Goal: Task Accomplishment & Management: Use online tool/utility

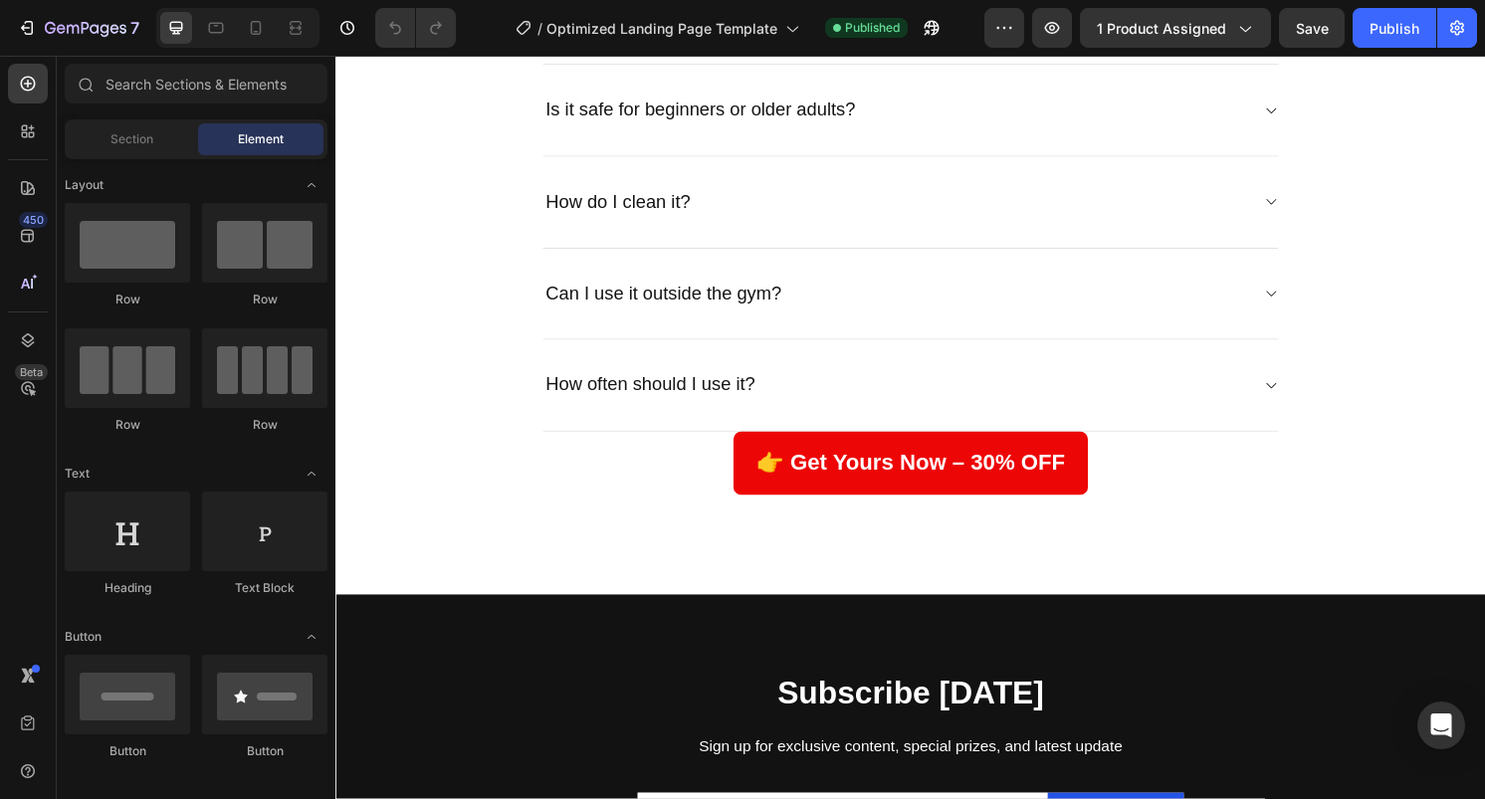
scroll to position [4856, 0]
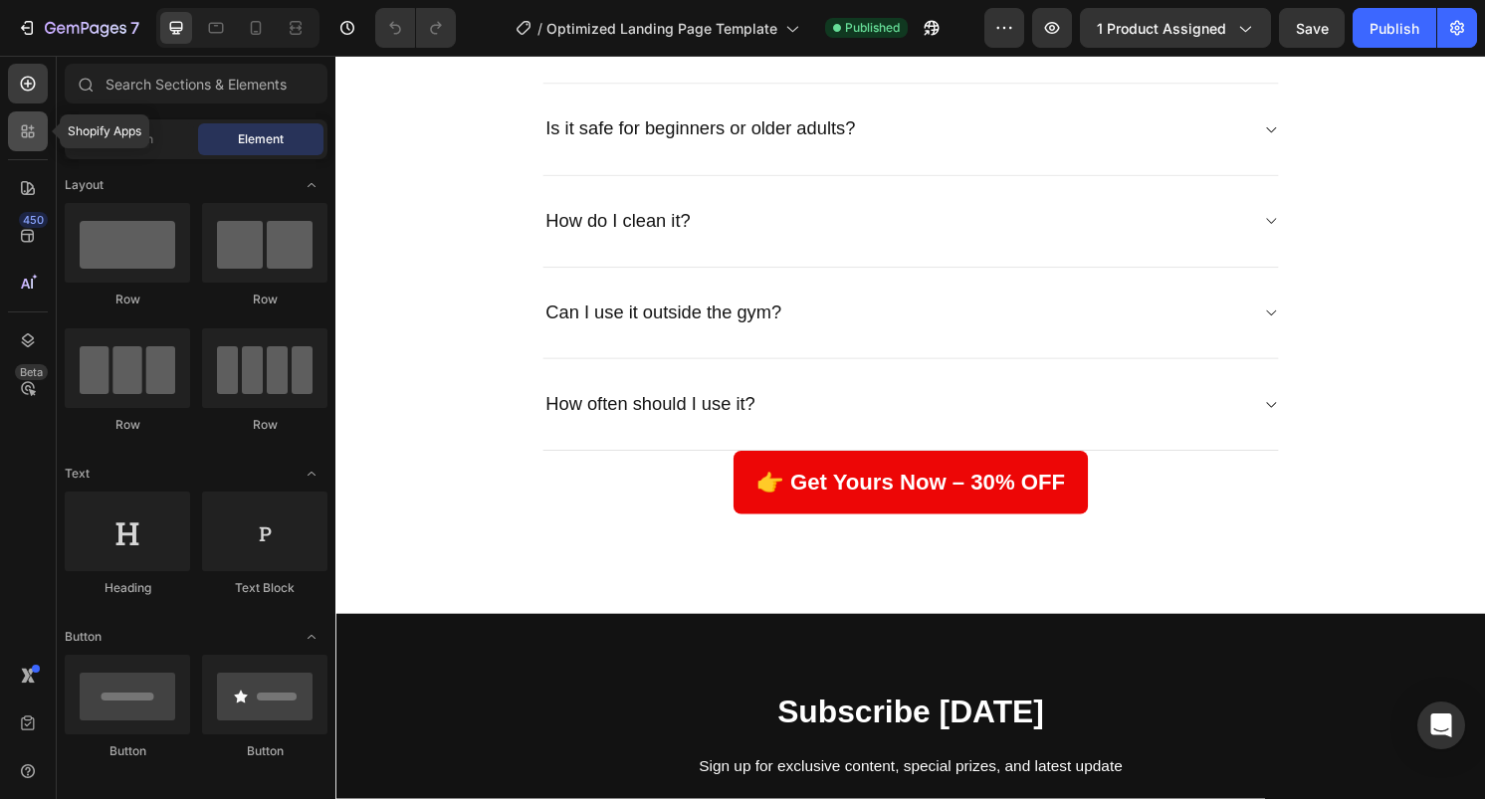
click at [20, 136] on icon at bounding box center [28, 131] width 20 height 20
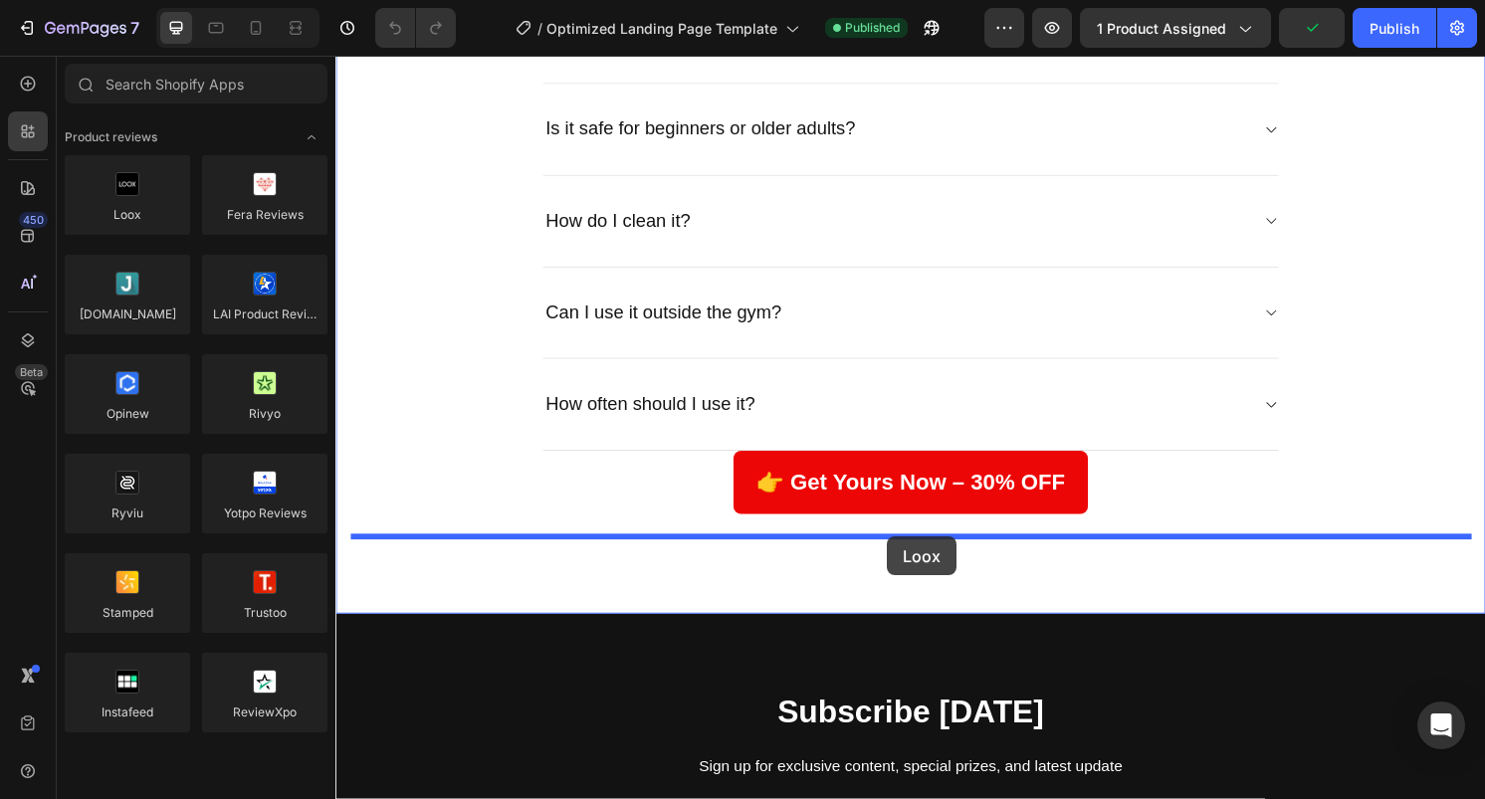
drag, startPoint x: 477, startPoint y: 242, endPoint x: 909, endPoint y: 549, distance: 529.8
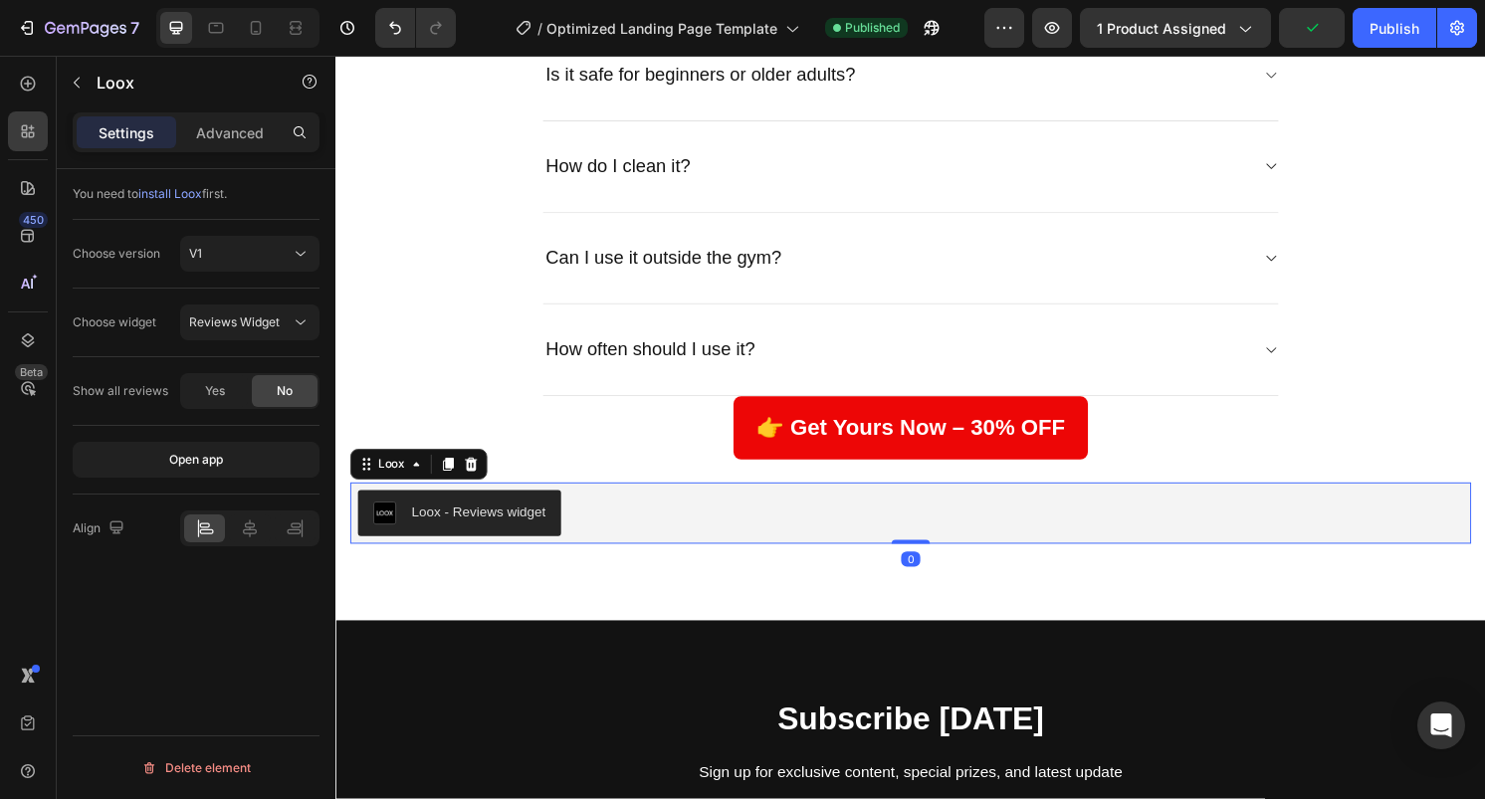
scroll to position [4912, 0]
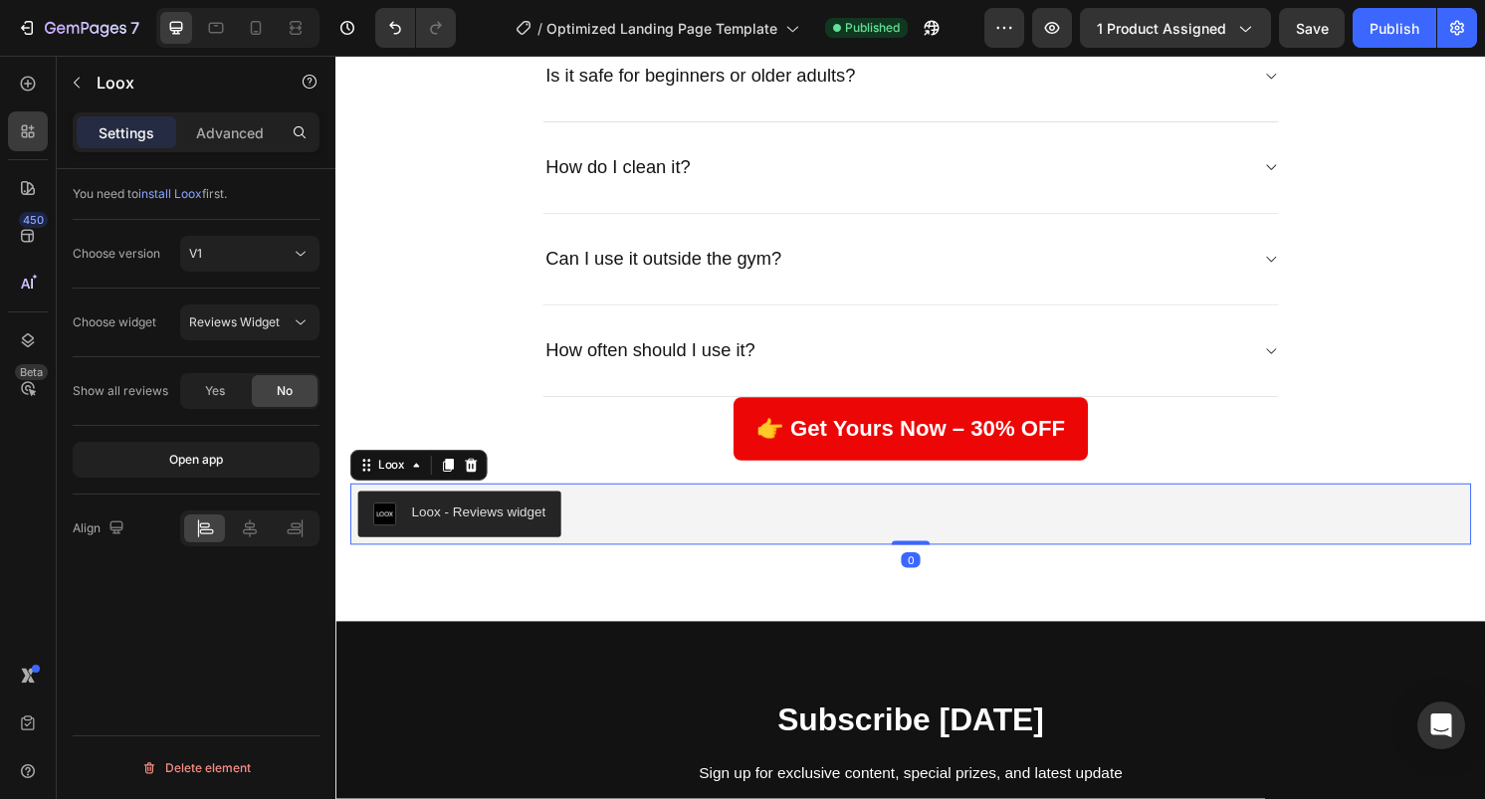
click at [451, 536] on div "Loox - Reviews widget" at bounding box center [483, 531] width 139 height 21
click at [184, 189] on span "install Loox" at bounding box center [170, 193] width 64 height 15
click at [472, 507] on div "Loox - Reviews widget" at bounding box center [932, 533] width 1165 height 64
click at [468, 483] on icon at bounding box center [476, 482] width 16 height 16
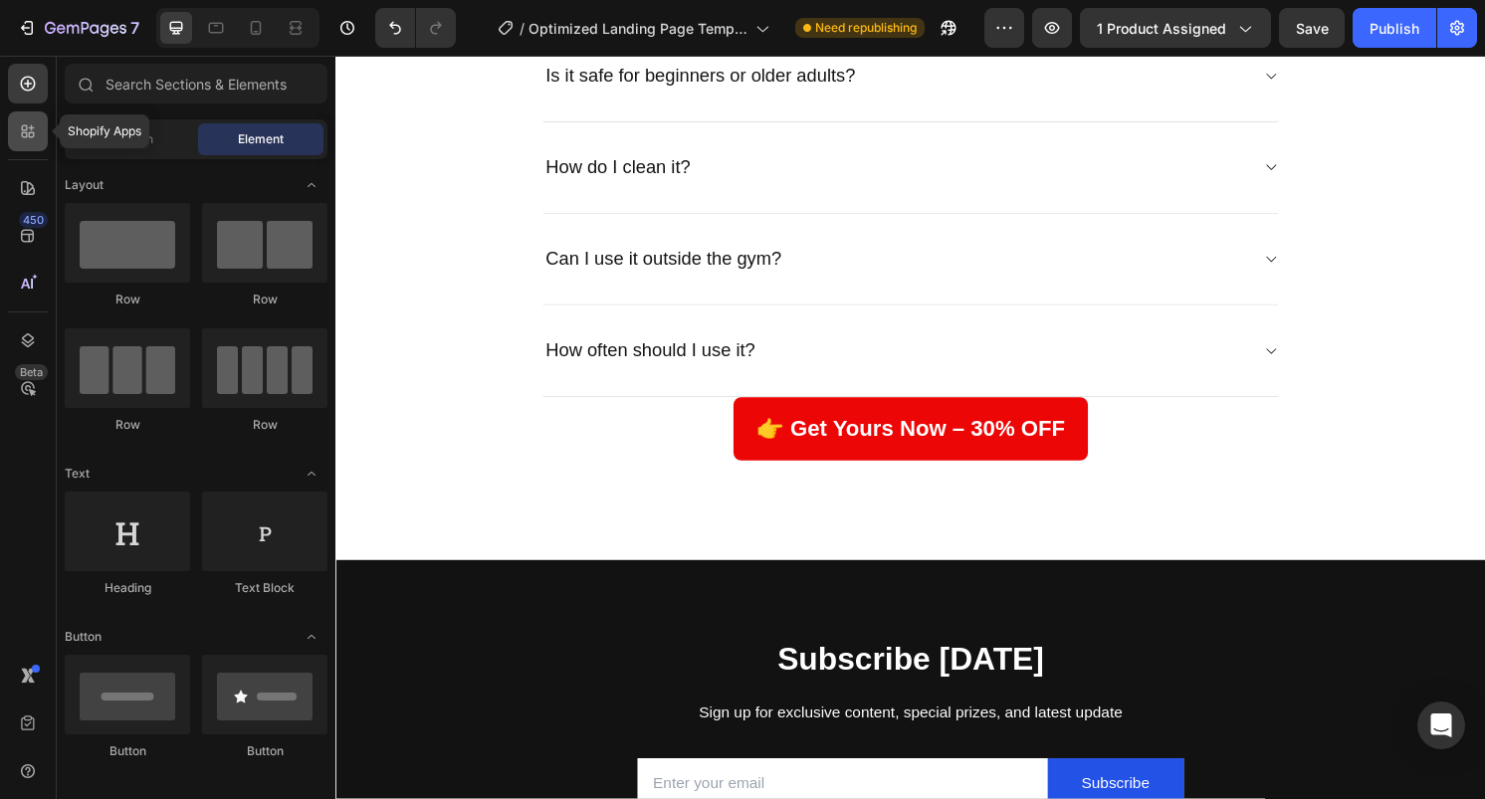
click at [28, 147] on div at bounding box center [28, 132] width 40 height 40
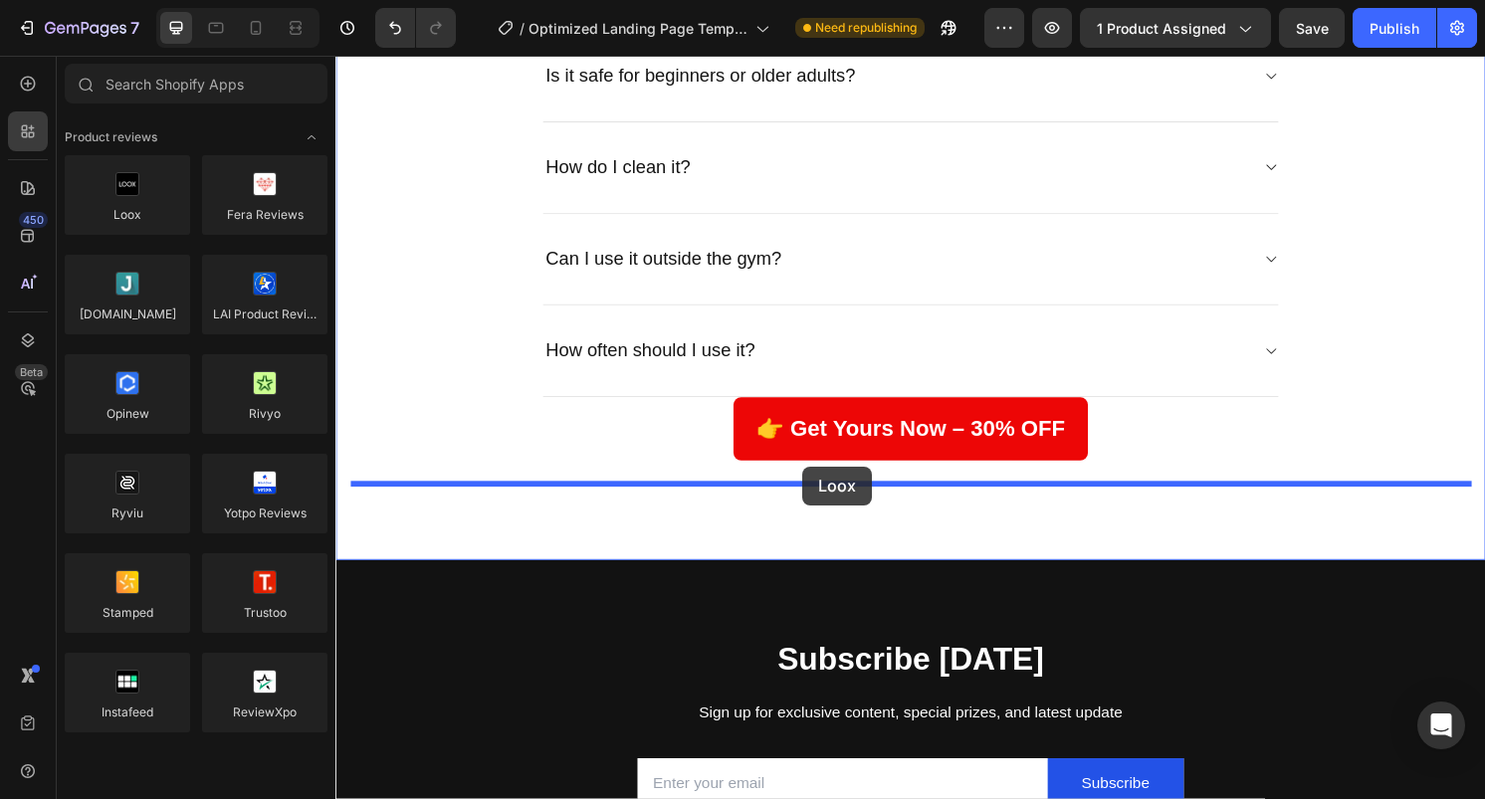
drag, startPoint x: 425, startPoint y: 250, endPoint x: 820, endPoint y: 483, distance: 458.8
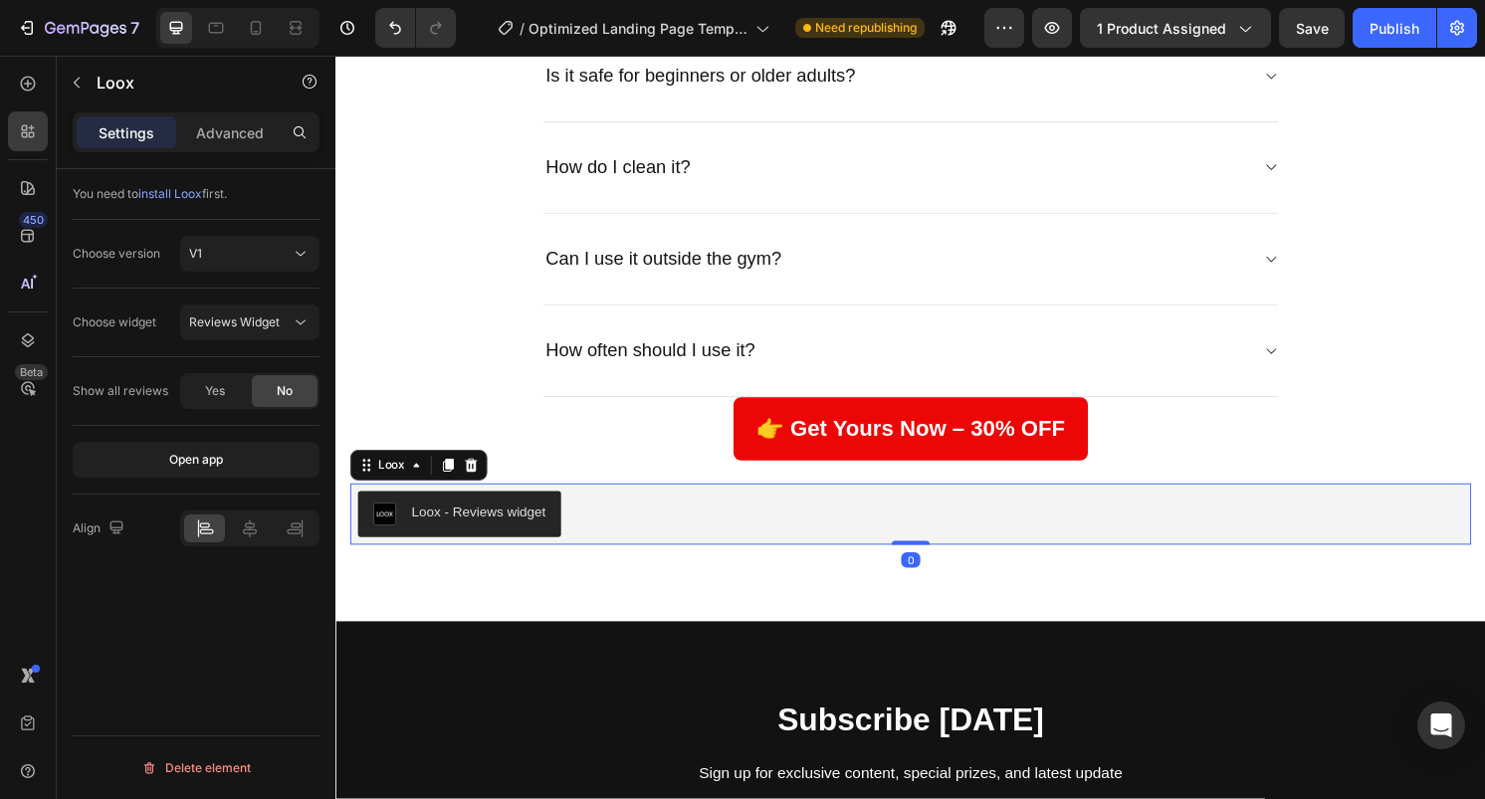
click at [672, 509] on div "Loox - Reviews widget" at bounding box center [932, 533] width 1149 height 48
click at [1062, 16] on button "button" at bounding box center [1052, 28] width 40 height 40
click at [80, 75] on icon "button" at bounding box center [77, 83] width 16 height 16
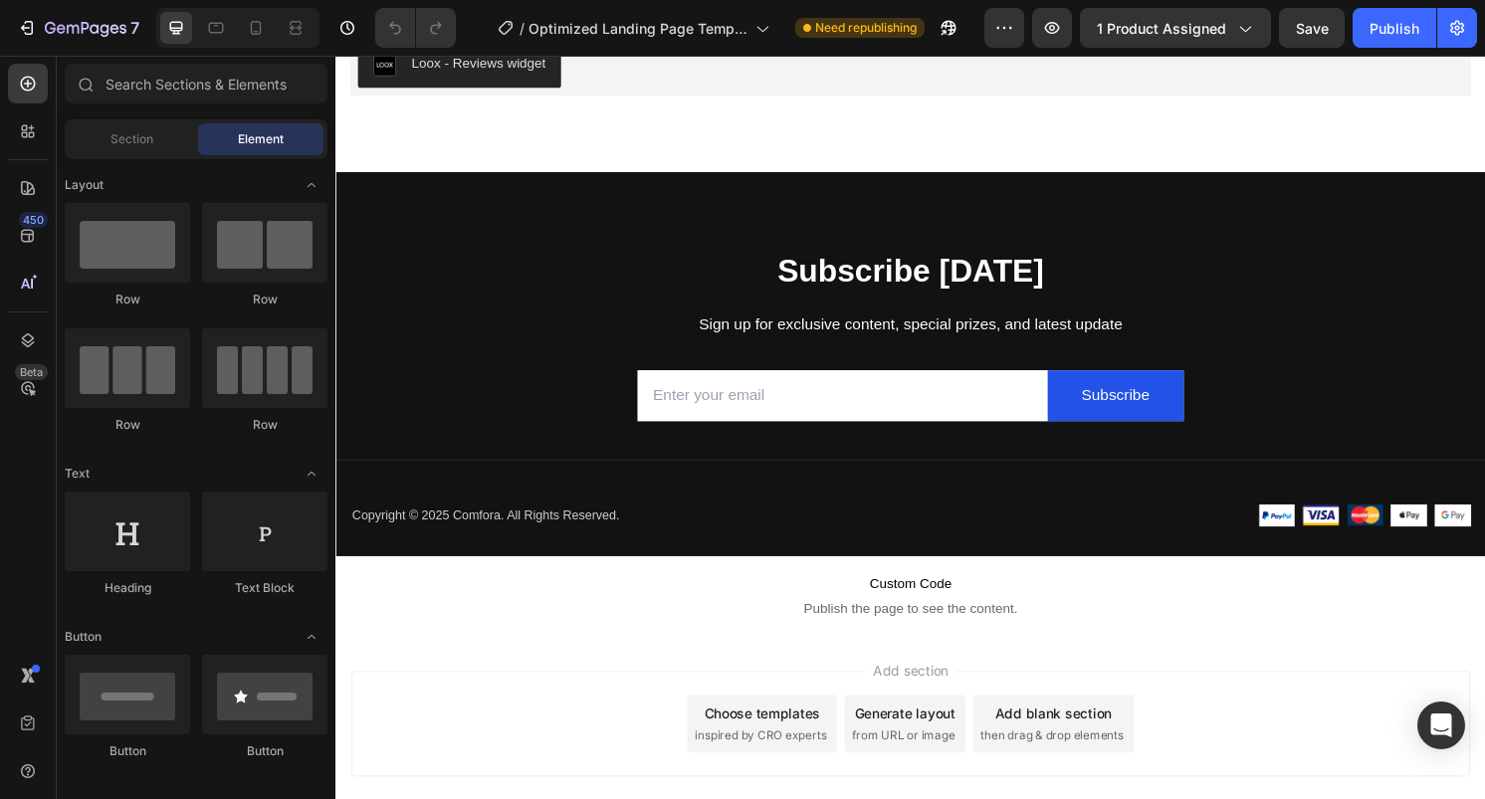
scroll to position [5061, 0]
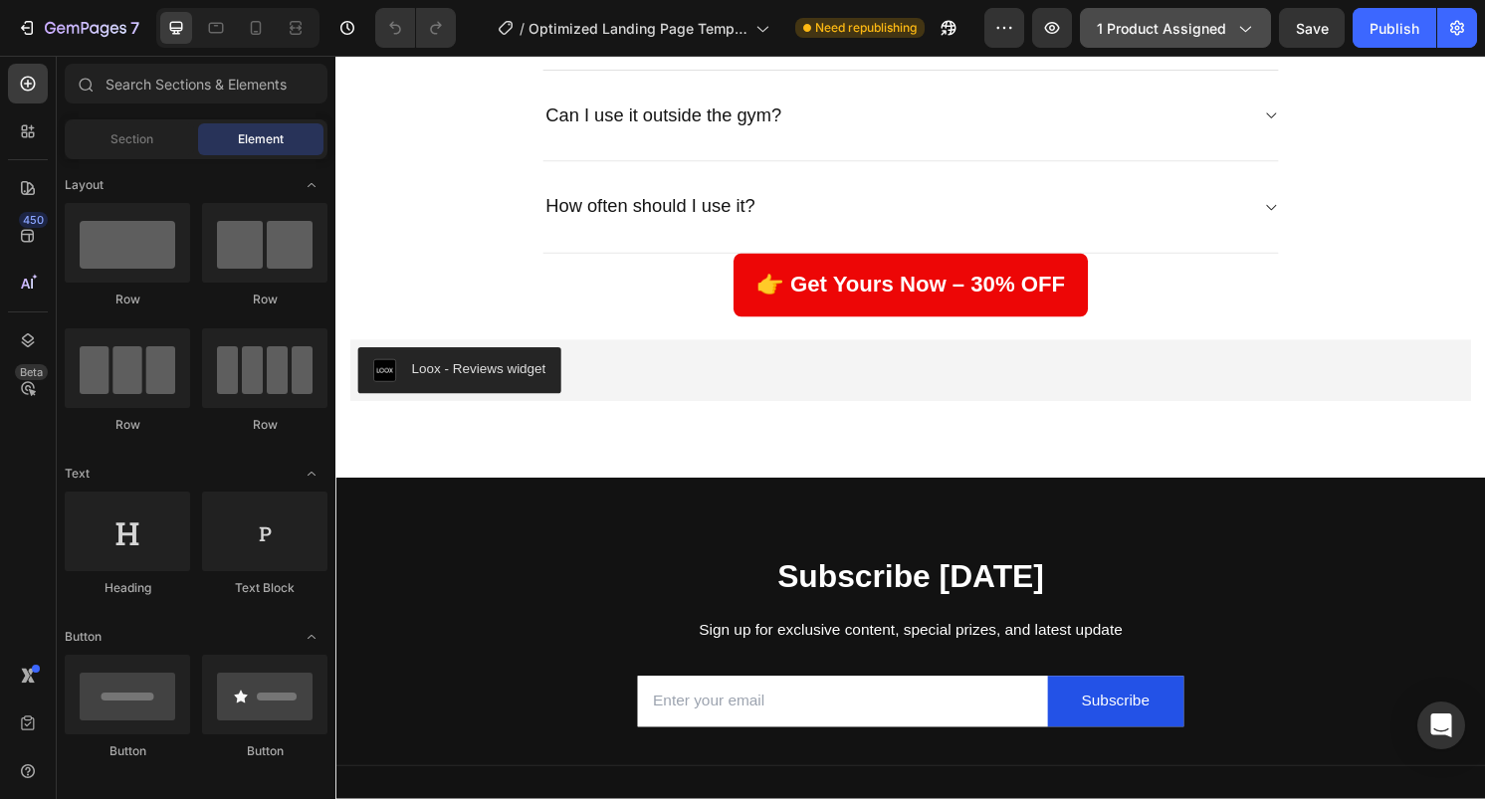
click at [1269, 27] on button "1 product assigned" at bounding box center [1175, 28] width 191 height 40
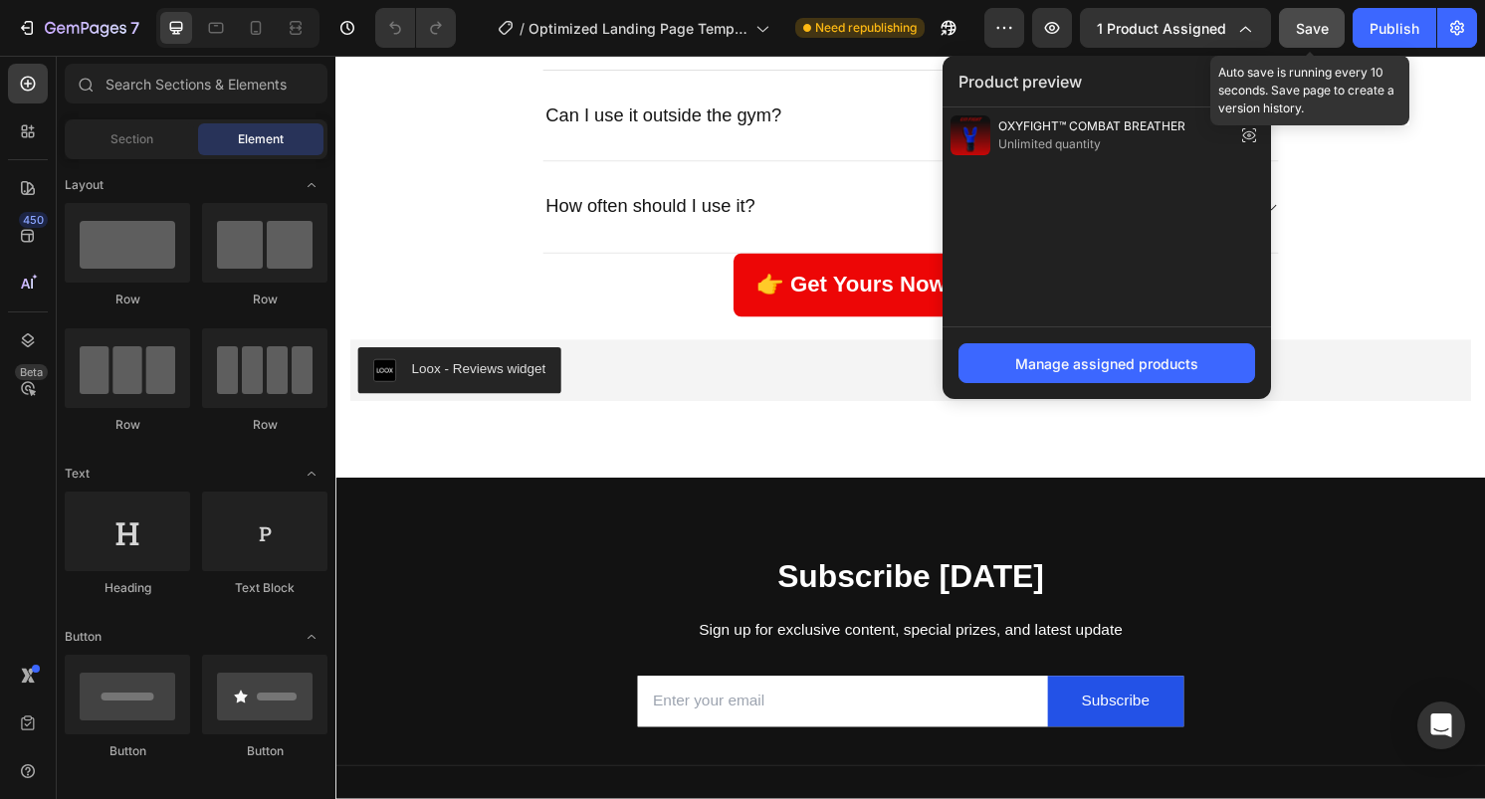
click at [1305, 26] on span "Save" at bounding box center [1312, 28] width 33 height 17
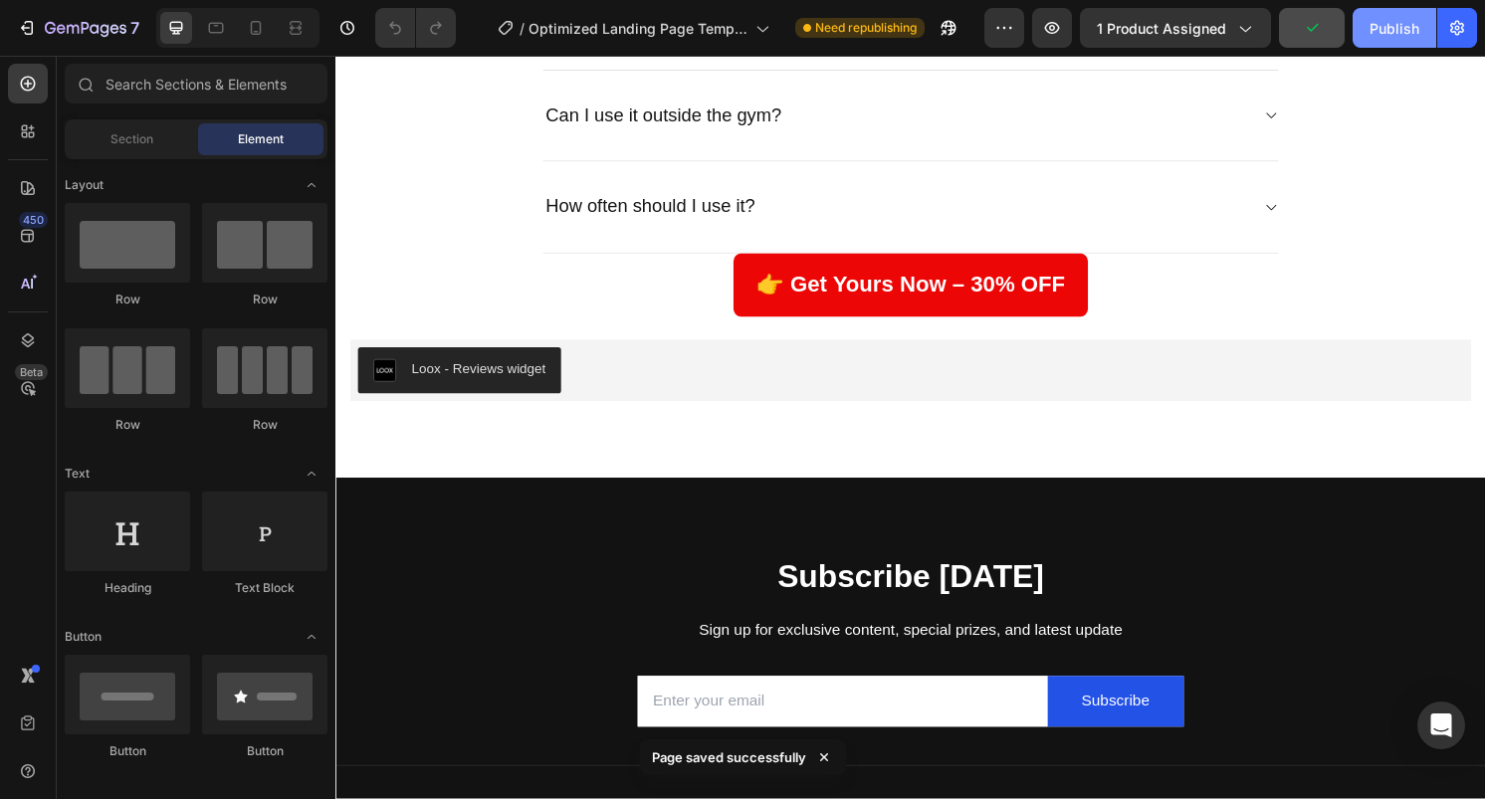
click at [1382, 34] on div "Publish" at bounding box center [1395, 28] width 50 height 21
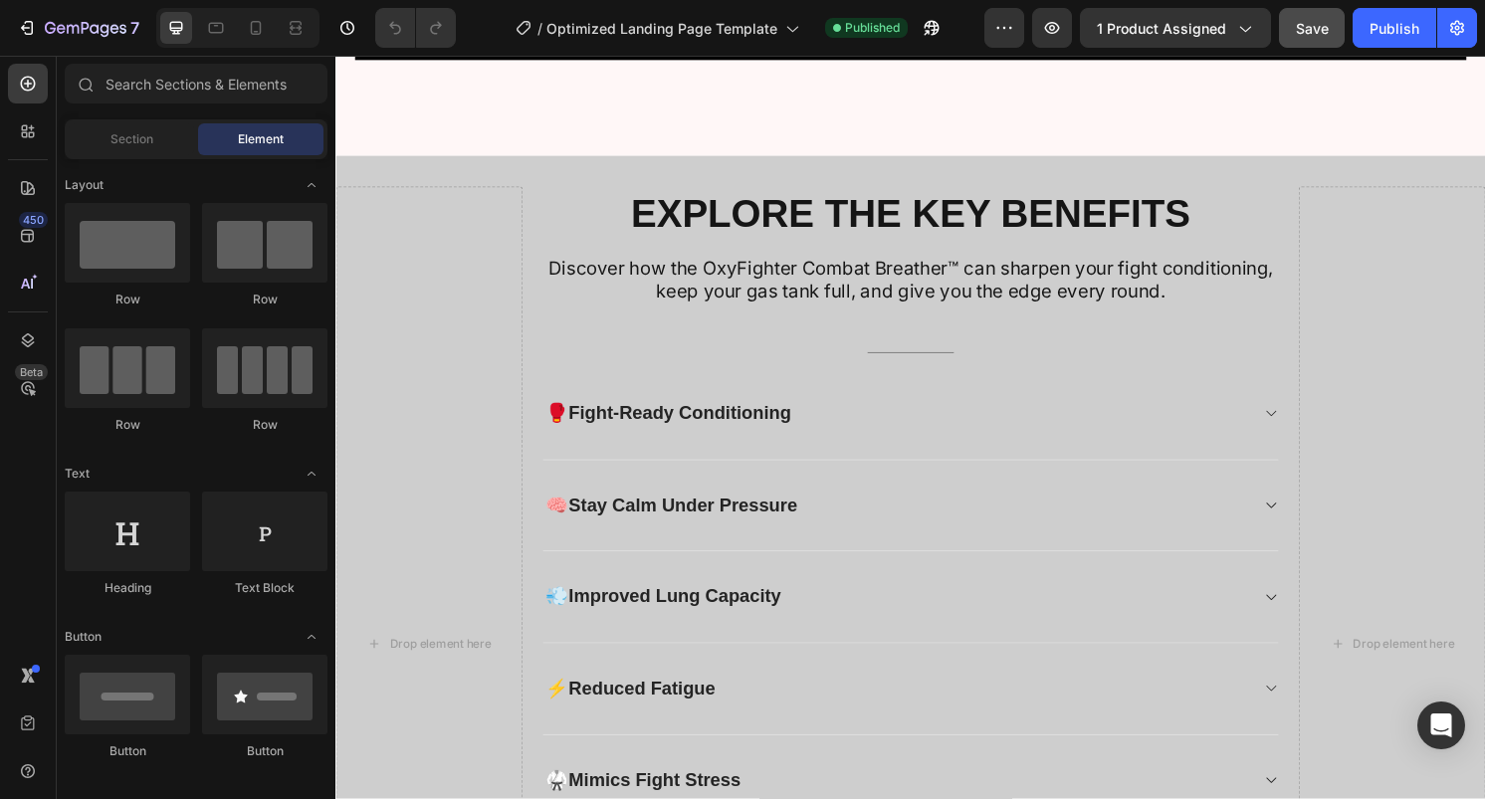
scroll to position [1491, 0]
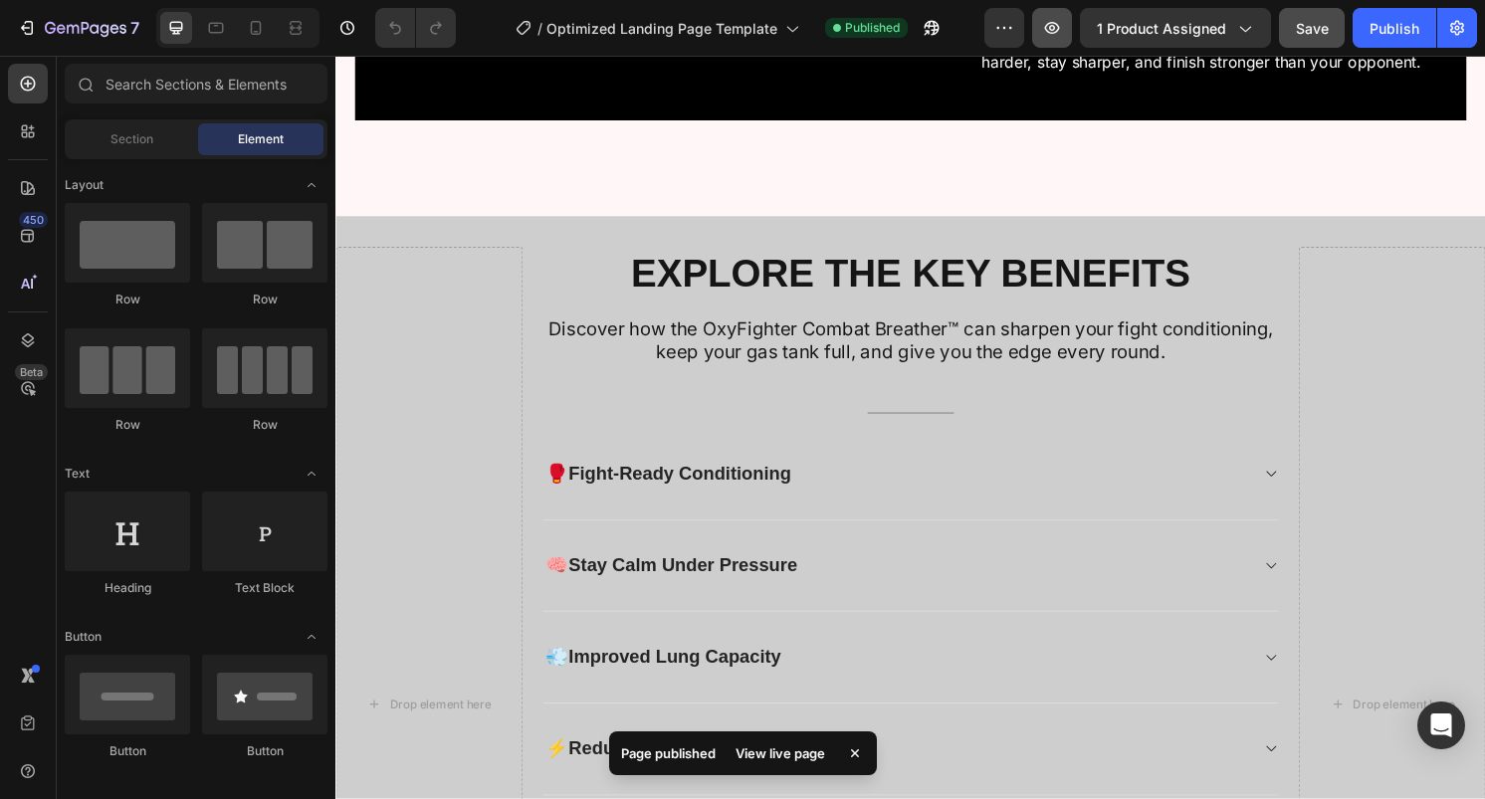
drag, startPoint x: 1027, startPoint y: 40, endPoint x: 1042, endPoint y: 36, distance: 15.5
click at [1041, 36] on div "Preview 1 product assigned Save Publish" at bounding box center [1231, 28] width 493 height 40
click at [1042, 36] on button "button" at bounding box center [1052, 28] width 40 height 40
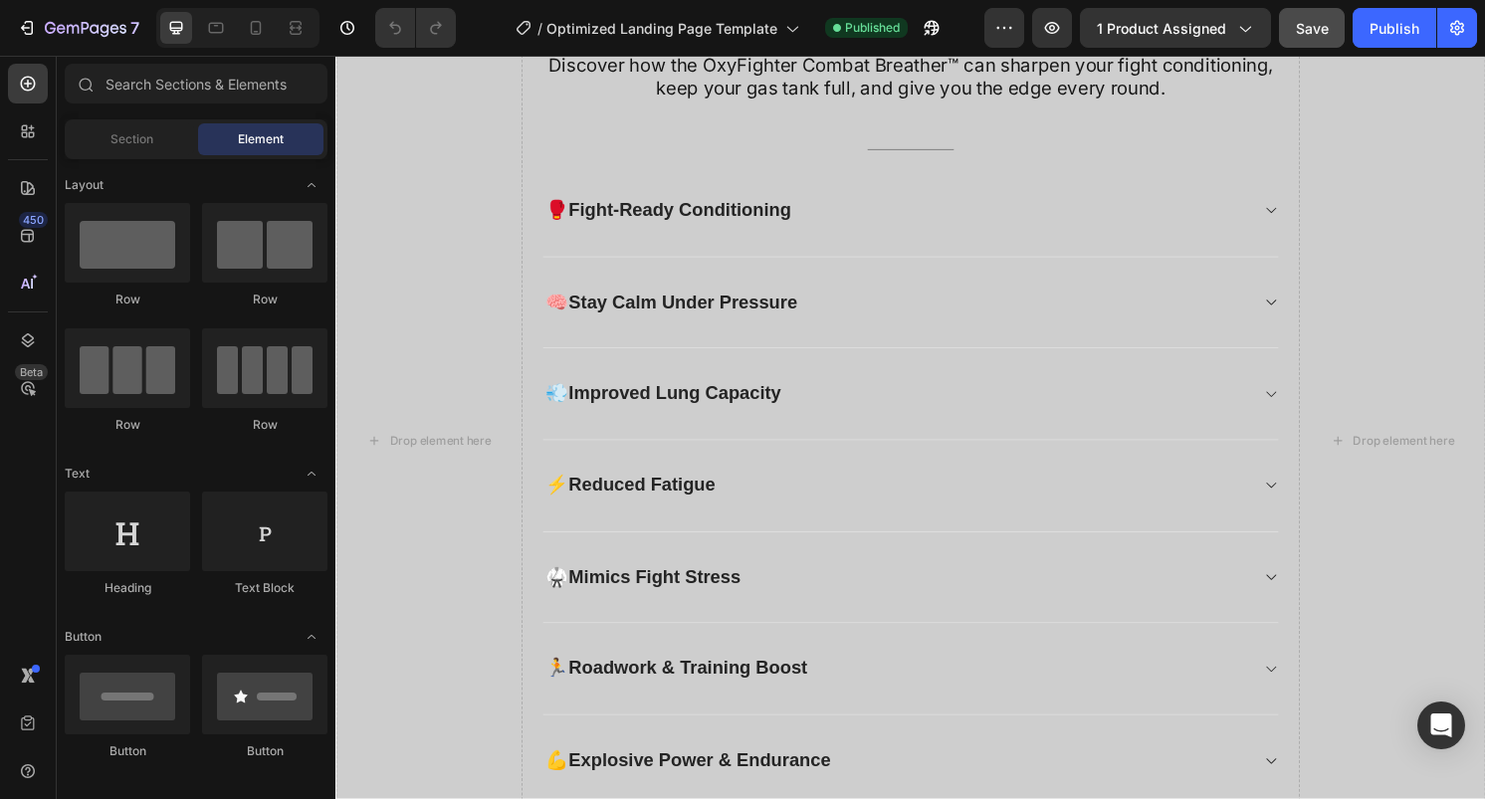
scroll to position [1827, 0]
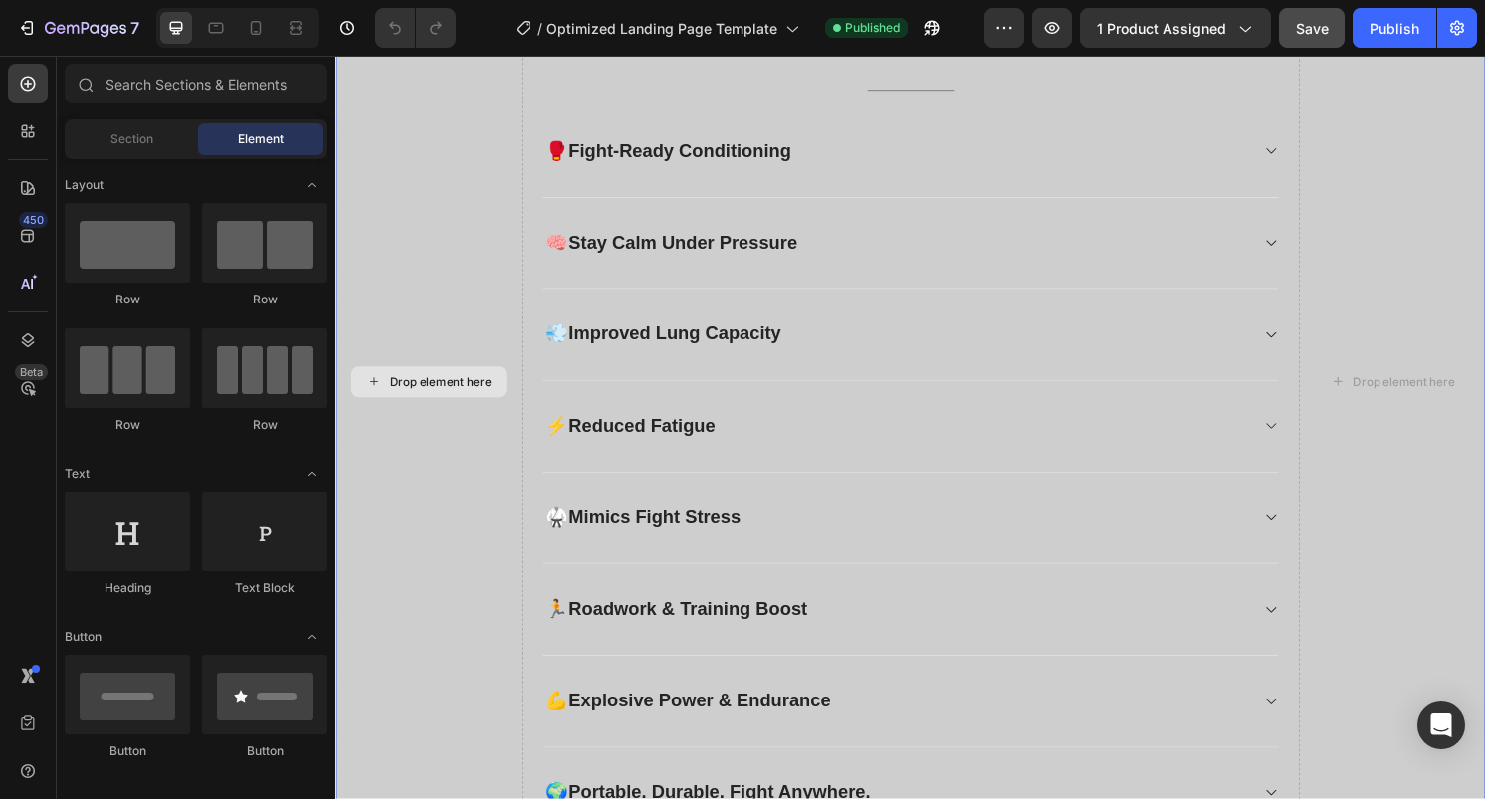
click at [474, 320] on div "Drop element here" at bounding box center [433, 395] width 194 height 952
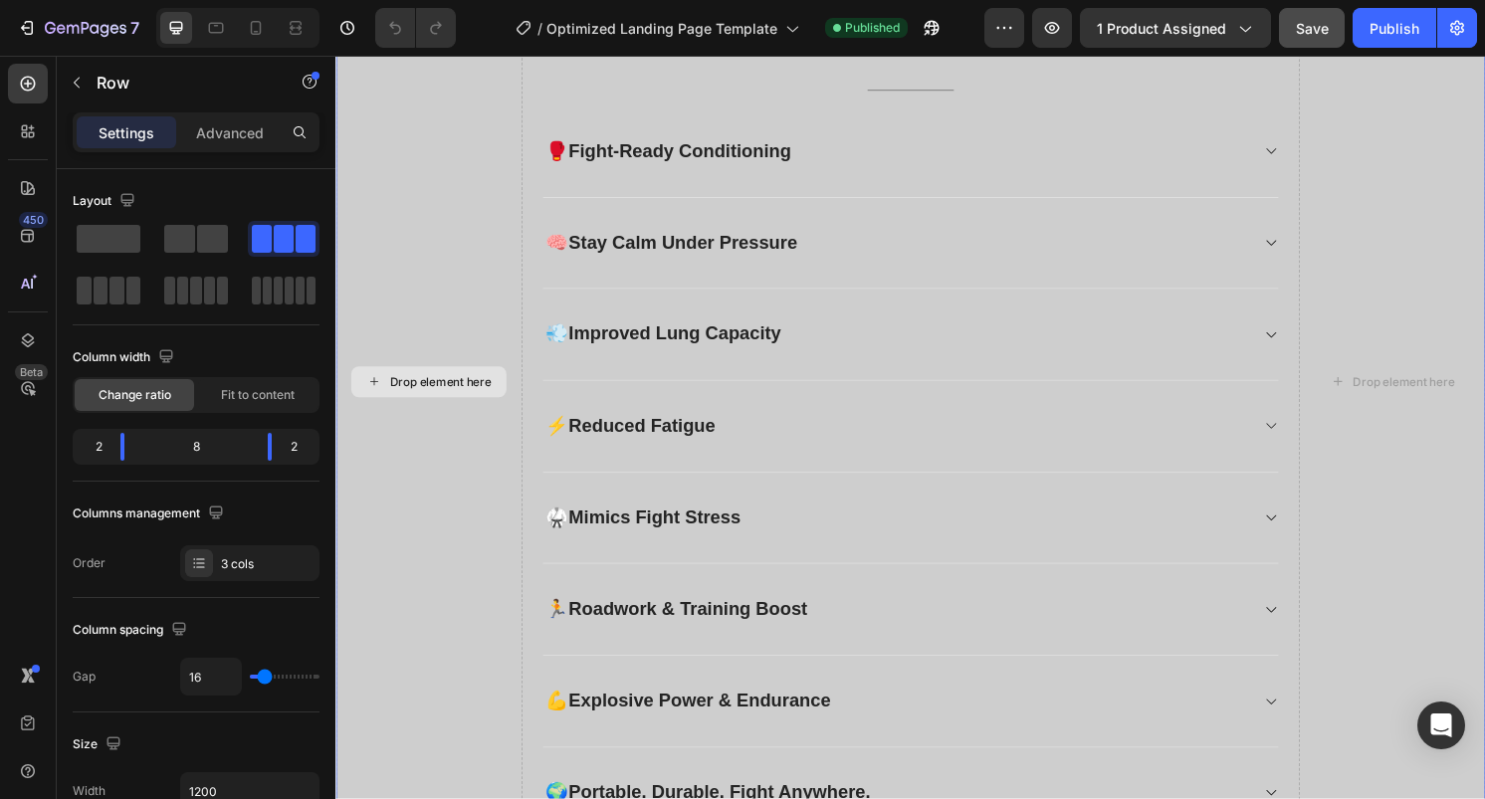
click at [474, 320] on div "Drop element here" at bounding box center [433, 395] width 194 height 952
click at [95, 459] on div "2" at bounding box center [91, 447] width 28 height 28
click at [271, 575] on div "3 cols" at bounding box center [249, 564] width 139 height 36
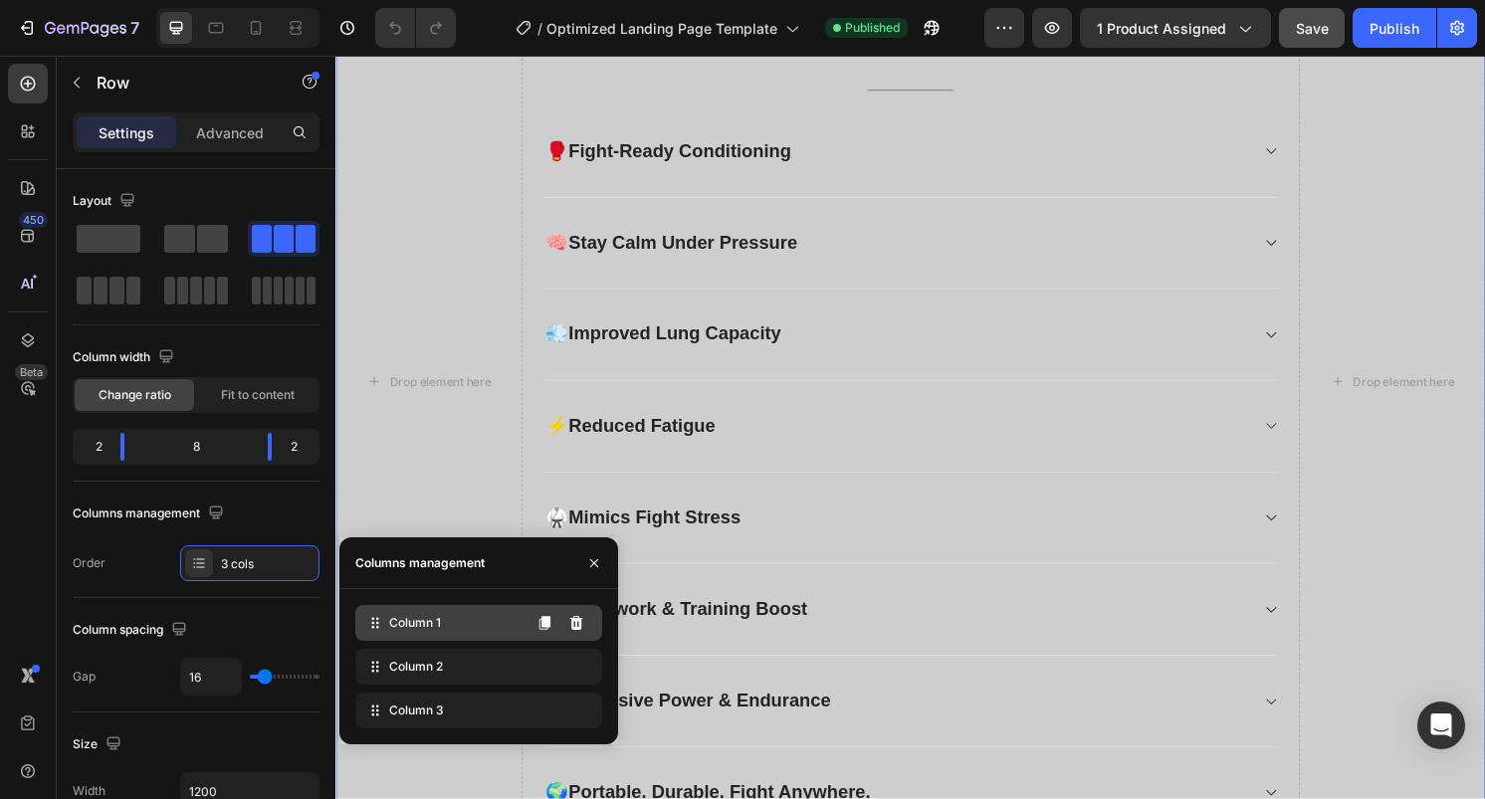
click at [431, 627] on span "Column 1" at bounding box center [415, 623] width 52 height 18
click at [464, 615] on div "Column 1" at bounding box center [478, 623] width 247 height 36
click at [464, 616] on div "Column 1" at bounding box center [478, 623] width 247 height 36
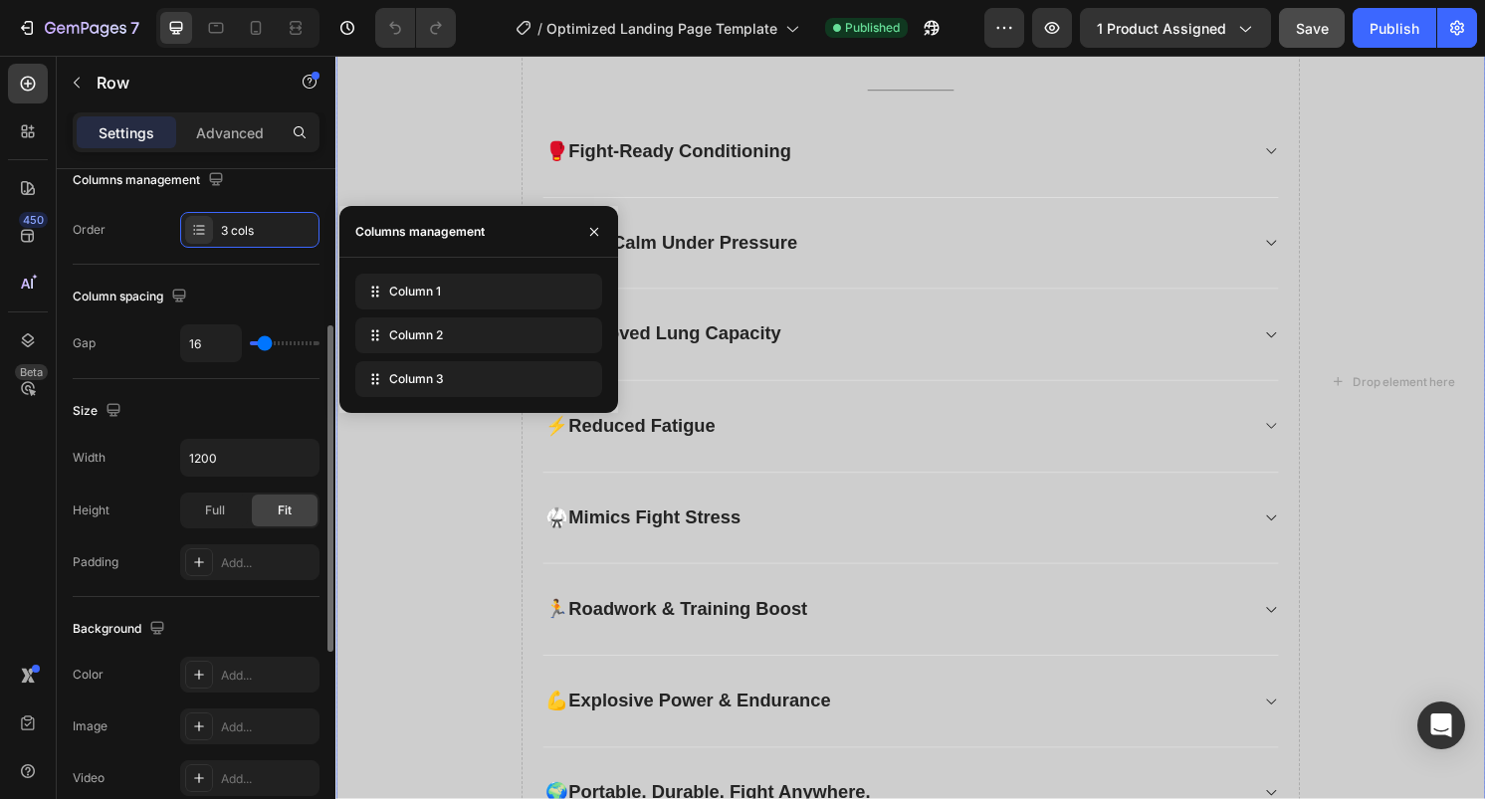
scroll to position [332, 0]
click at [136, 575] on div "Padding Add..." at bounding box center [196, 565] width 247 height 36
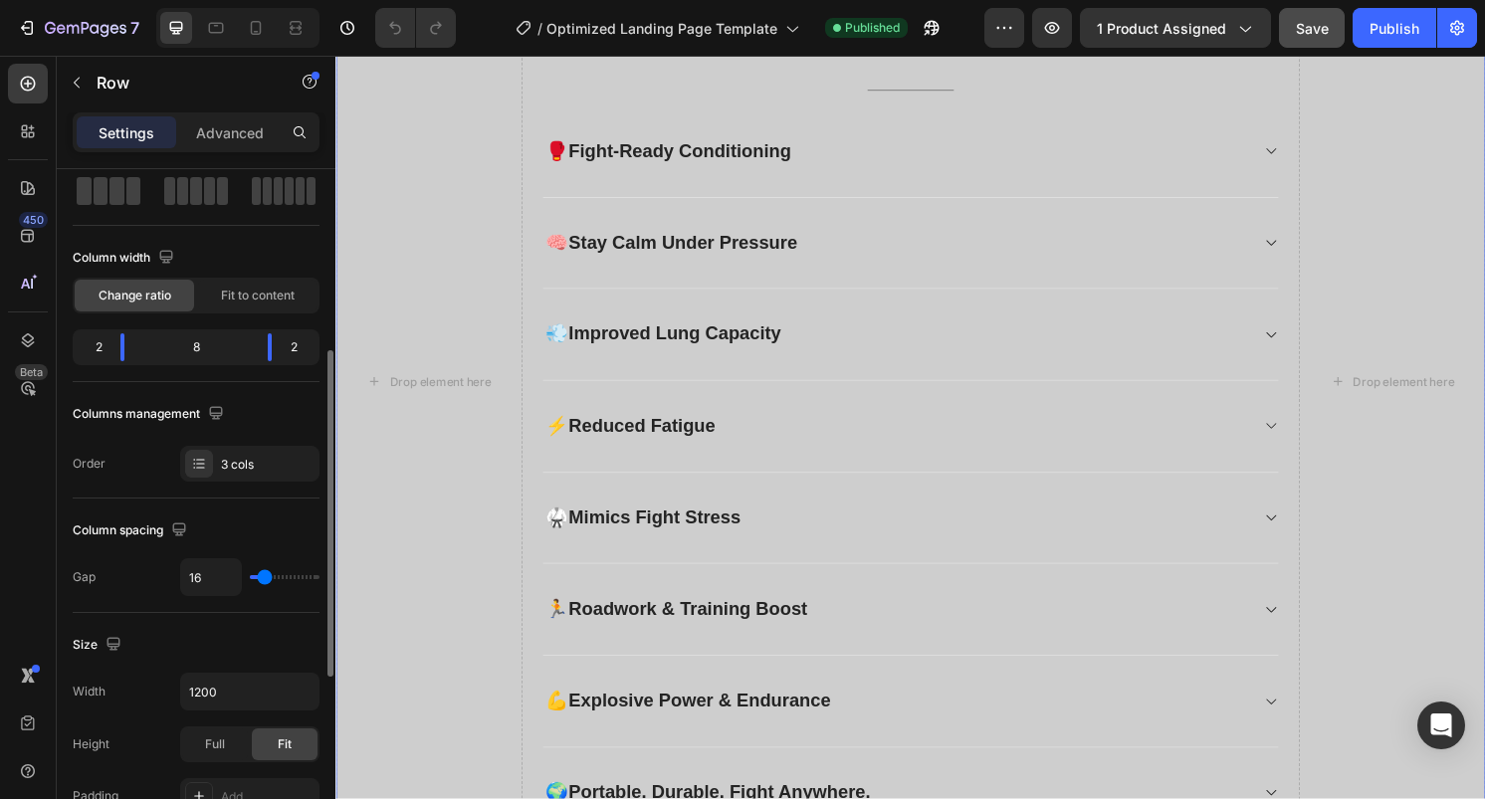
scroll to position [0, 0]
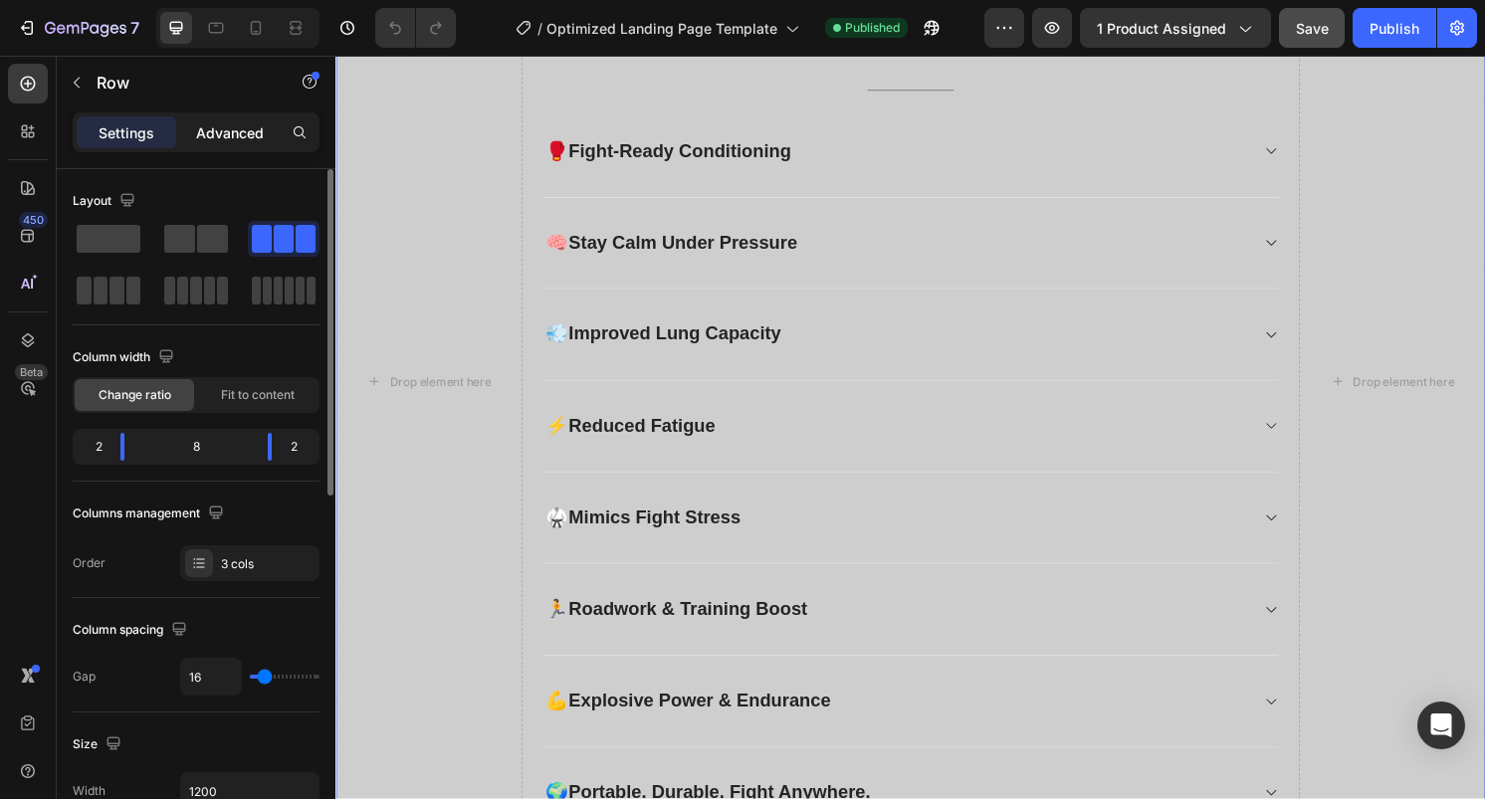
click at [240, 140] on p "Advanced" at bounding box center [230, 132] width 68 height 21
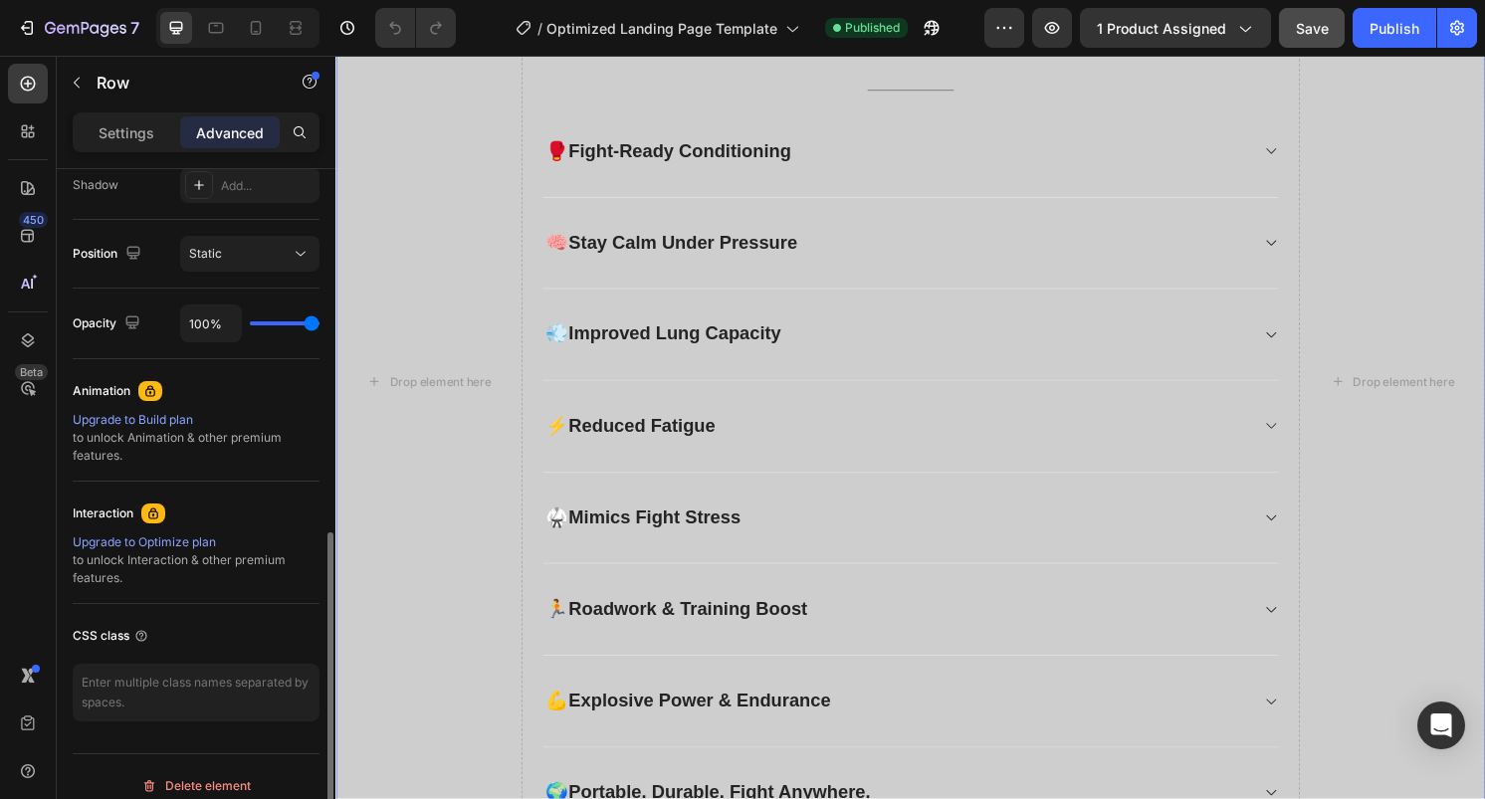
scroll to position [695, 0]
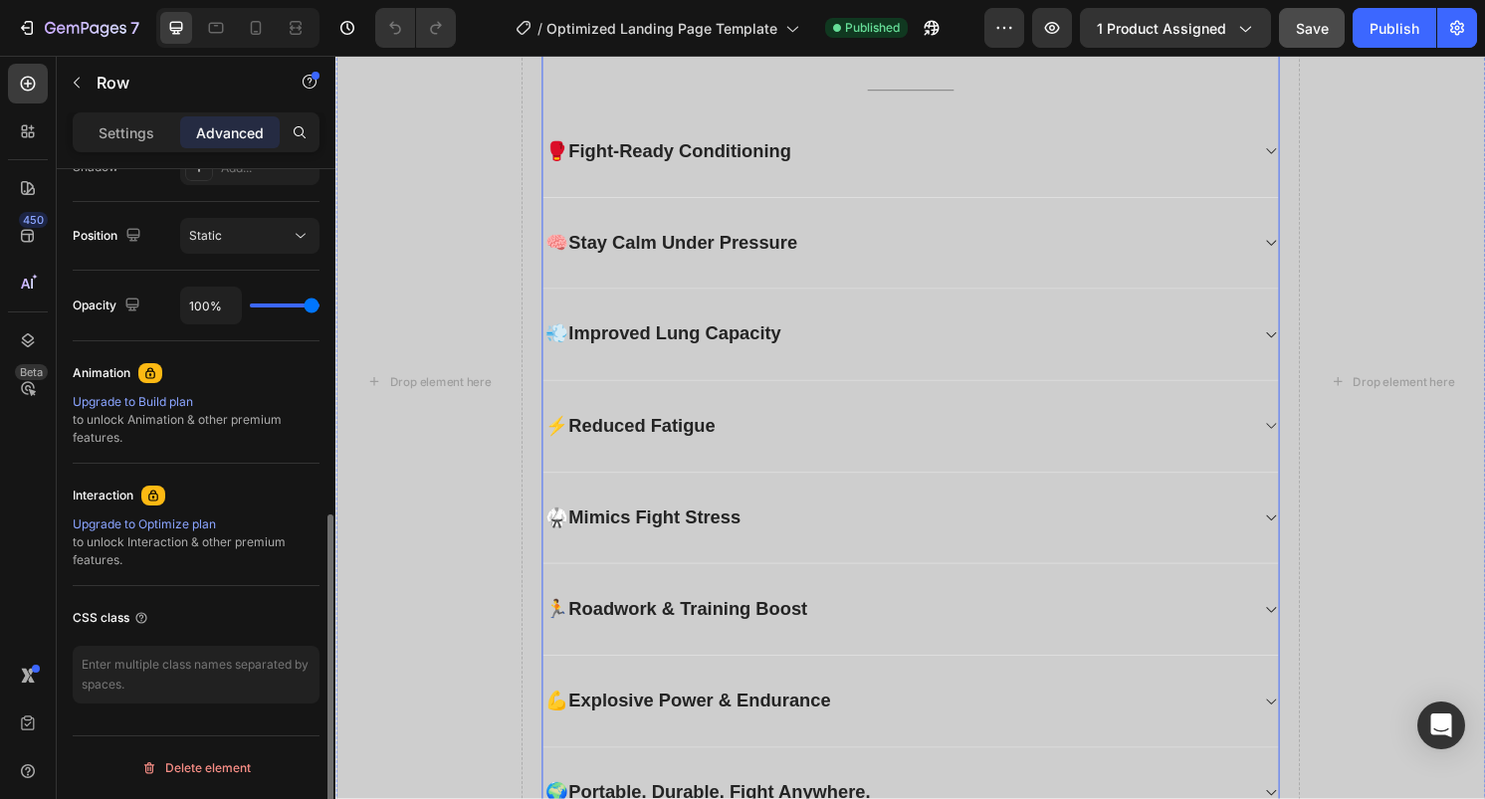
click at [609, 286] on div "EXPLORE THE KEY BENEFITS Heading Discover how the OxyFighter Combat Breather™ c…" at bounding box center [933, 395] width 767 height 952
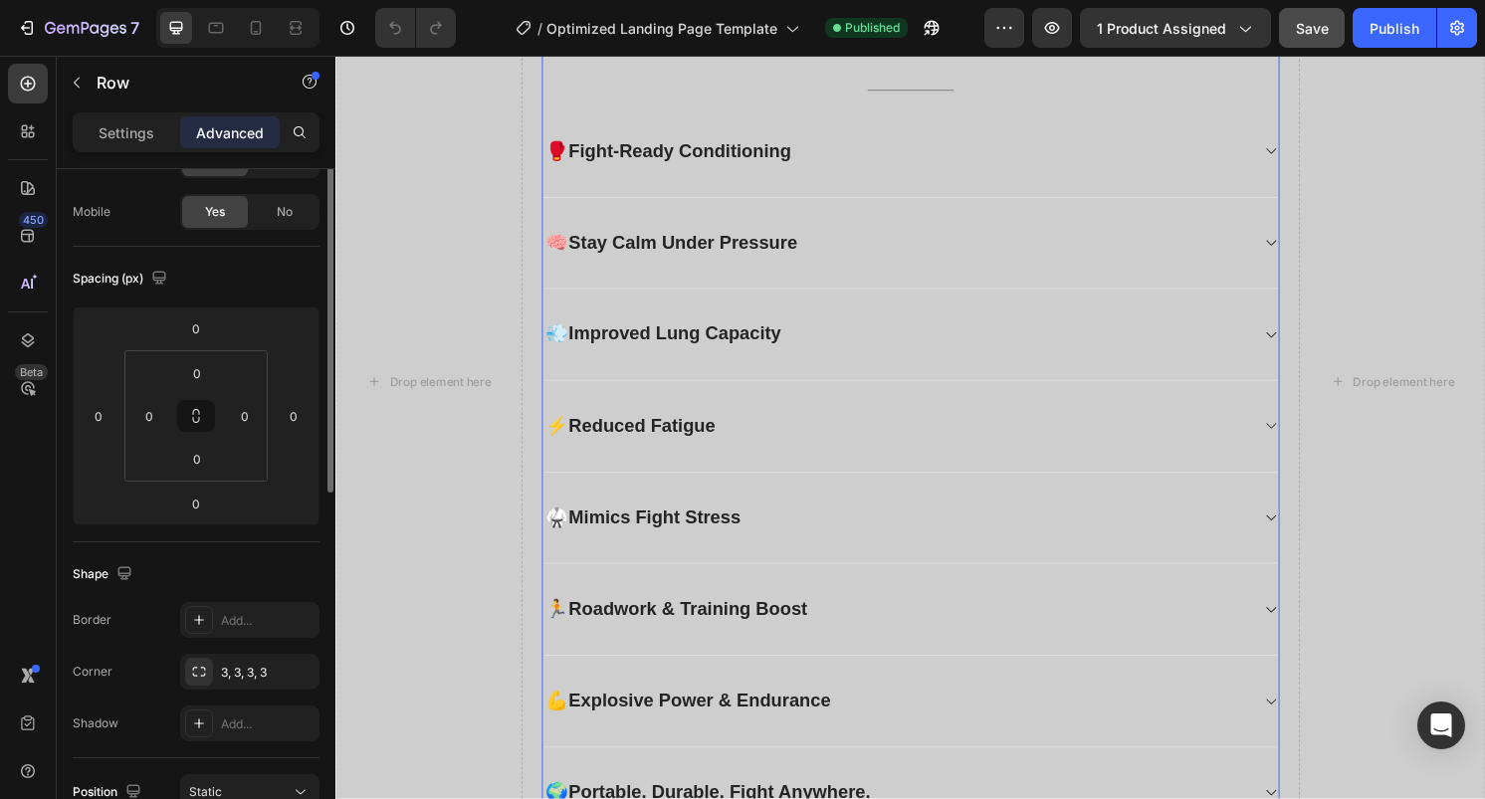
scroll to position [0, 0]
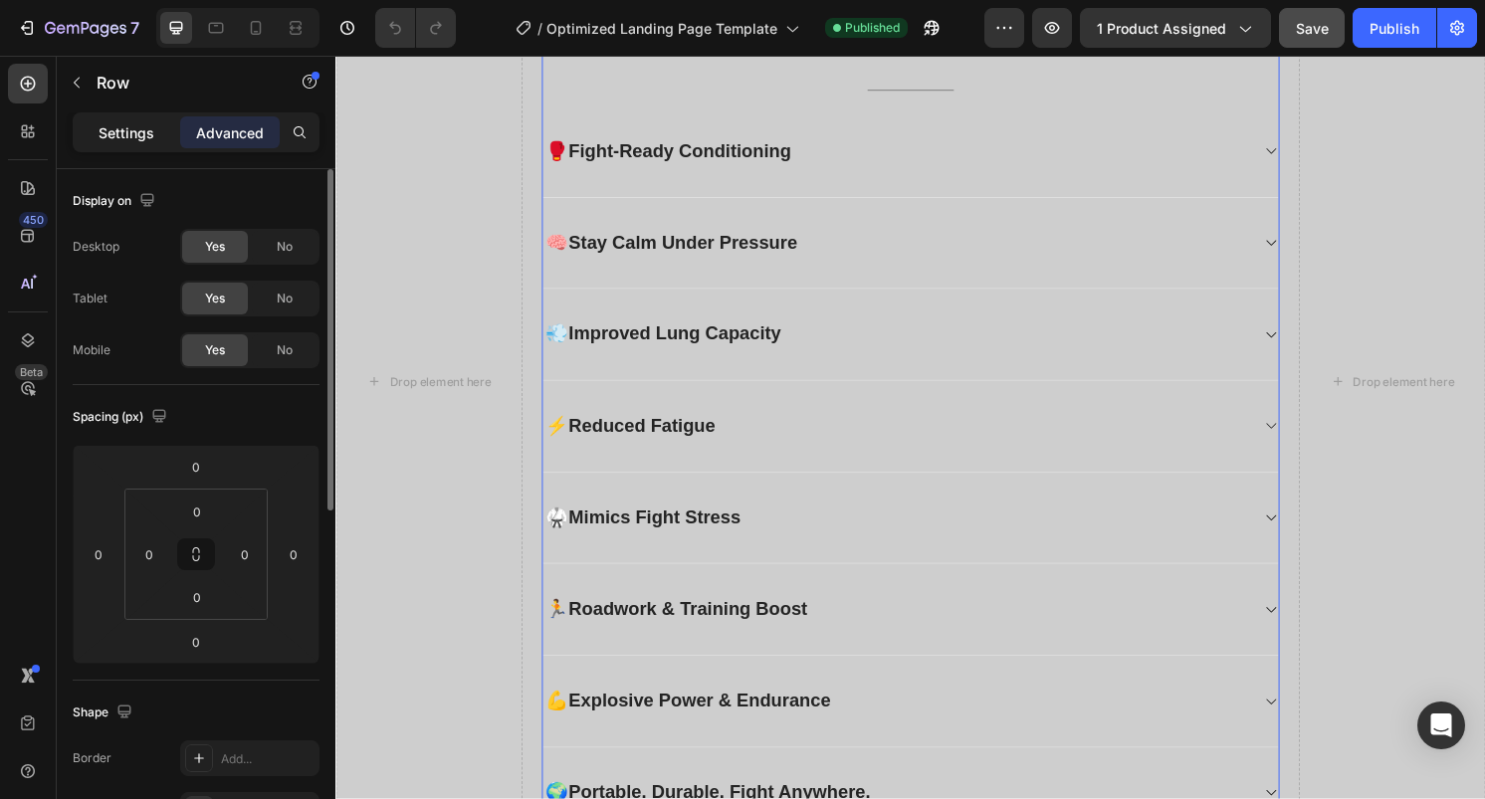
click at [149, 140] on p "Settings" at bounding box center [127, 132] width 56 height 21
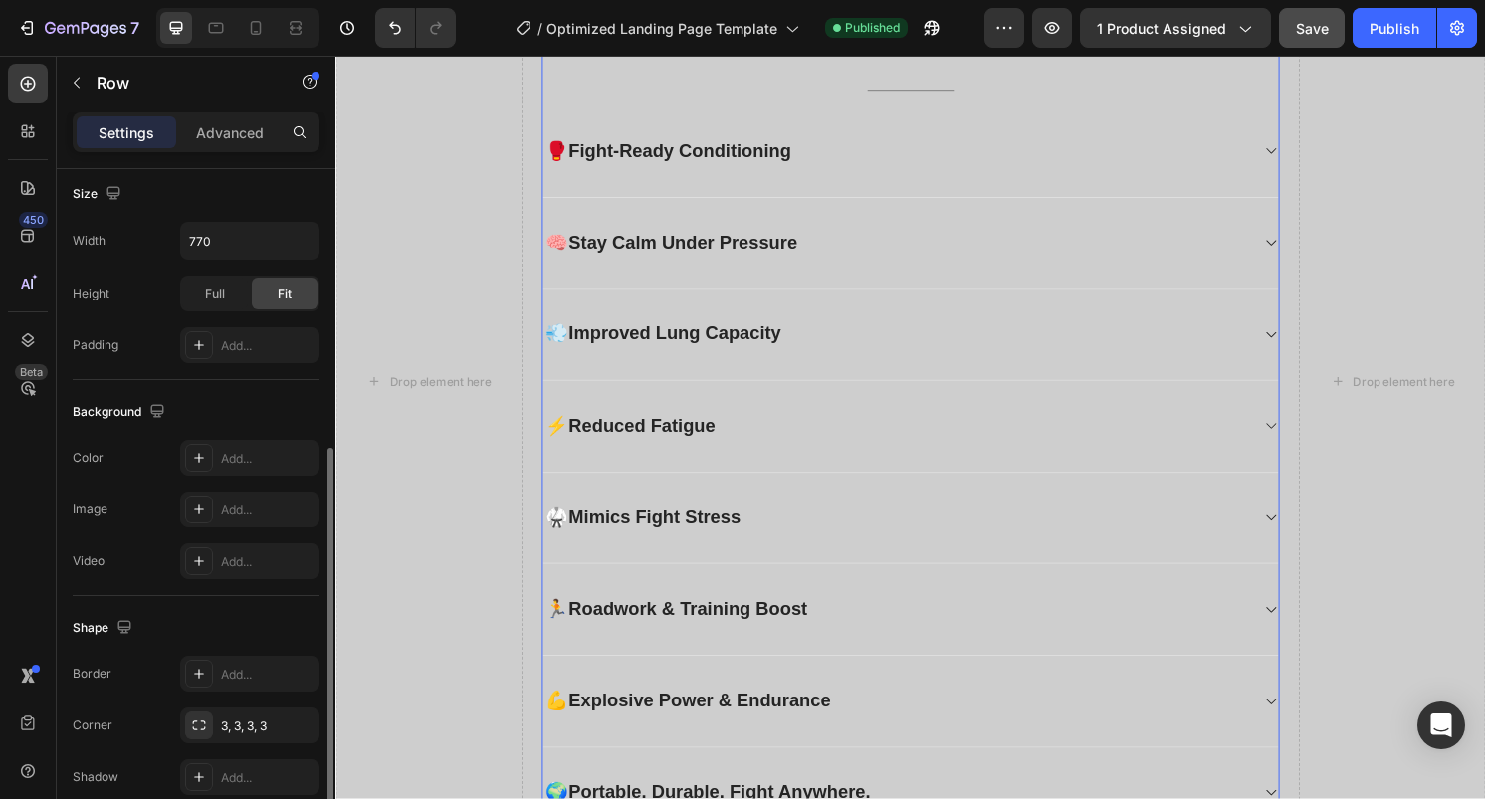
scroll to position [459, 0]
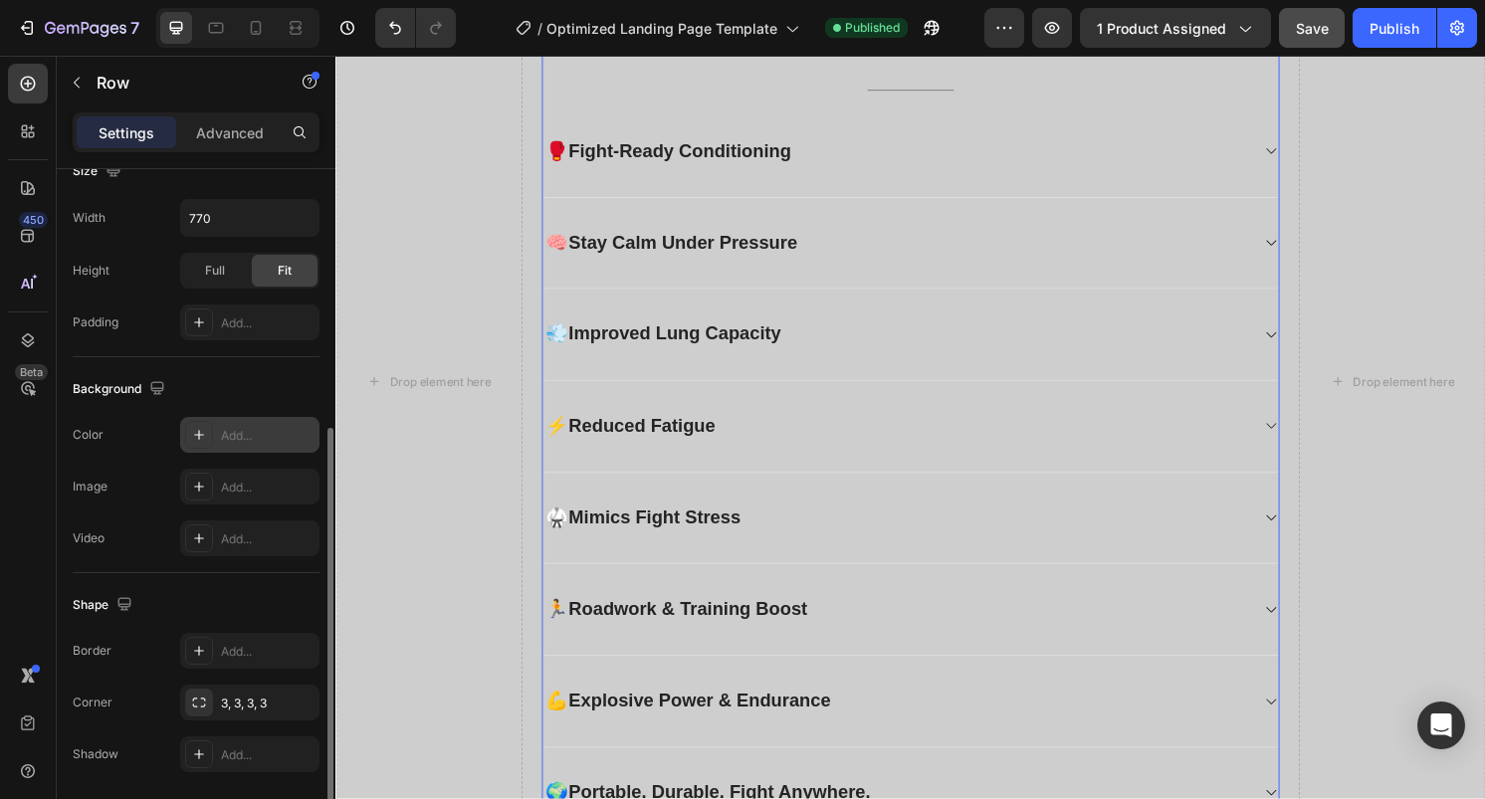
click at [204, 440] on icon at bounding box center [199, 435] width 16 height 16
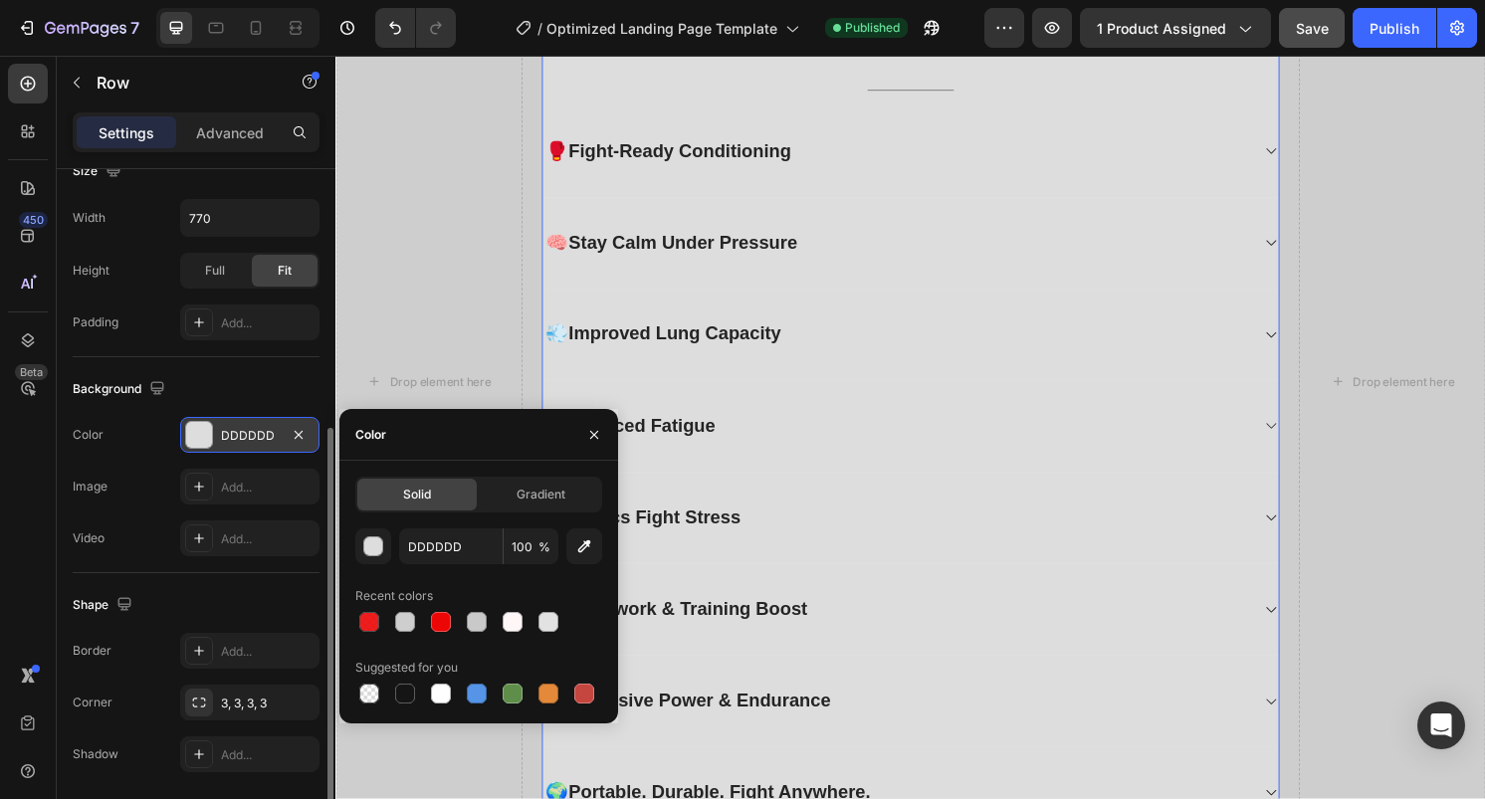
click at [410, 636] on div "DDDDDD 100 % Recent colors Suggested for you" at bounding box center [478, 618] width 247 height 179
click at [410, 635] on div at bounding box center [405, 622] width 28 height 28
type input "CECECE"
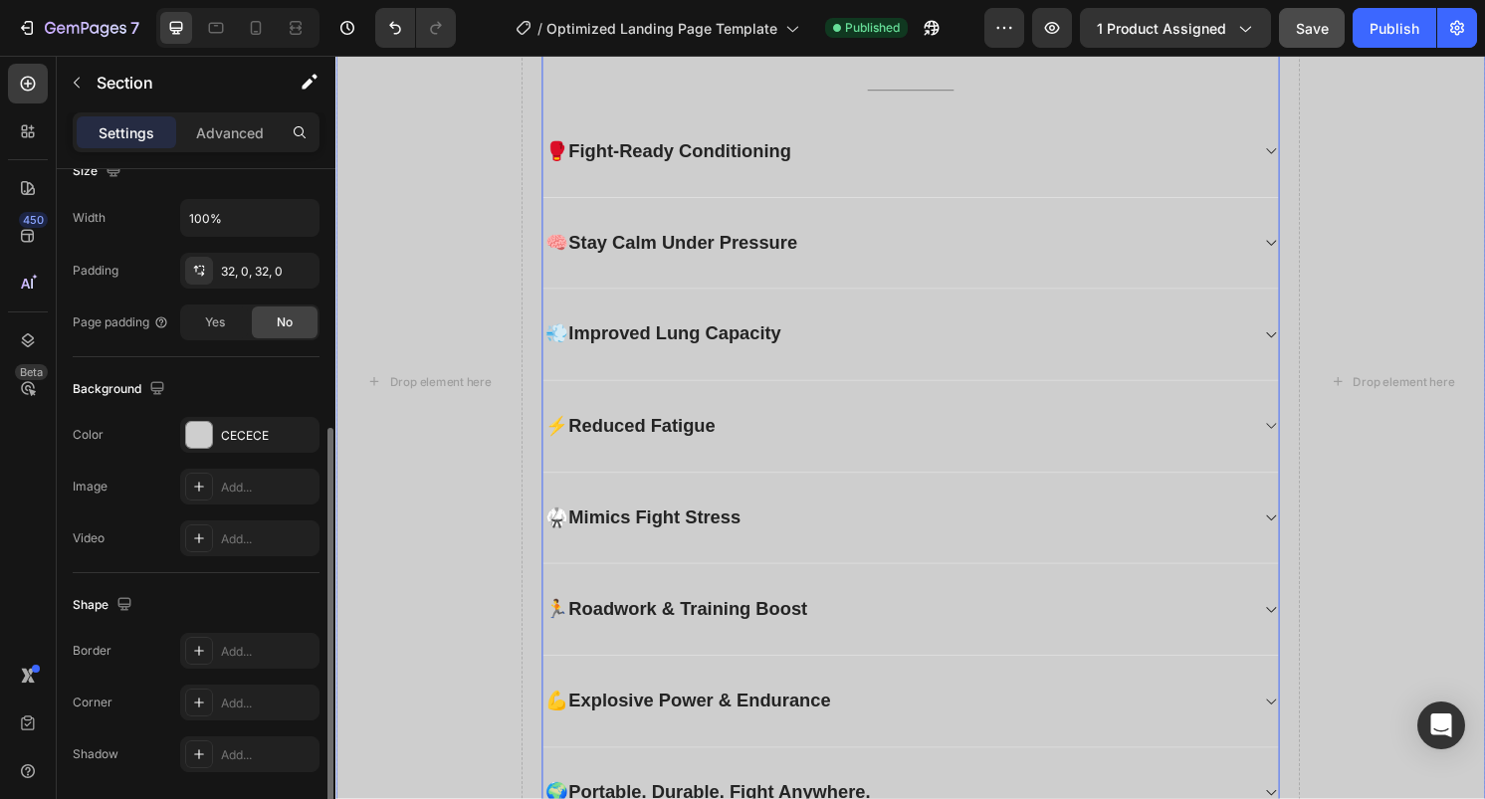
click at [519, 126] on div "Drop element here EXPLORE THE KEY BENEFITS Heading Discover how the OxyFighter …" at bounding box center [933, 395] width 1195 height 1015
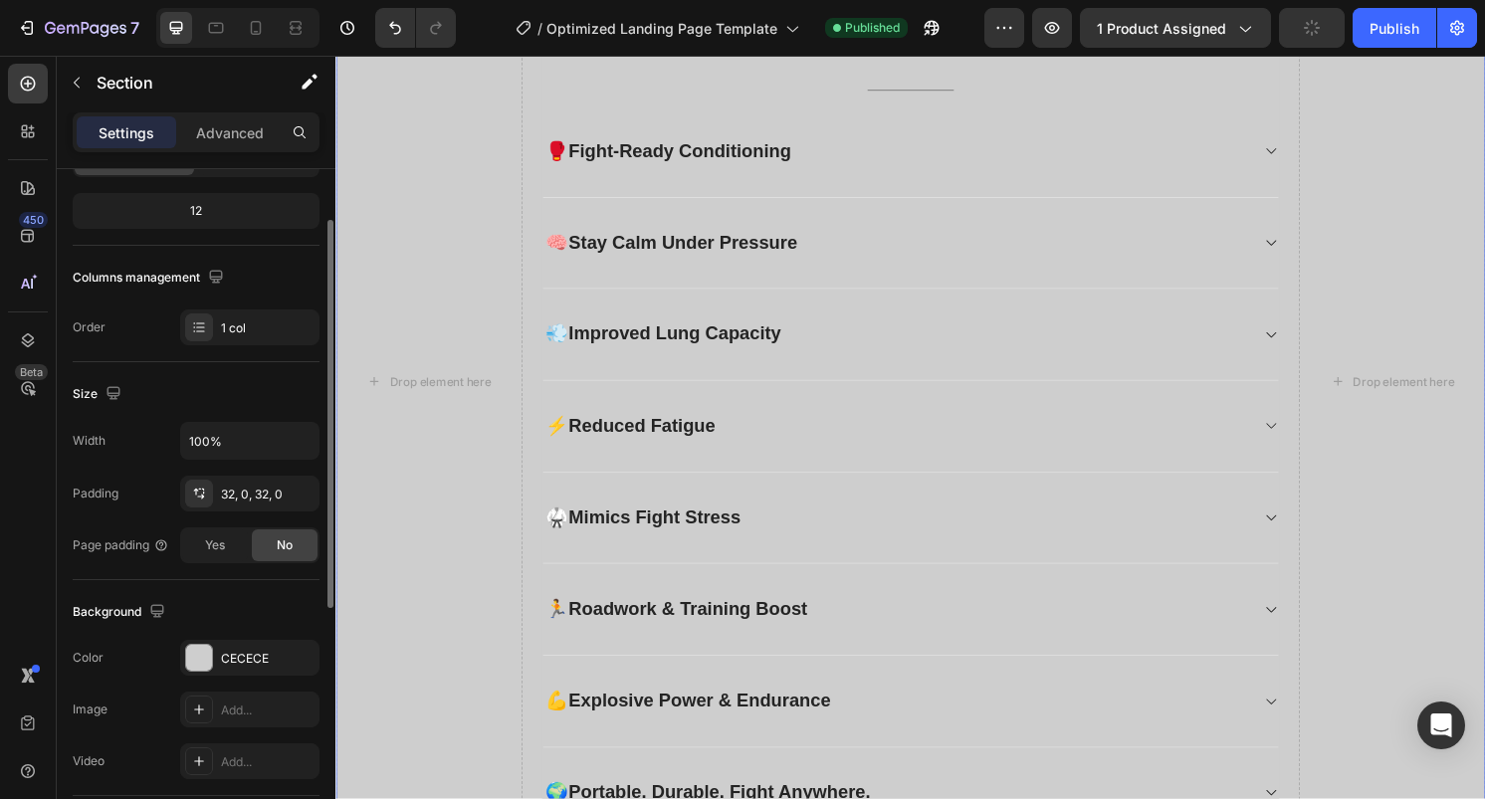
scroll to position [253, 0]
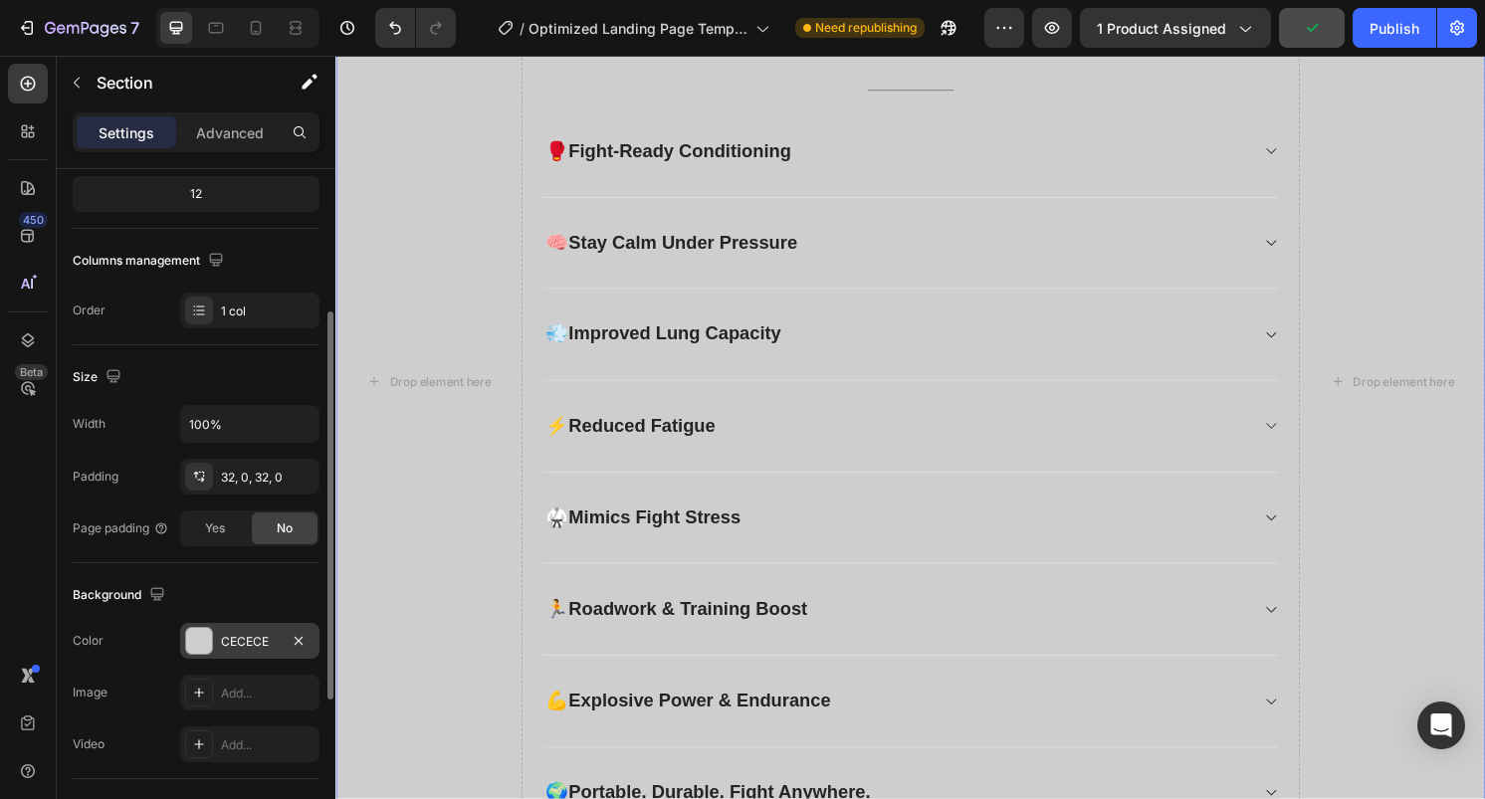
click at [191, 644] on div at bounding box center [199, 641] width 26 height 26
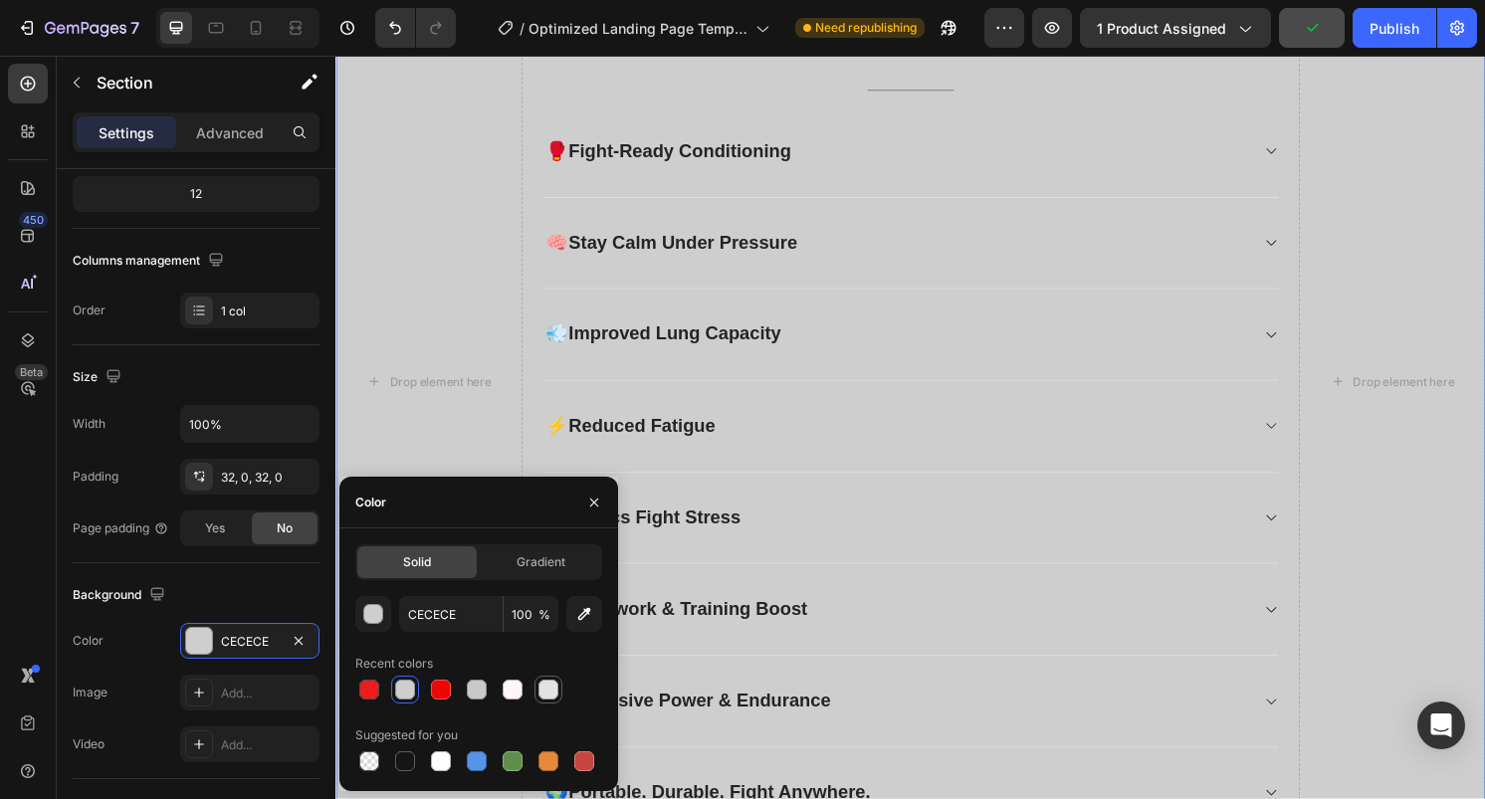
click at [554, 700] on div at bounding box center [549, 690] width 24 height 24
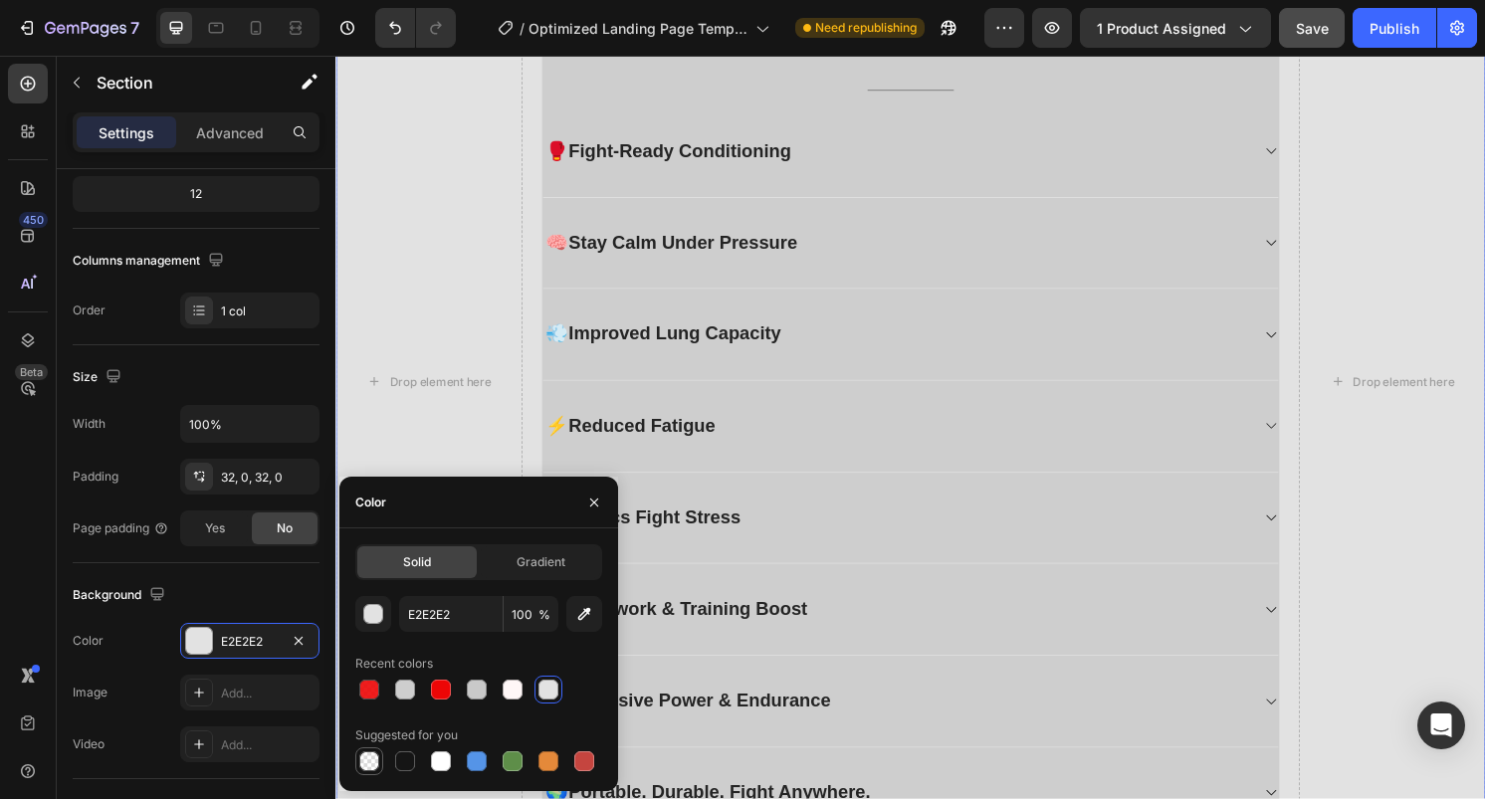
click at [372, 759] on div at bounding box center [369, 762] width 20 height 20
type input "000000"
type input "0"
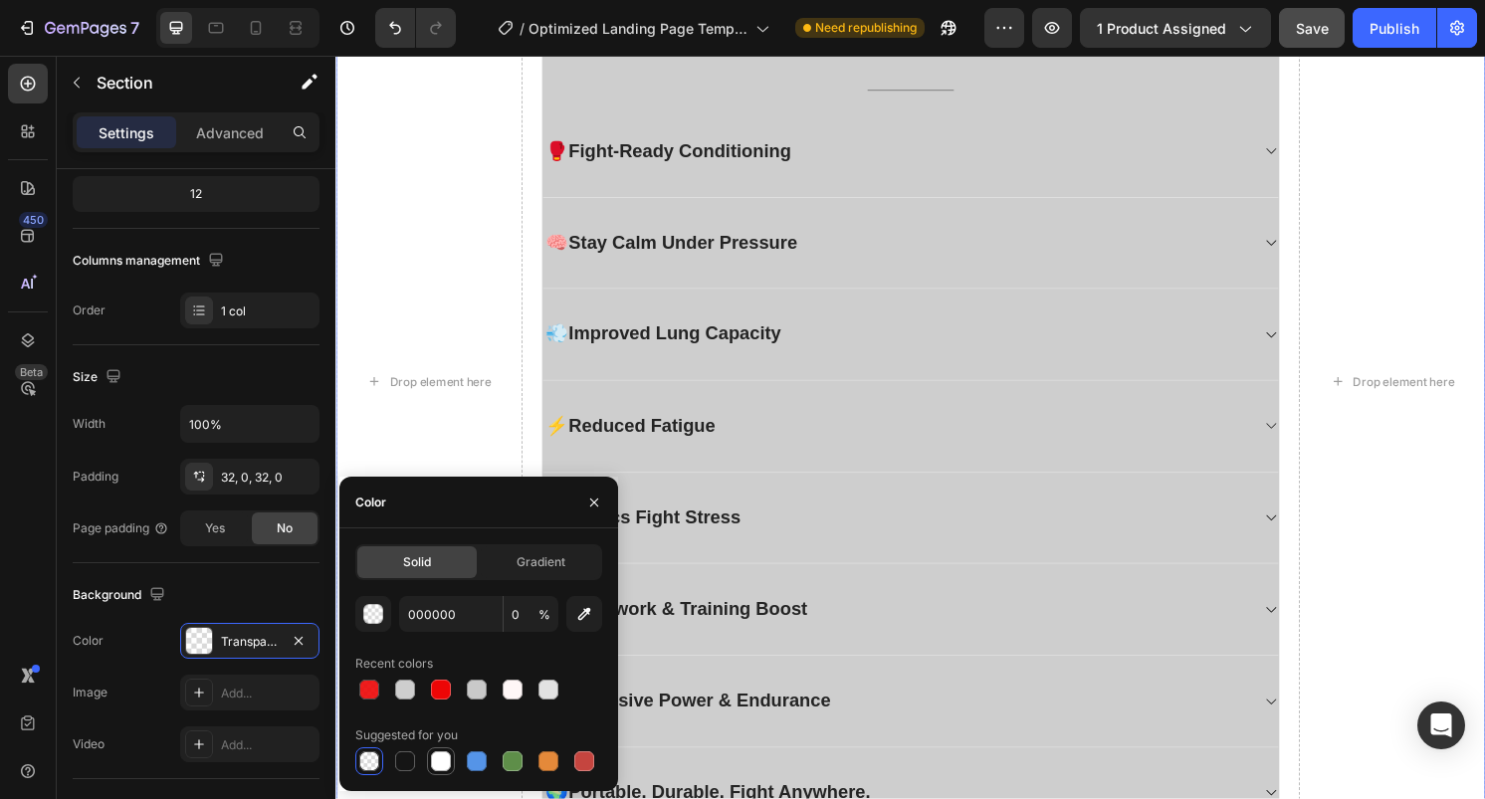
click at [447, 768] on div at bounding box center [441, 762] width 20 height 20
type input "FFFFFF"
type input "100"
click at [531, 184] on div "Drop element here EXPLORE THE KEY BENEFITS Heading Discover how the OxyFighter …" at bounding box center [933, 395] width 1195 height 952
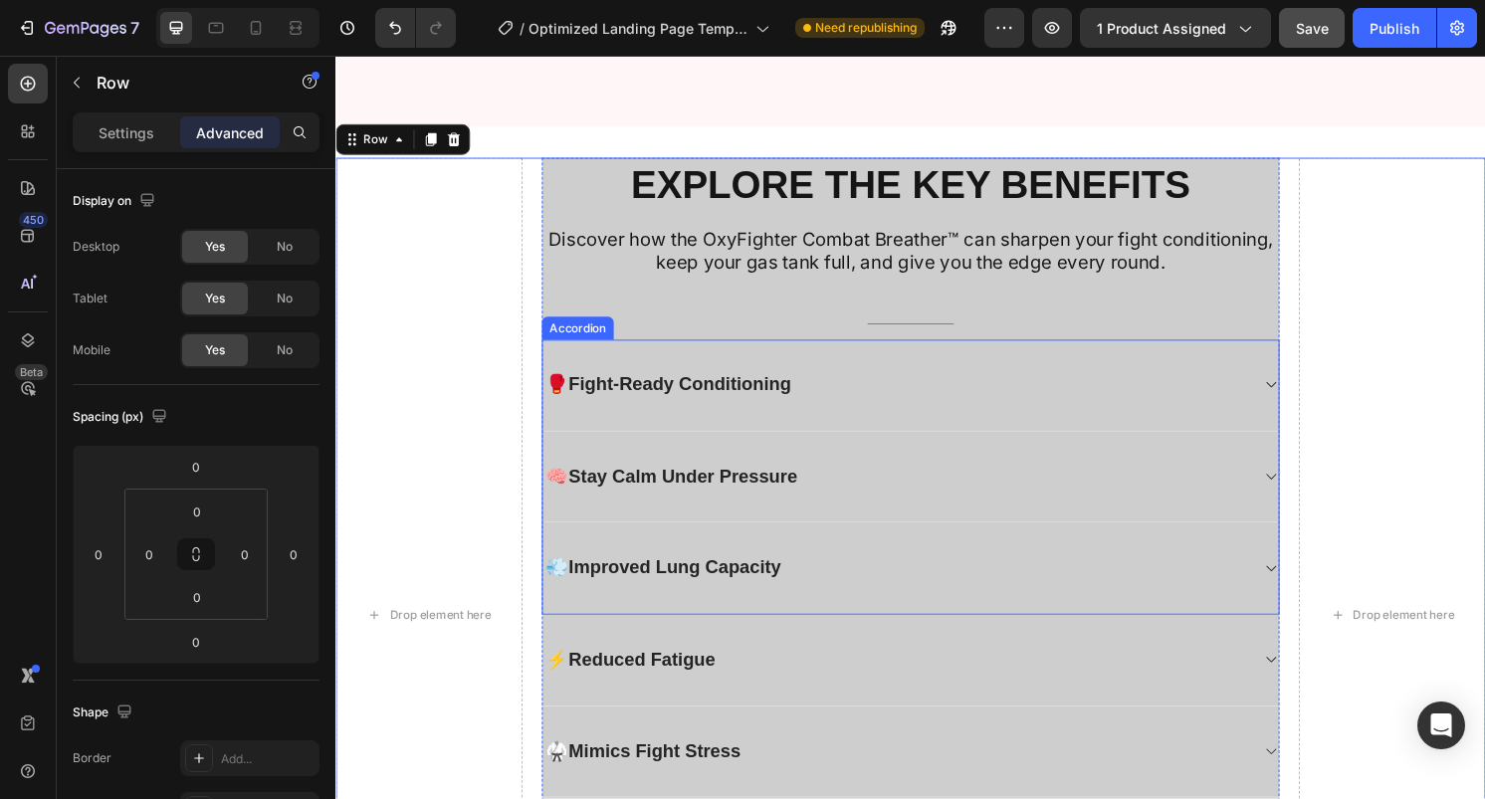
scroll to position [1541, 0]
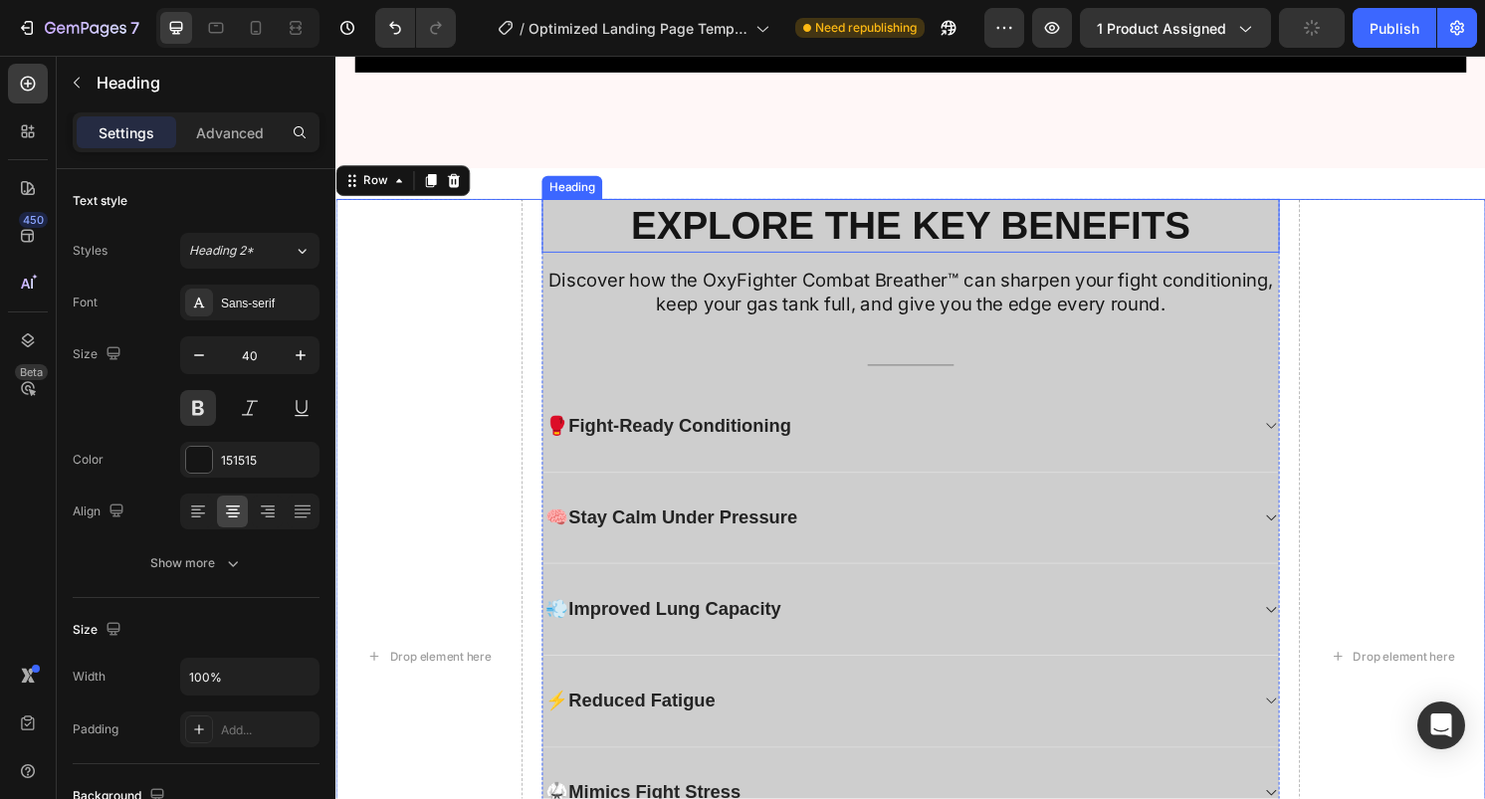
click at [562, 261] on h2 "EXPLORE THE KEY BENEFITS" at bounding box center [933, 233] width 767 height 56
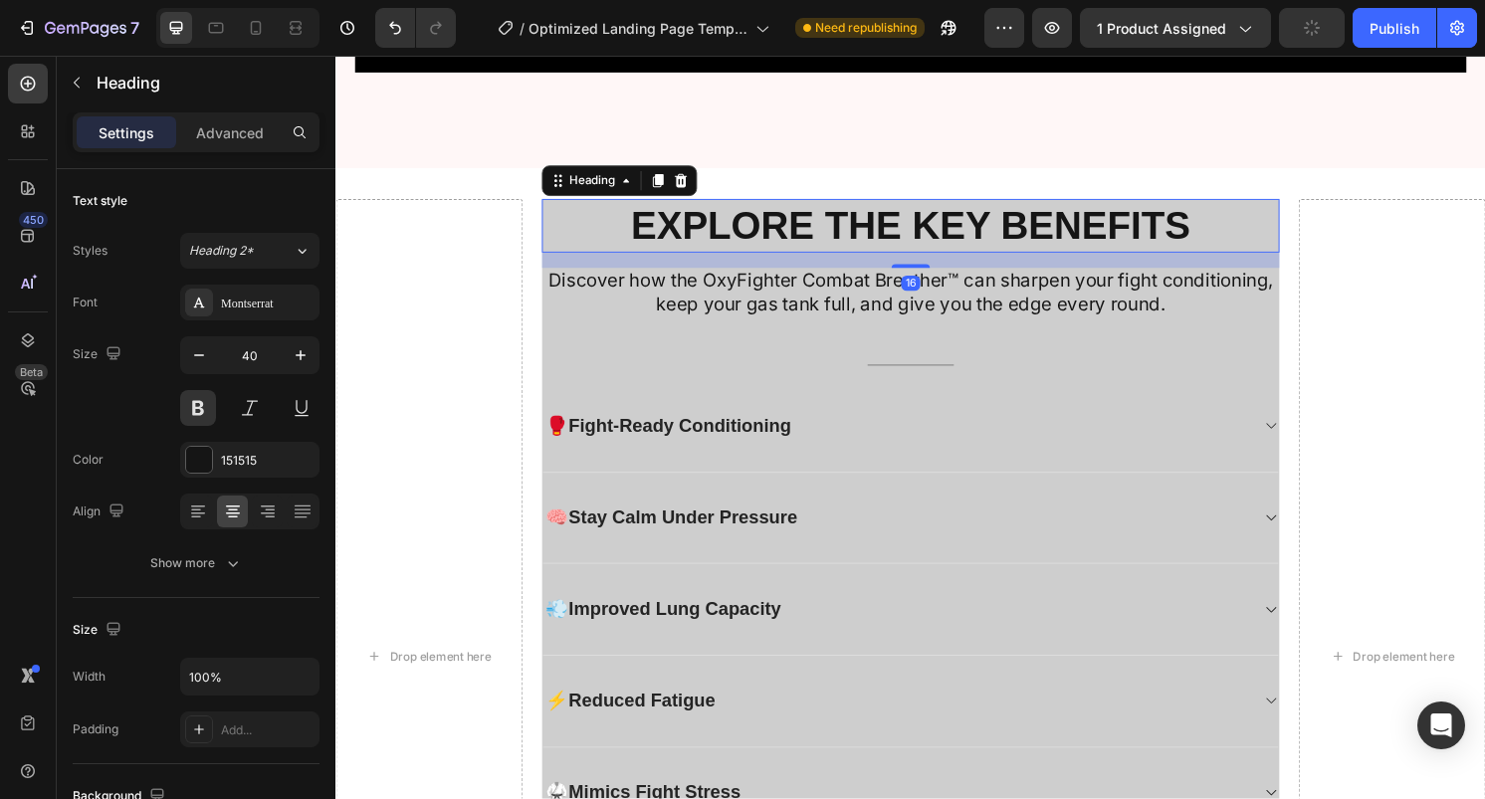
click at [546, 492] on div "EXPLORE THE KEY BENEFITS Heading 16 Discover how the OxyFighter Combat Breather…" at bounding box center [934, 681] width 776 height 952
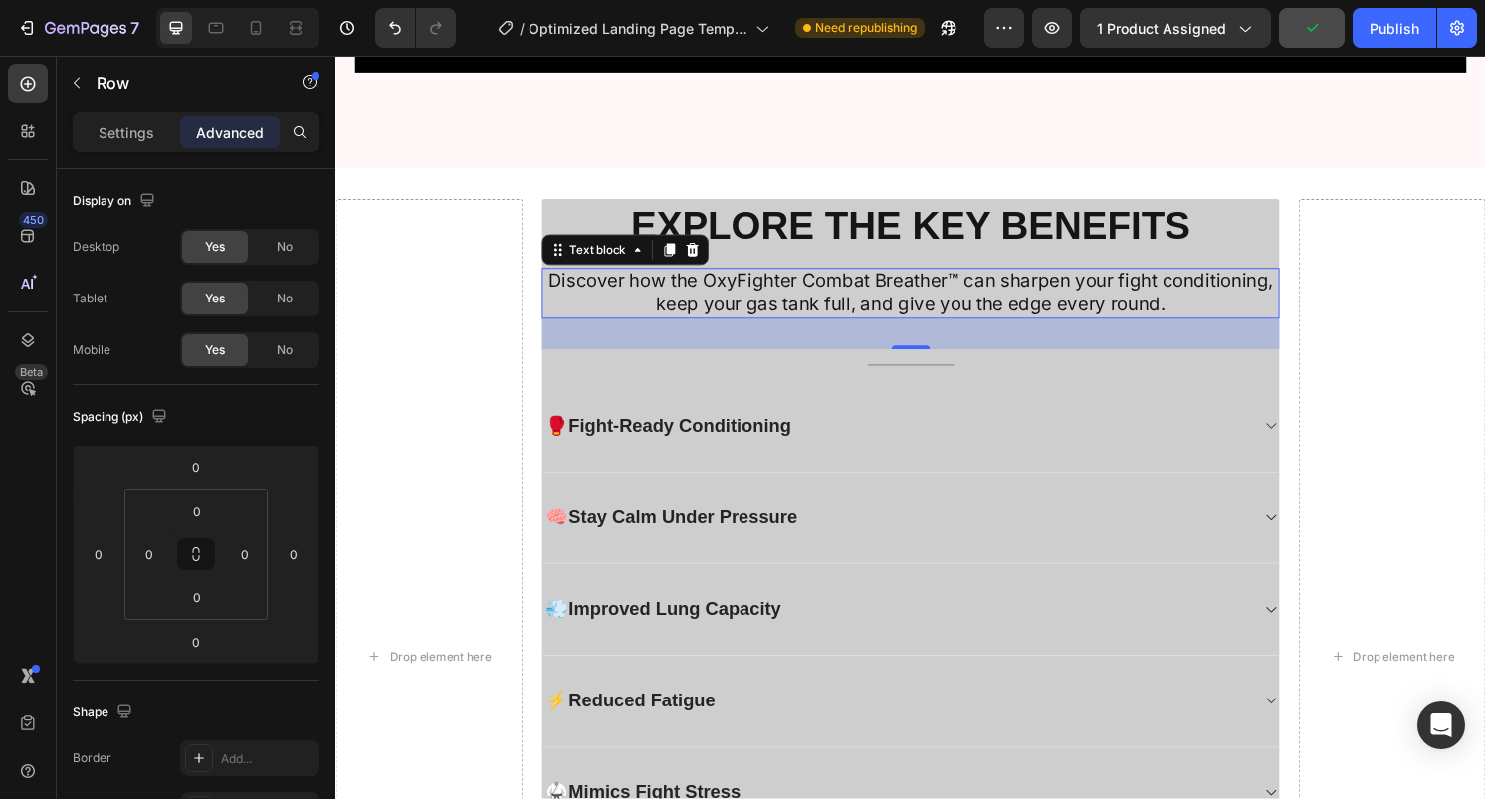
click at [552, 328] on p "Discover how the OxyFighter Combat Breather™ can sharpen your fight conditionin…" at bounding box center [933, 303] width 763 height 49
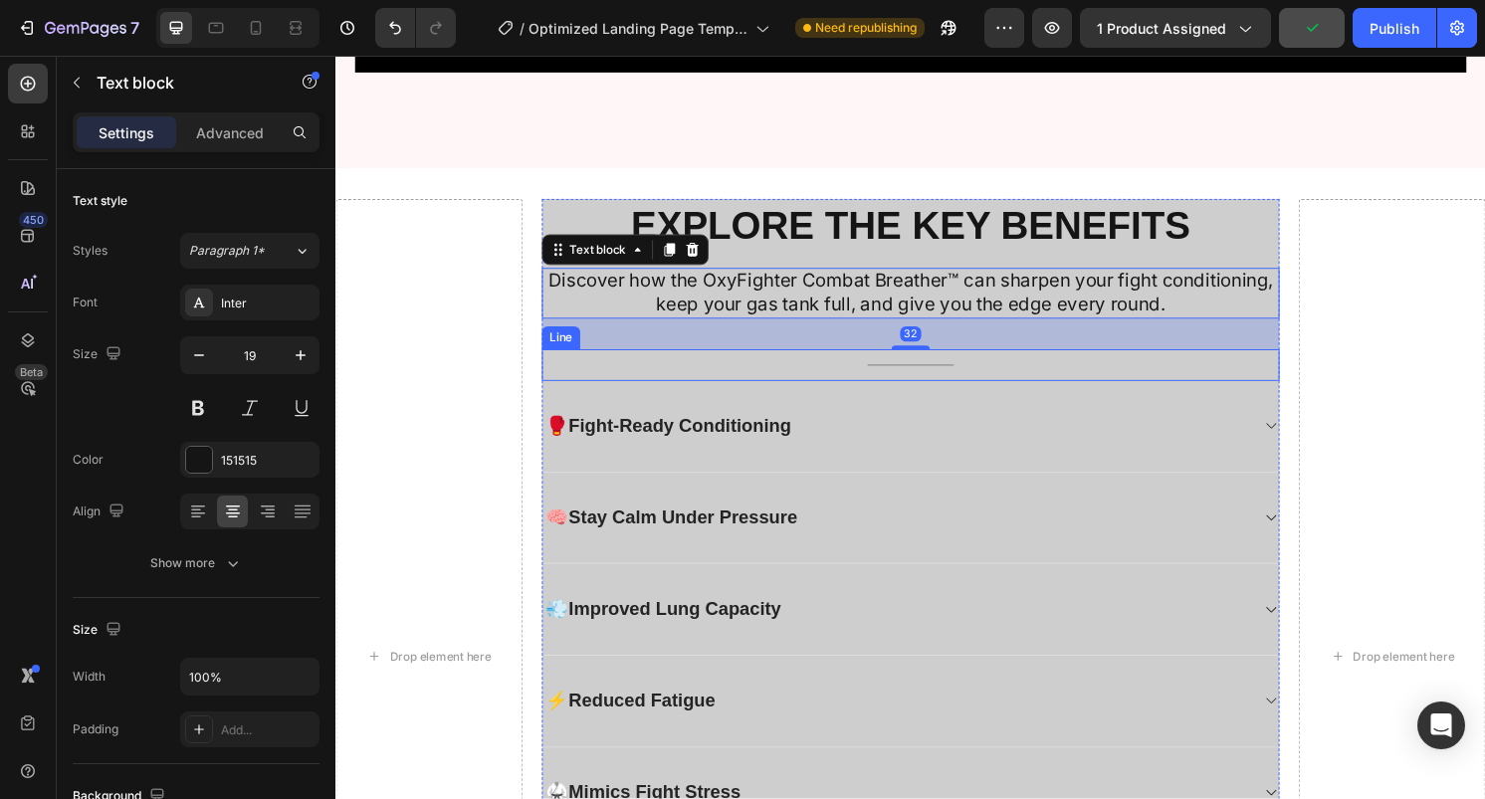
click at [559, 394] on div "Title Line" at bounding box center [933, 377] width 767 height 33
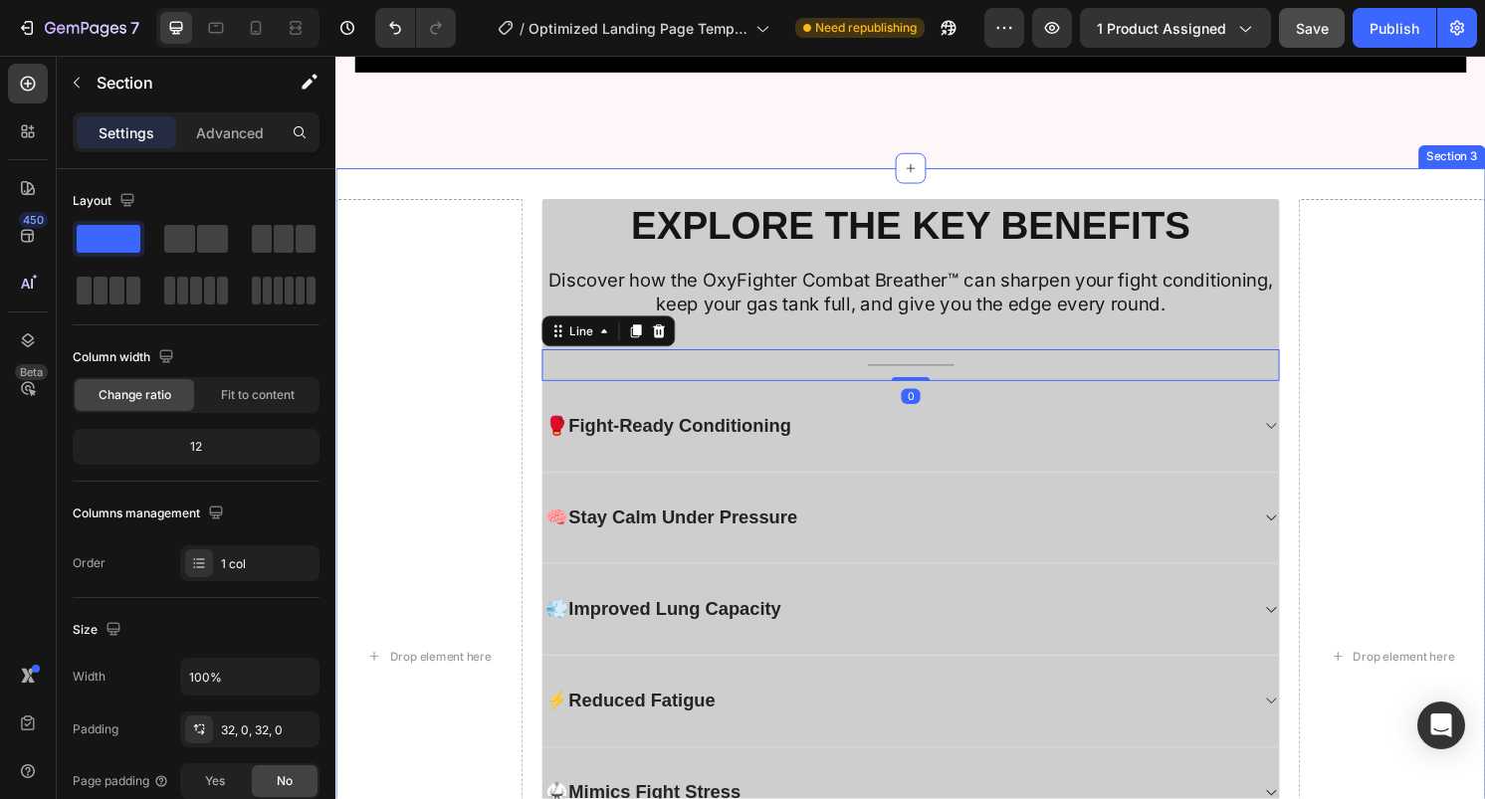
click at [878, 427] on div "Drop element here EXPLORE THE KEY BENEFITS Heading Discover how the OxyFighter …" at bounding box center [933, 680] width 1195 height 1015
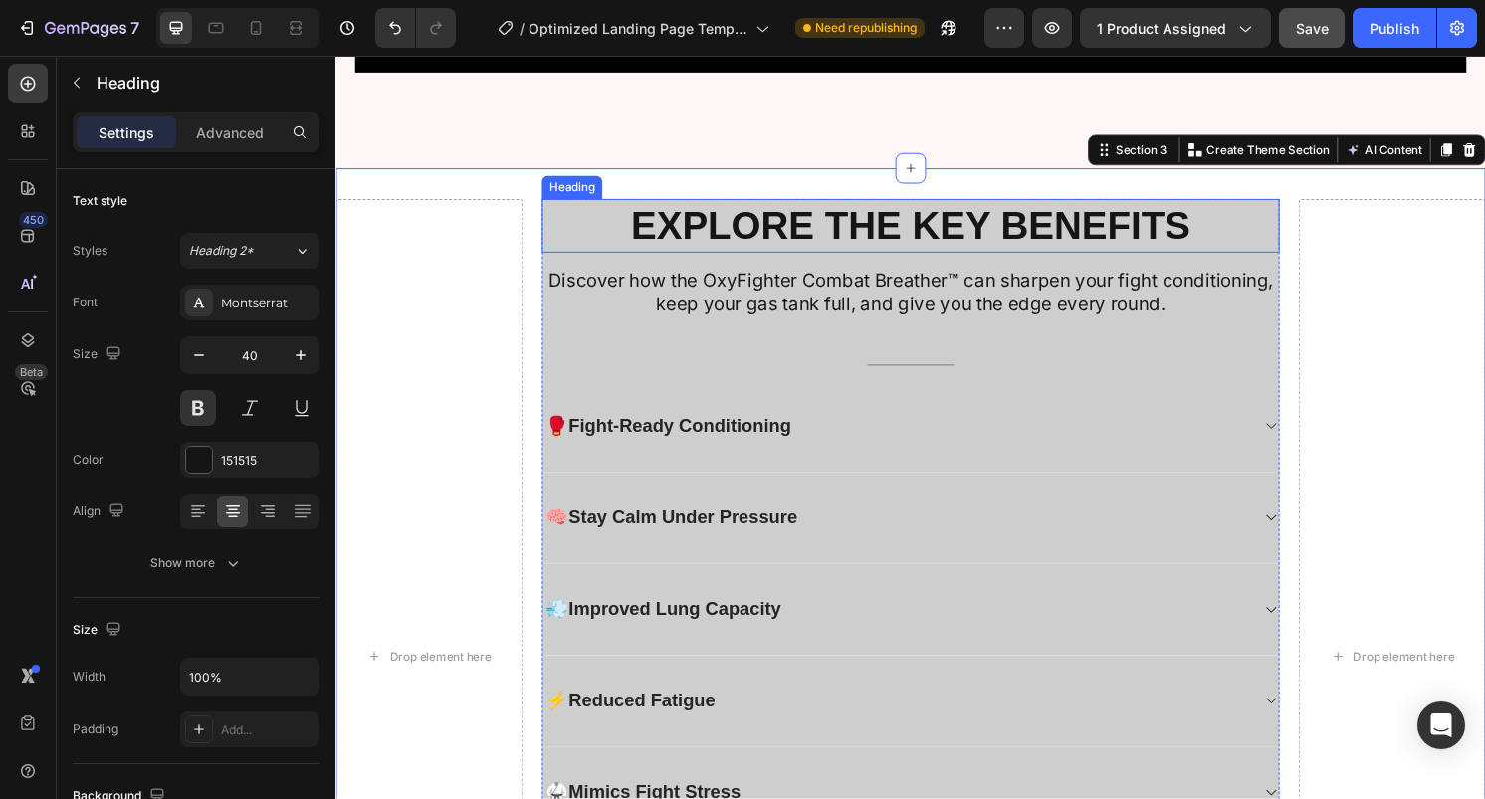
click at [1314, 261] on h2 "EXPLORE THE KEY BENEFITS" at bounding box center [933, 233] width 767 height 56
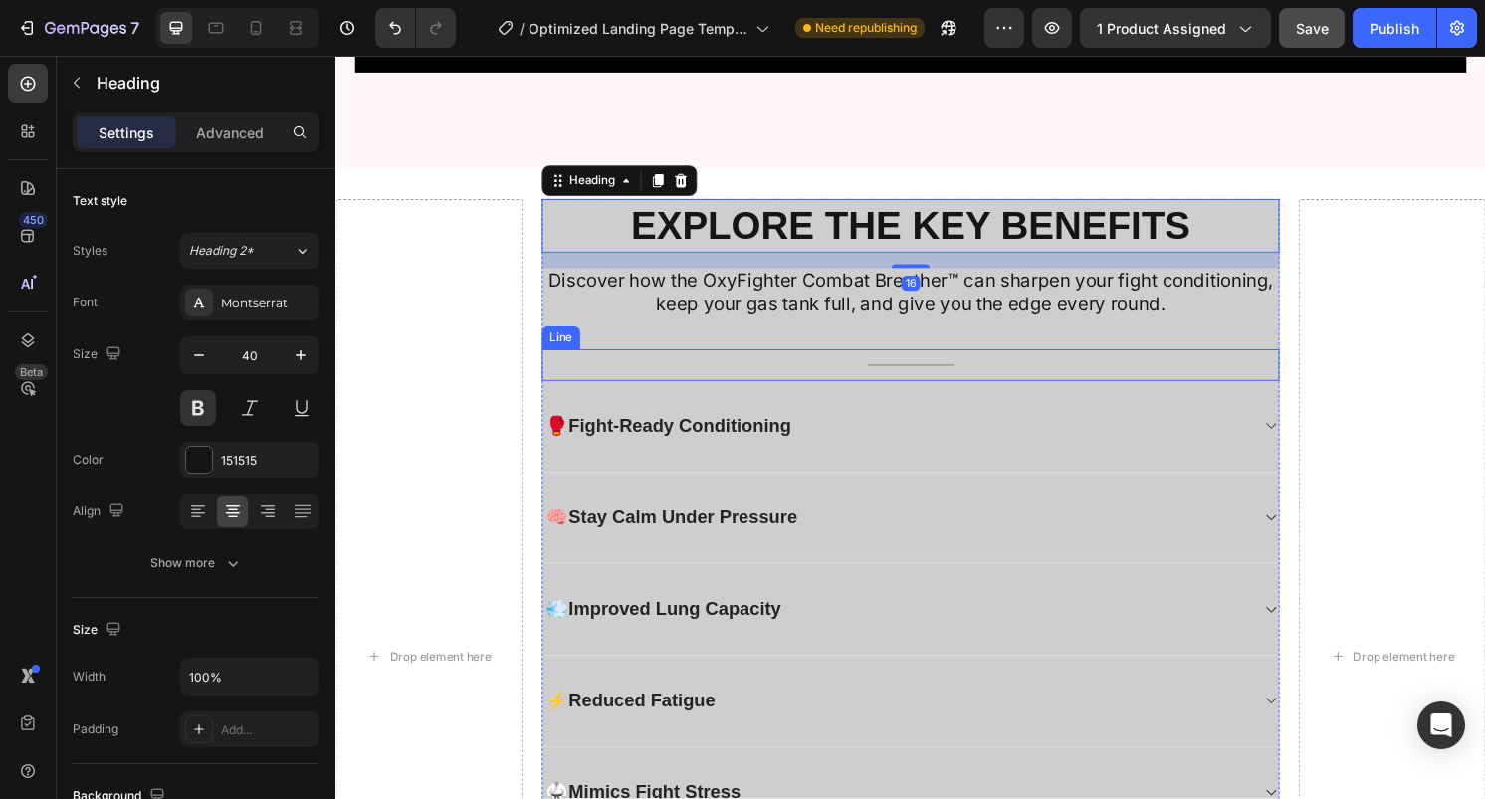
scroll to position [2321, 0]
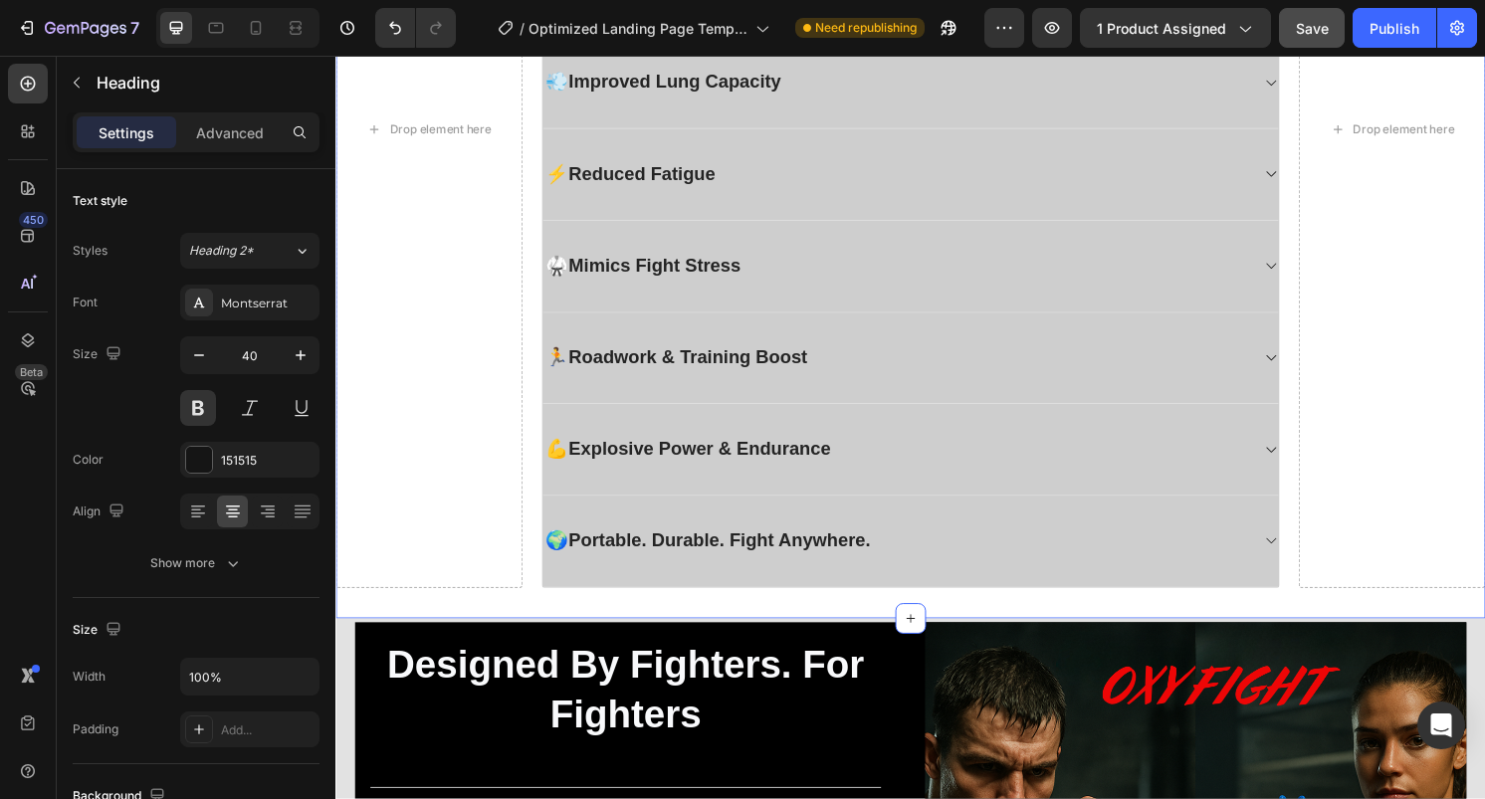
click at [1255, 614] on div "Drop element here EXPLORE THE KEY BENEFITS Heading Discover how the OxyFighter …" at bounding box center [933, 133] width 1195 height 1015
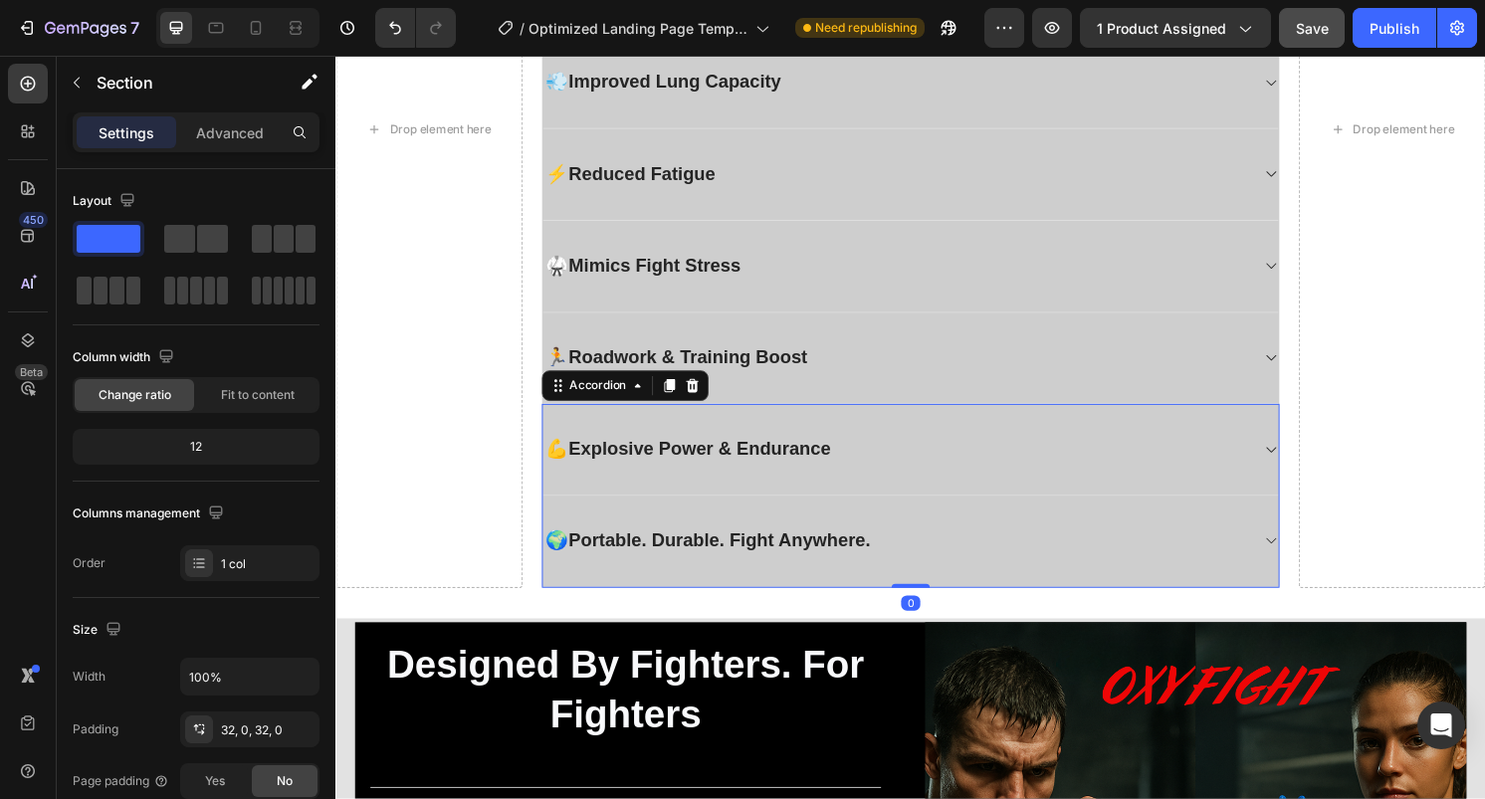
click at [1255, 588] on div "🌍 Portable. Durable. Fight Anywhere." at bounding box center [933, 562] width 765 height 96
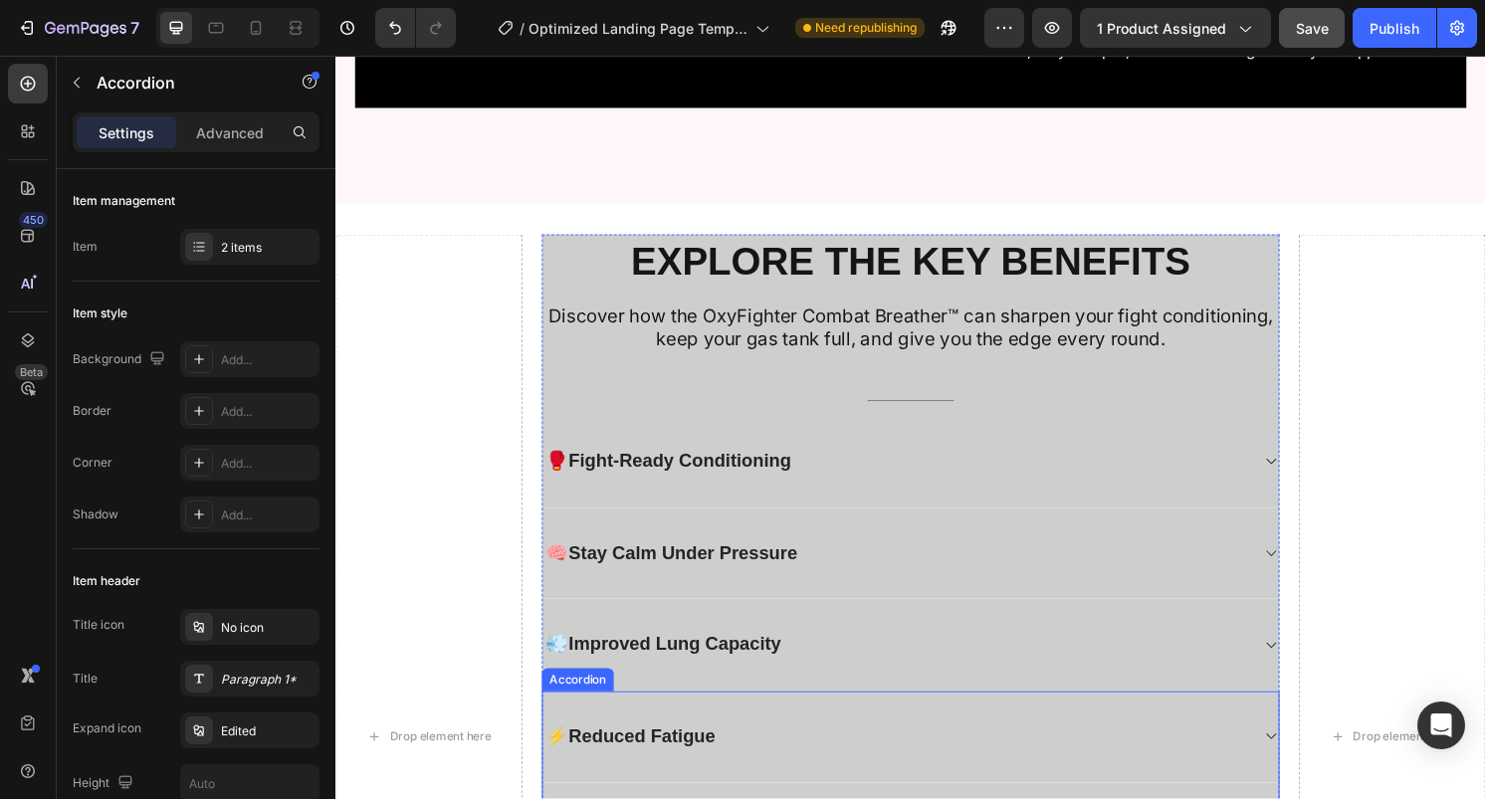
scroll to position [1491, 0]
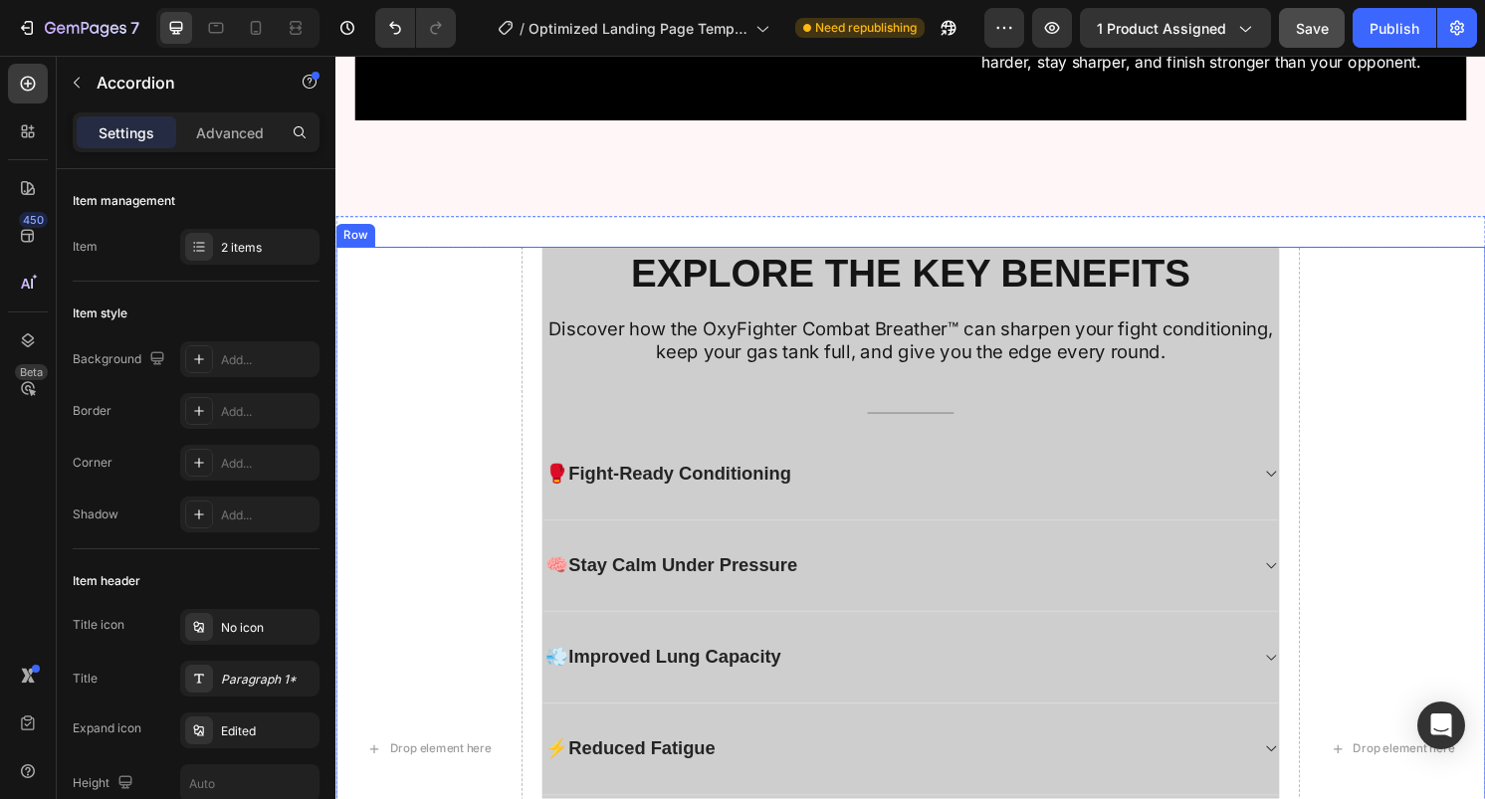
click at [549, 540] on div "EXPLORE THE KEY BENEFITS Heading Discover how the OxyFighter Combat Breather™ c…" at bounding box center [934, 777] width 776 height 1045
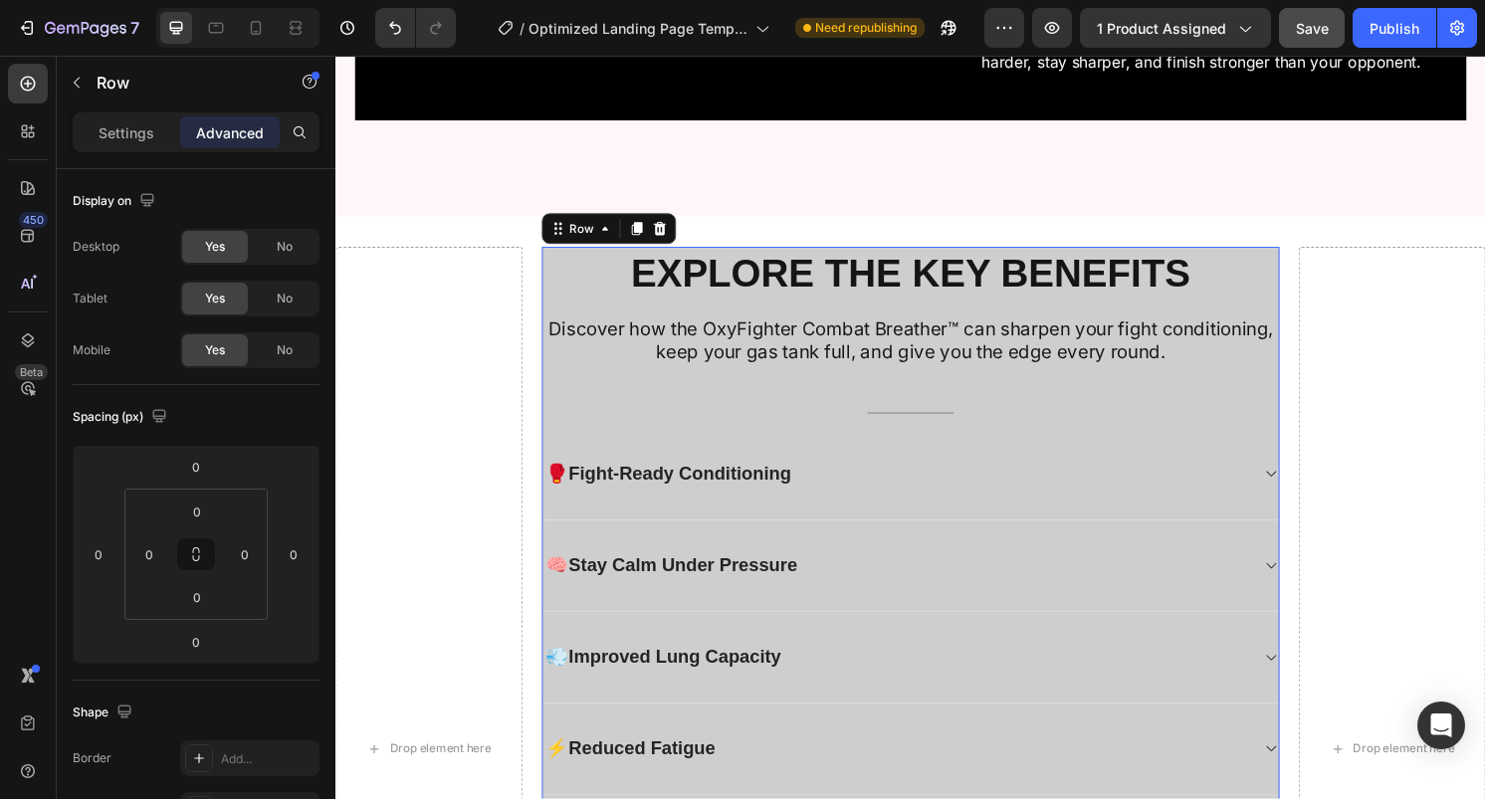
click at [559, 545] on div "EXPLORE THE KEY BENEFITS Heading Discover how the OxyFighter Combat Breather™ c…" at bounding box center [933, 777] width 767 height 1045
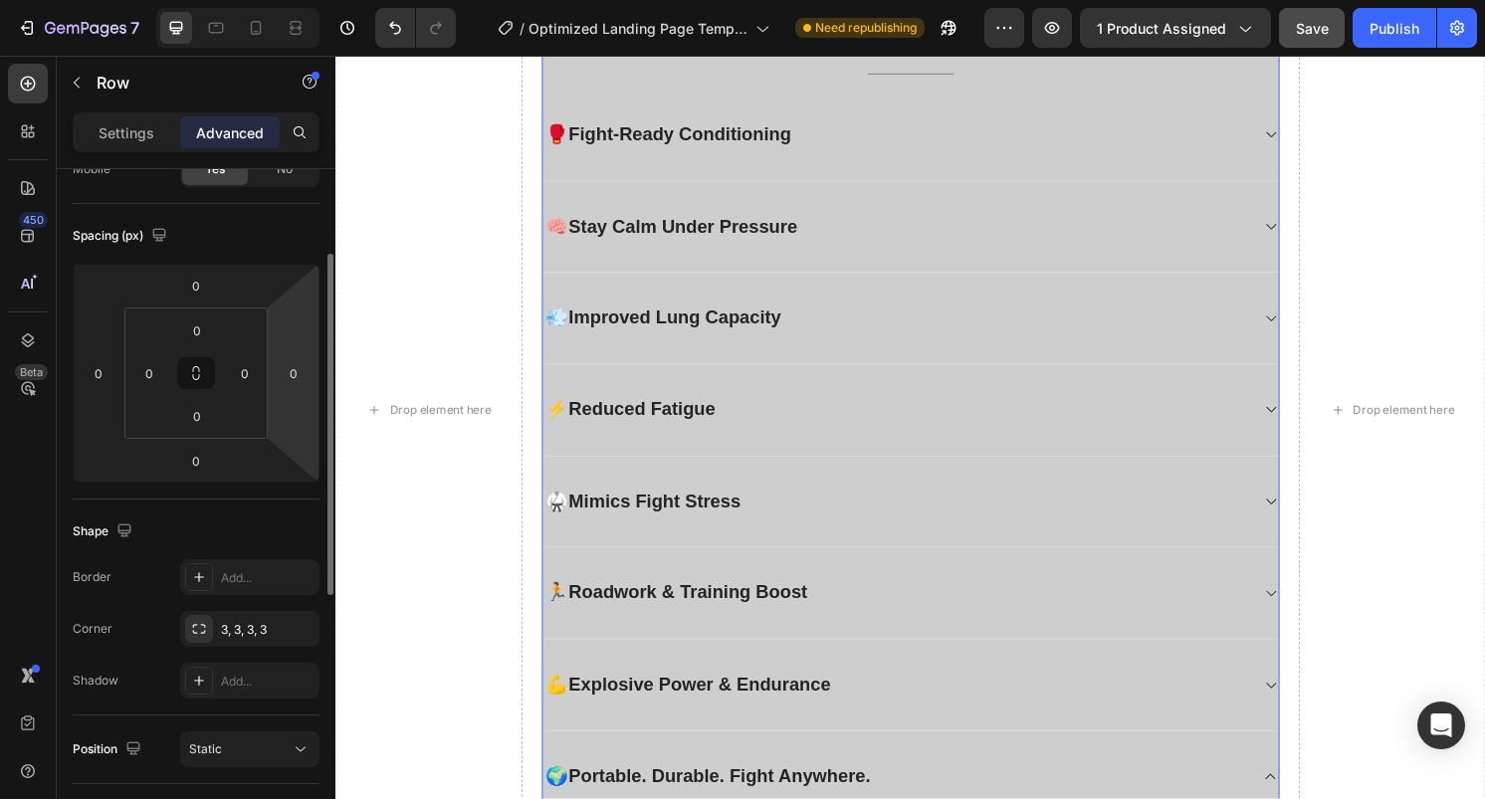
scroll to position [184, 0]
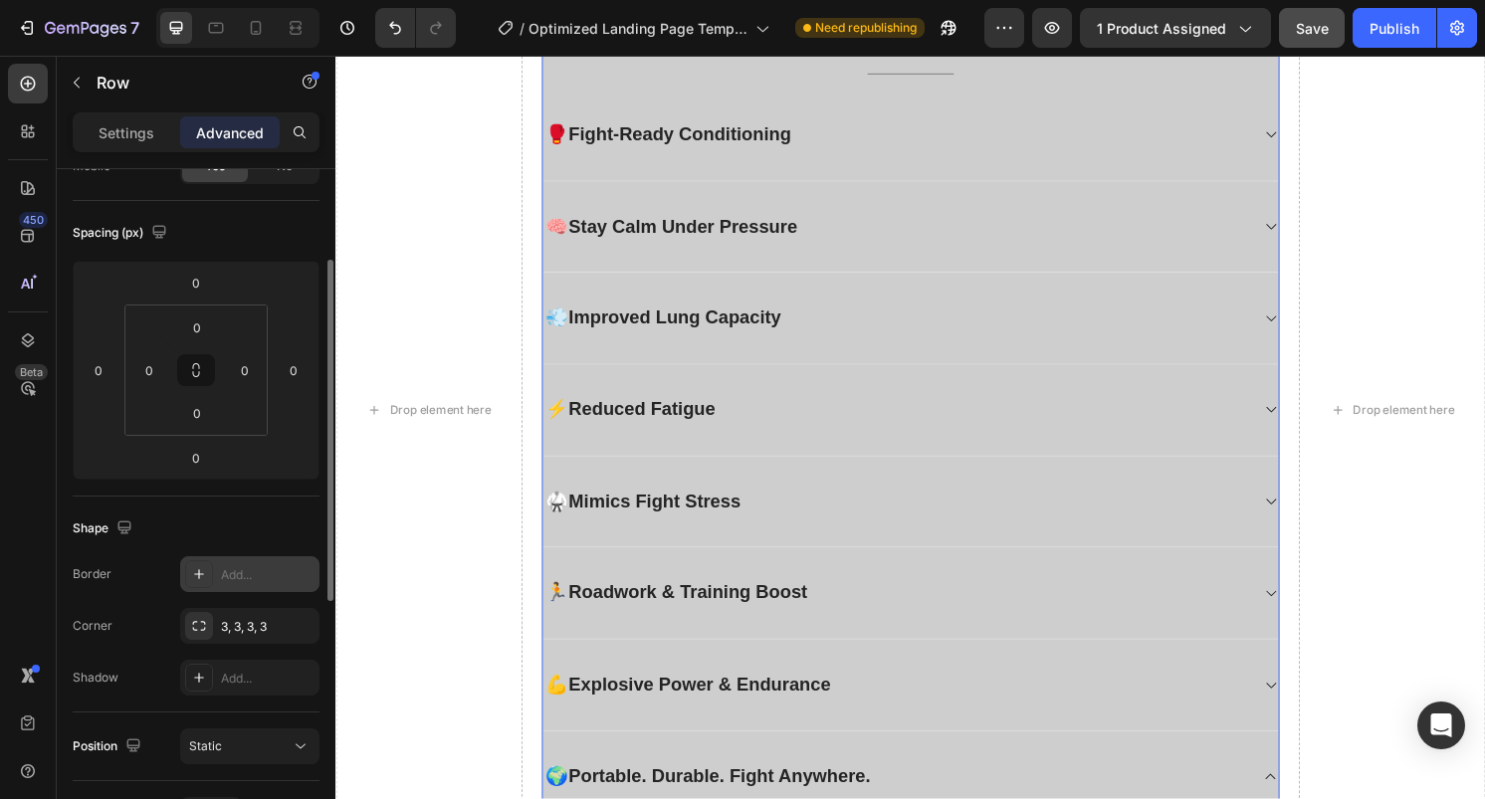
click at [238, 582] on div "Add..." at bounding box center [268, 575] width 94 height 18
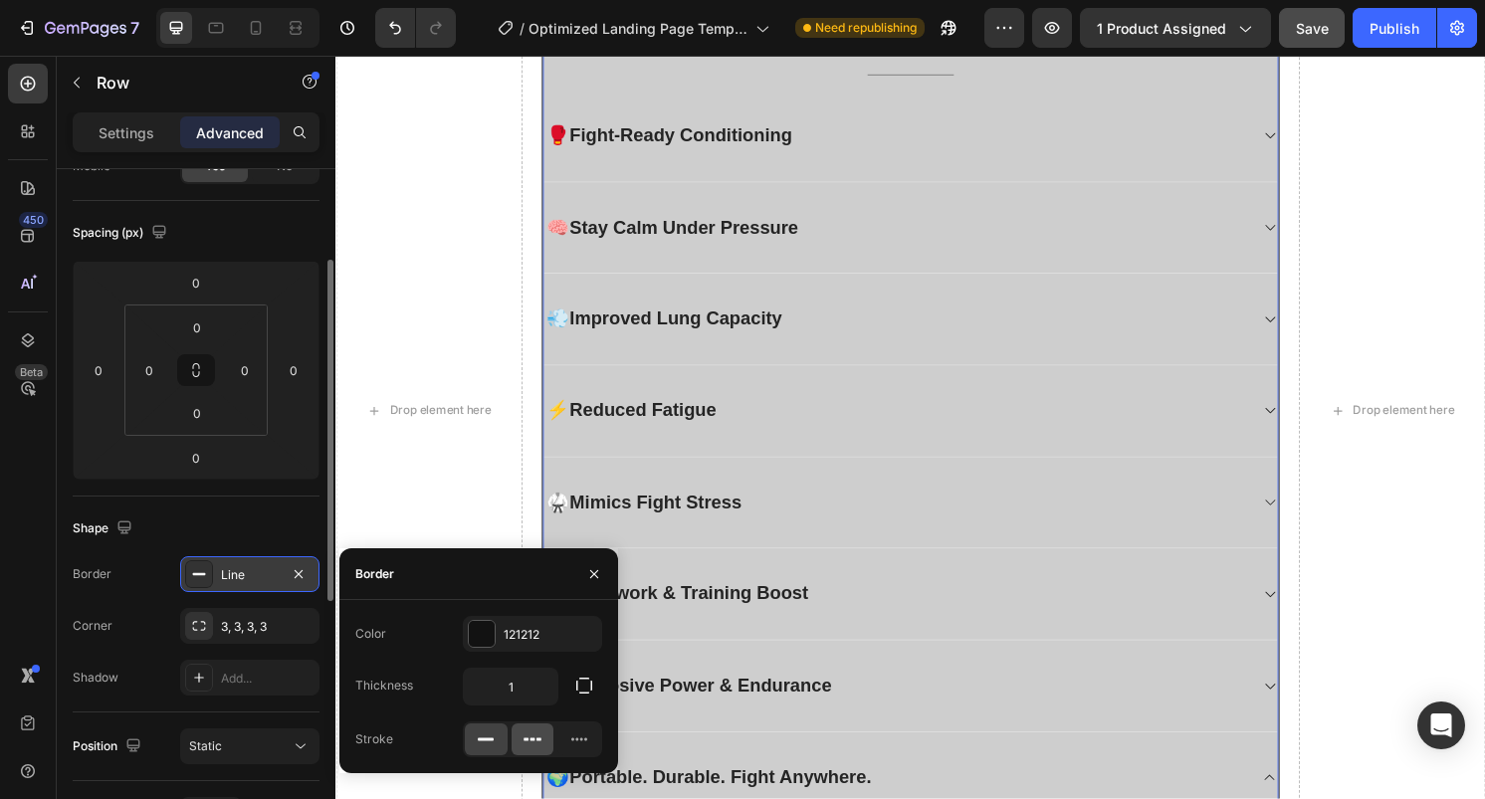
click at [532, 739] on icon at bounding box center [533, 740] width 5 height 3
click at [492, 740] on rect at bounding box center [486, 740] width 16 height 3
click at [528, 700] on input "1" at bounding box center [511, 687] width 94 height 36
type input "4"
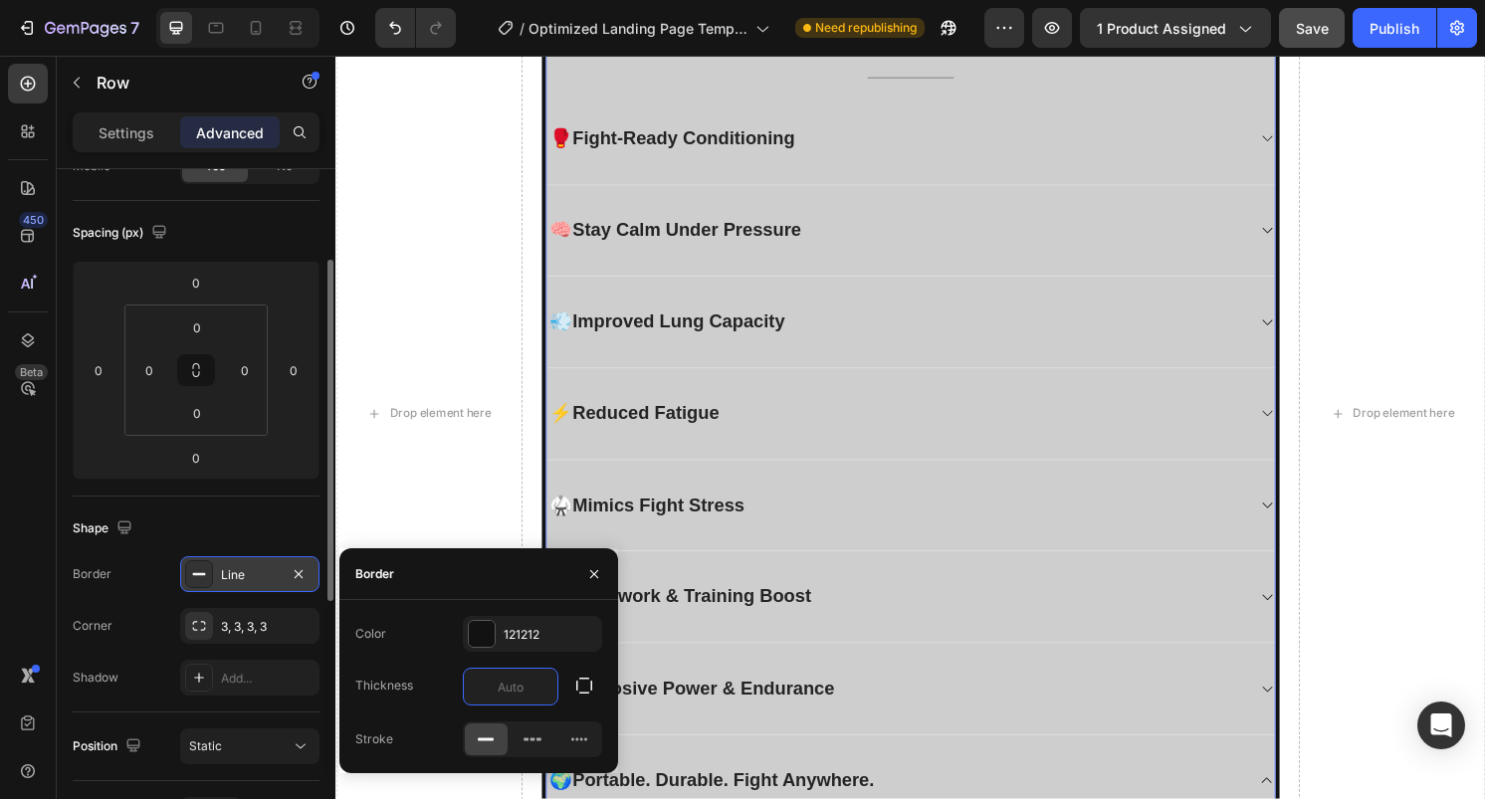
type input "3"
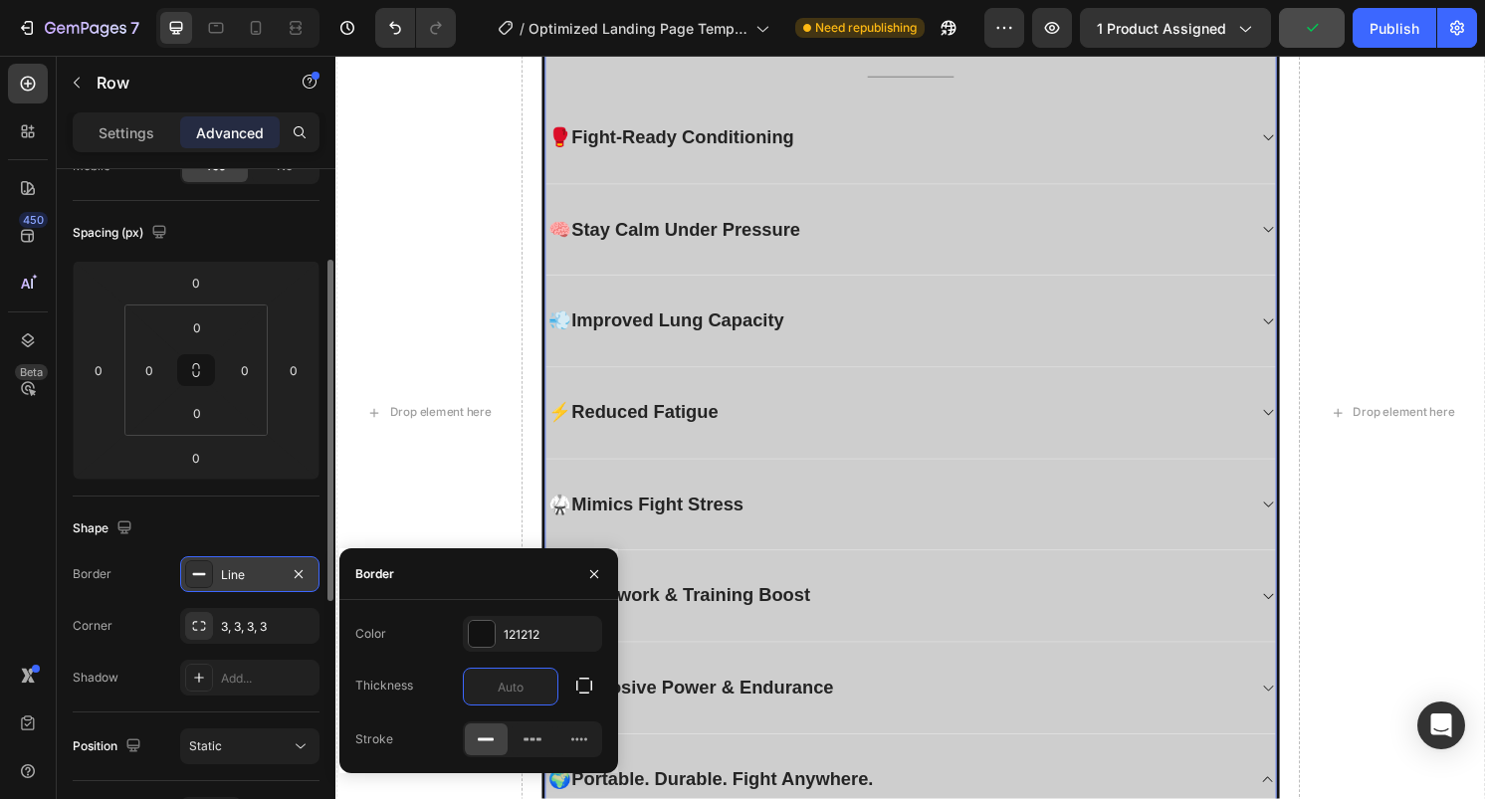
type input "2"
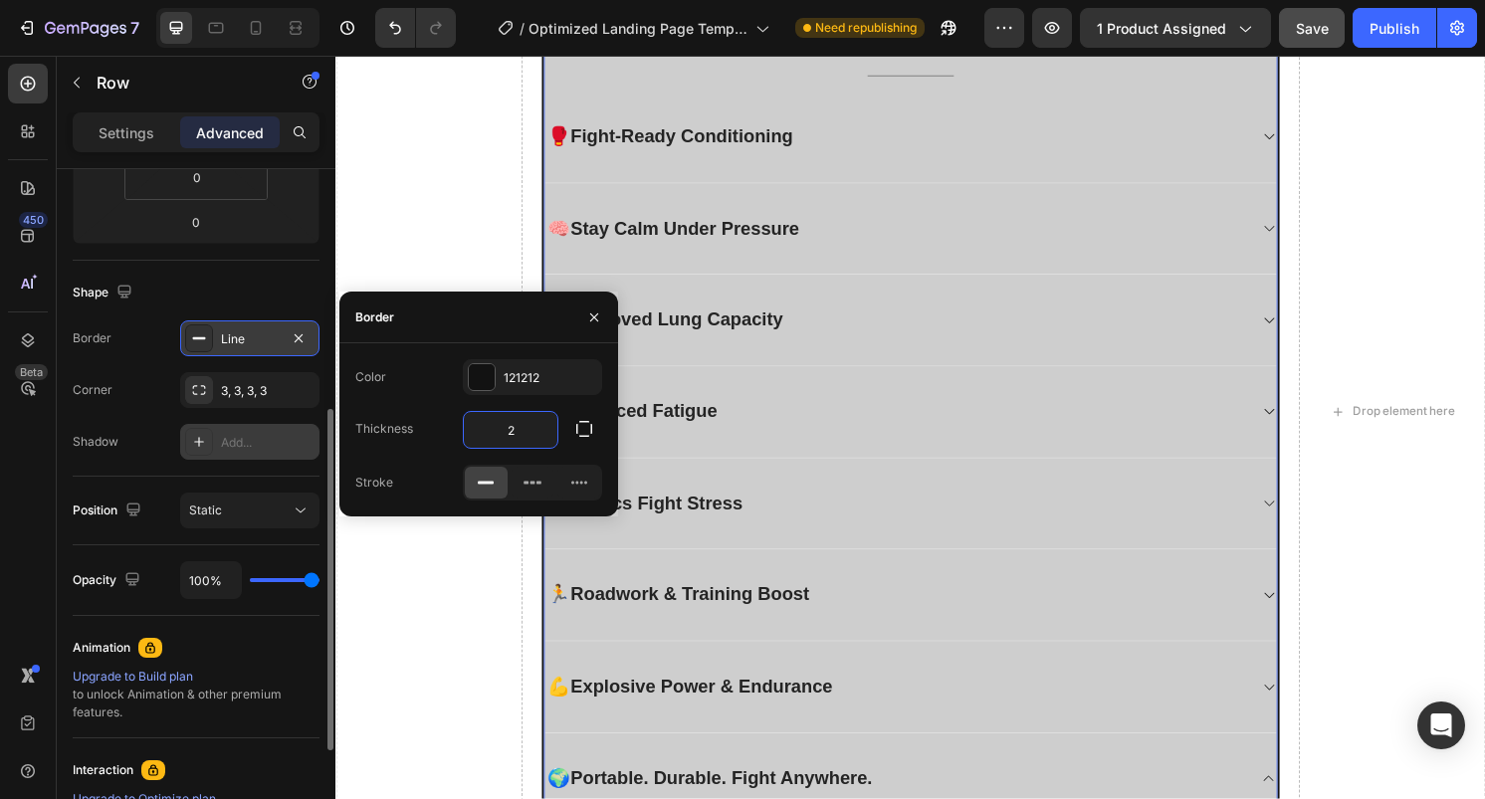
scroll to position [453, 0]
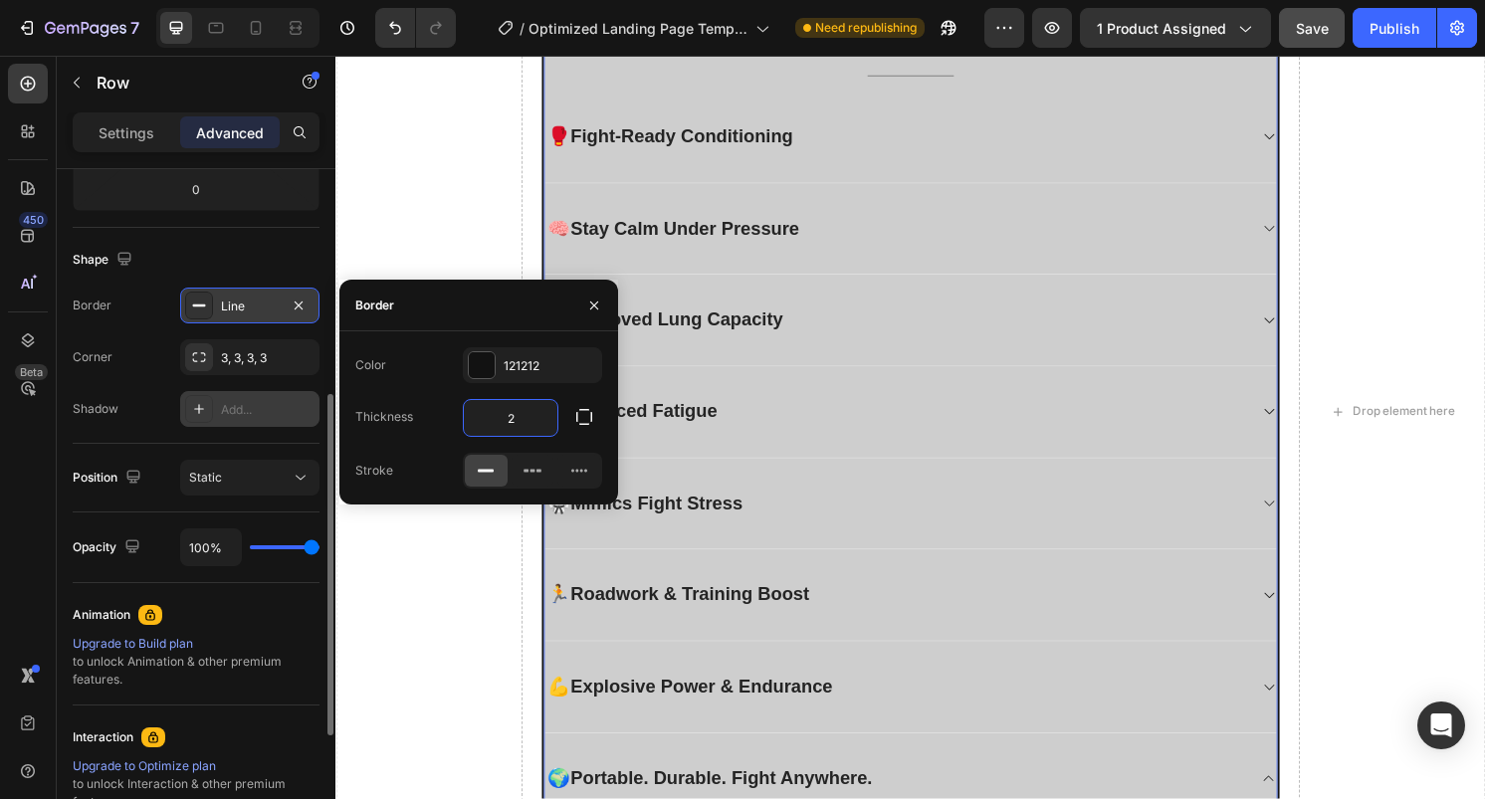
click at [276, 420] on div "Add..." at bounding box center [249, 409] width 139 height 36
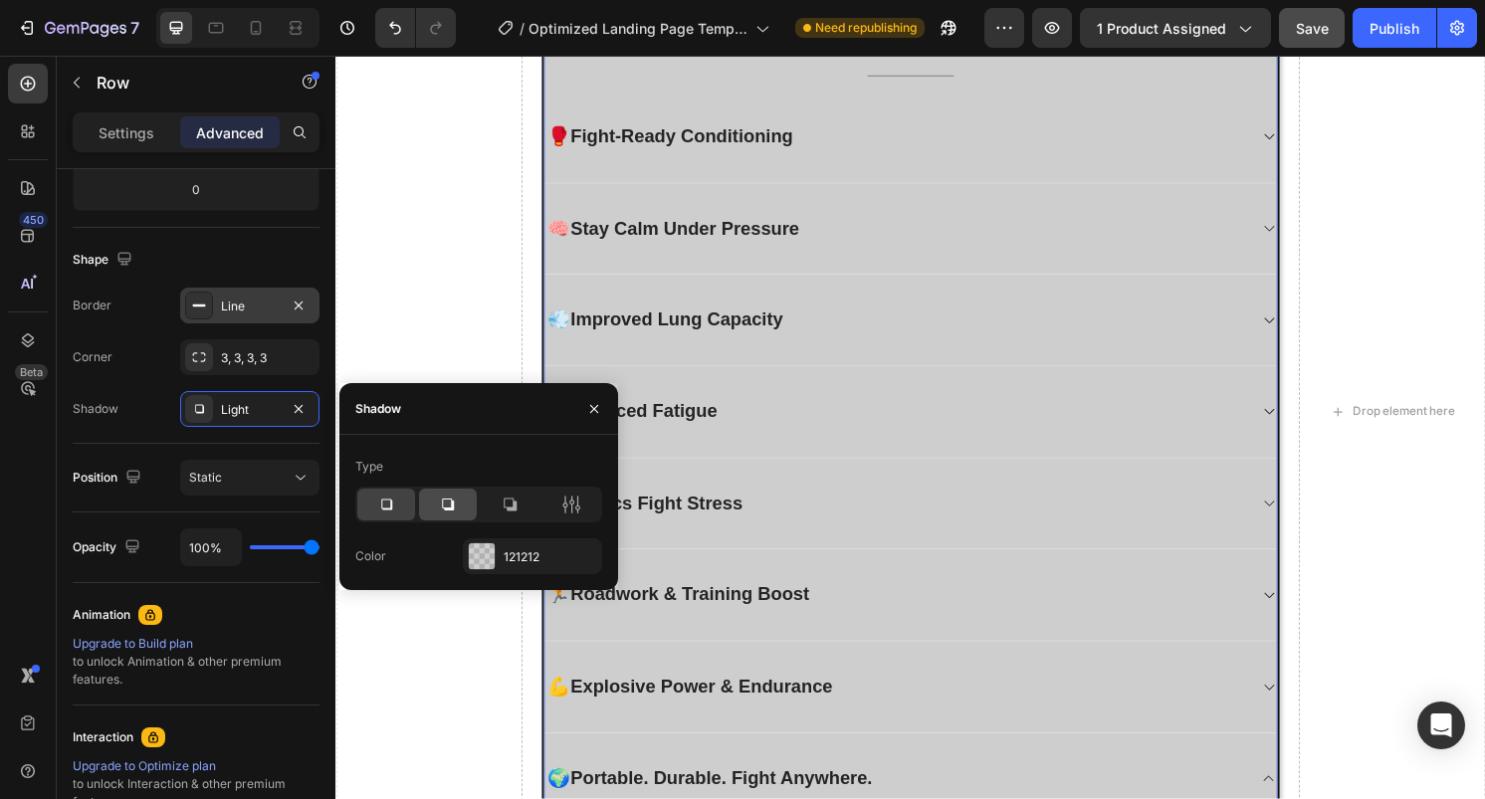
click at [436, 512] on div at bounding box center [448, 505] width 58 height 32
click at [479, 452] on div "Type" at bounding box center [478, 467] width 247 height 32
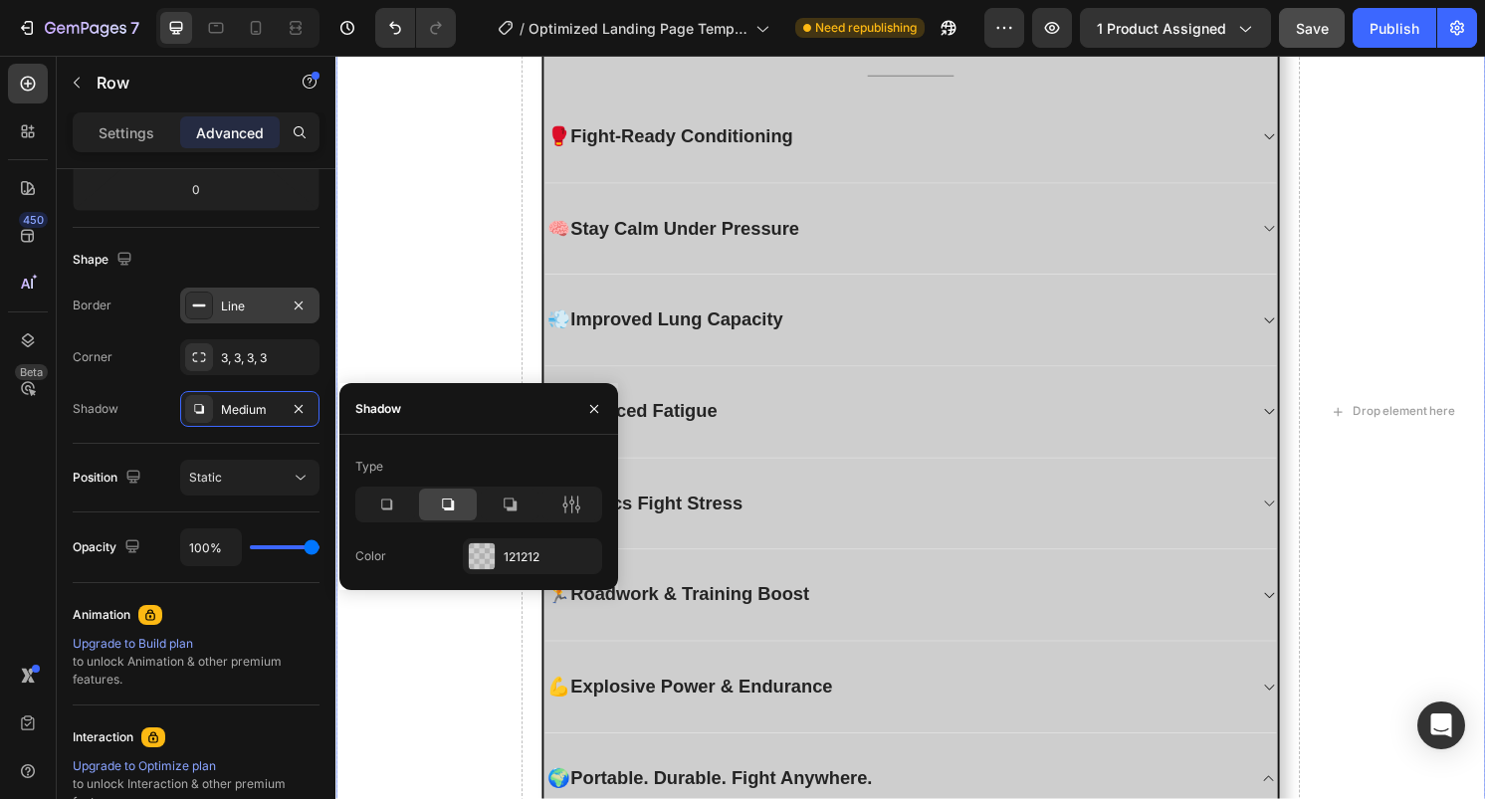
click at [904, 117] on div "Drop element here EXPLORE THE KEY BENEFITS Heading Discover how the OxyFighter …" at bounding box center [933, 427] width 1195 height 1113
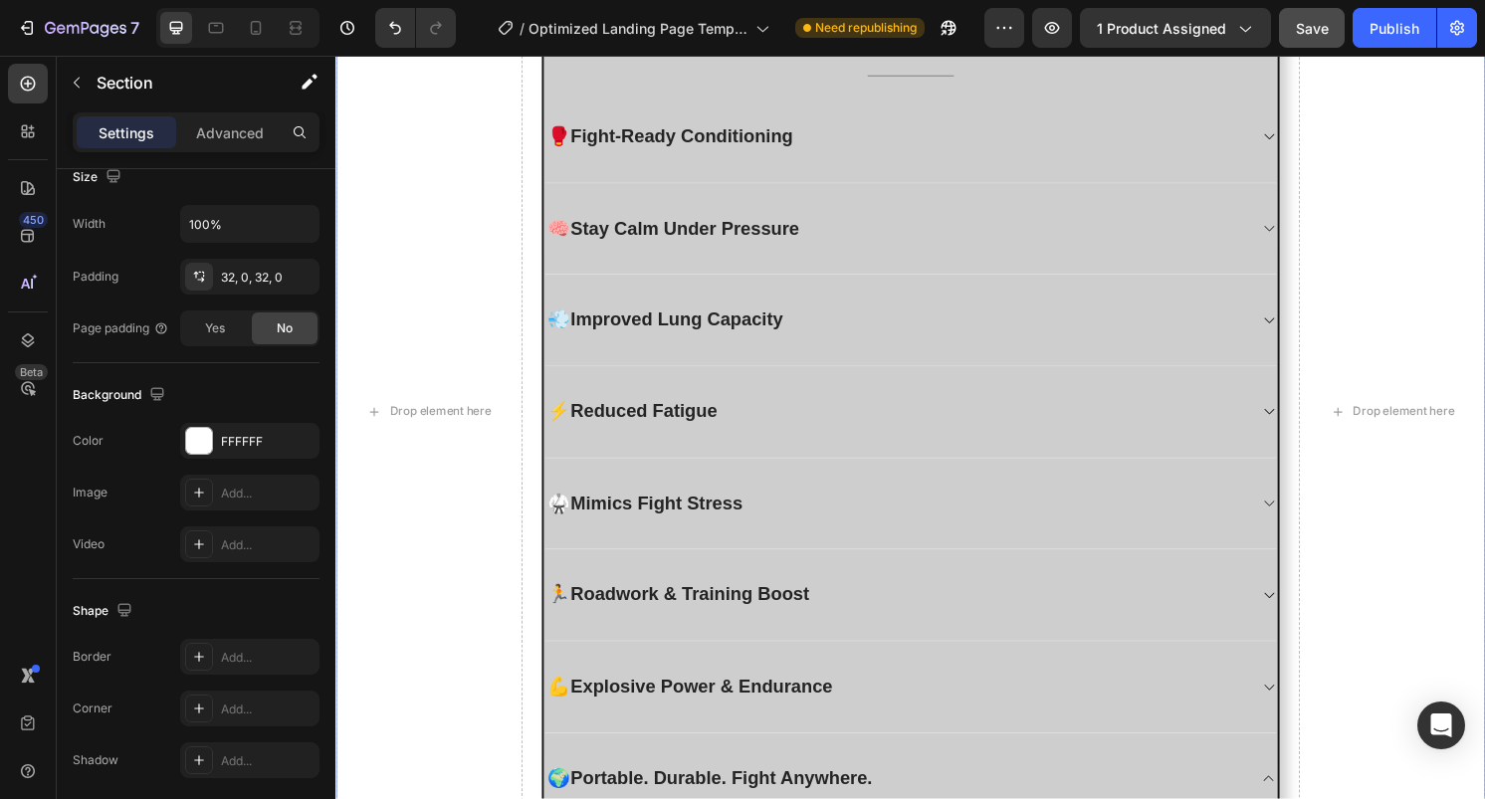
scroll to position [0, 0]
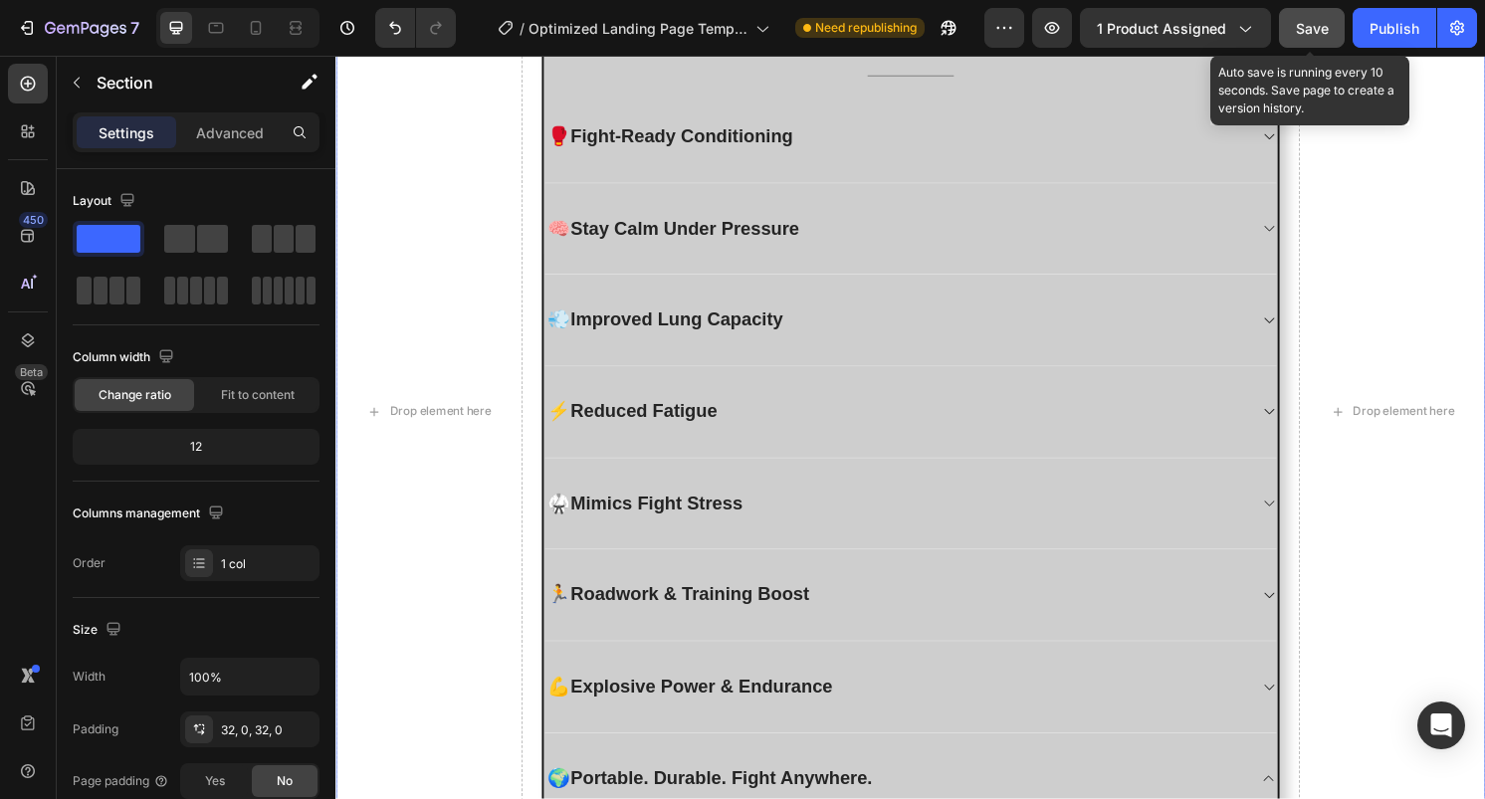
click at [1323, 28] on span "Save" at bounding box center [1312, 28] width 33 height 17
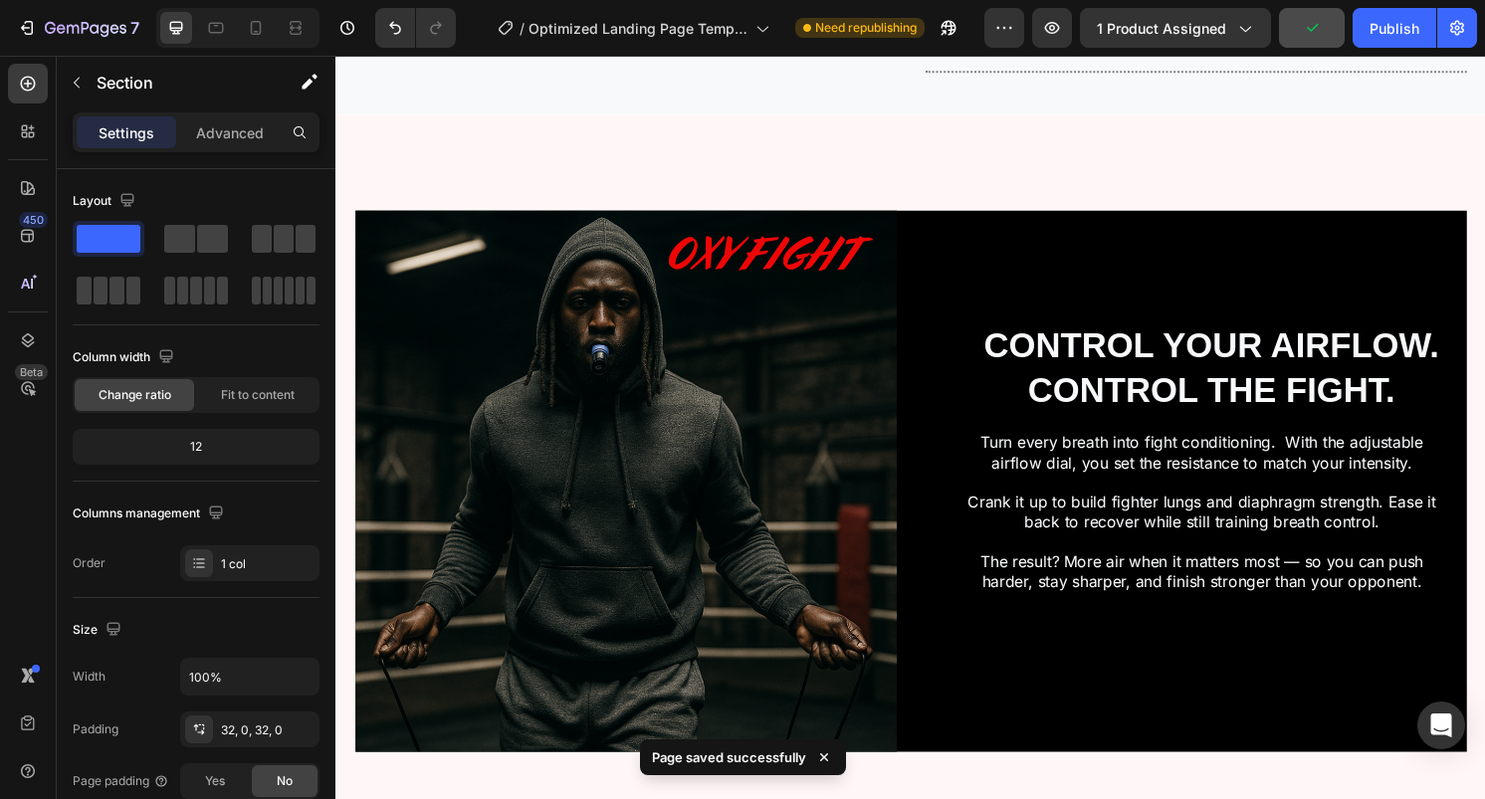
scroll to position [1023, 0]
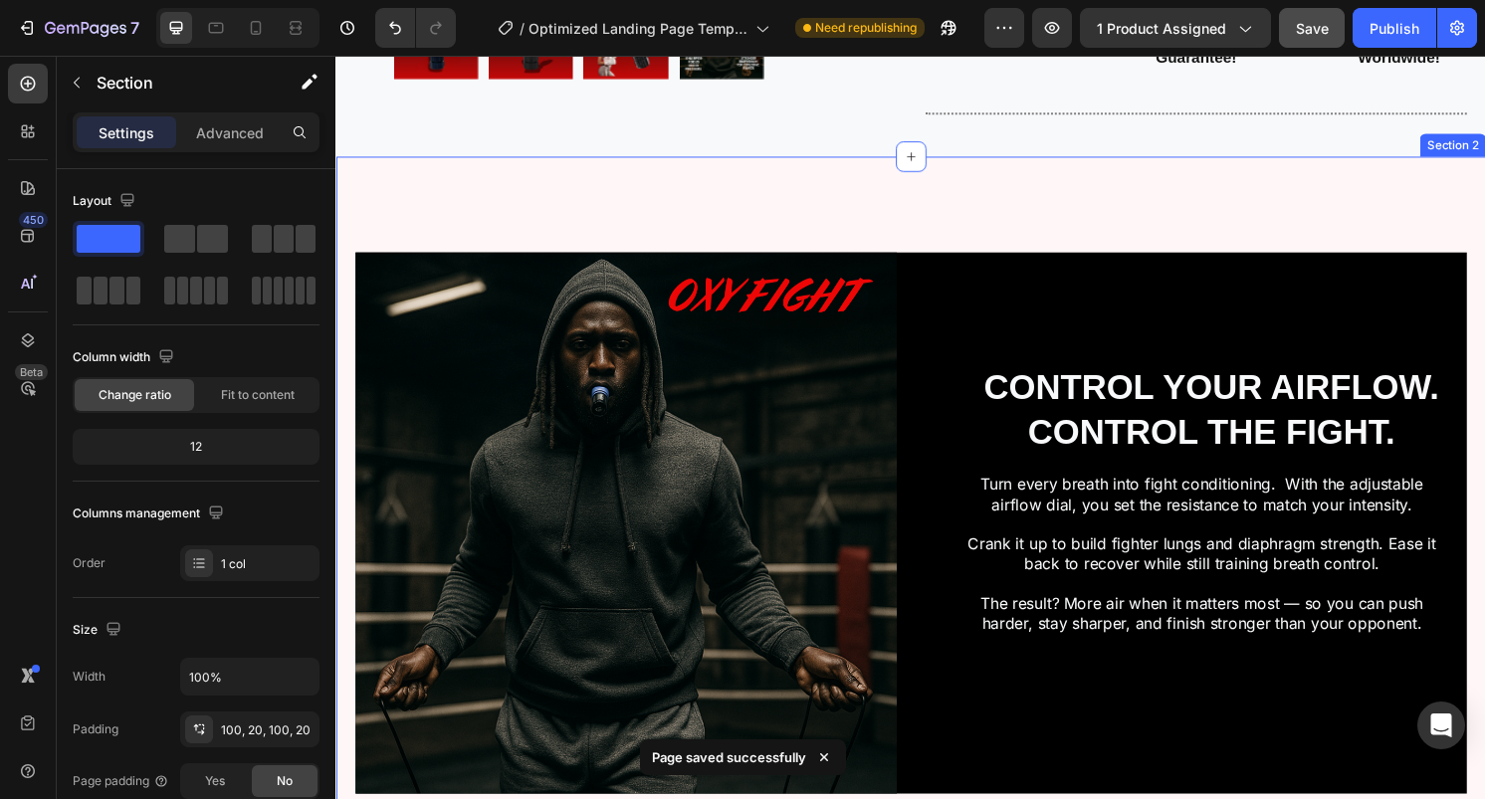
click at [1377, 214] on div "Image CONTROL YOUR AIRFLOW. CONTROL THE FIGHT. Heading Turn every breath into f…" at bounding box center [933, 542] width 1195 height 762
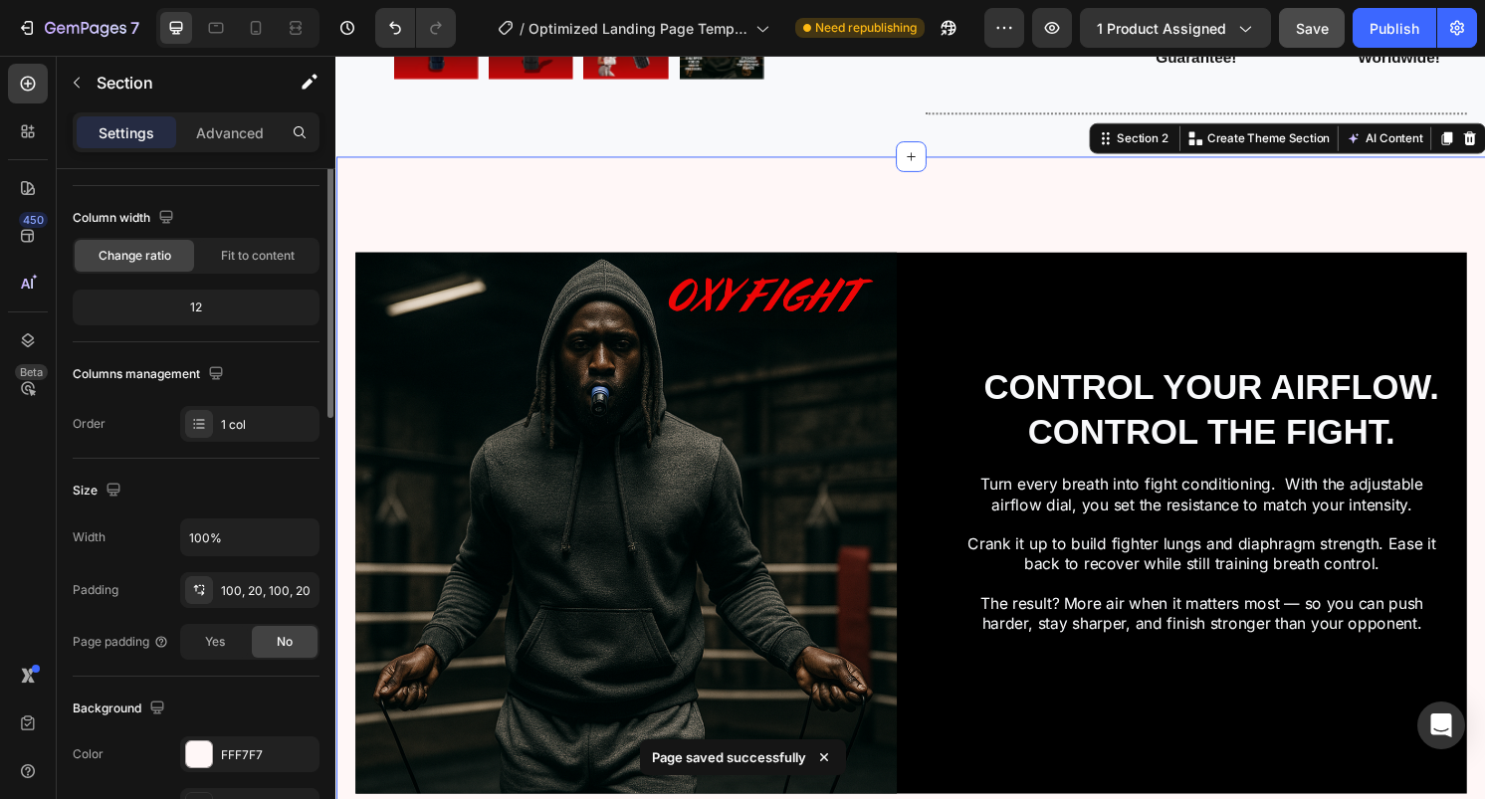
scroll to position [463, 0]
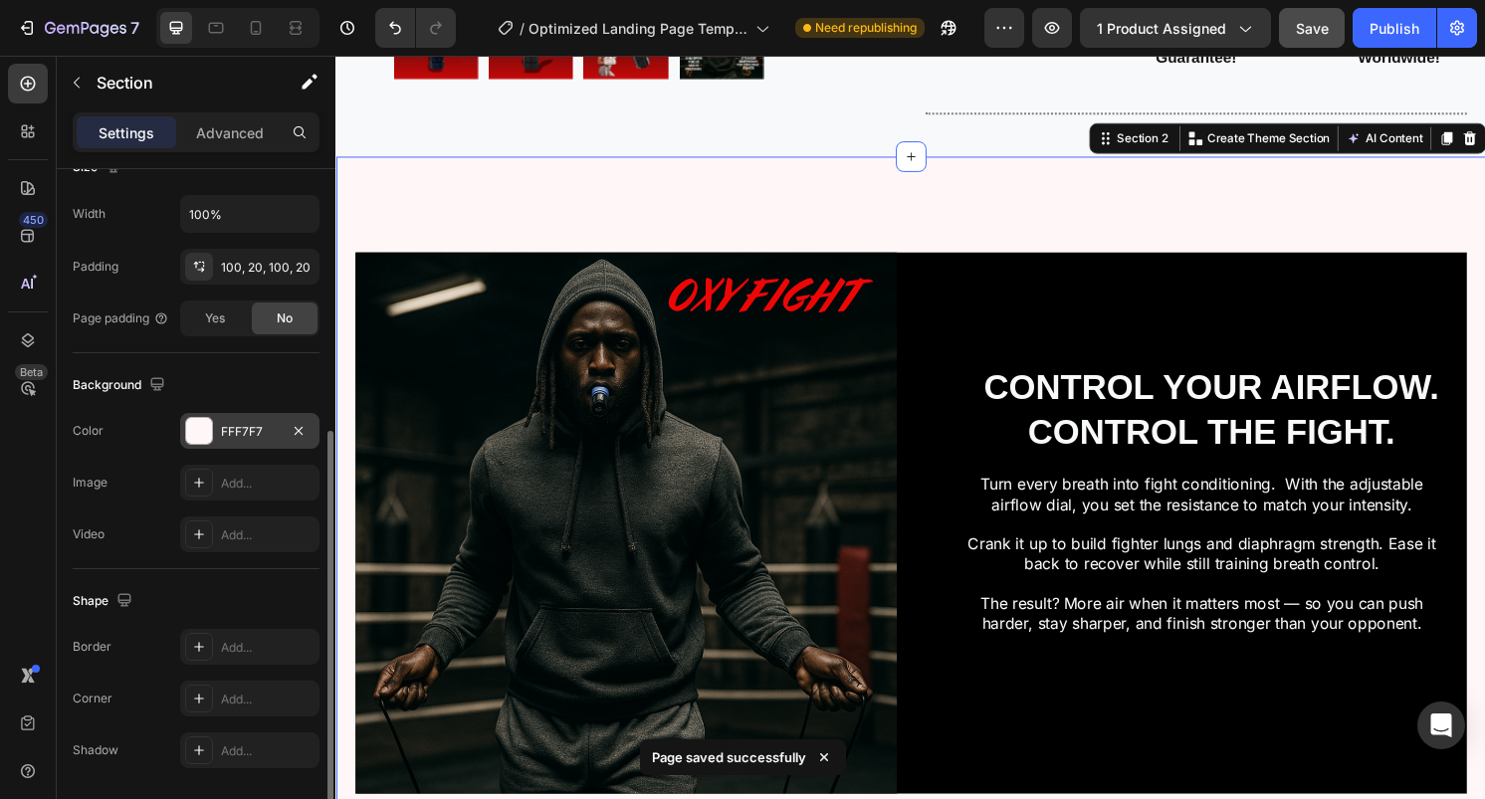
click at [223, 419] on div "FFF7F7" at bounding box center [249, 431] width 139 height 36
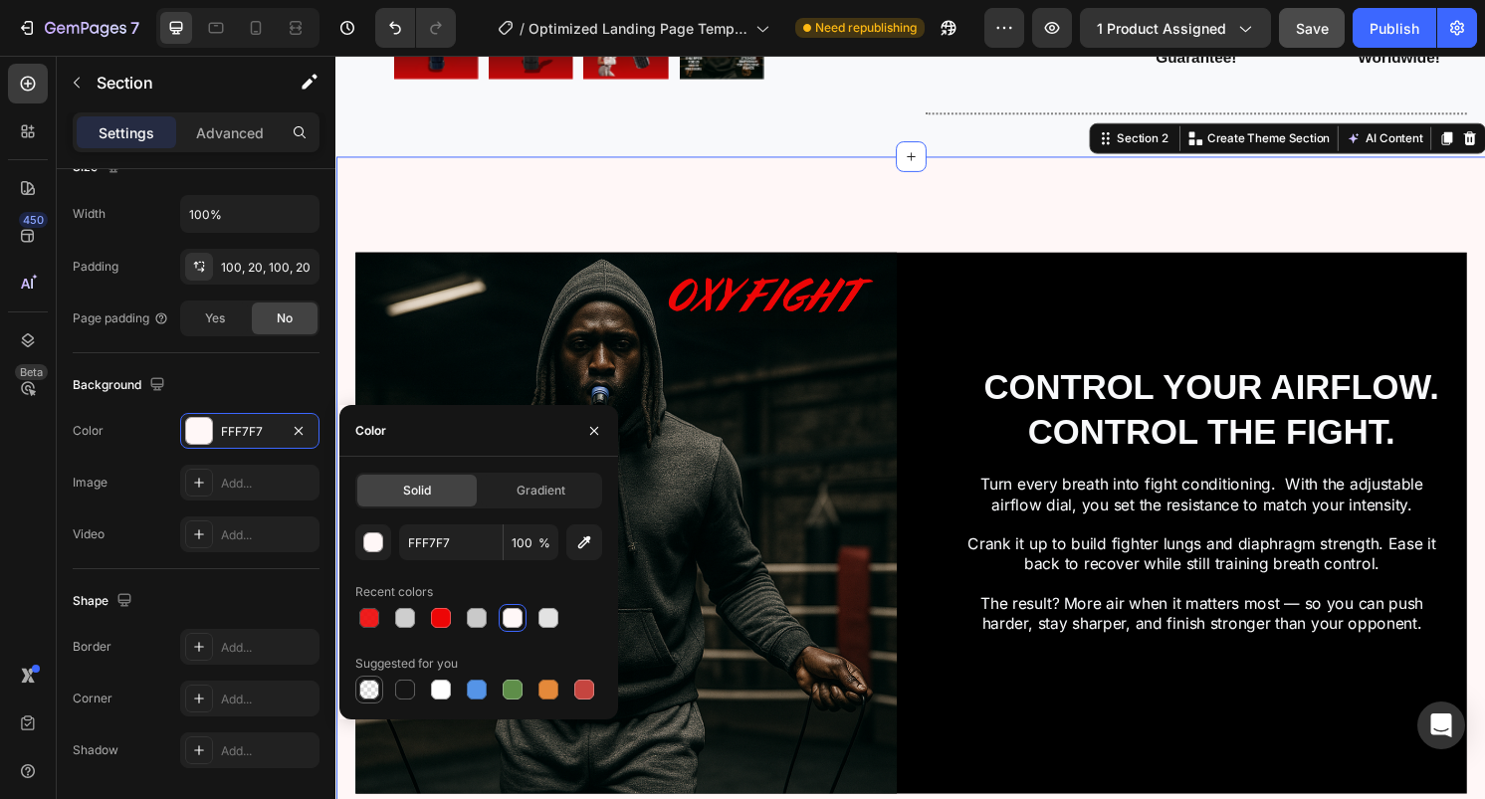
click at [371, 693] on div at bounding box center [369, 690] width 20 height 20
type input "000000"
type input "0"
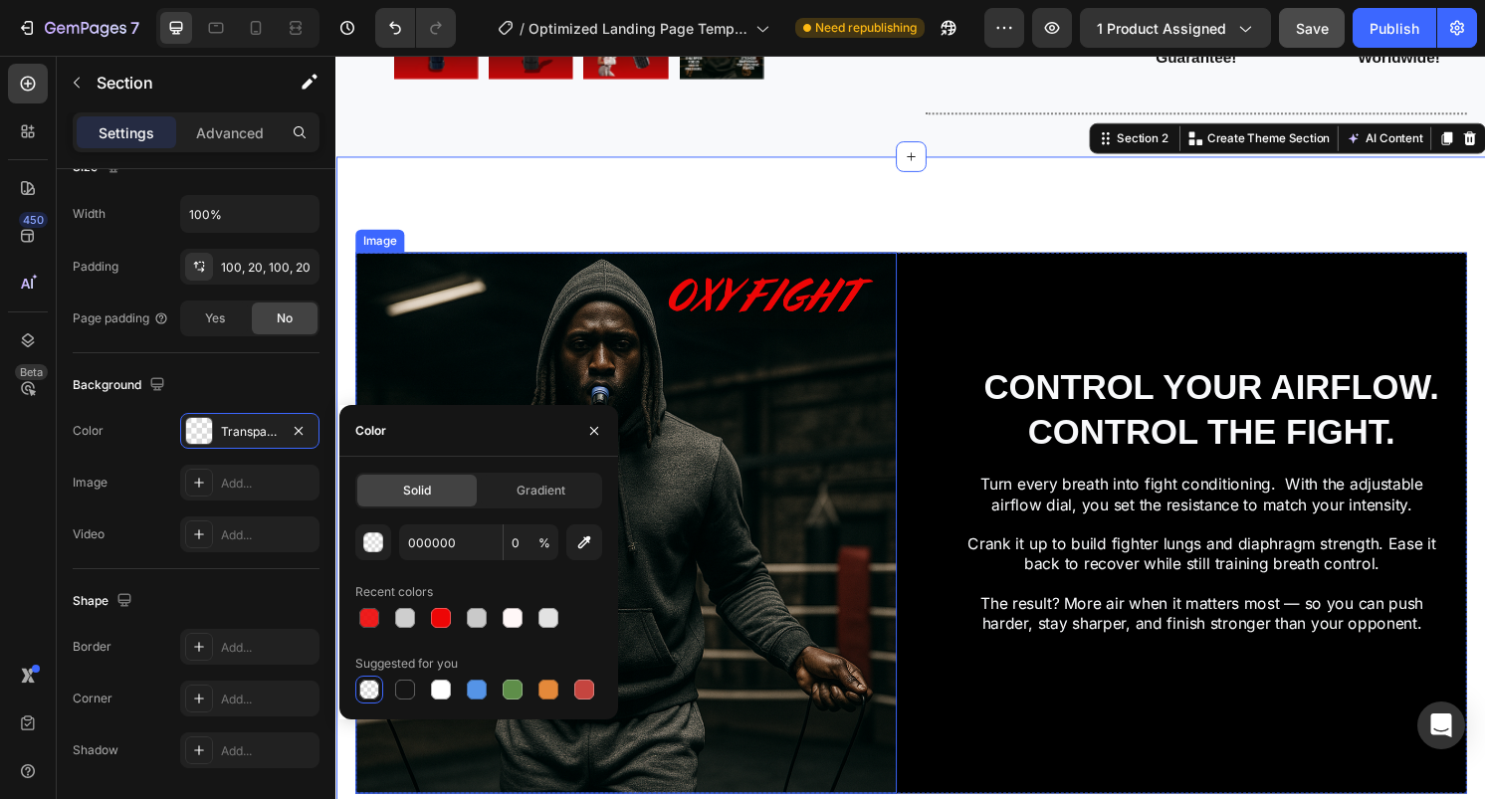
click at [1056, 280] on div "CONTROL YOUR AIRFLOW. CONTROL THE FIGHT. Heading Turn every breath into fight c…" at bounding box center [1229, 542] width 562 height 562
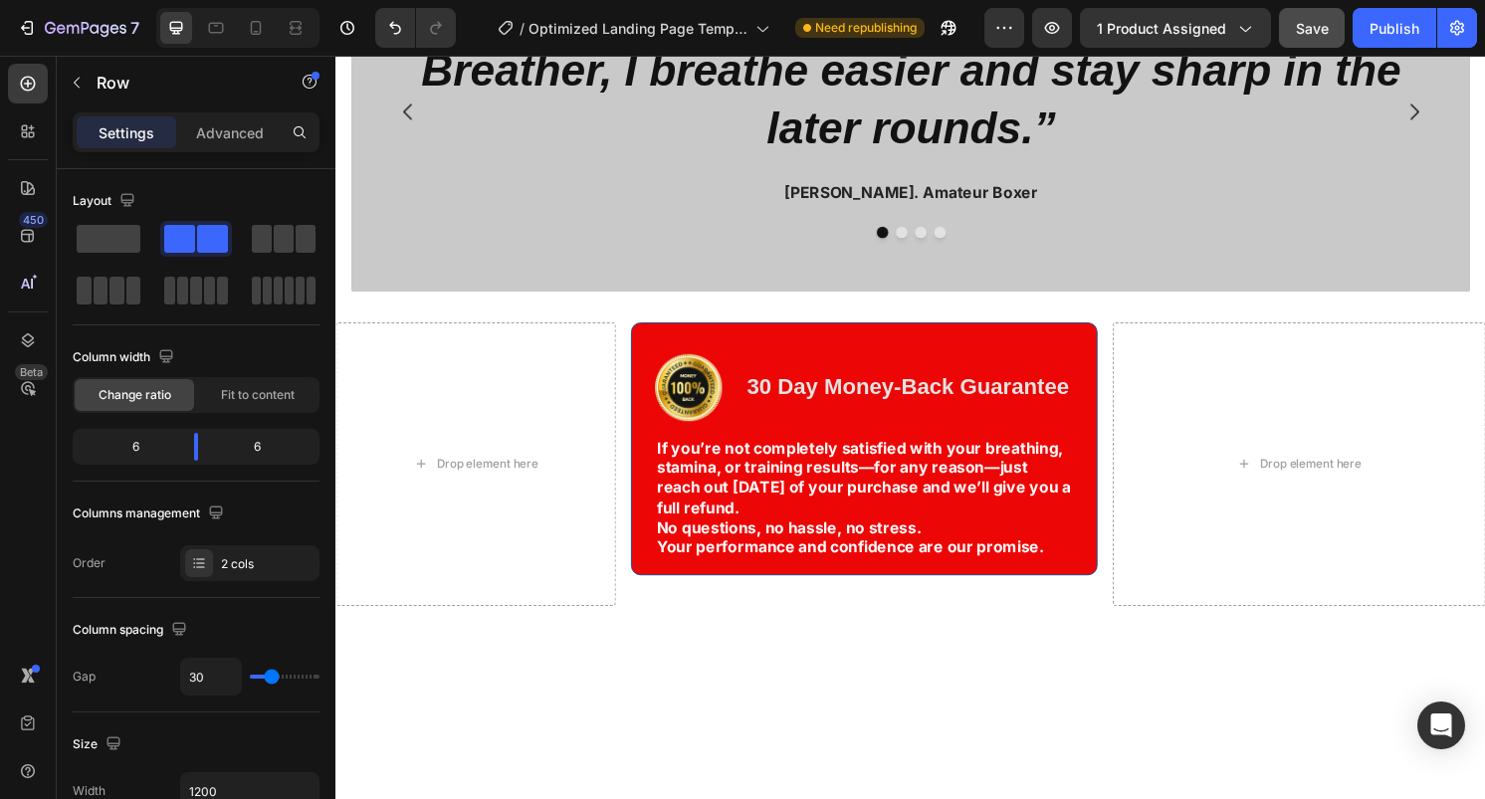
scroll to position [4138, 0]
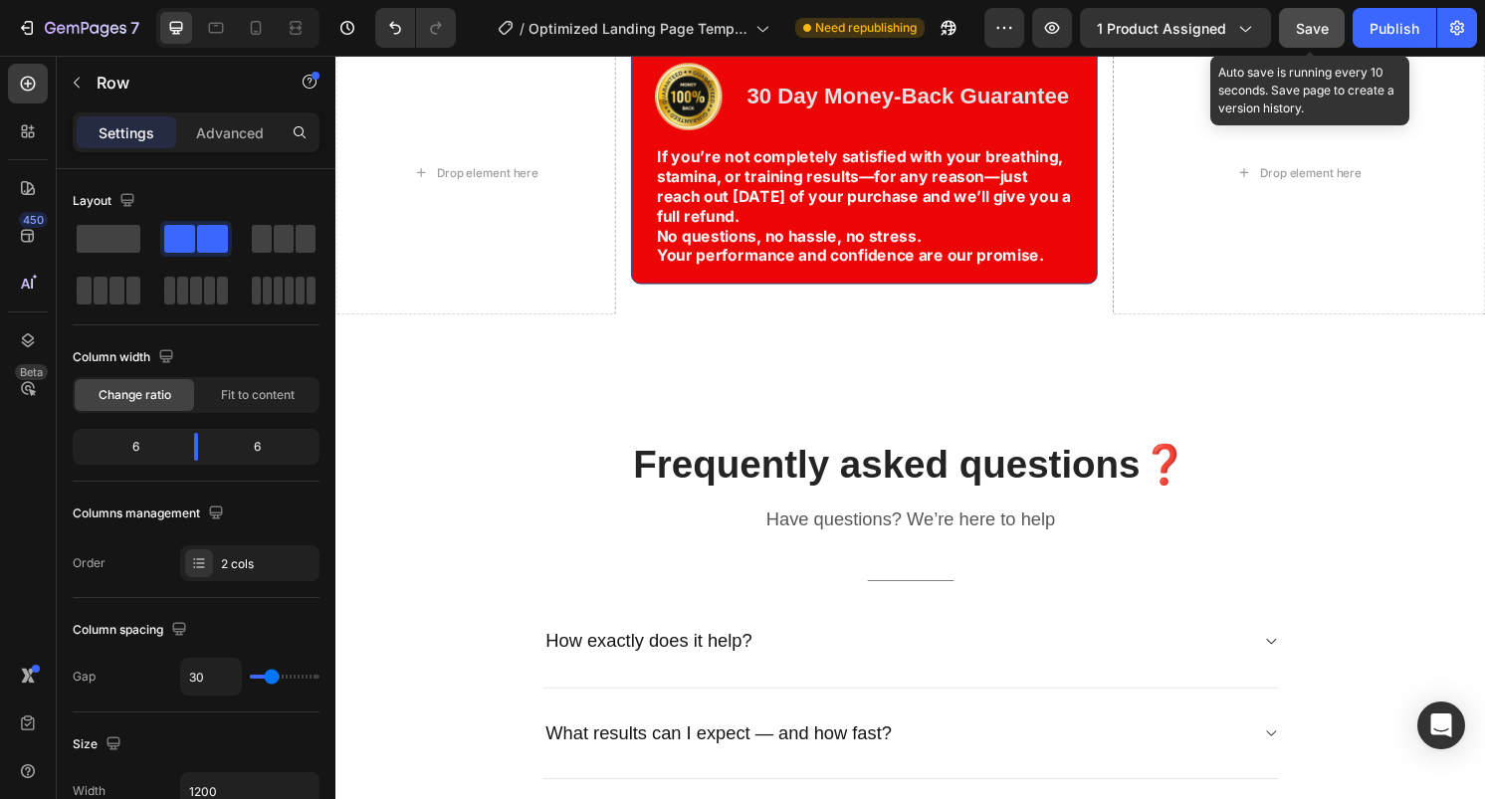
click at [1309, 23] on span "Save" at bounding box center [1312, 28] width 33 height 17
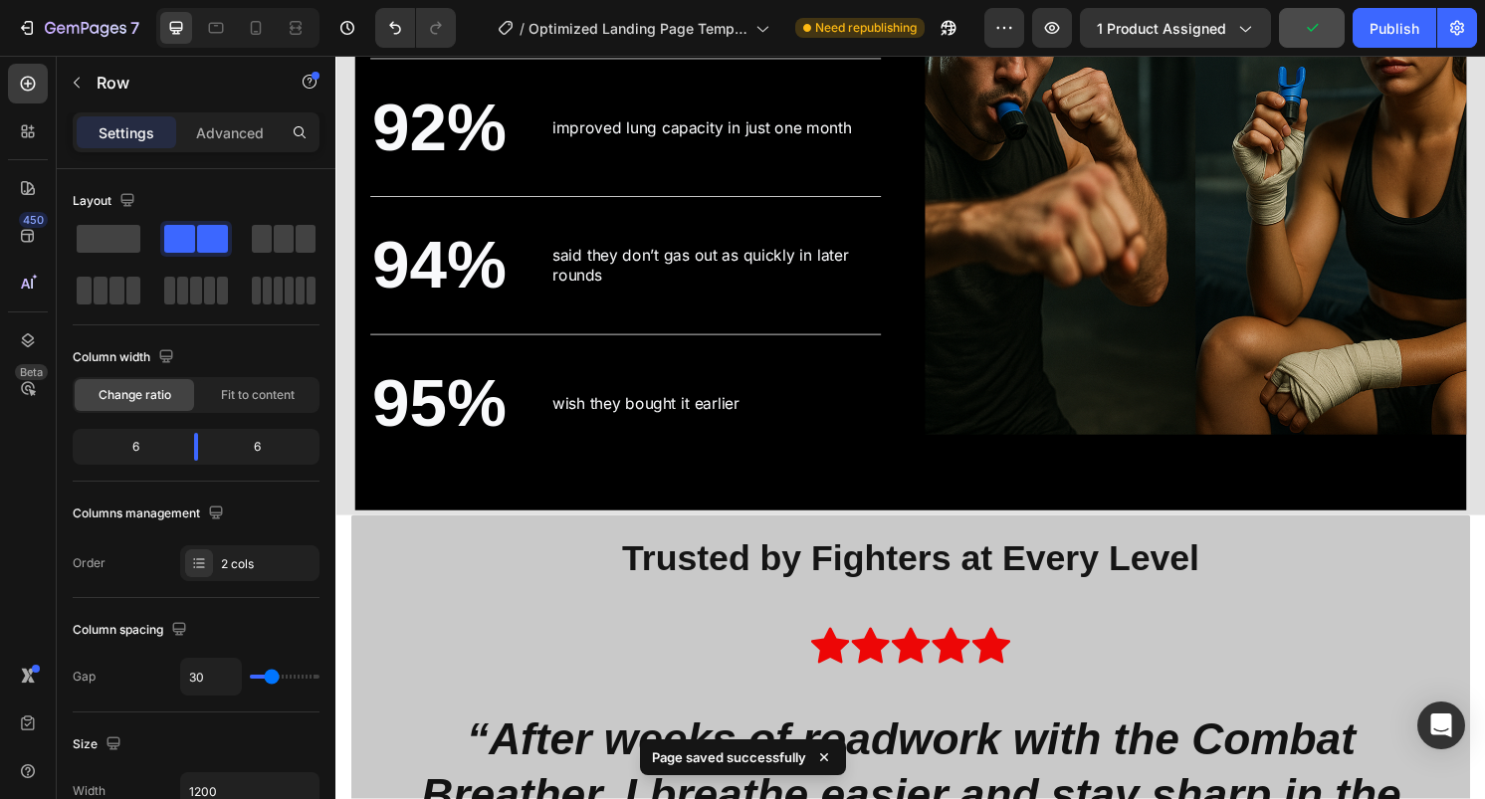
scroll to position [2768, 0]
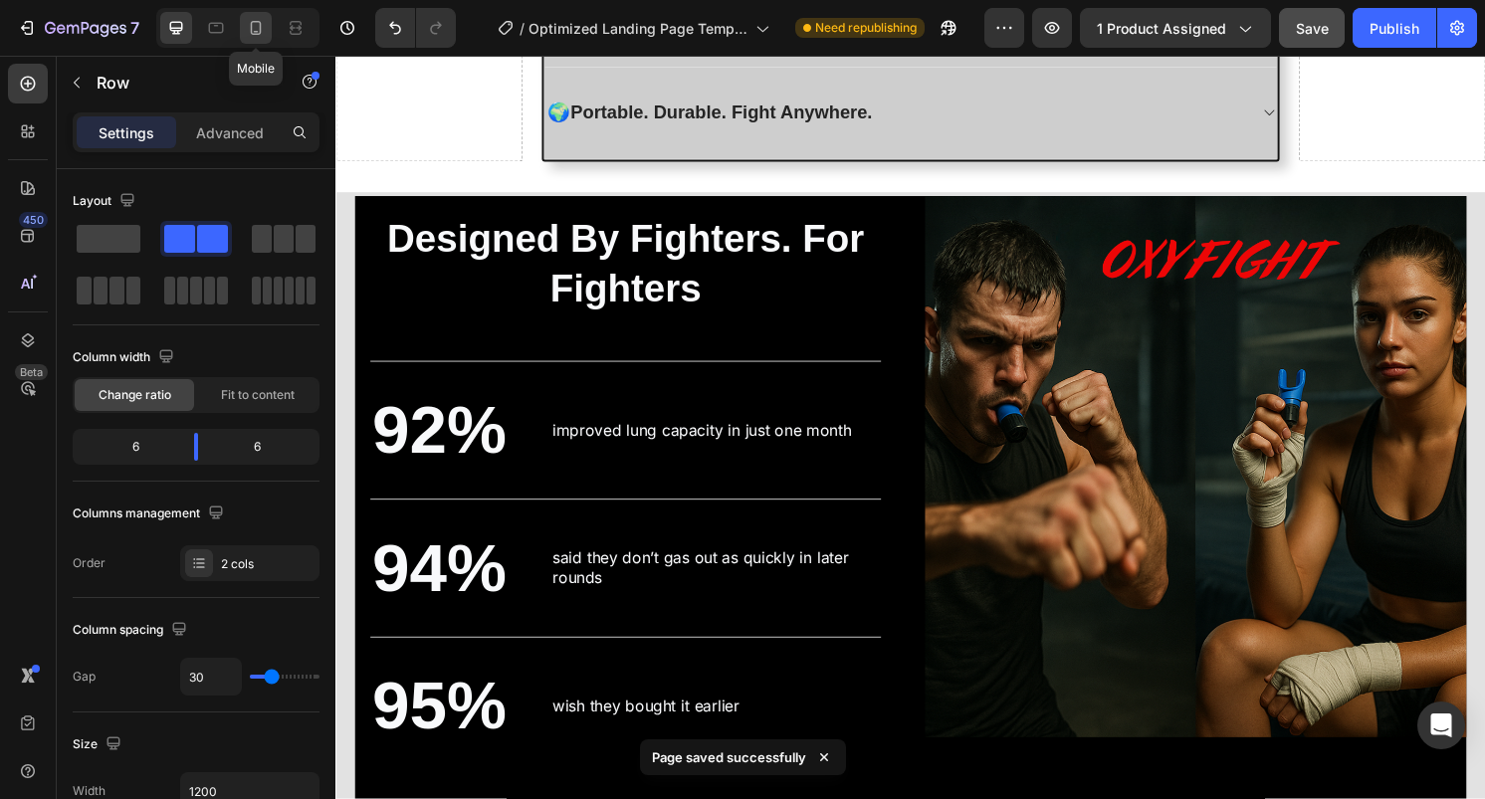
click at [256, 35] on icon at bounding box center [256, 28] width 20 height 20
type input "0"
type input "100%"
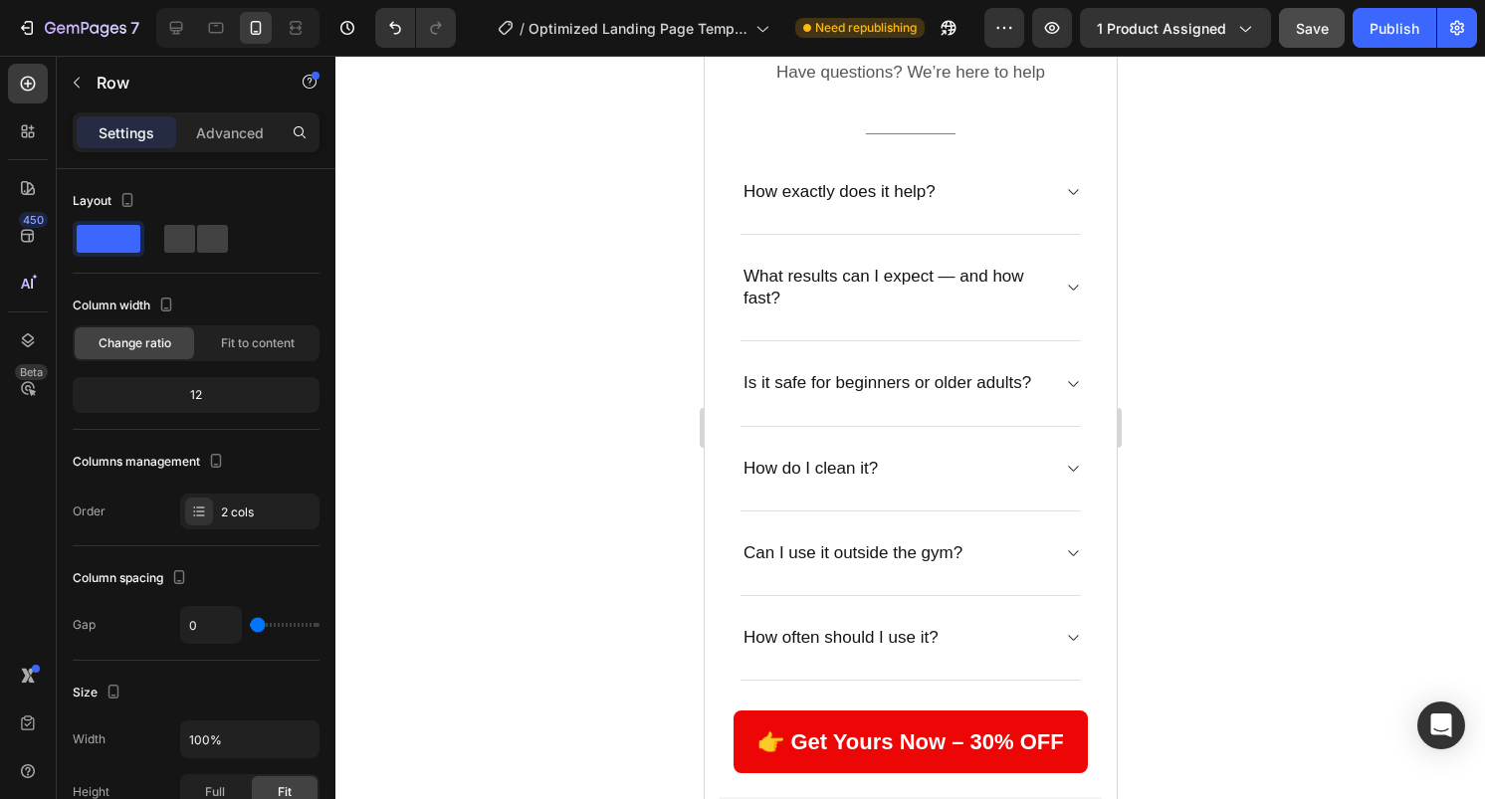
scroll to position [5683, 0]
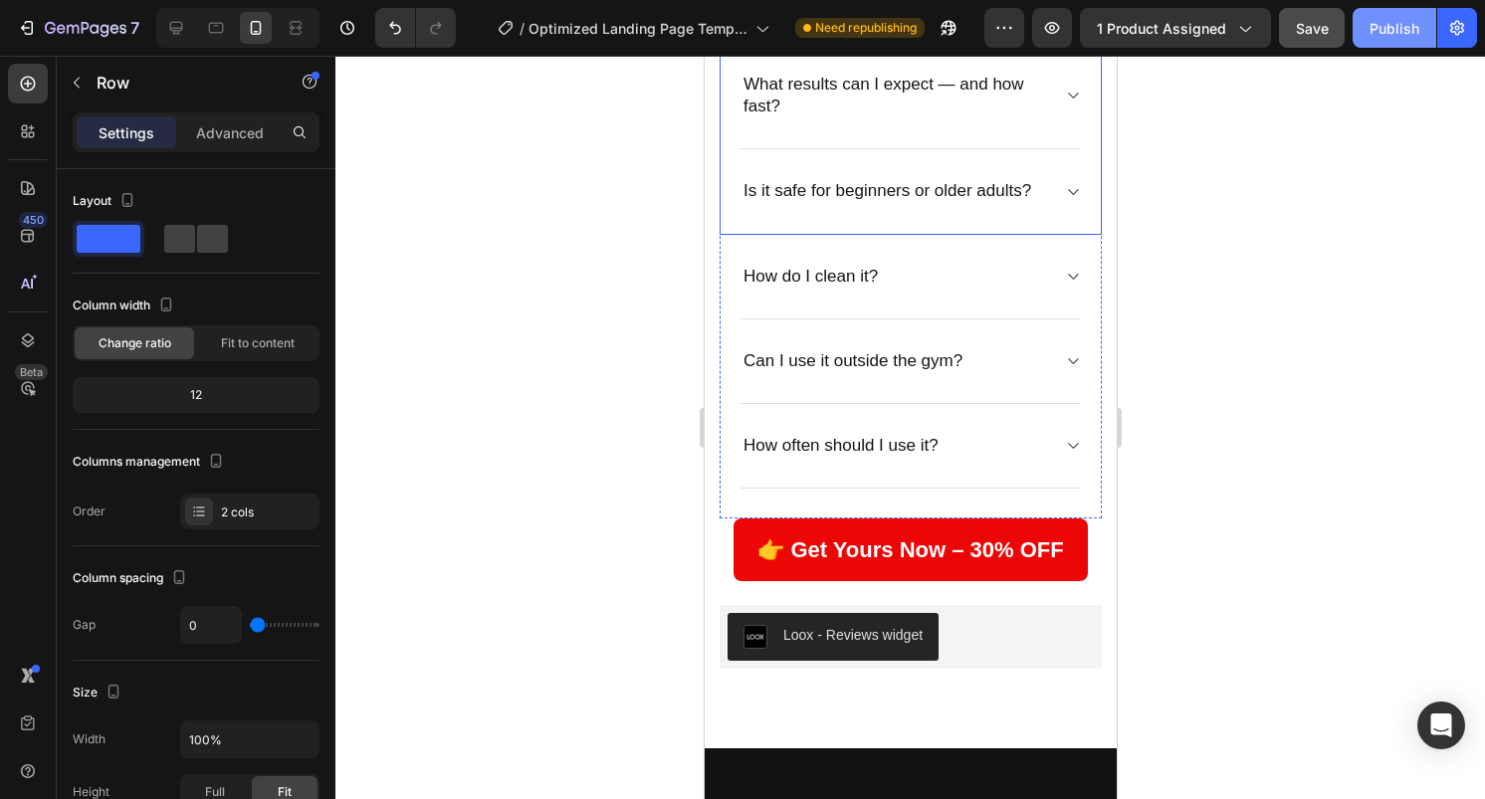
click at [1379, 35] on div "Publish" at bounding box center [1395, 28] width 50 height 21
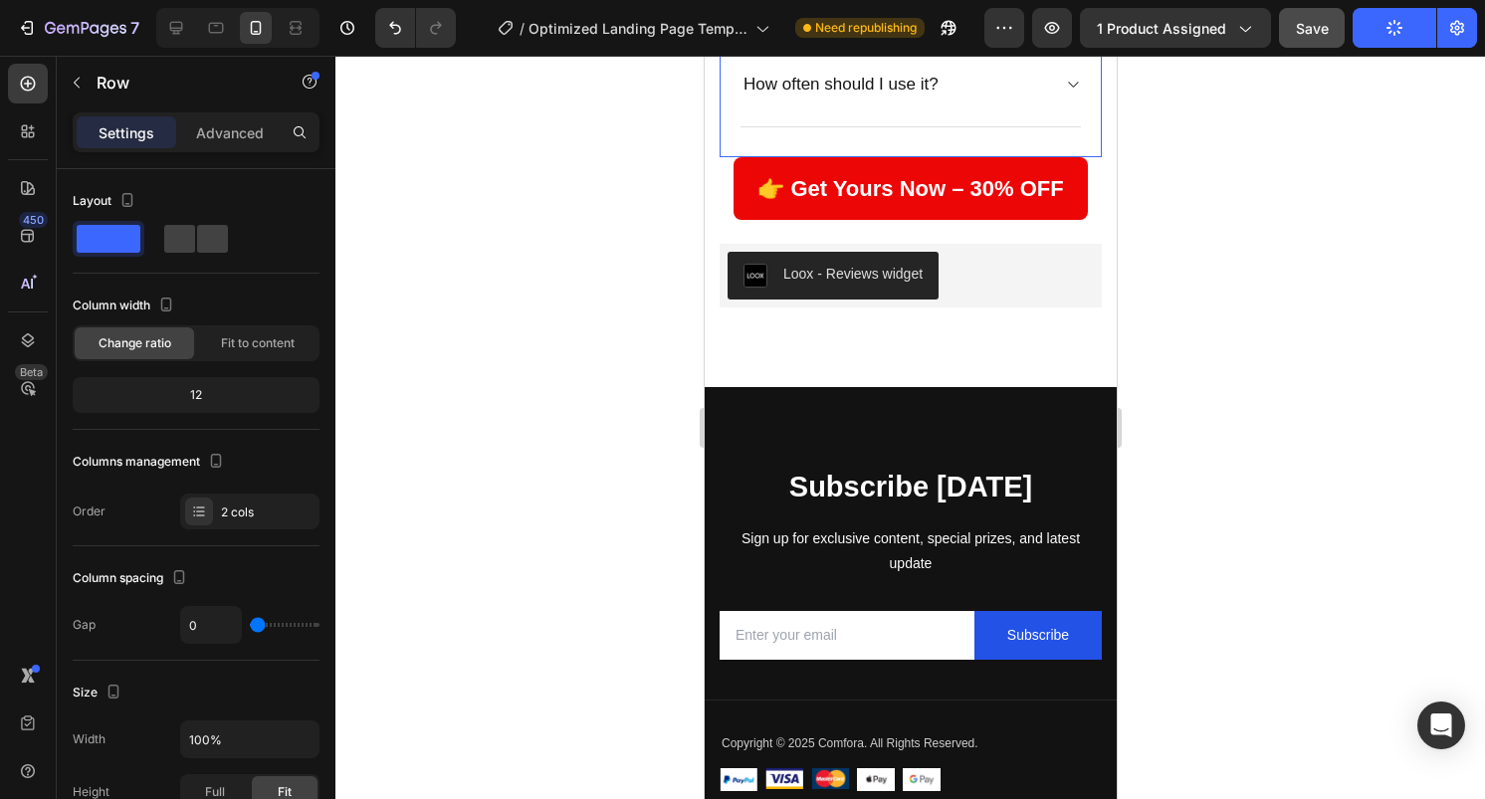
scroll to position [6074, 0]
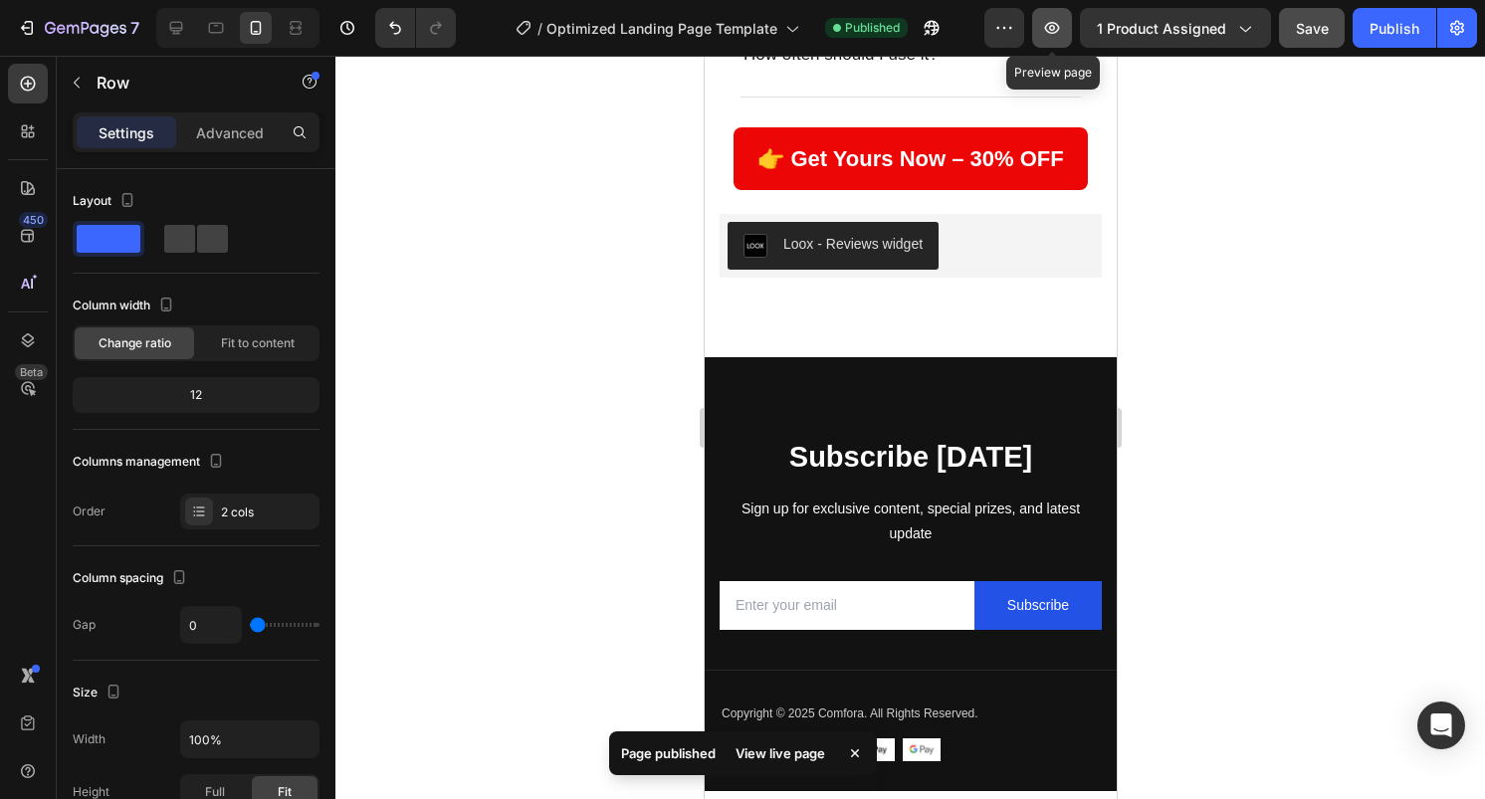
click at [1062, 26] on icon "button" at bounding box center [1052, 28] width 20 height 20
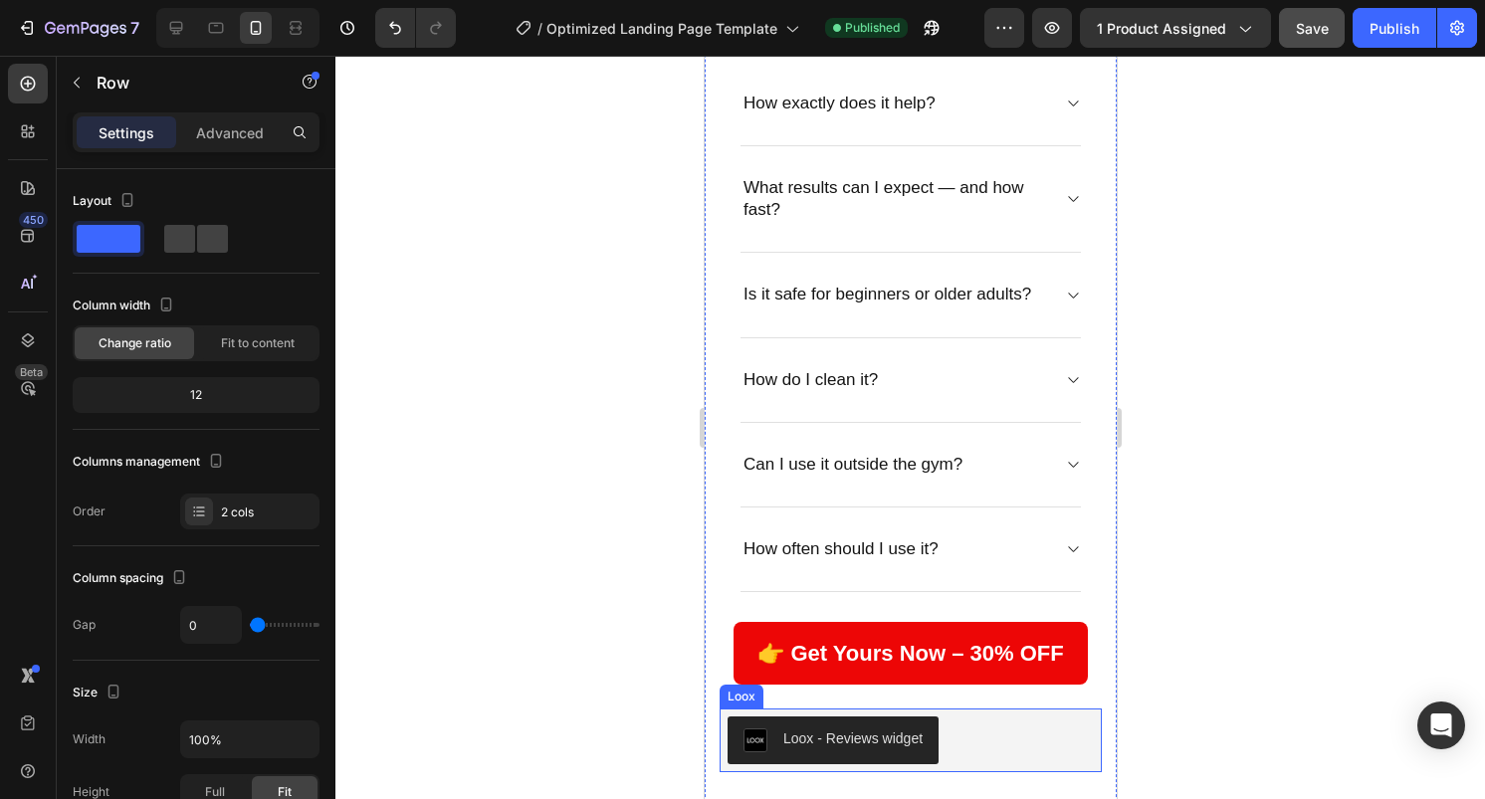
scroll to position [5566, 0]
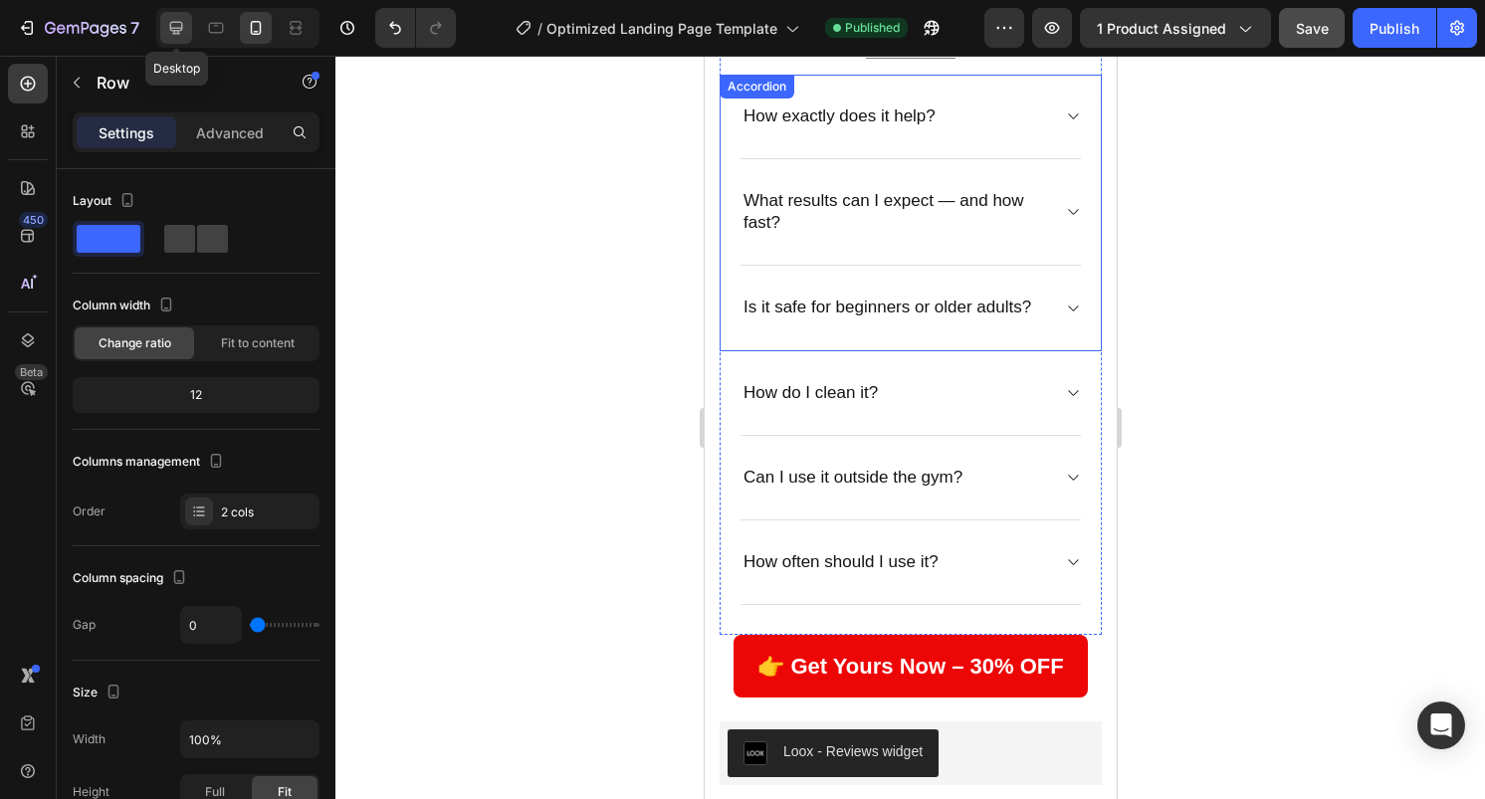
click at [179, 36] on icon at bounding box center [176, 28] width 20 height 20
type input "30"
type input "1200"
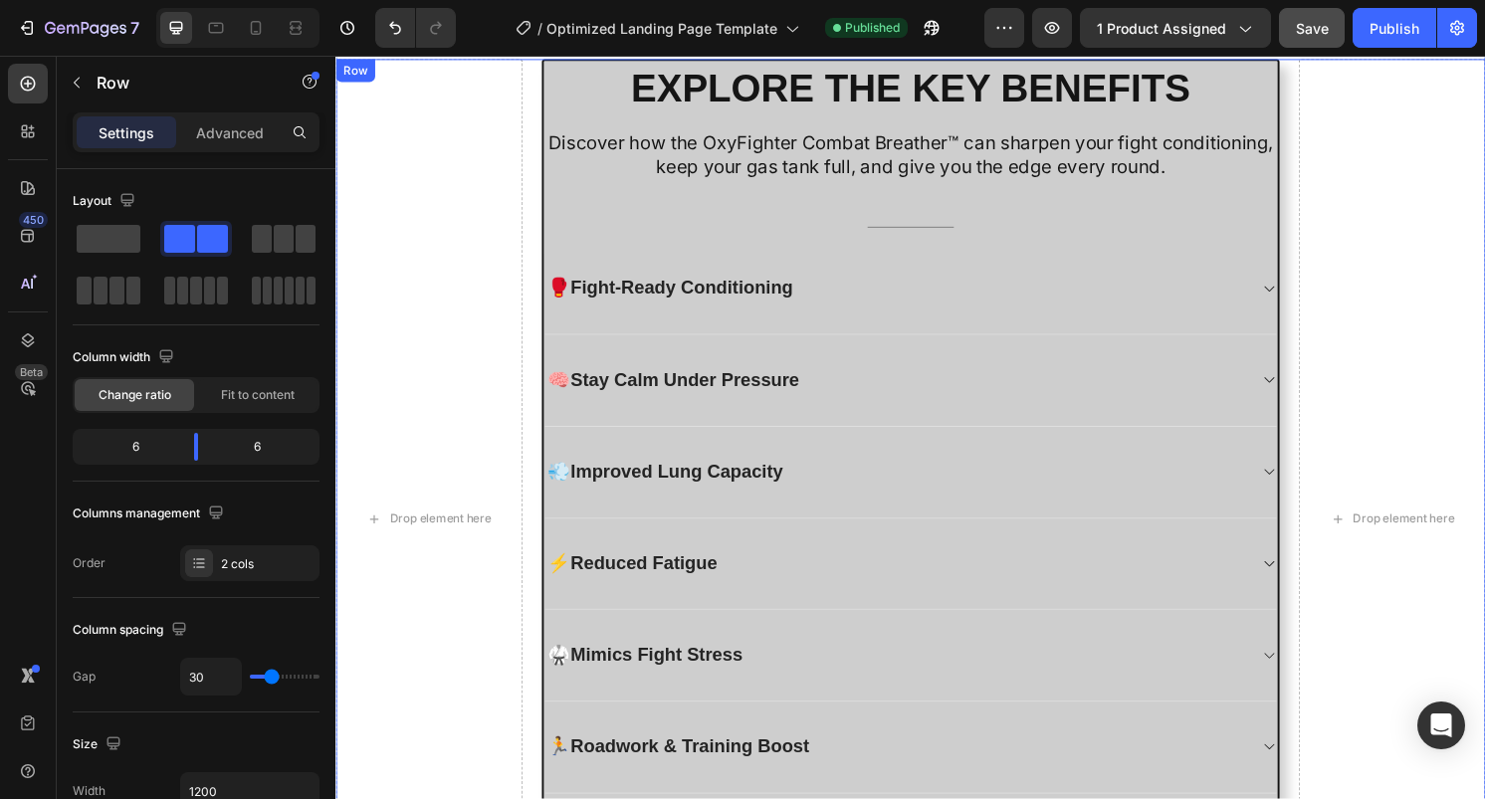
scroll to position [2211, 0]
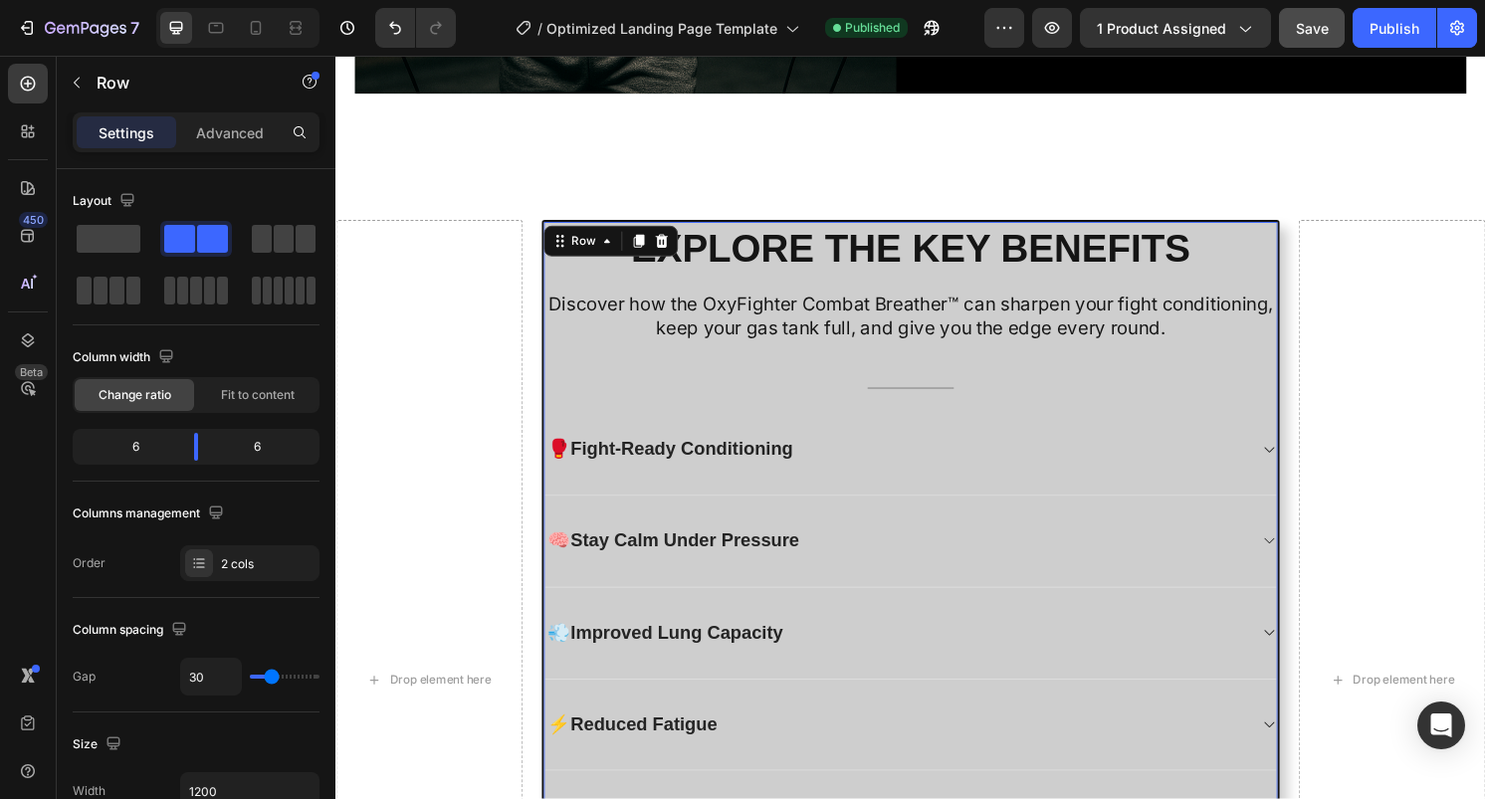
click at [1309, 294] on div "EXPLORE THE KEY BENEFITS Heading Discover how the OxyFighter Combat Breather™ c…" at bounding box center [933, 705] width 763 height 952
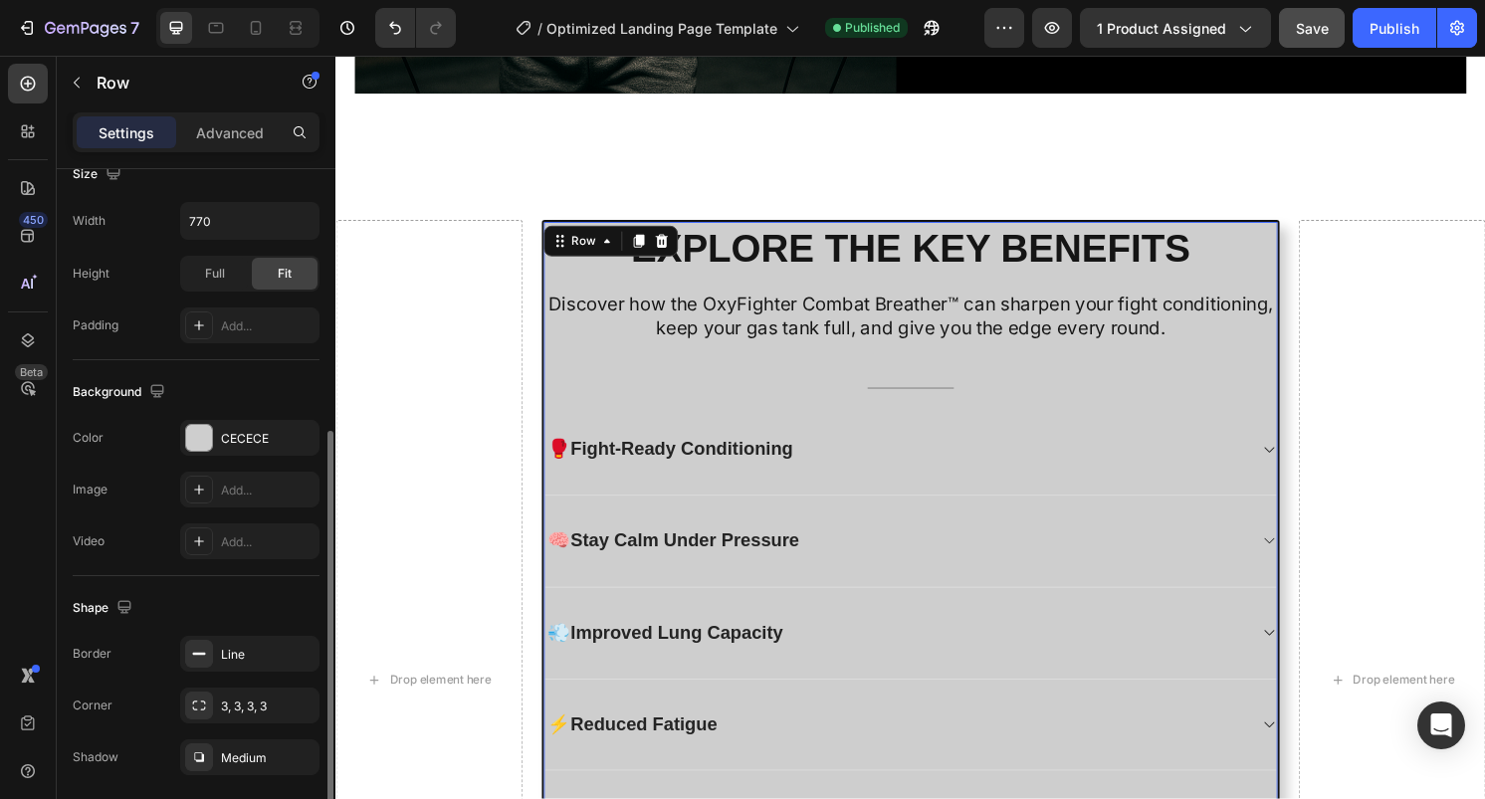
scroll to position [528, 0]
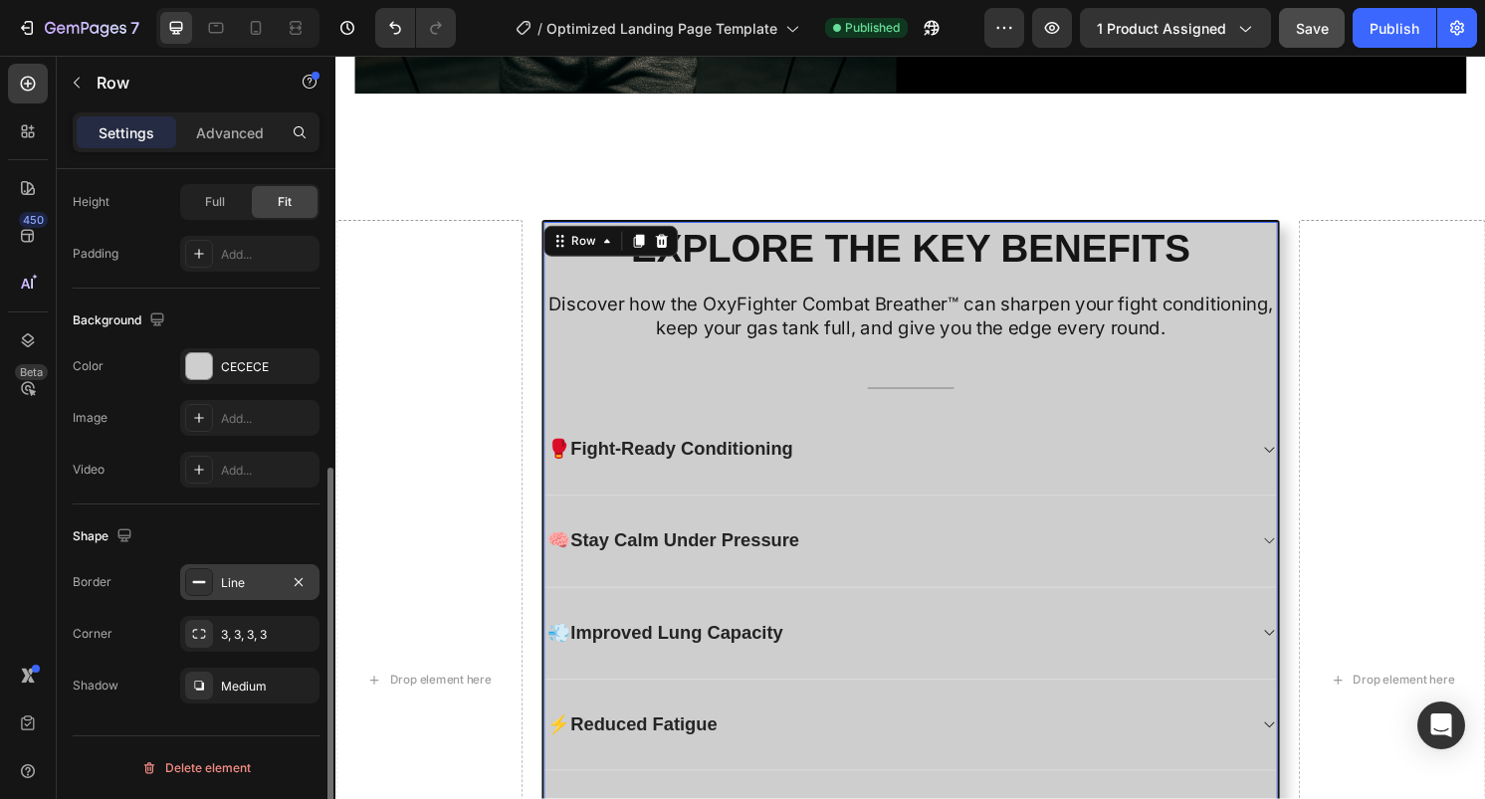
click at [226, 575] on div "Line" at bounding box center [250, 583] width 58 height 18
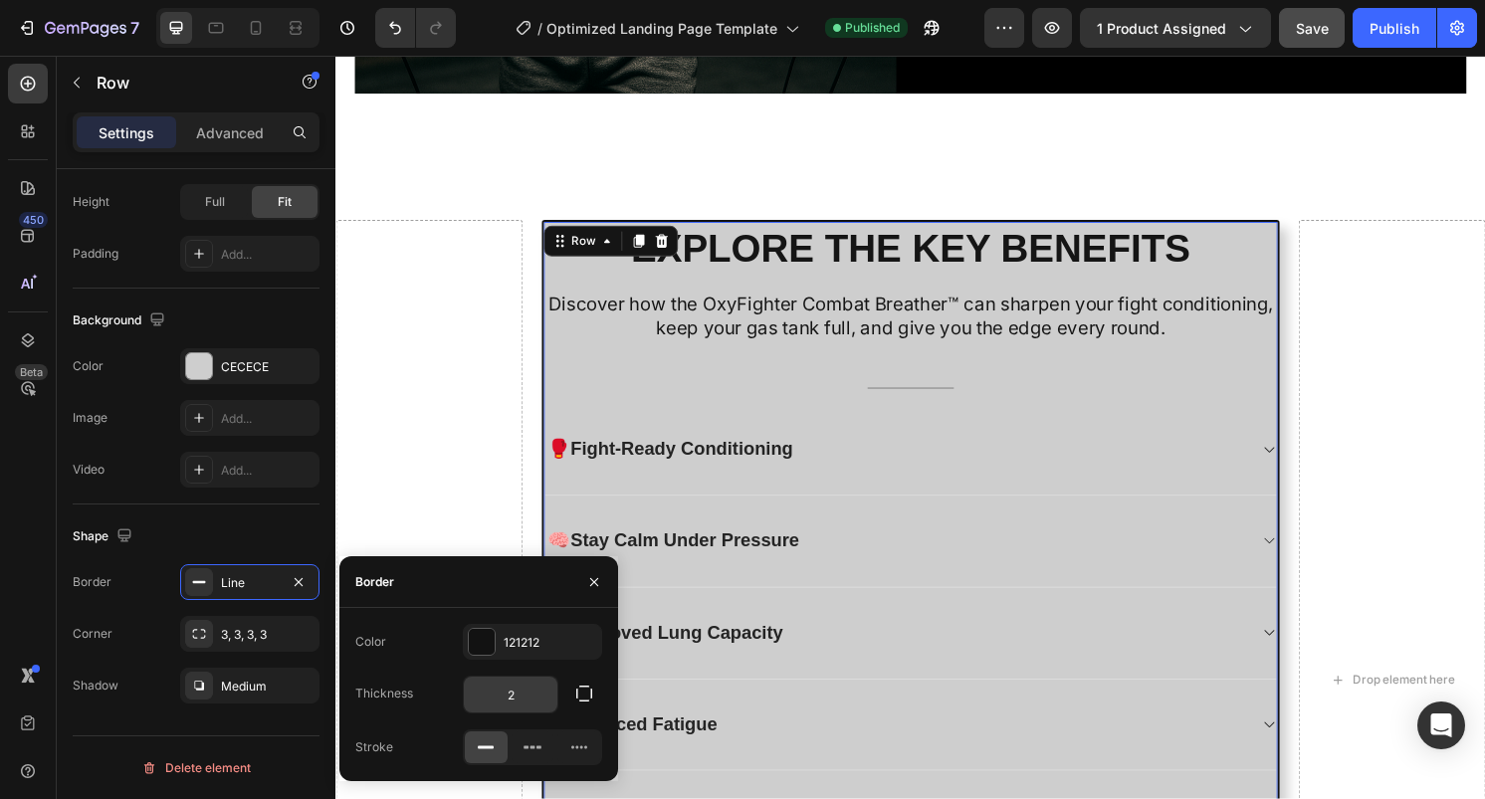
click at [500, 690] on input "2" at bounding box center [511, 695] width 94 height 36
type input "0"
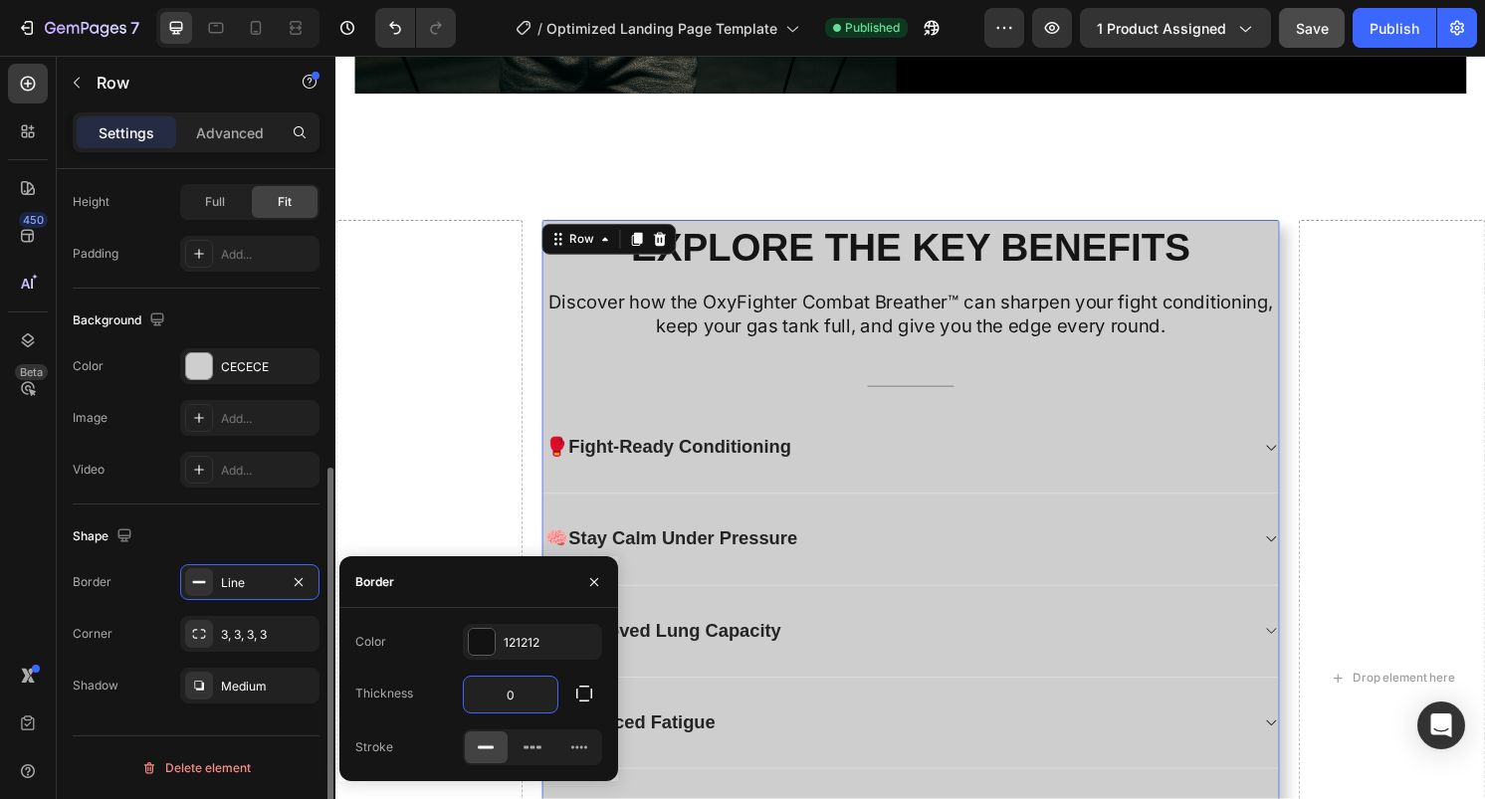
click at [261, 528] on div "Shape" at bounding box center [196, 537] width 247 height 32
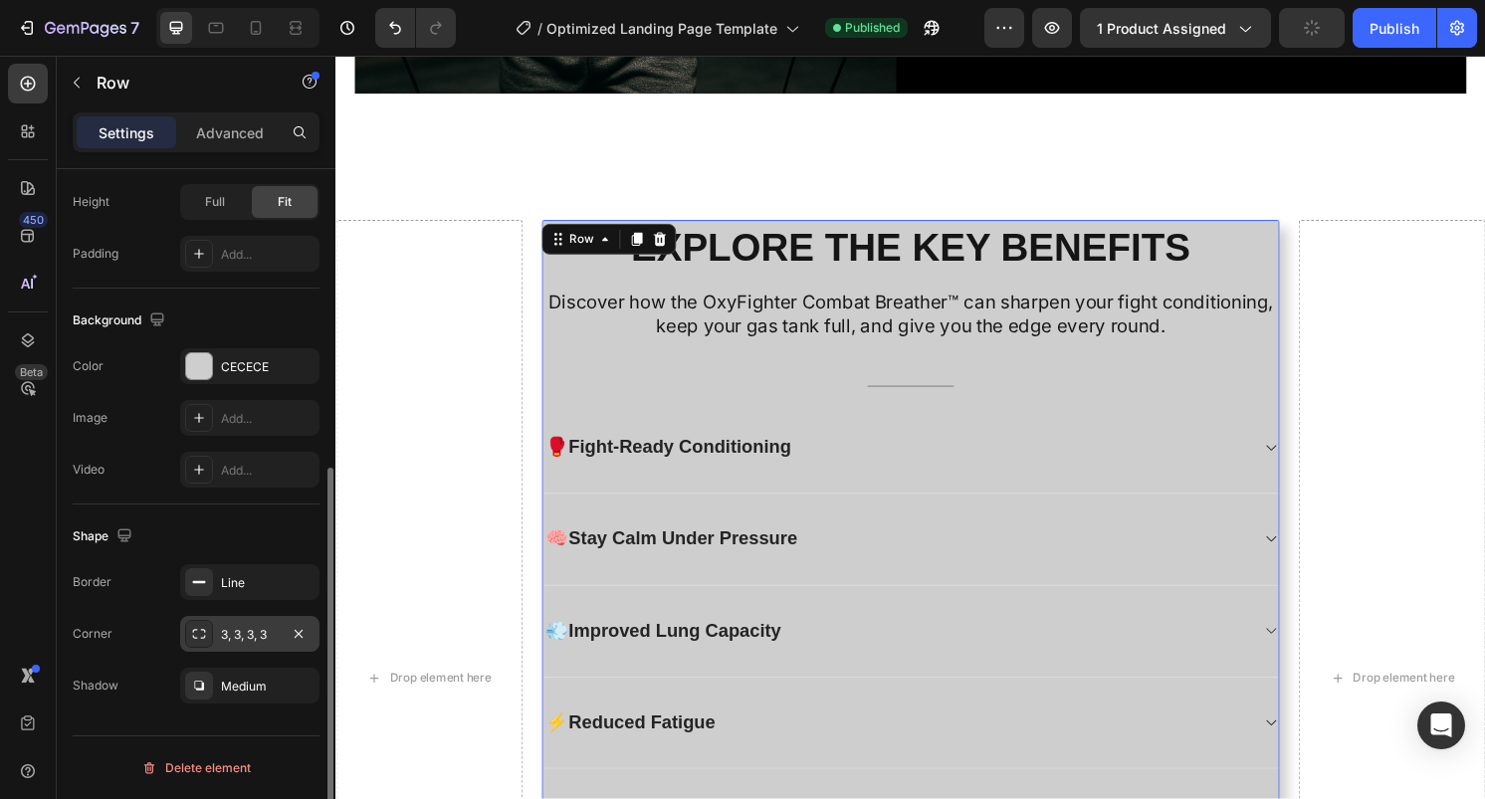
click at [223, 644] on div "3, 3, 3, 3" at bounding box center [249, 634] width 139 height 36
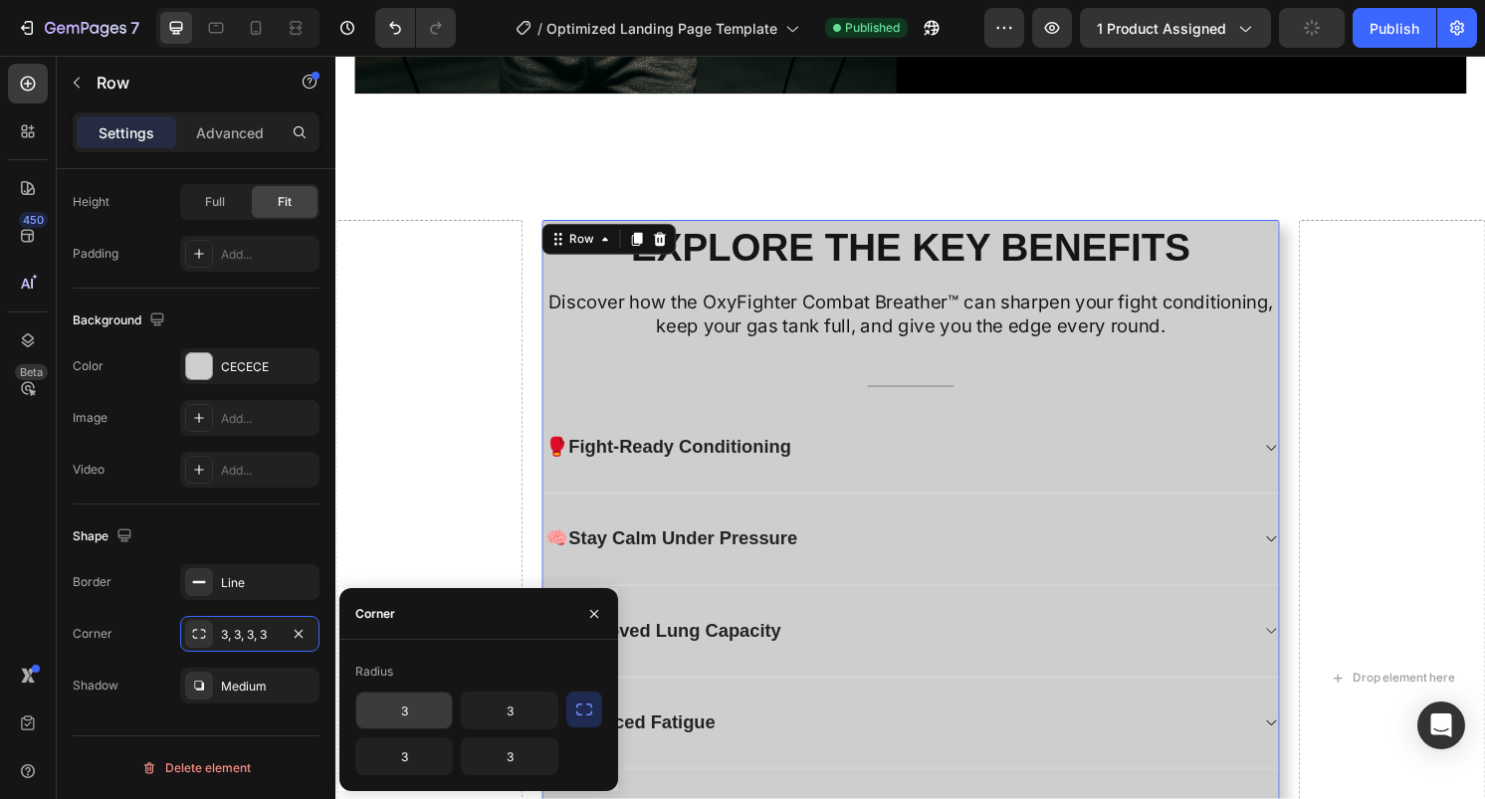
click at [409, 711] on input "3" at bounding box center [404, 711] width 96 height 36
type input "5"
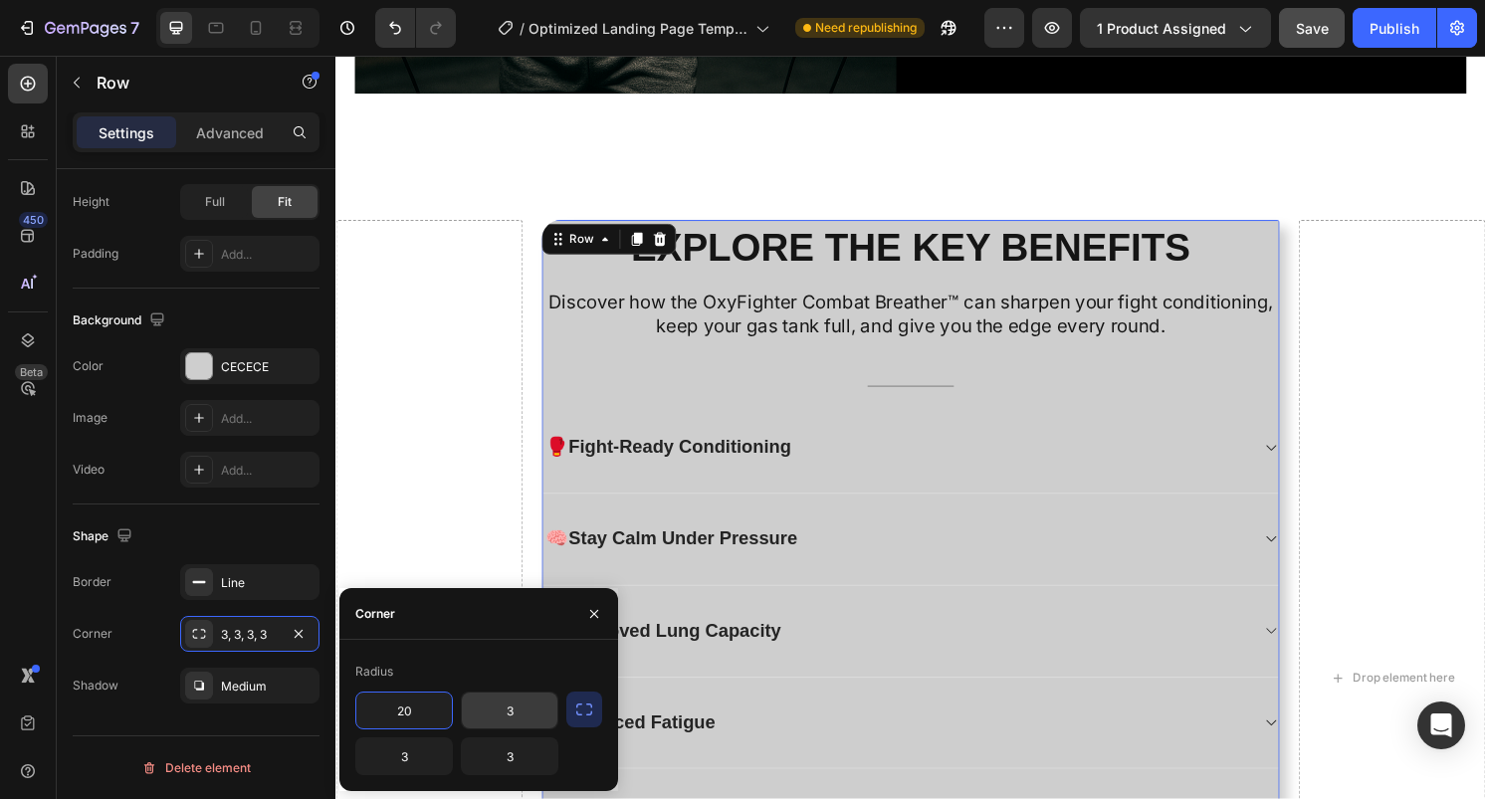
type input "20"
click at [533, 707] on input "3" at bounding box center [510, 711] width 96 height 36
type input "2"
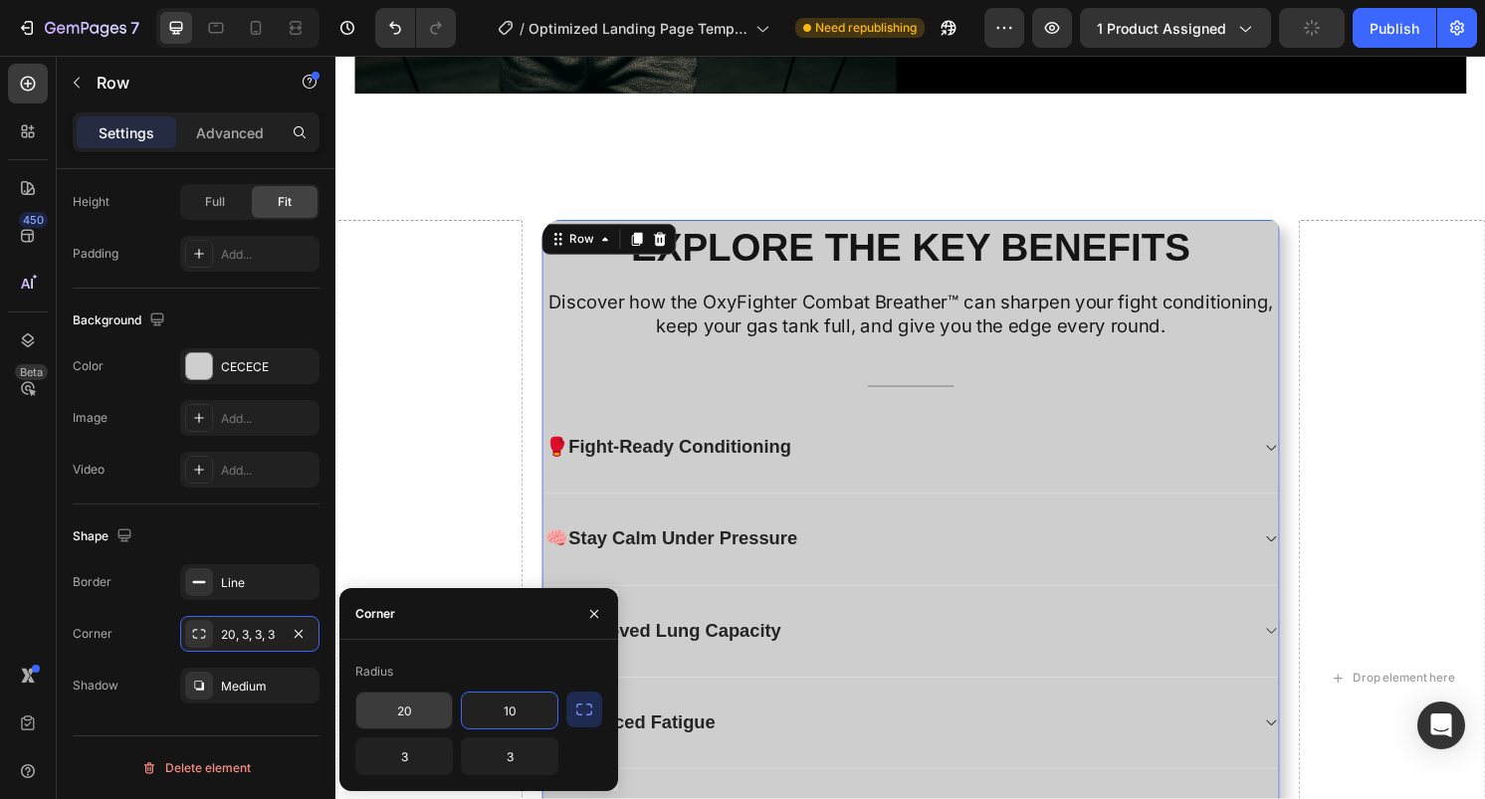
type input "10"
click at [410, 715] on input "20" at bounding box center [404, 711] width 96 height 36
type input "10"
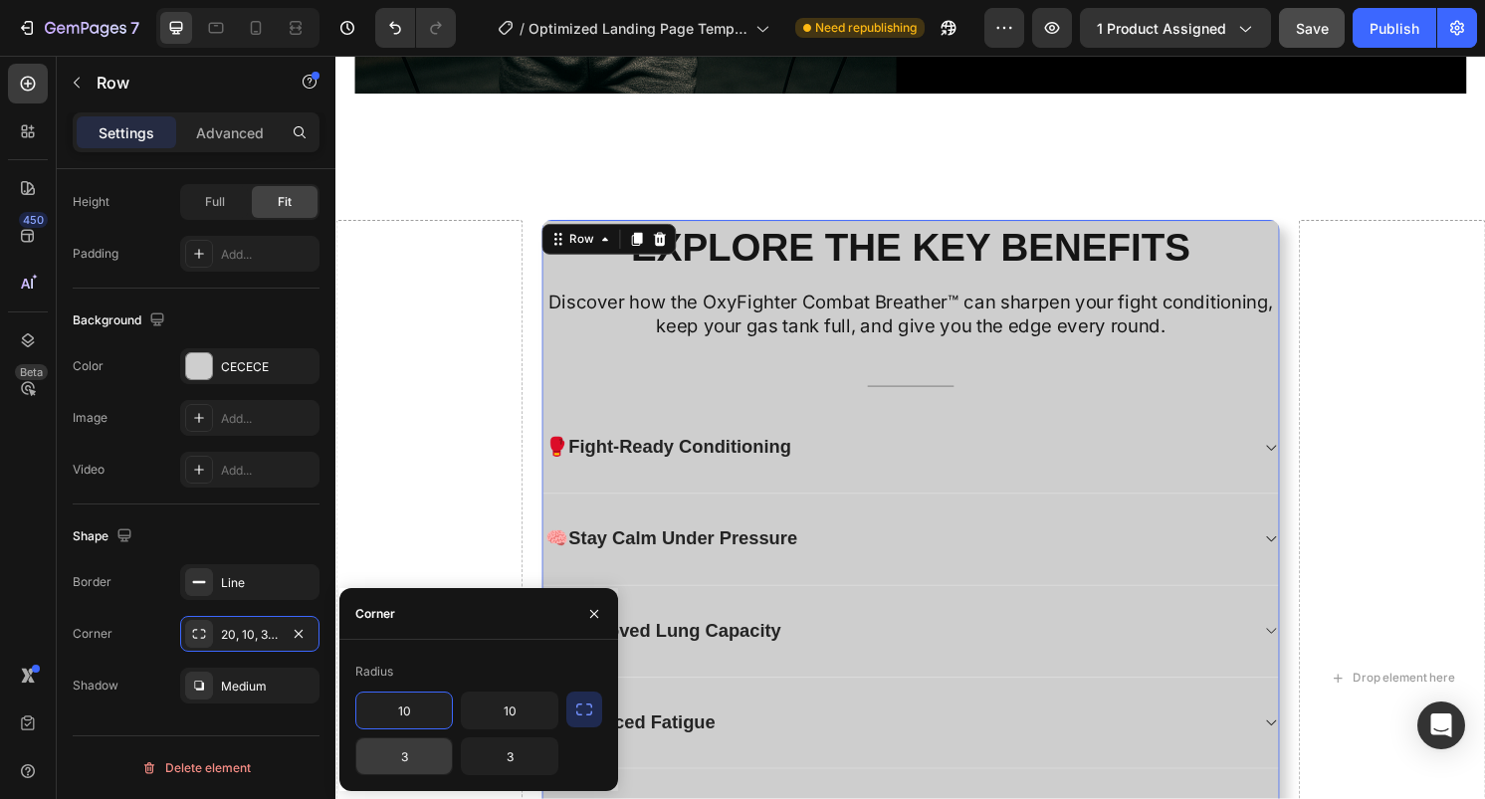
click at [423, 762] on input "3" at bounding box center [404, 757] width 96 height 36
type input "10"
click at [512, 764] on input "3" at bounding box center [510, 757] width 96 height 36
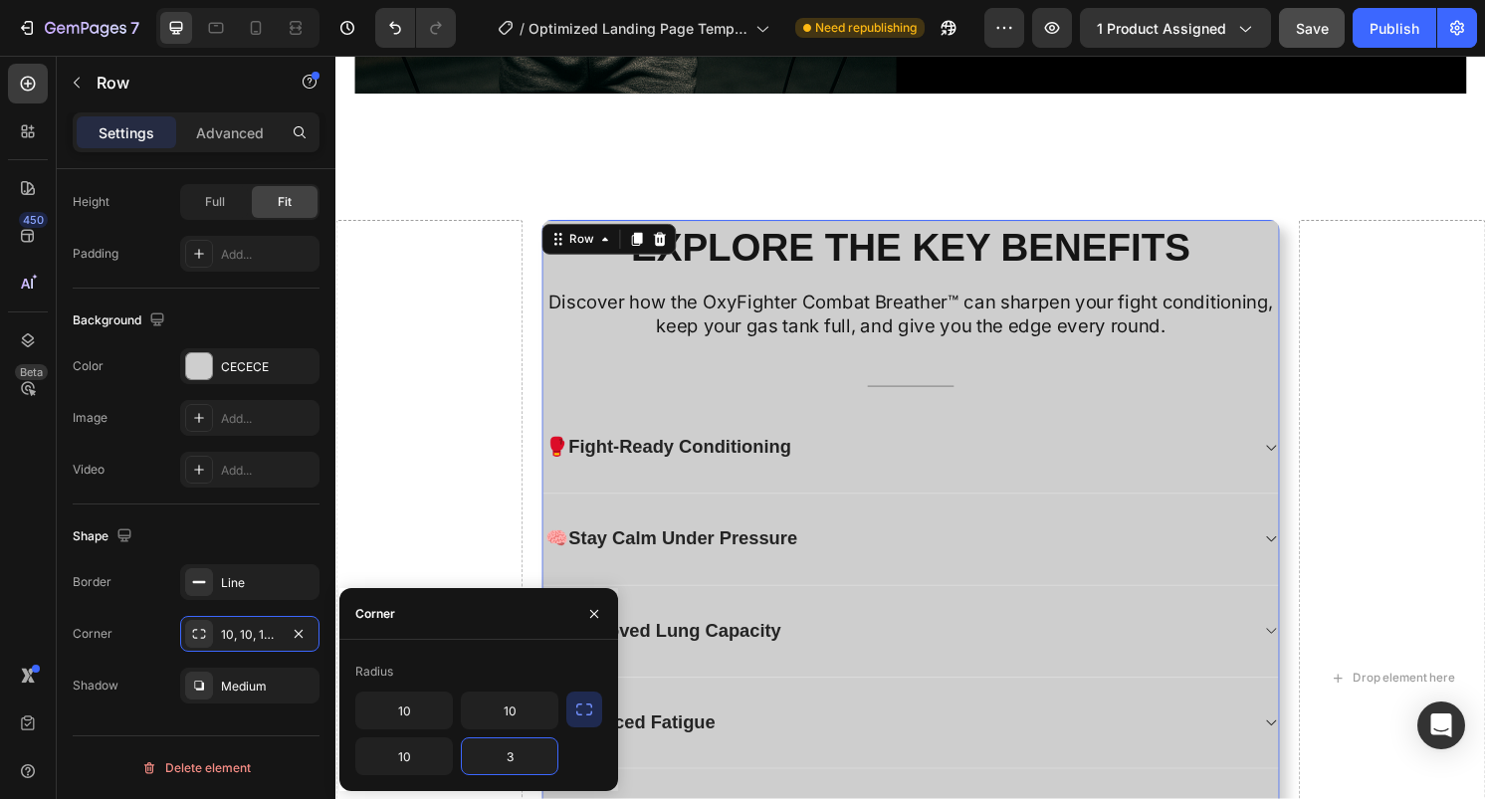
click at [513, 764] on input "3" at bounding box center [510, 757] width 96 height 36
type input "10"
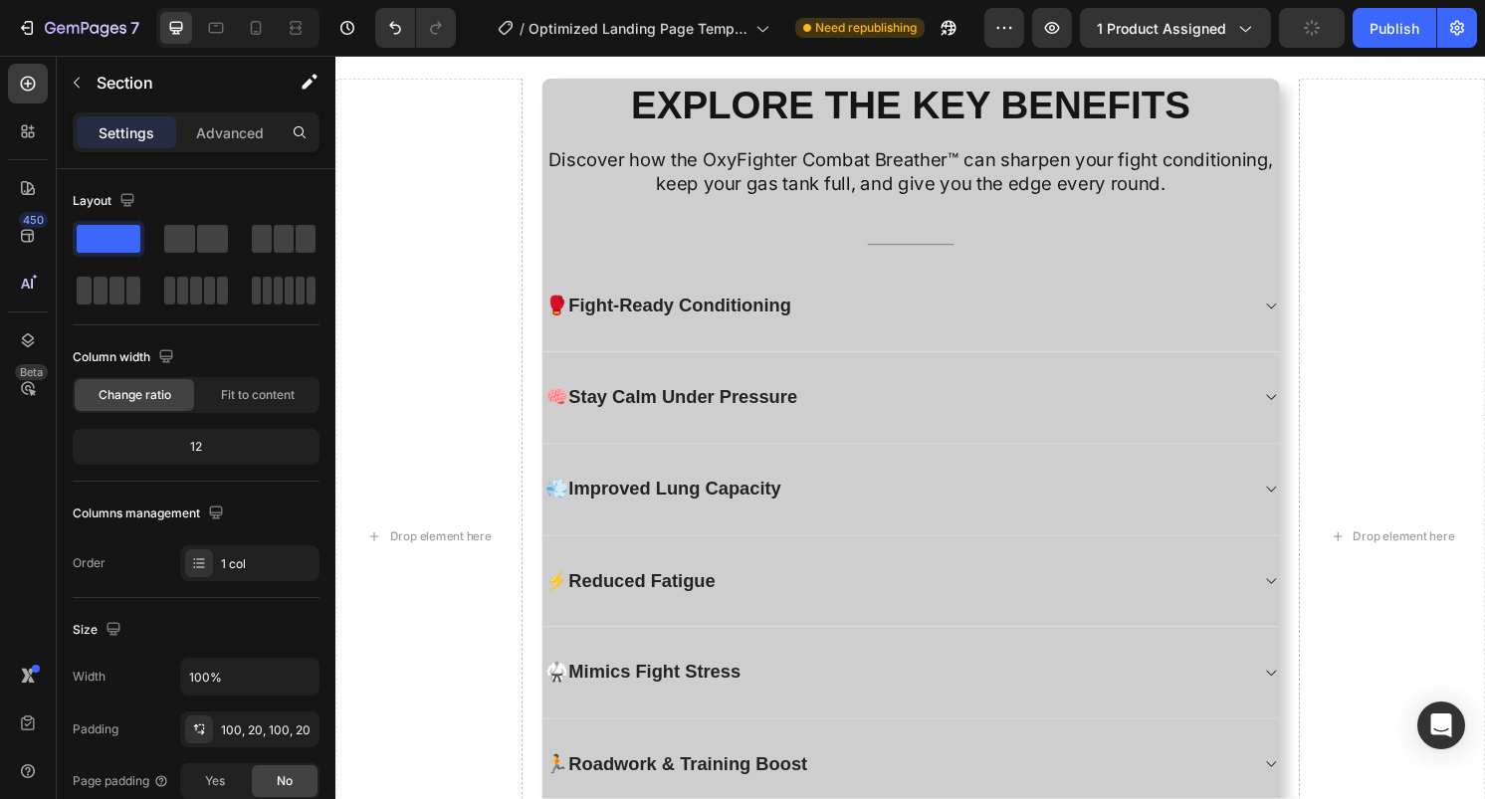
scroll to position [2269, 0]
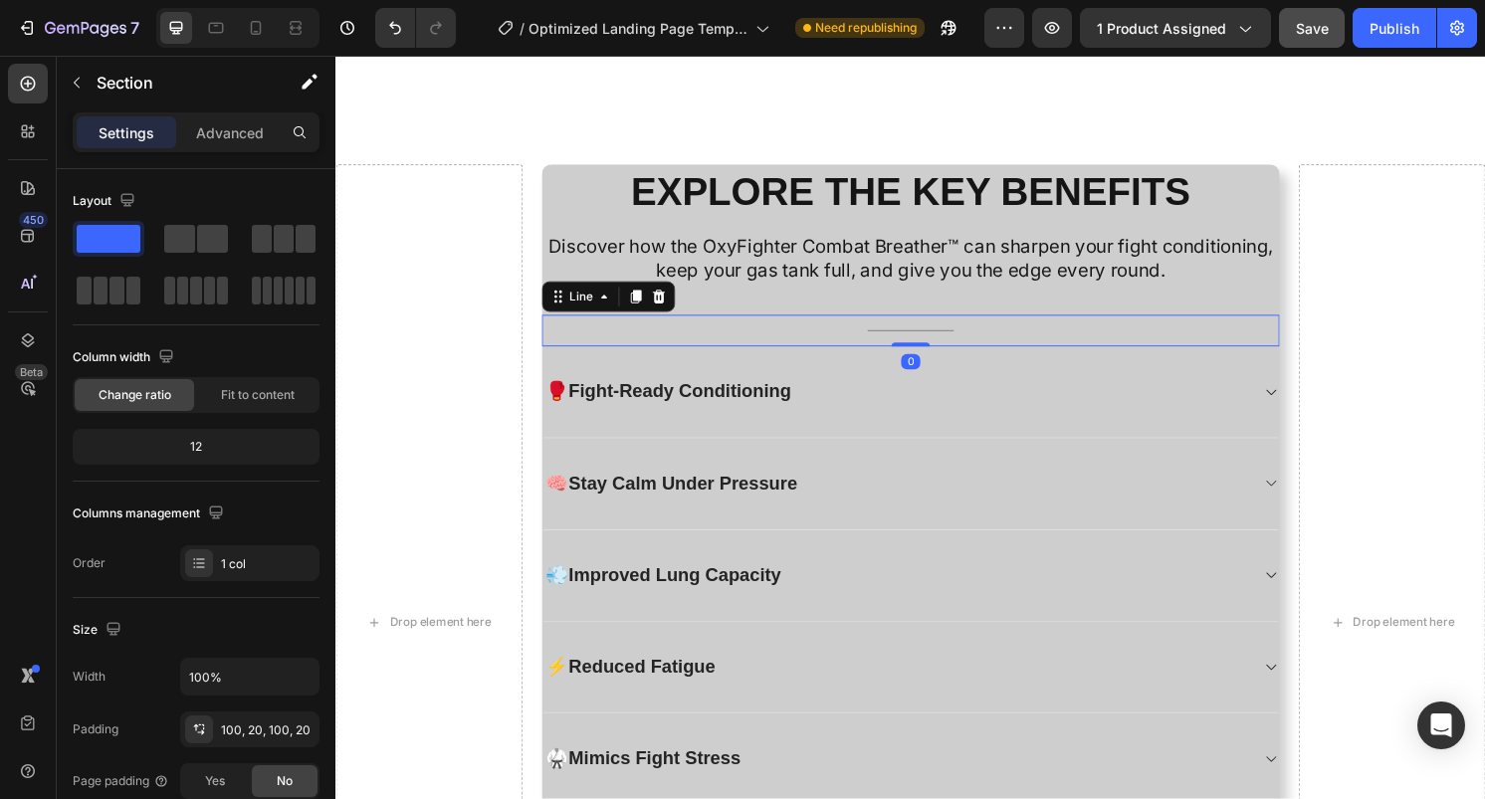
click at [652, 352] on div "Title Line 0" at bounding box center [933, 342] width 767 height 33
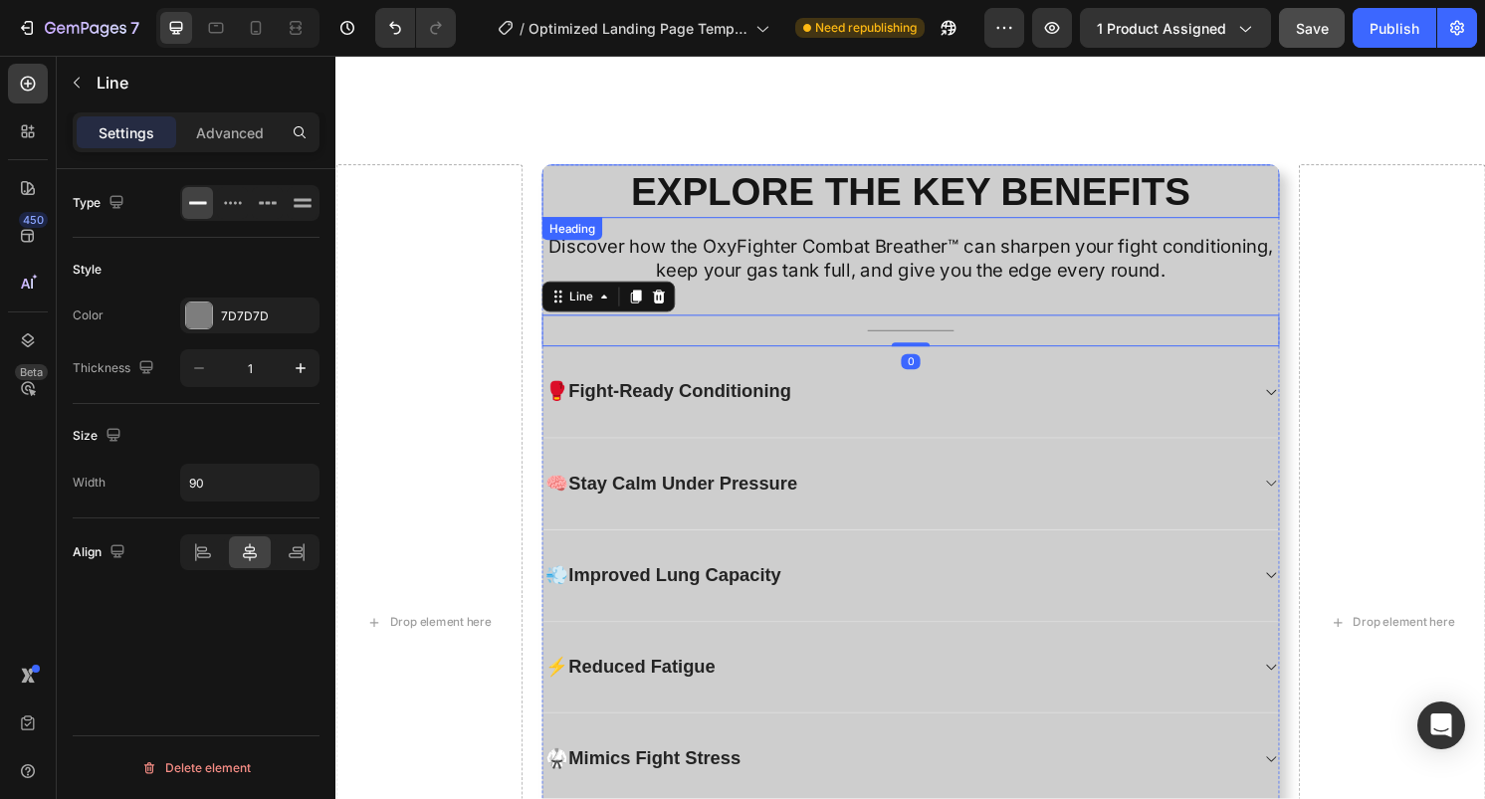
click at [586, 188] on h2 "EXPLORE THE KEY BENEFITS" at bounding box center [933, 197] width 767 height 56
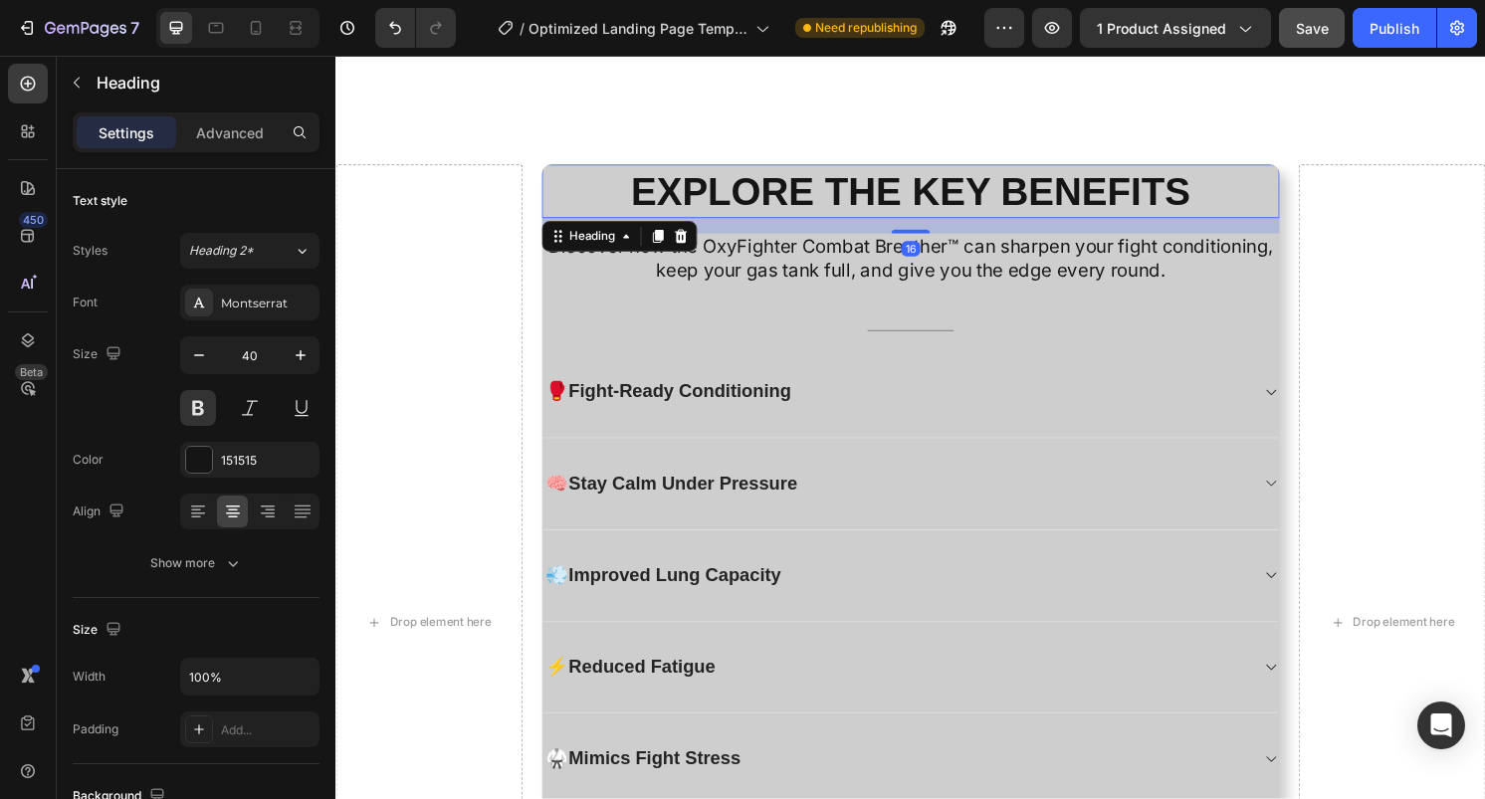
click at [546, 237] on div "EXPLORE THE KEY BENEFITS Heading 16 Discover how the OxyFighter Combat Breather…" at bounding box center [934, 645] width 776 height 952
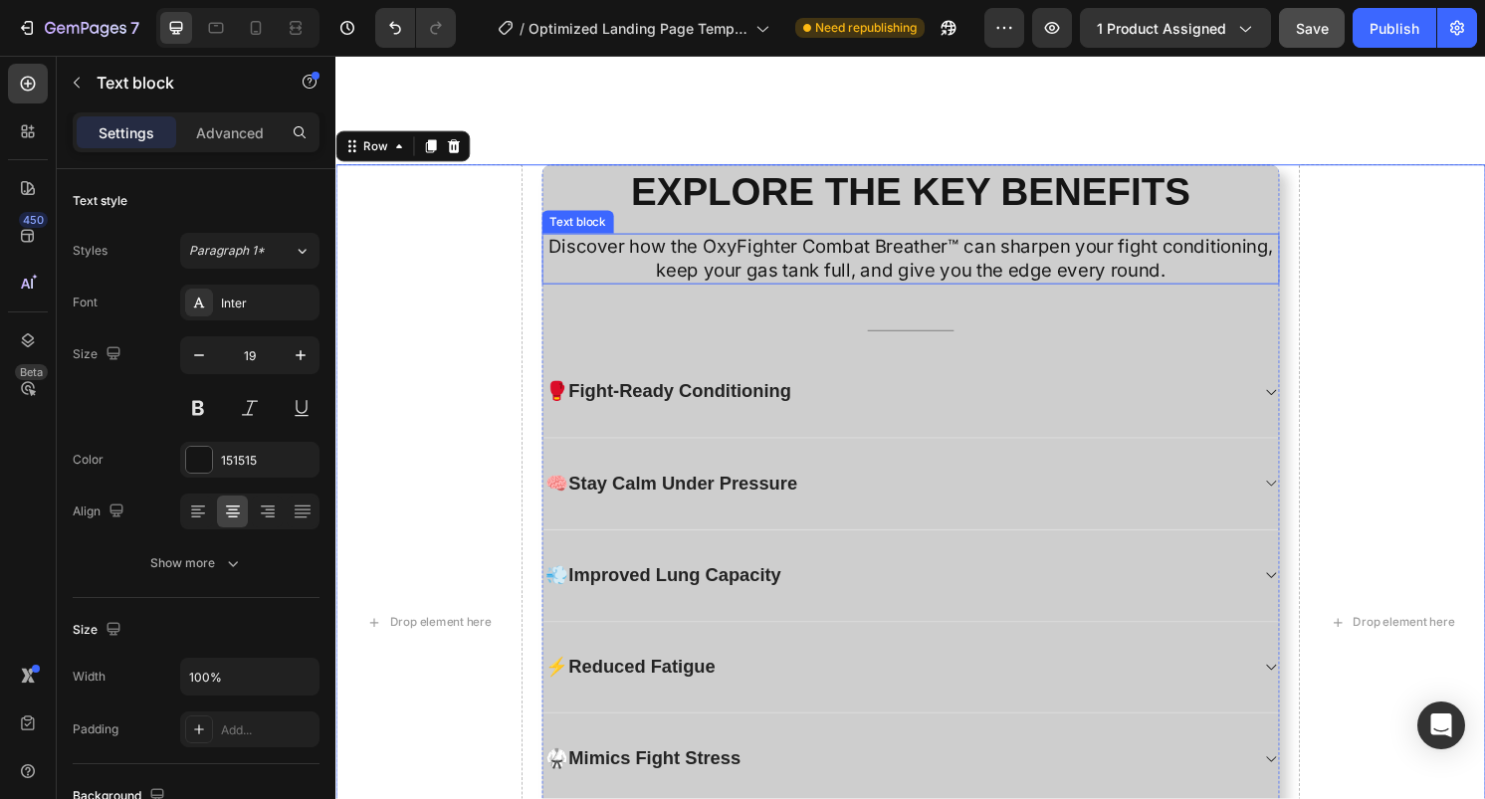
click at [556, 246] on p "Discover how the OxyFighter Combat Breather™ can sharpen your fight conditionin…" at bounding box center [933, 267] width 763 height 49
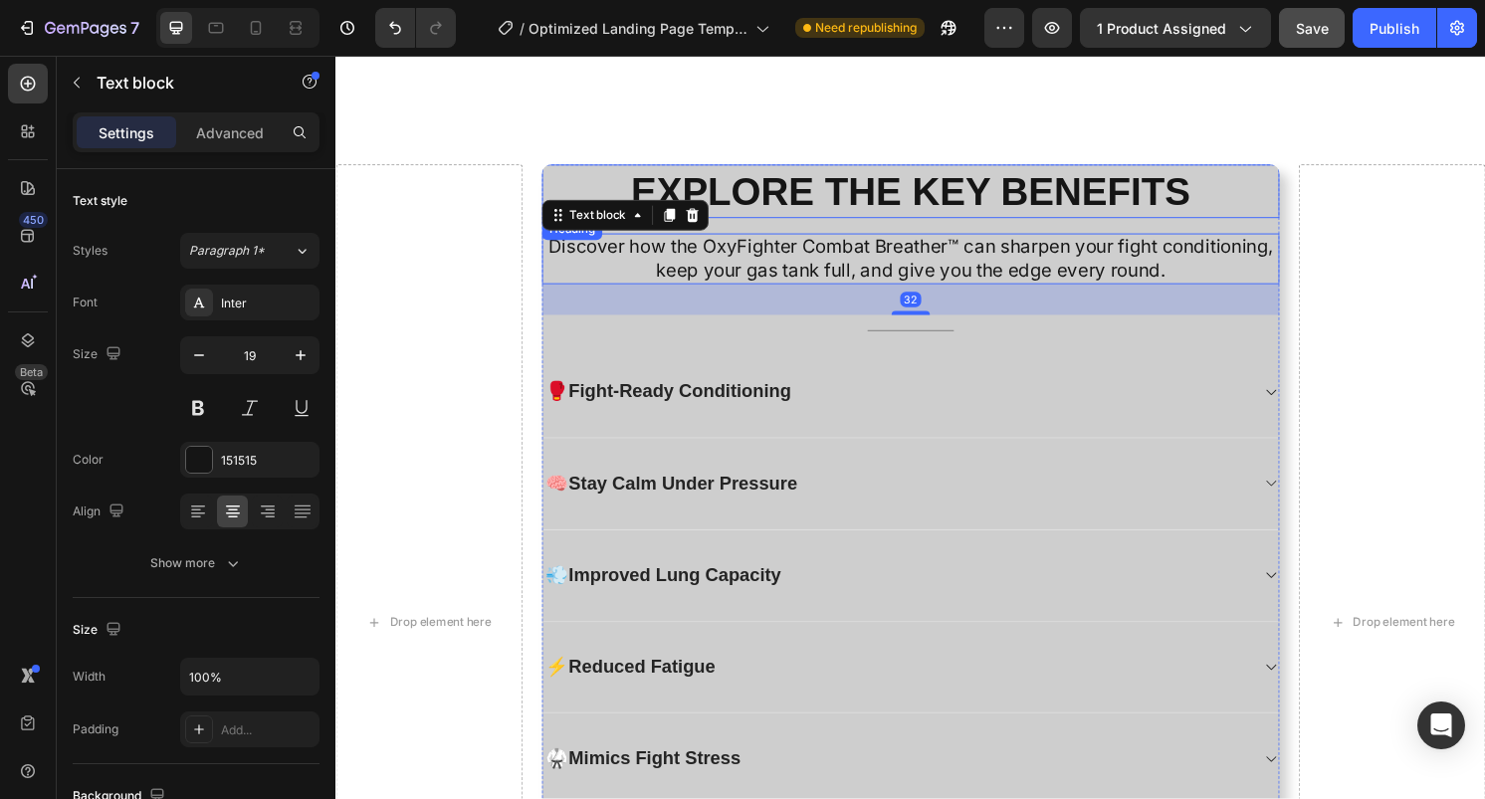
click at [1303, 199] on h2 "EXPLORE THE KEY BENEFITS" at bounding box center [933, 197] width 767 height 56
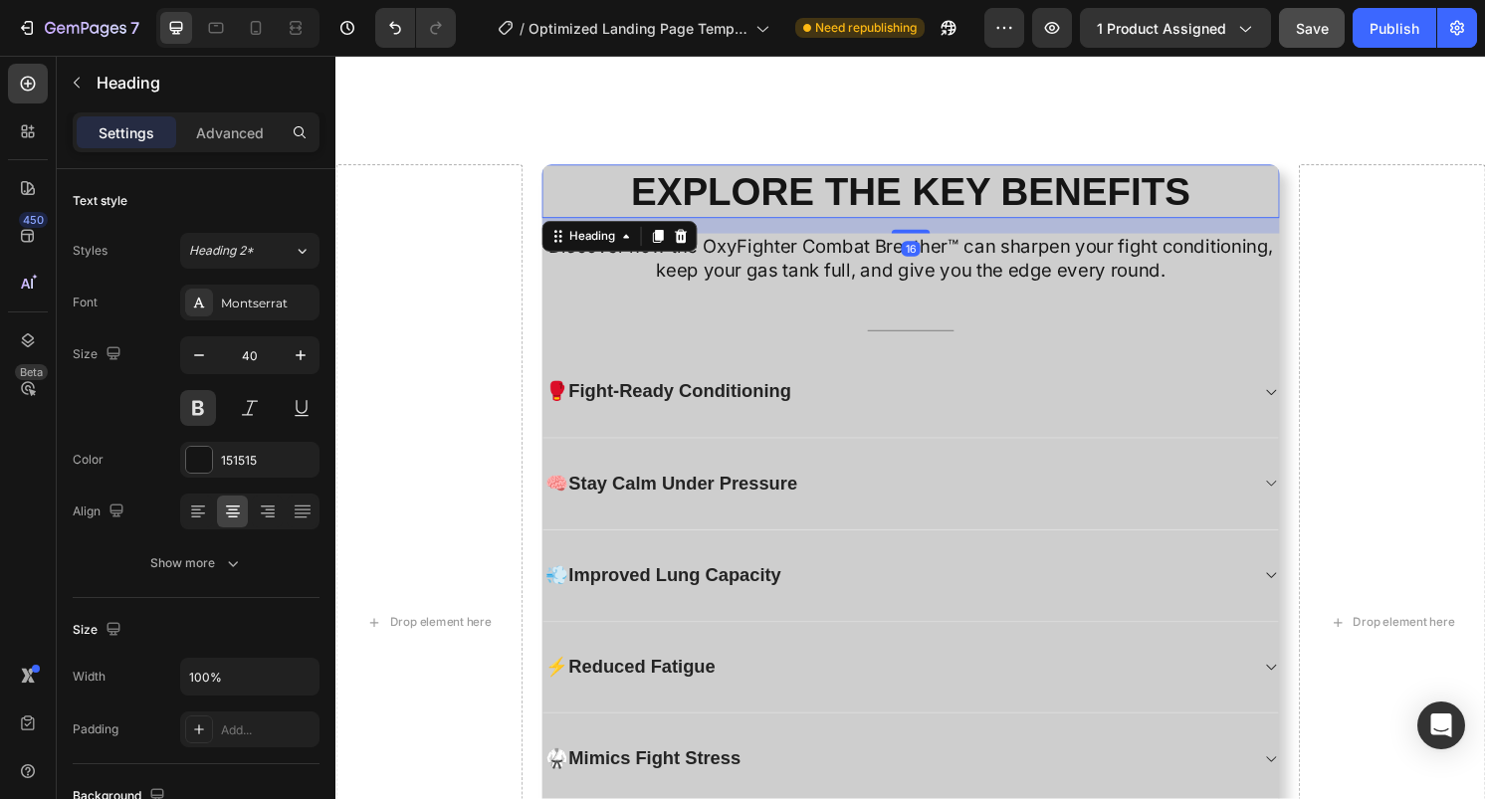
click at [1312, 221] on h2 "EXPLORE THE KEY BENEFITS" at bounding box center [933, 197] width 767 height 56
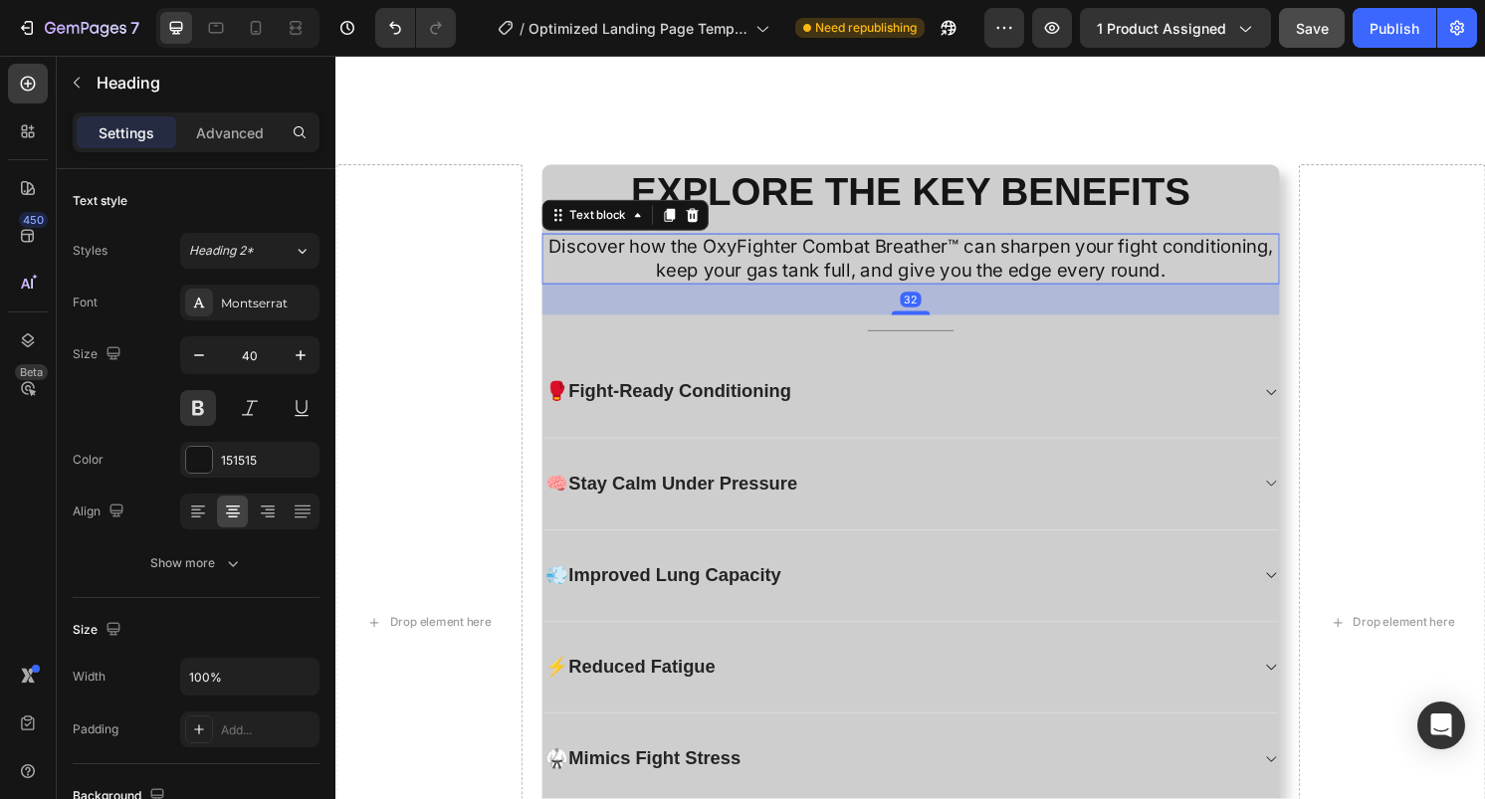
click at [1311, 283] on p "Discover how the OxyFighter Combat Breather™ can sharpen your fight conditionin…" at bounding box center [933, 267] width 763 height 49
click at [1300, 171] on p "EXPLORE THE KEY BENEFITS" at bounding box center [933, 197] width 763 height 52
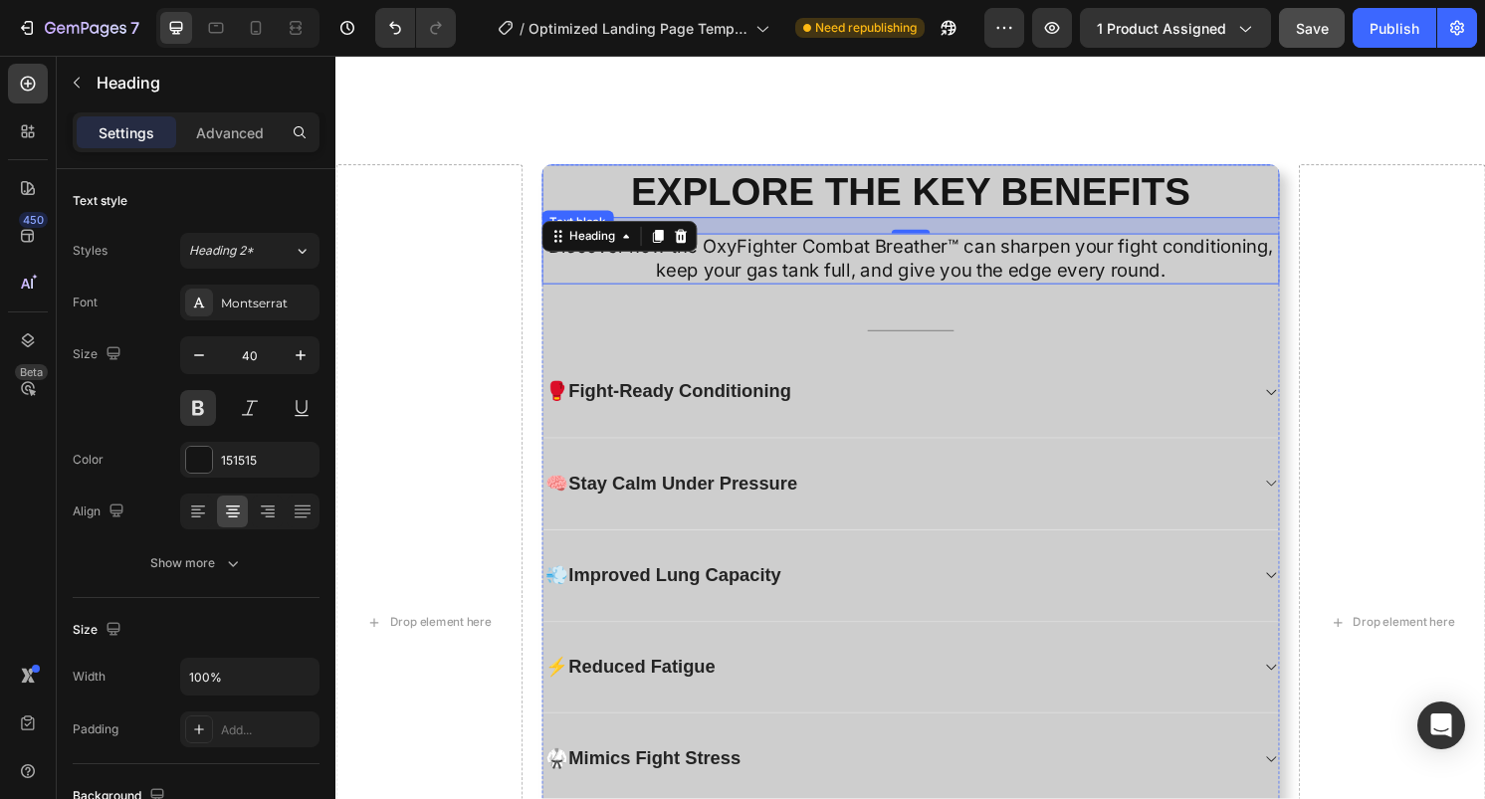
click at [1314, 276] on div "Discover how the OxyFighter Combat Breather™ can sharpen your fight conditionin…" at bounding box center [933, 267] width 767 height 53
click at [605, 174] on p "EXPLORE THE KEY BENEFITS" at bounding box center [933, 197] width 763 height 52
click at [1313, 281] on p "Discover how the OxyFighter Combat Breather™ can sharpen your fight conditionin…" at bounding box center [933, 267] width 763 height 49
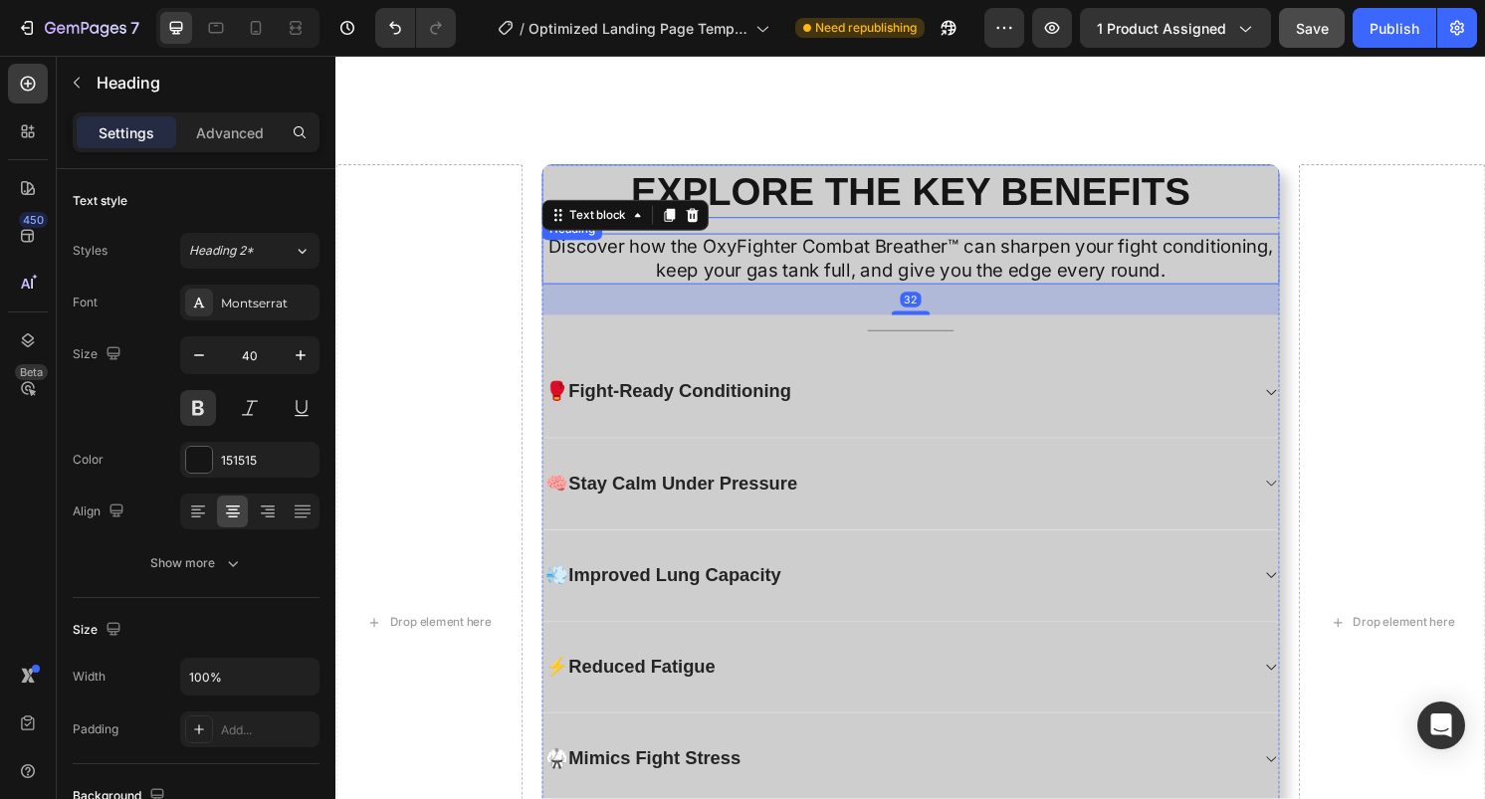
click at [1305, 201] on p "EXPLORE THE KEY BENEFITS" at bounding box center [933, 197] width 763 height 52
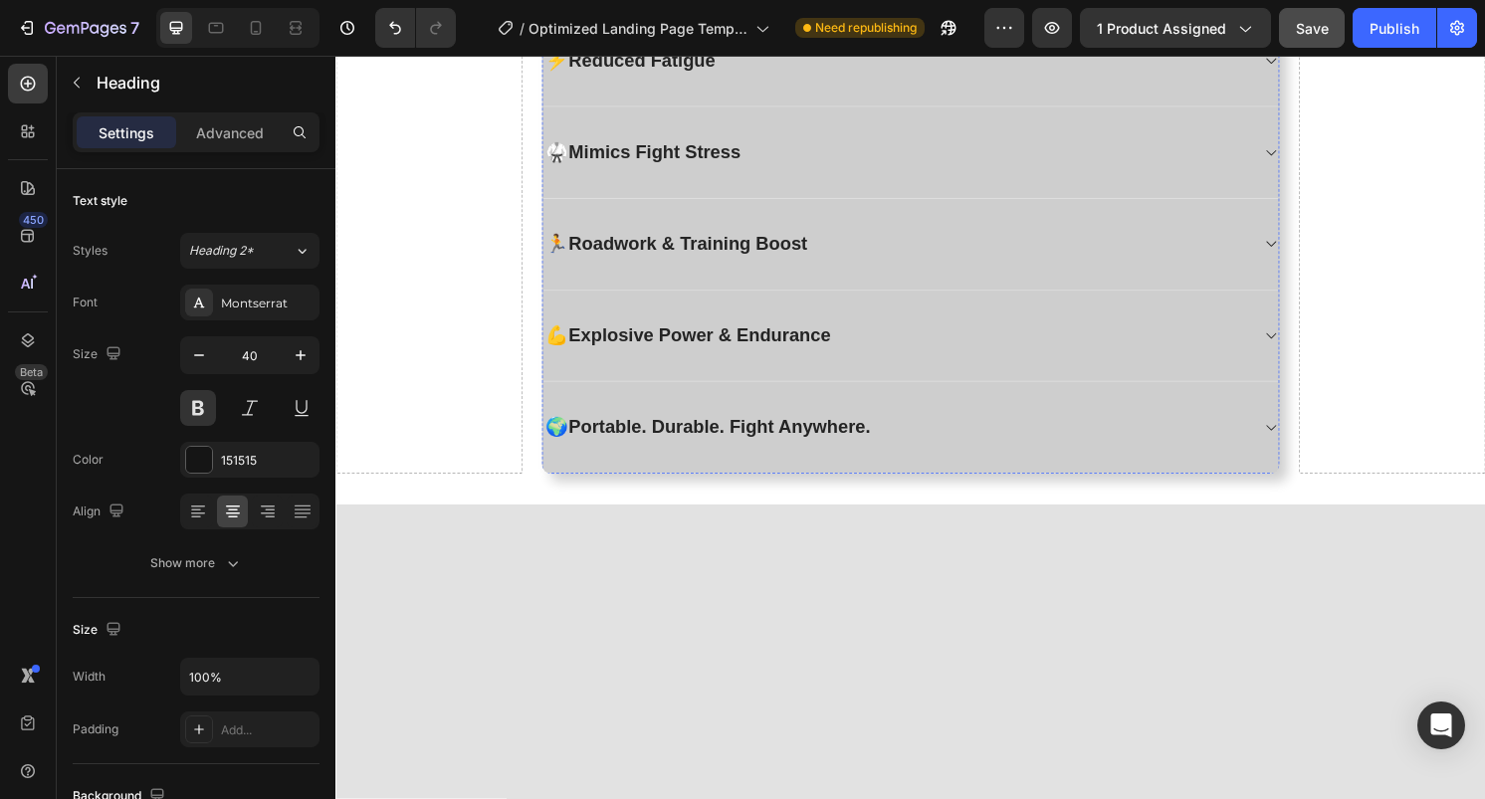
scroll to position [3098, 0]
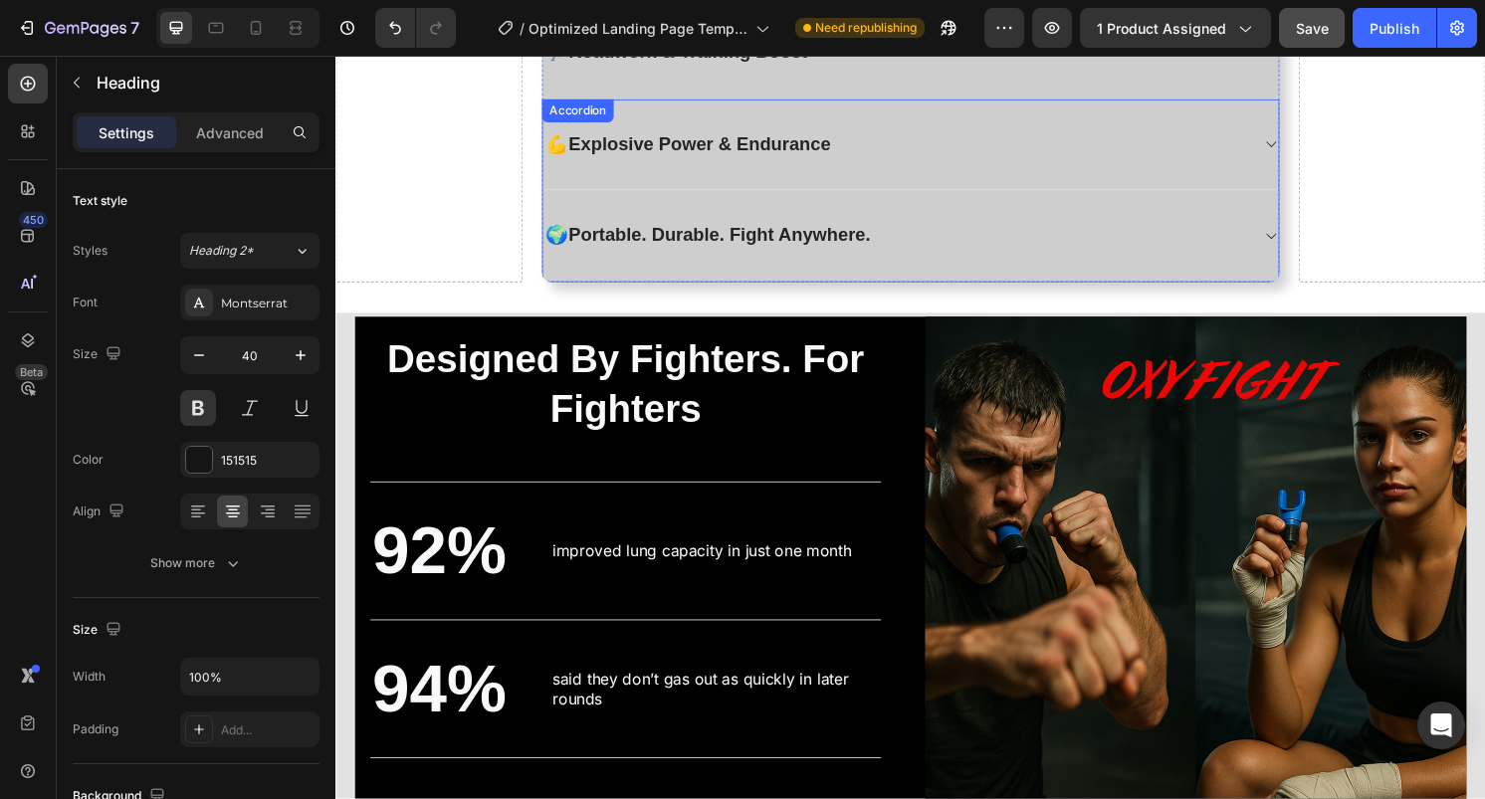
click at [1269, 267] on div "🌍 Portable. Durable. Fight Anywhere." at bounding box center [933, 244] width 765 height 96
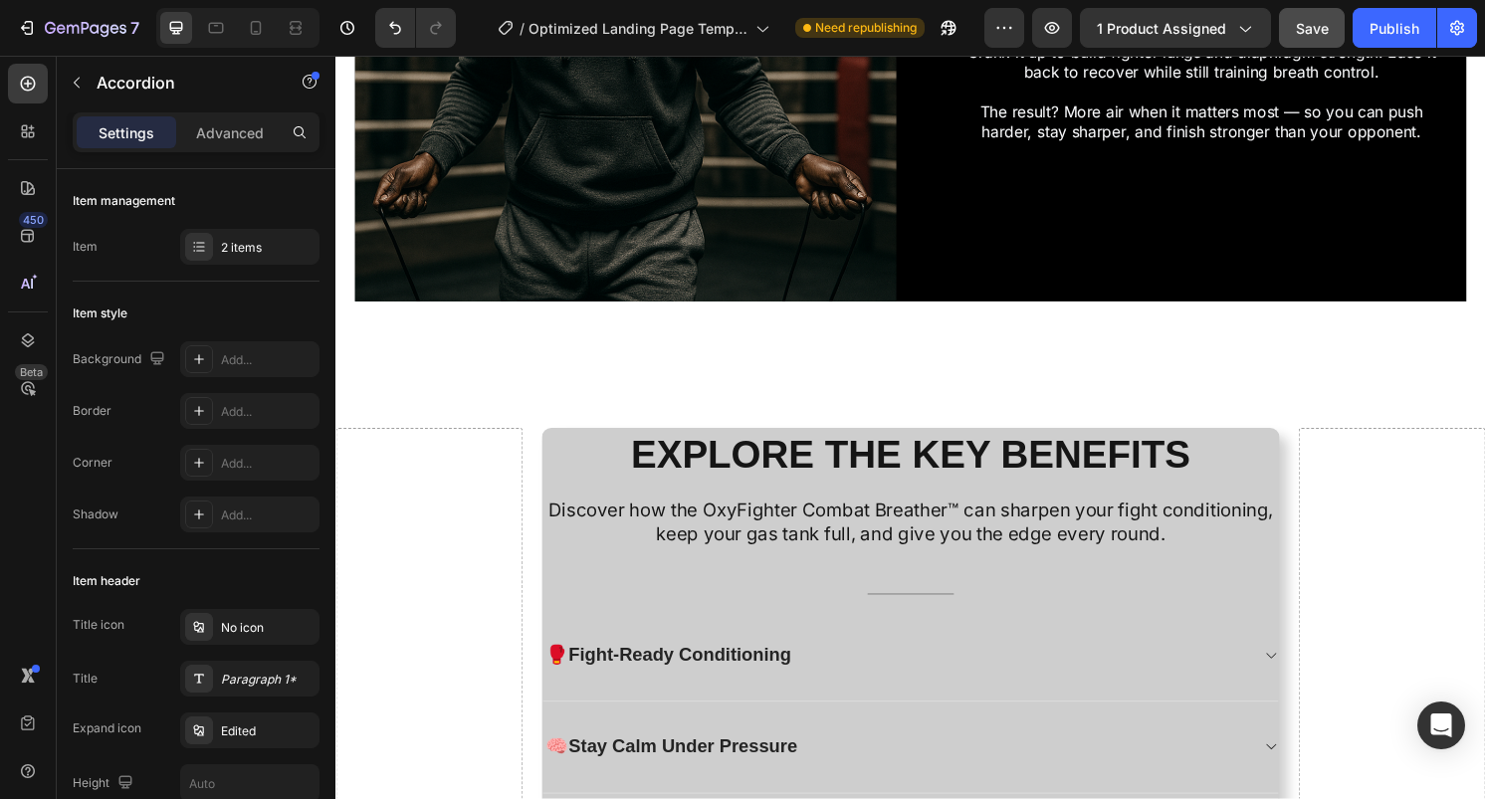
scroll to position [1992, 0]
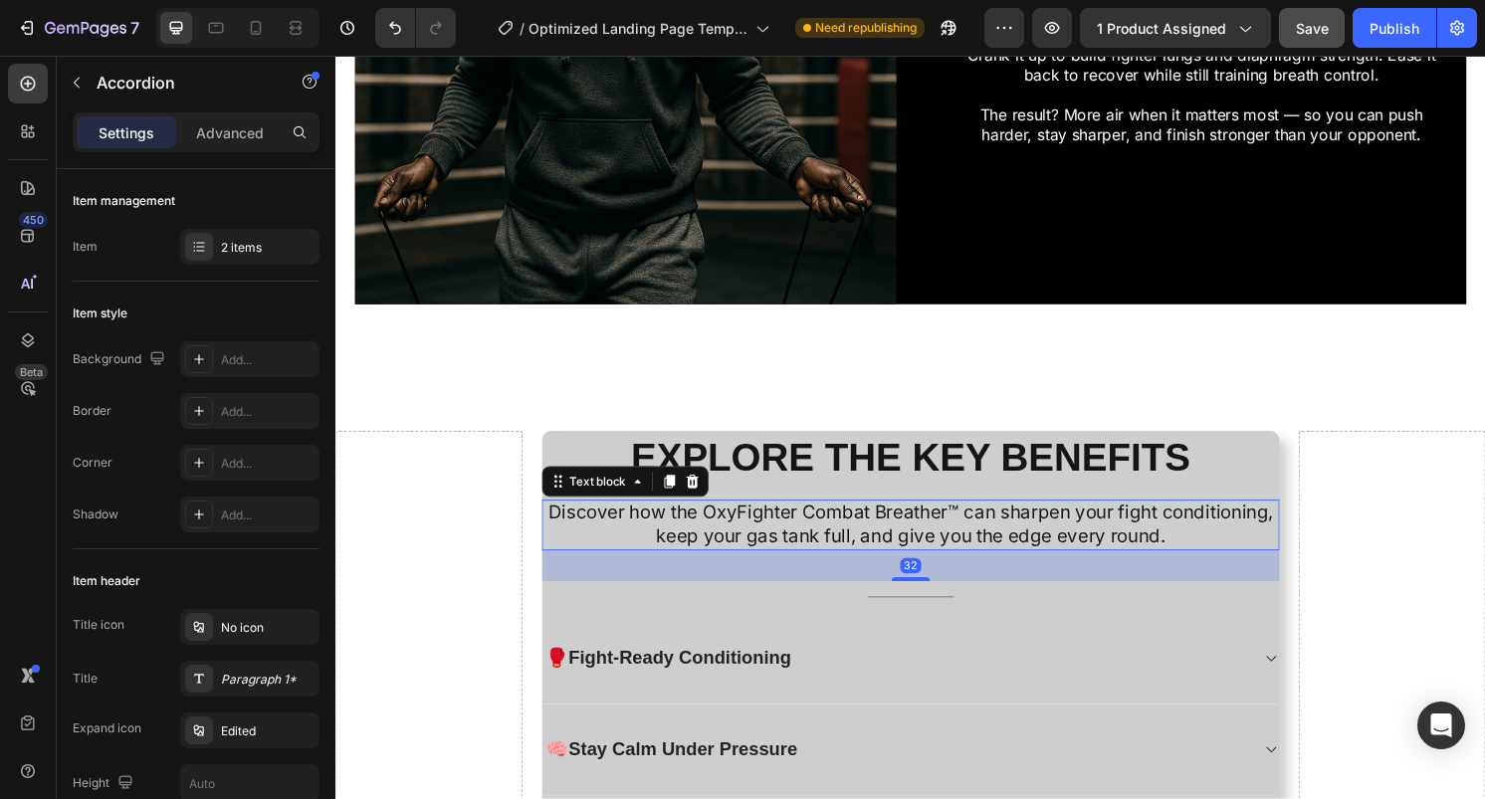
click at [1315, 521] on div "Discover how the OxyFighter Combat Breather™ can sharpen your fight conditionin…" at bounding box center [933, 544] width 767 height 53
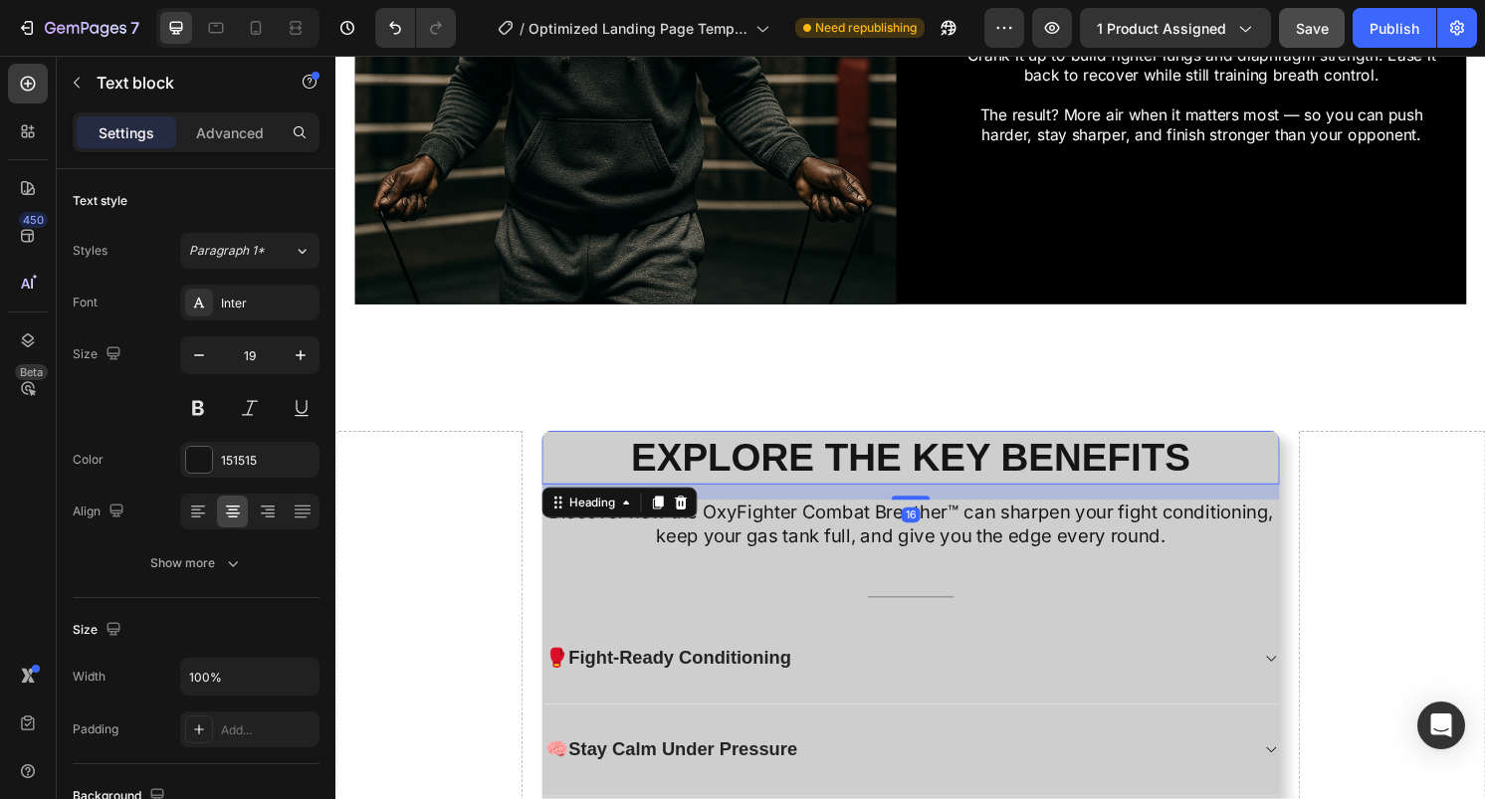
click at [1315, 490] on h2 "EXPLORE THE KEY BENEFITS" at bounding box center [933, 474] width 767 height 56
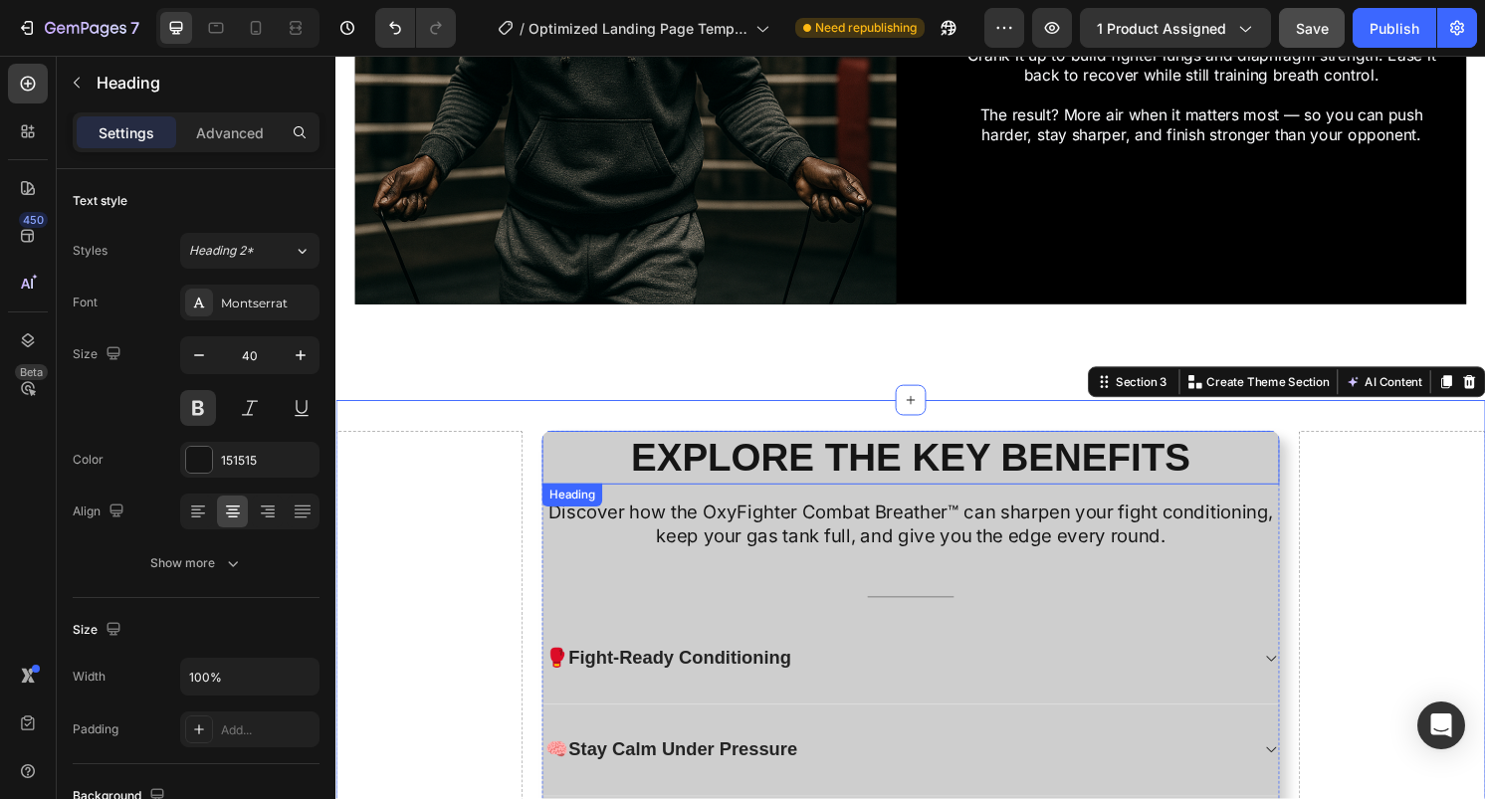
click at [1306, 458] on p "EXPLORE THE KEY BENEFITS" at bounding box center [933, 474] width 763 height 52
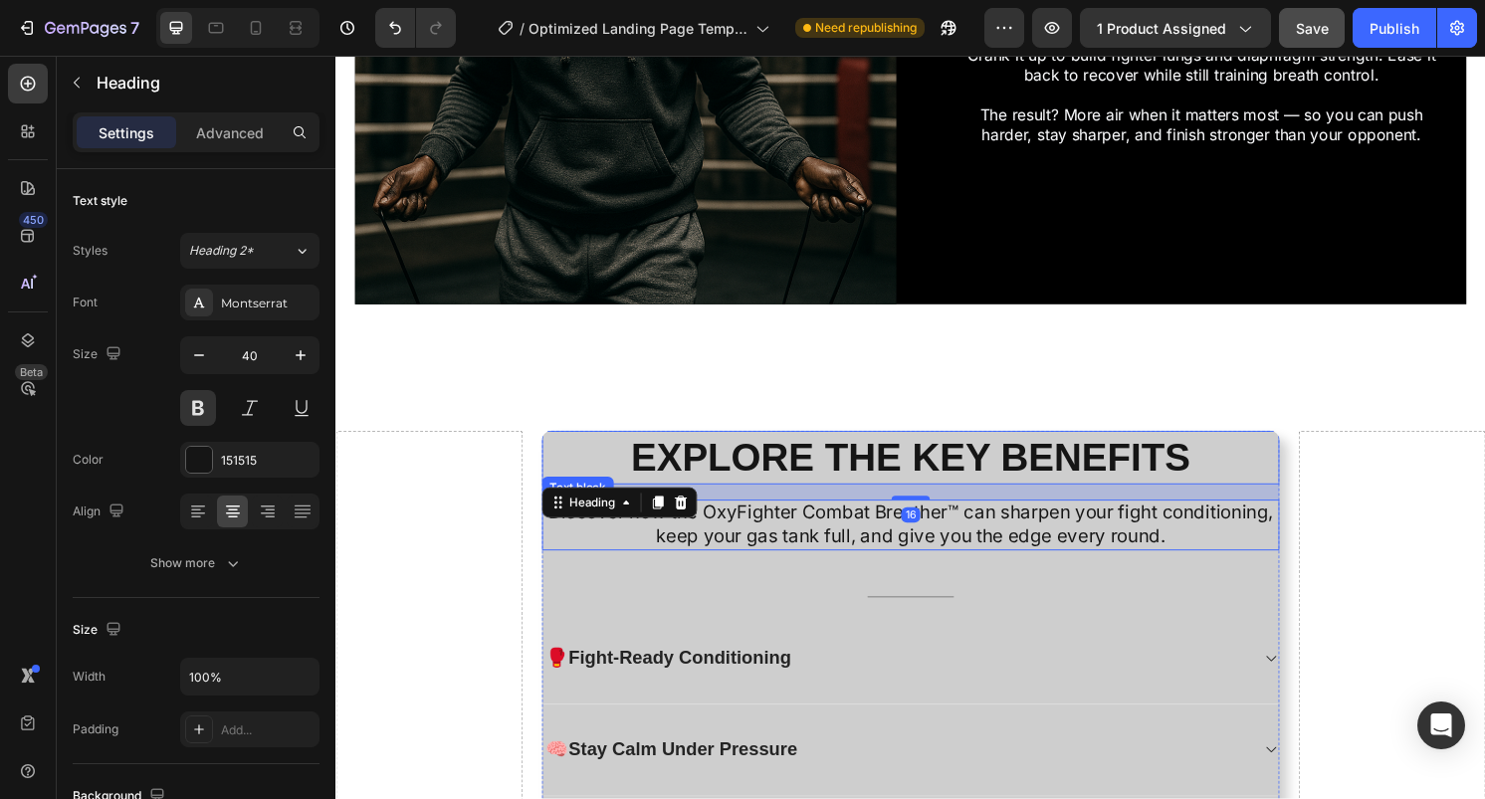
click at [1306, 530] on p "Discover how the OxyFighter Combat Breather™ can sharpen your fight conditionin…" at bounding box center [933, 544] width 763 height 49
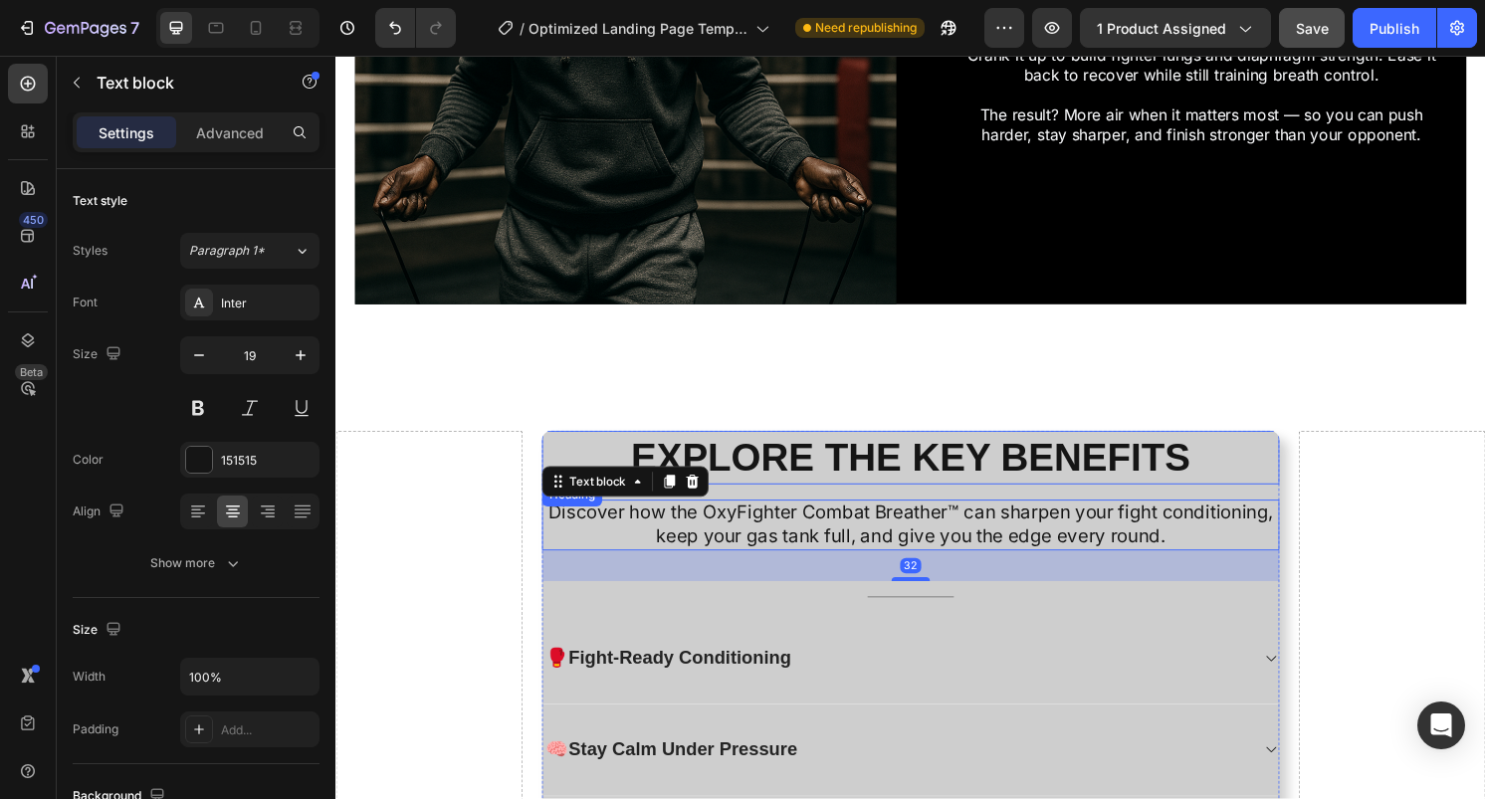
click at [1286, 487] on p "EXPLORE THE KEY BENEFITS" at bounding box center [933, 474] width 763 height 52
click at [791, 560] on p "Discover how the OxyFighter Combat Breather™ can sharpen your fight conditionin…" at bounding box center [933, 544] width 763 height 49
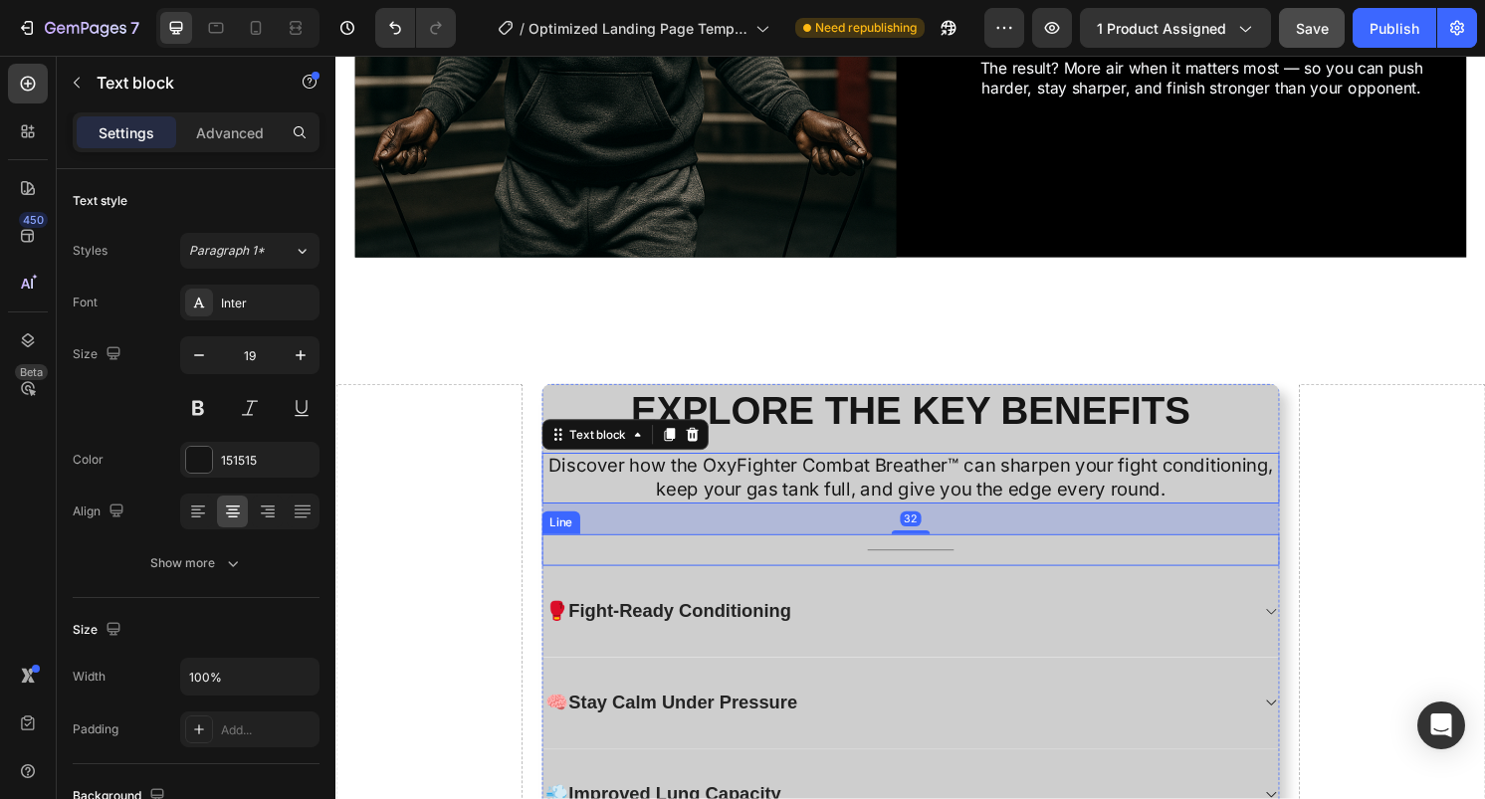
scroll to position [2039, 0]
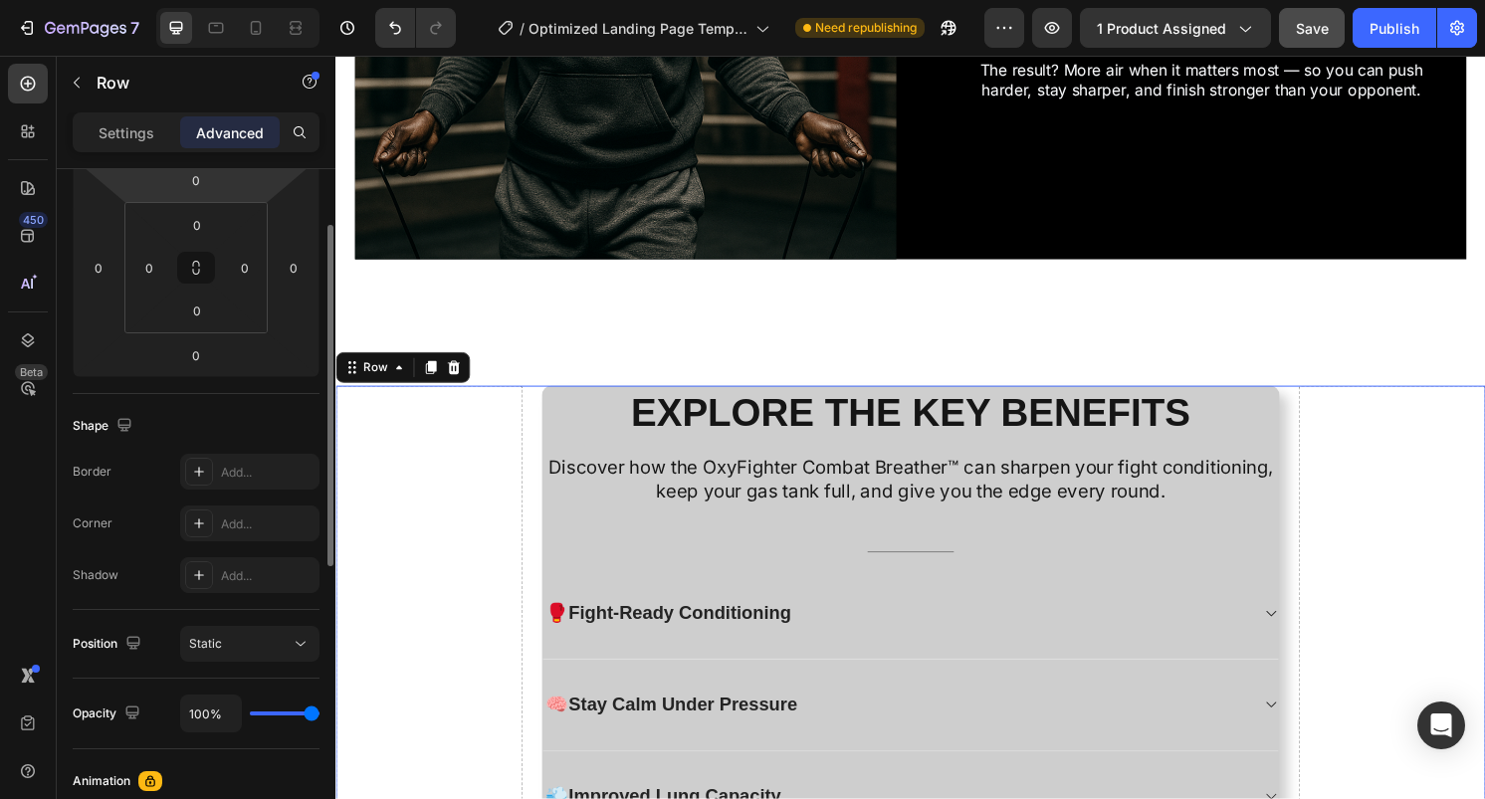
scroll to position [0, 0]
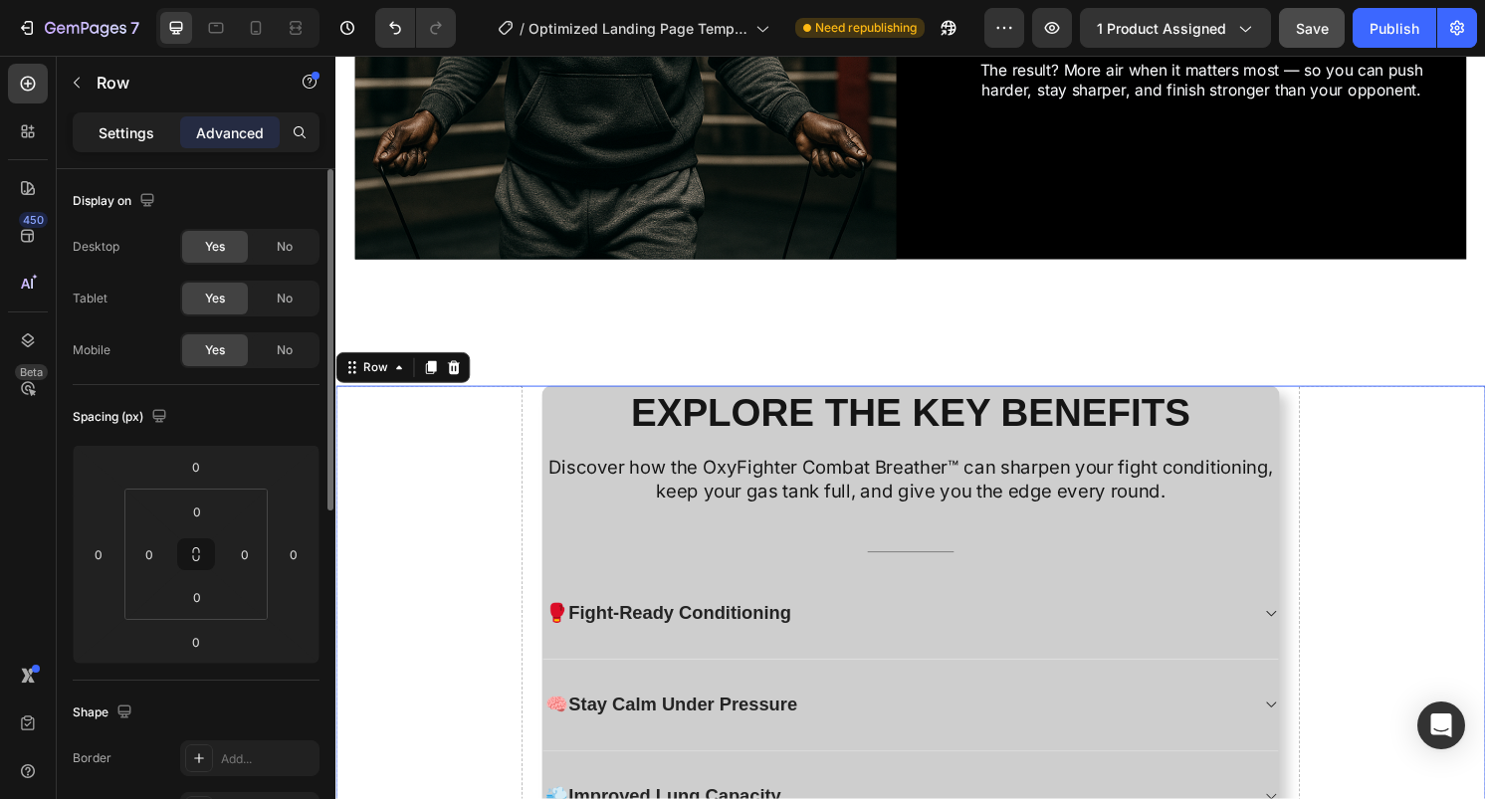
click at [147, 136] on p "Settings" at bounding box center [127, 132] width 56 height 21
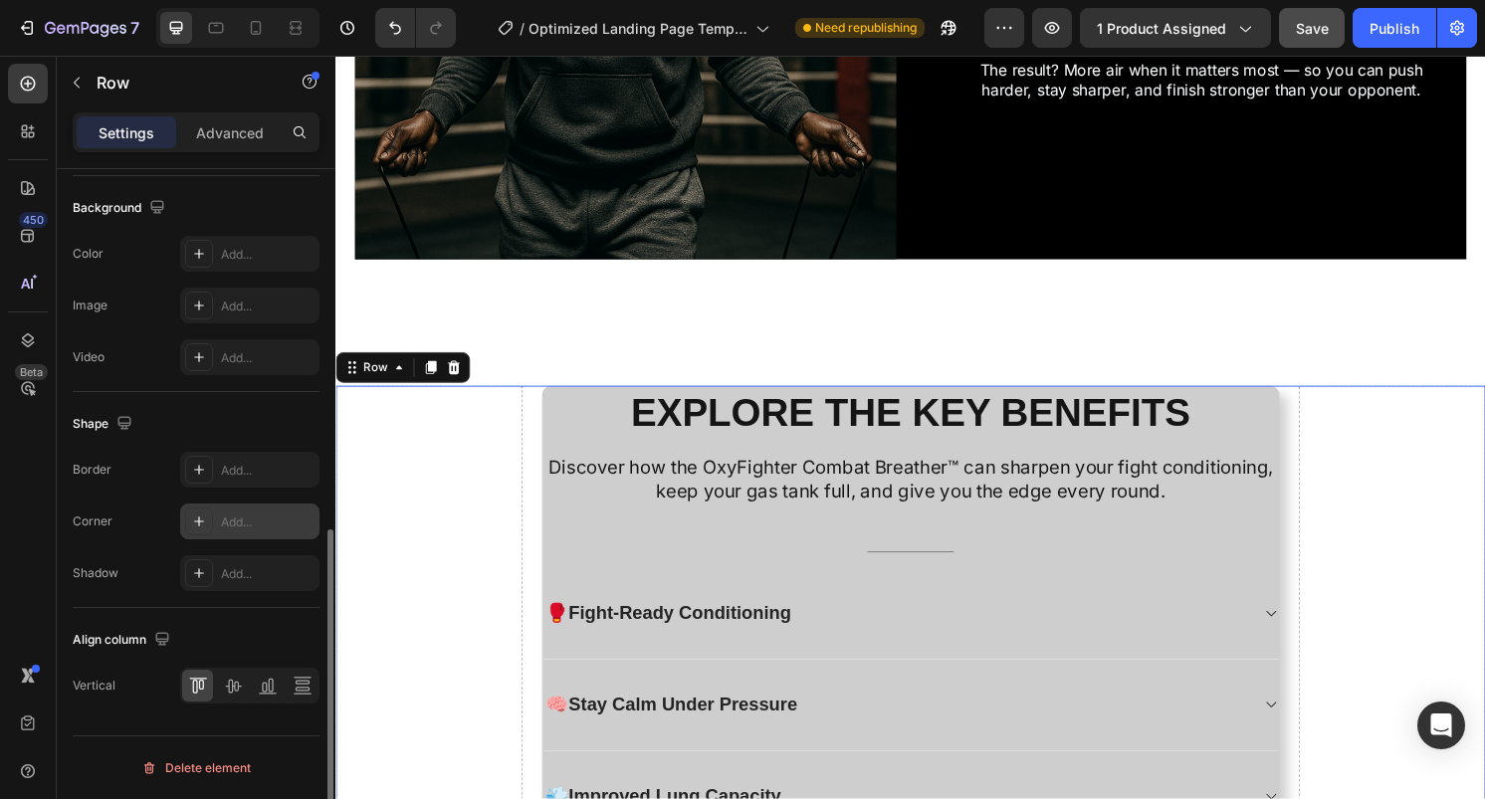
scroll to position [216, 0]
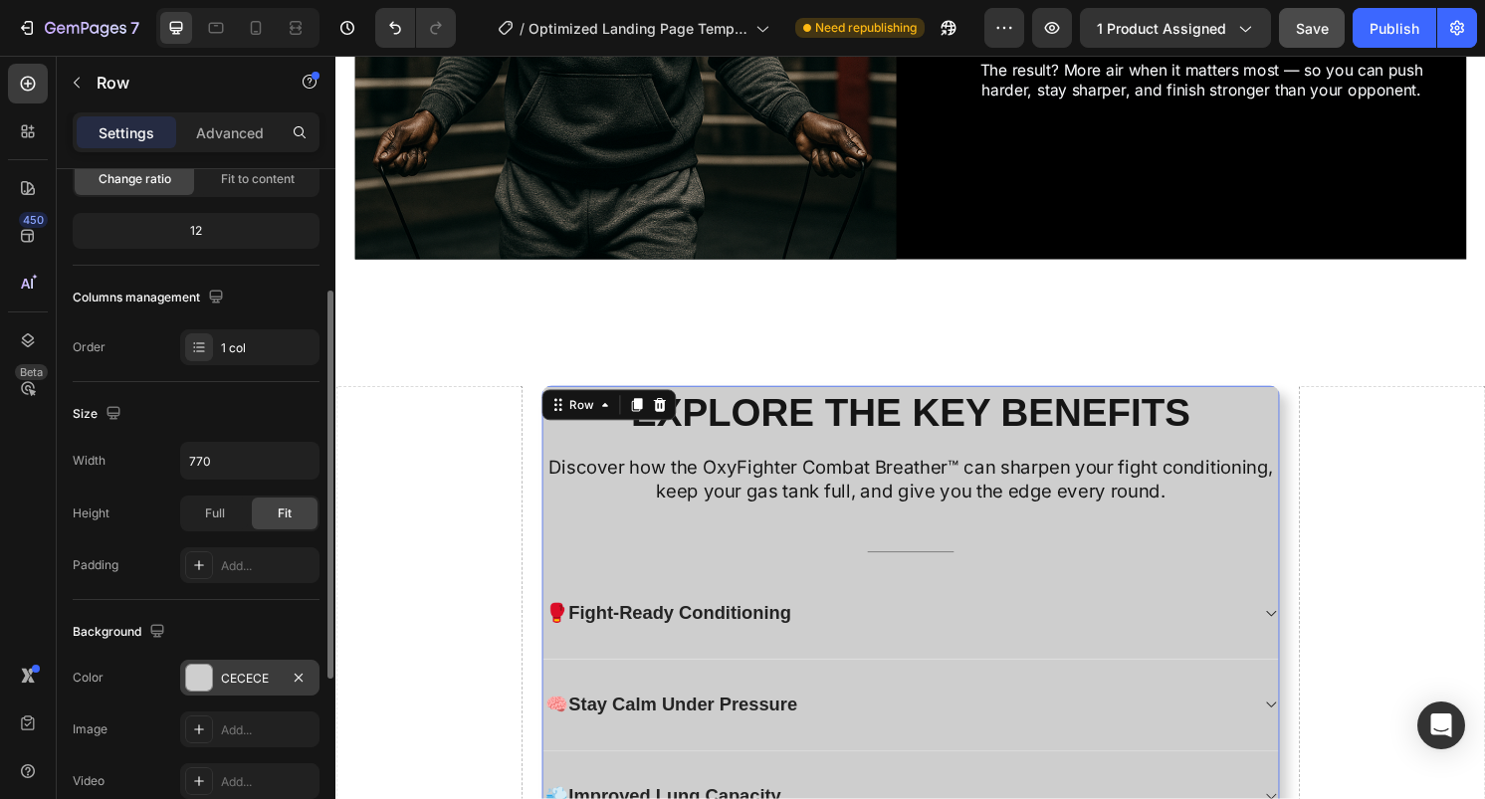
click at [218, 683] on div "CECECE" at bounding box center [249, 678] width 139 height 36
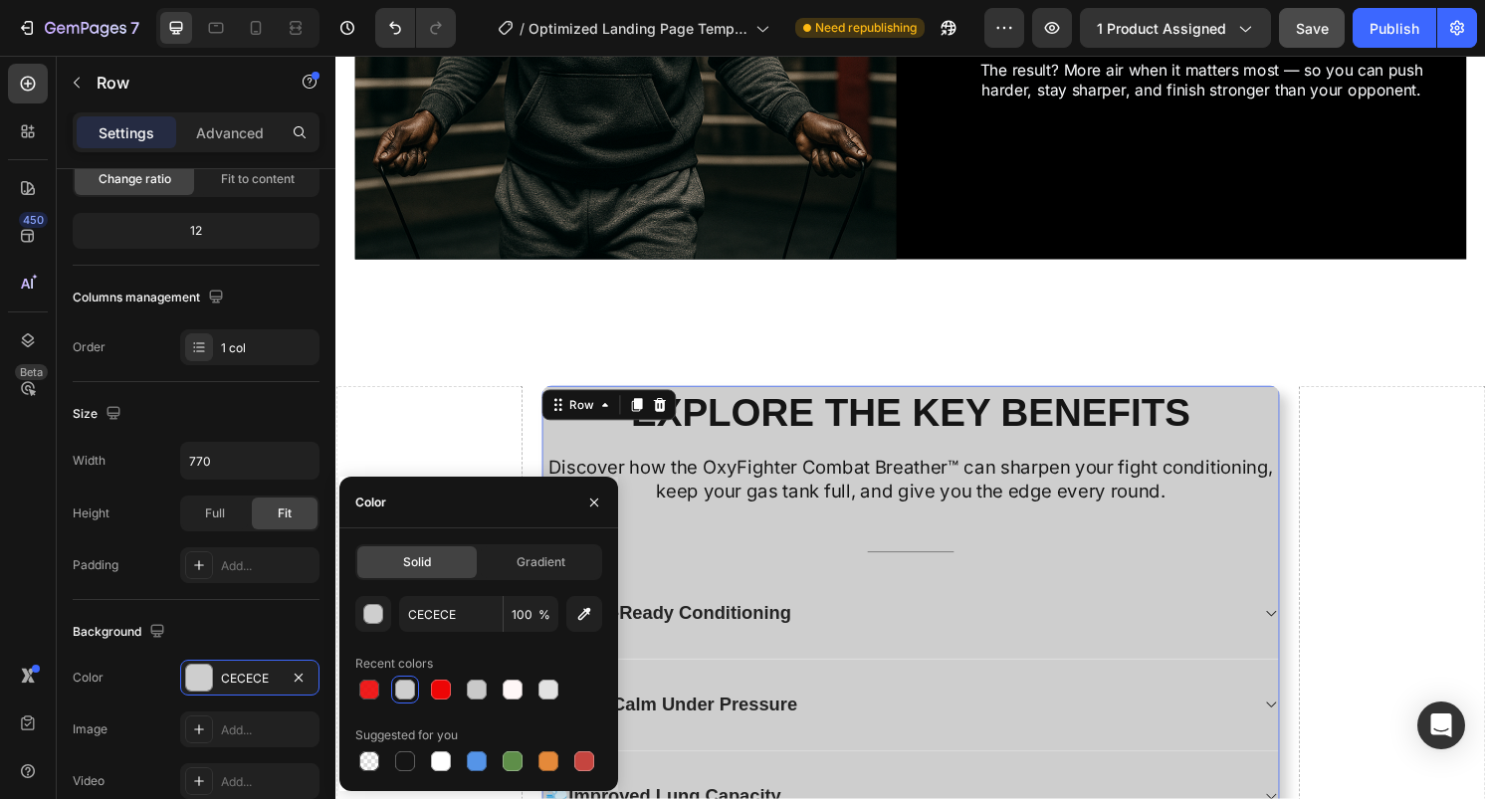
click at [411, 692] on div at bounding box center [405, 690] width 20 height 20
click at [399, 612] on input "CECECE" at bounding box center [451, 614] width 104 height 36
click at [371, 612] on div "button" at bounding box center [374, 615] width 20 height 20
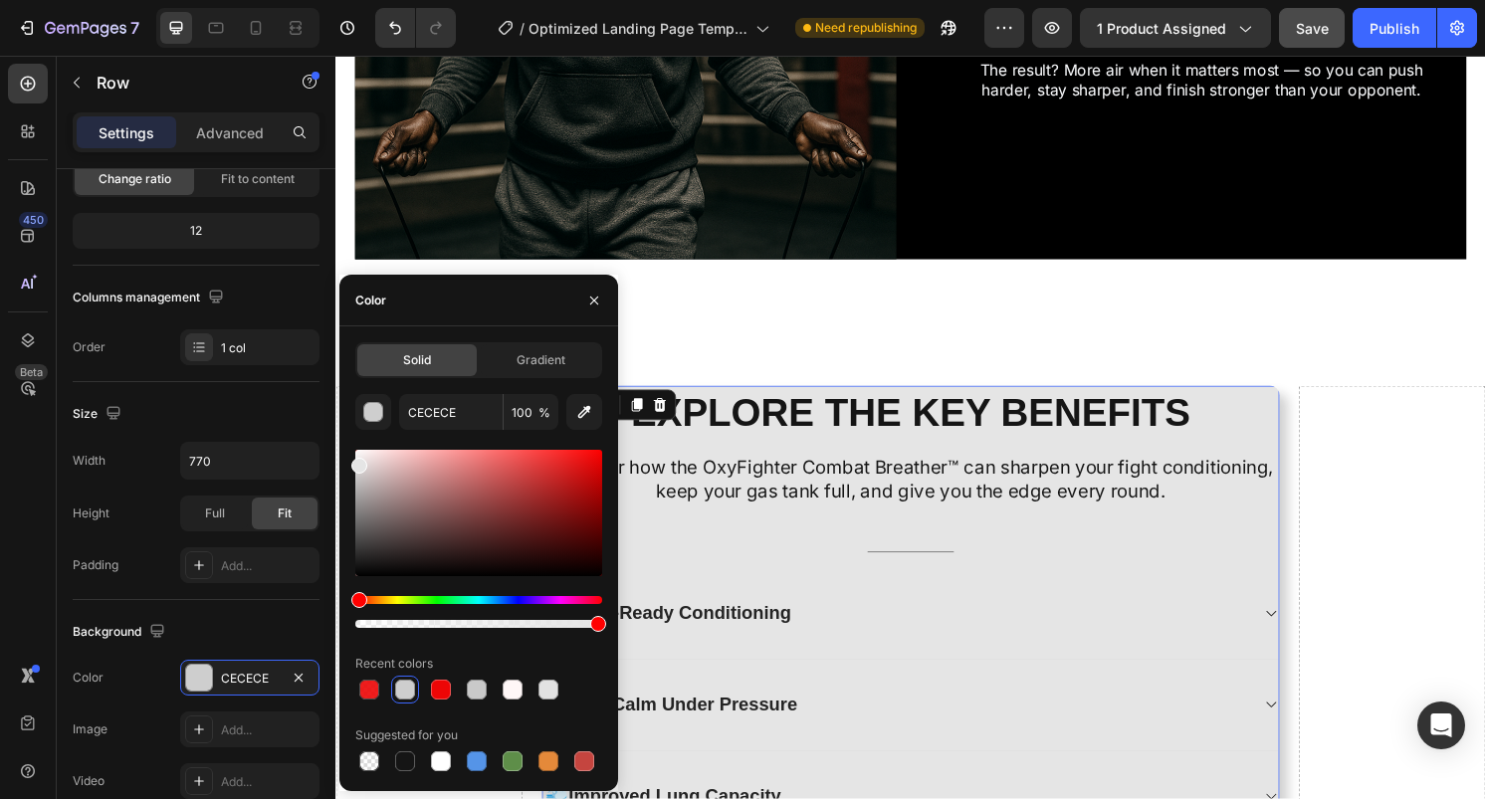
type input "E5E5E5"
drag, startPoint x: 361, startPoint y: 479, endPoint x: 351, endPoint y: 462, distance: 19.6
click at [350, 462] on div "Solid Gradient E5E5E5 100 % Recent colors Suggested for you" at bounding box center [478, 558] width 279 height 433
click at [443, 419] on input "E5E5E5" at bounding box center [451, 412] width 104 height 36
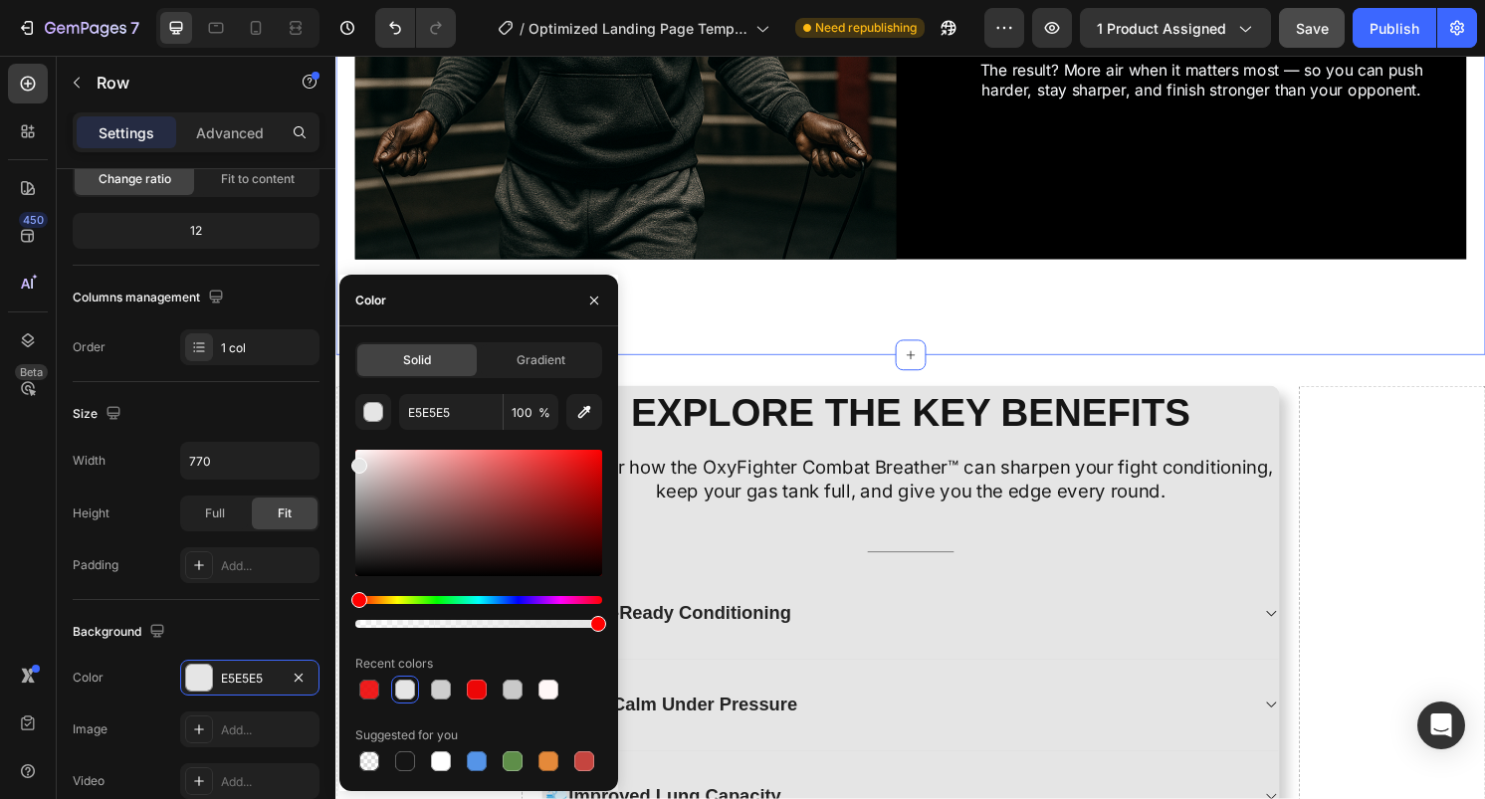
scroll to position [0, 0]
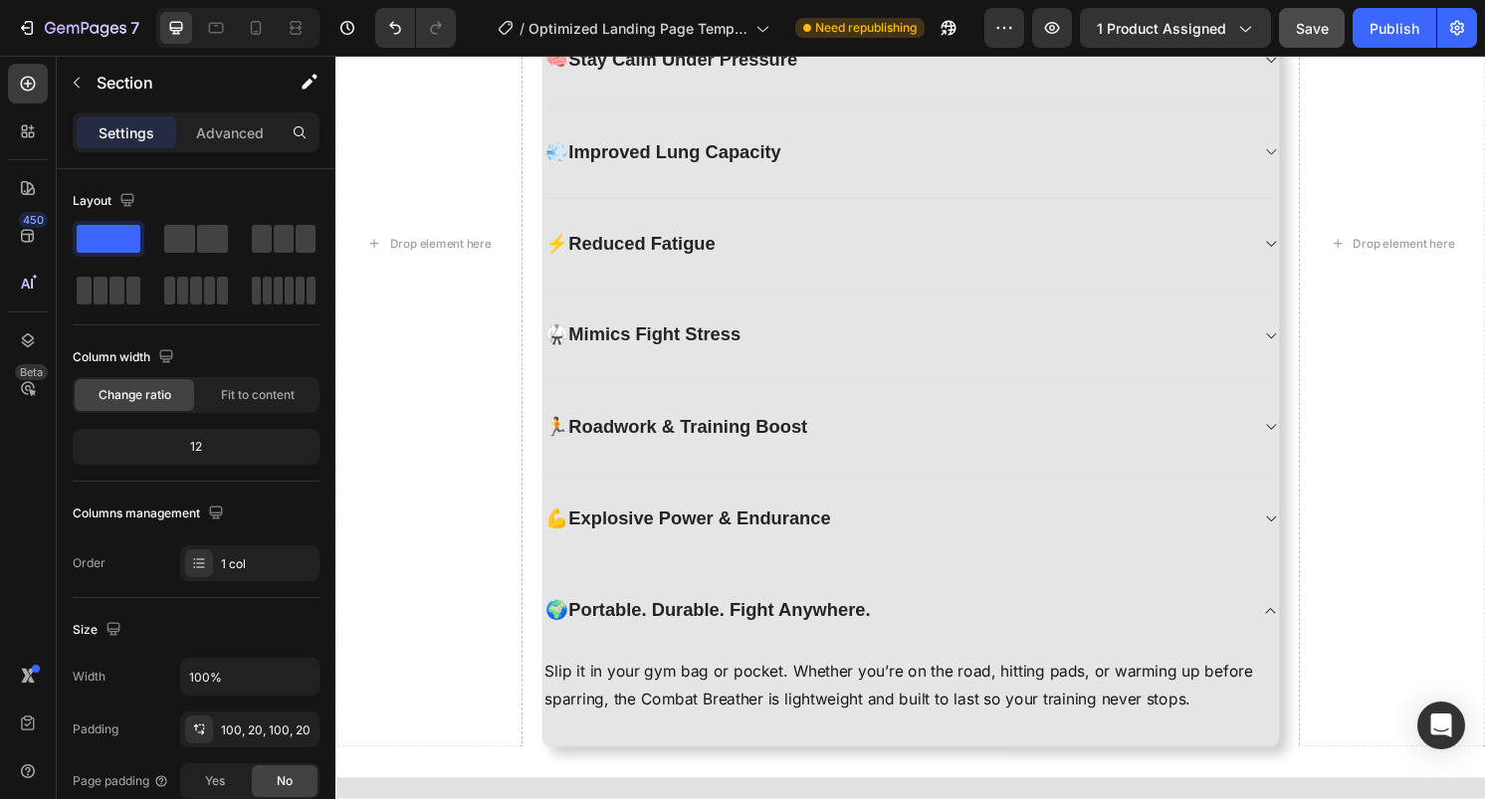
scroll to position [2598, 0]
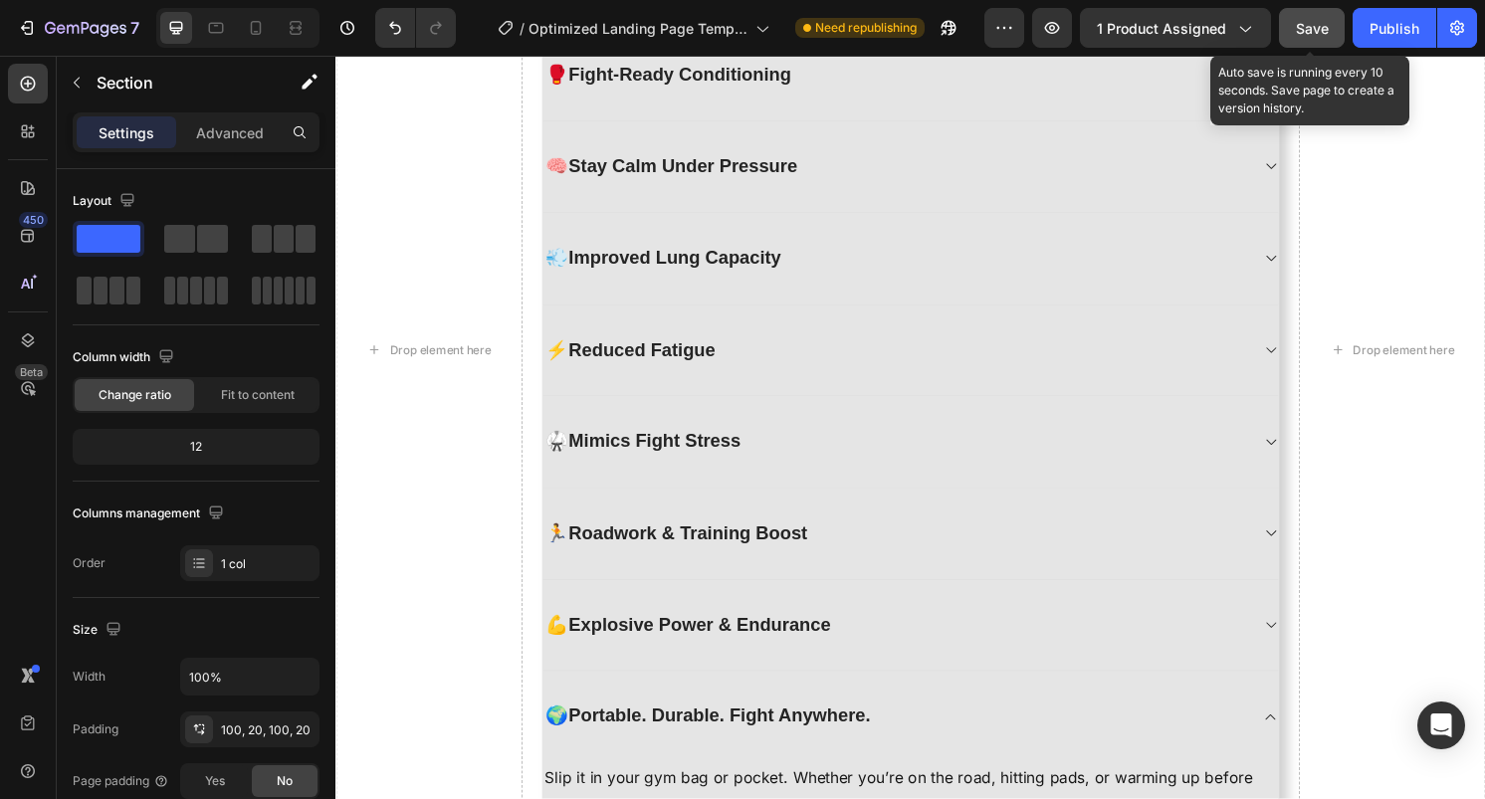
click at [1308, 41] on button "Save" at bounding box center [1312, 28] width 66 height 40
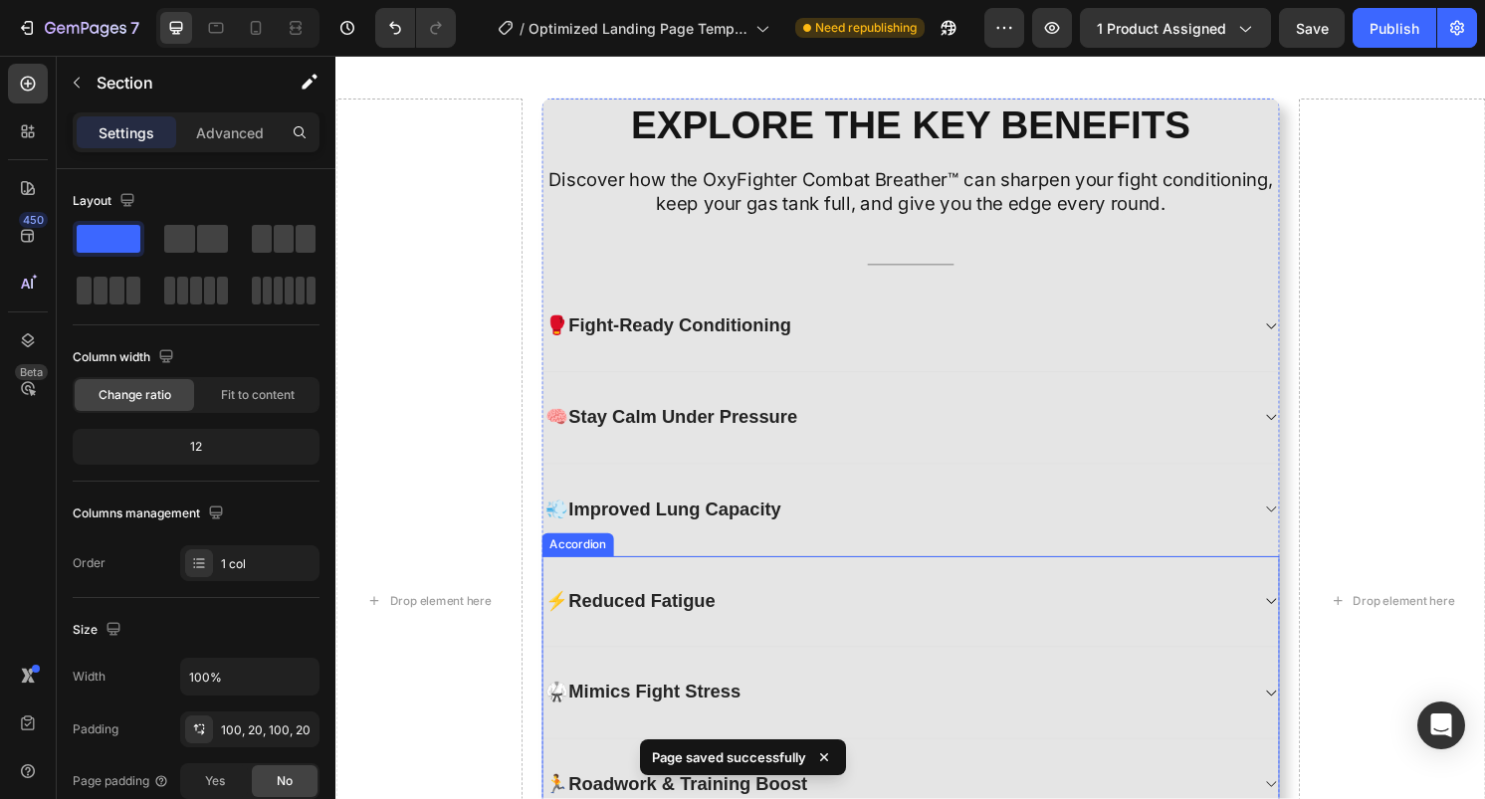
scroll to position [2322, 0]
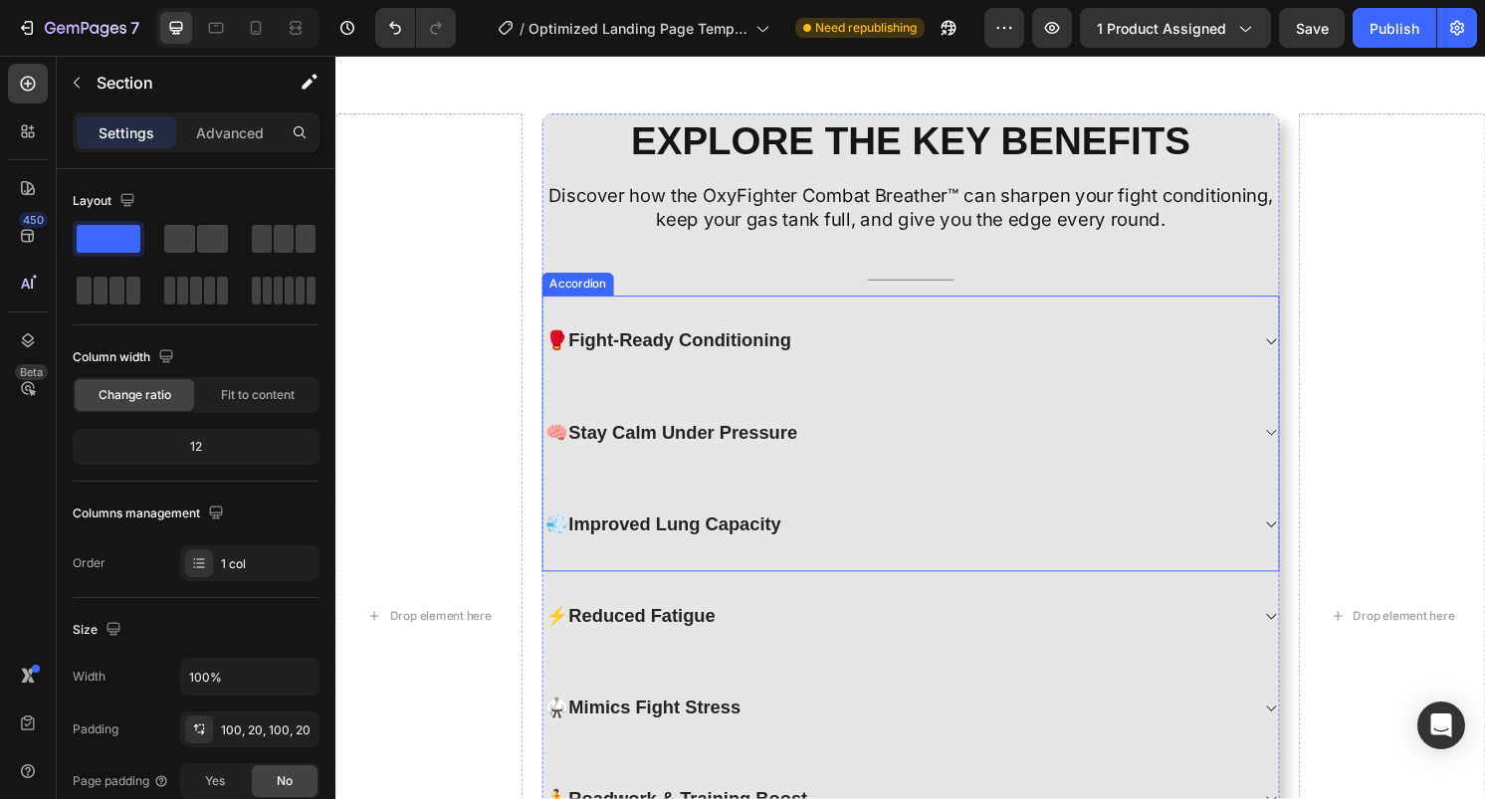
click at [569, 338] on div "🥊 Fight-Ready Conditioning" at bounding box center [681, 352] width 261 height 31
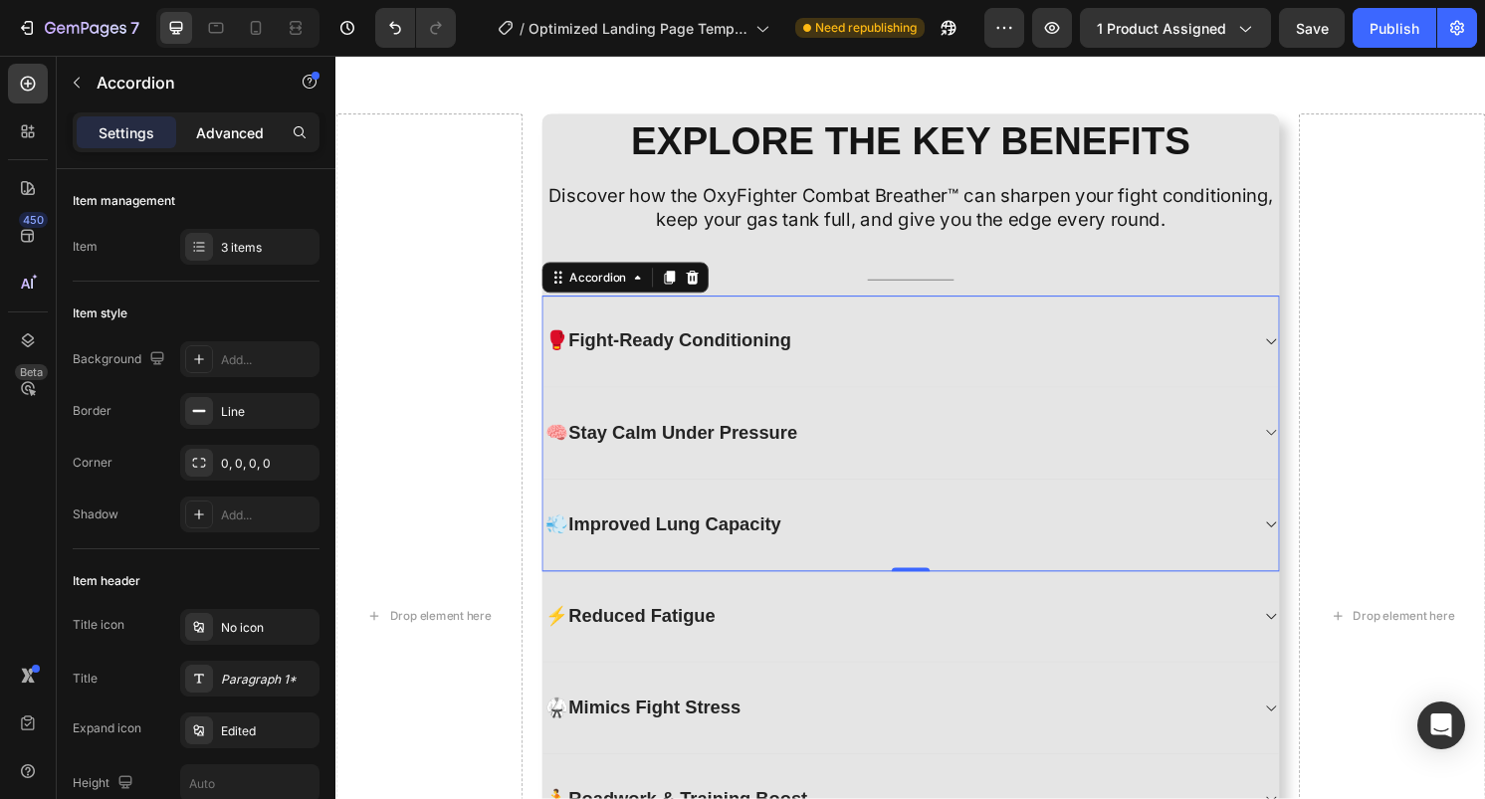
click at [224, 134] on p "Advanced" at bounding box center [230, 132] width 68 height 21
type input "100%"
type input "100"
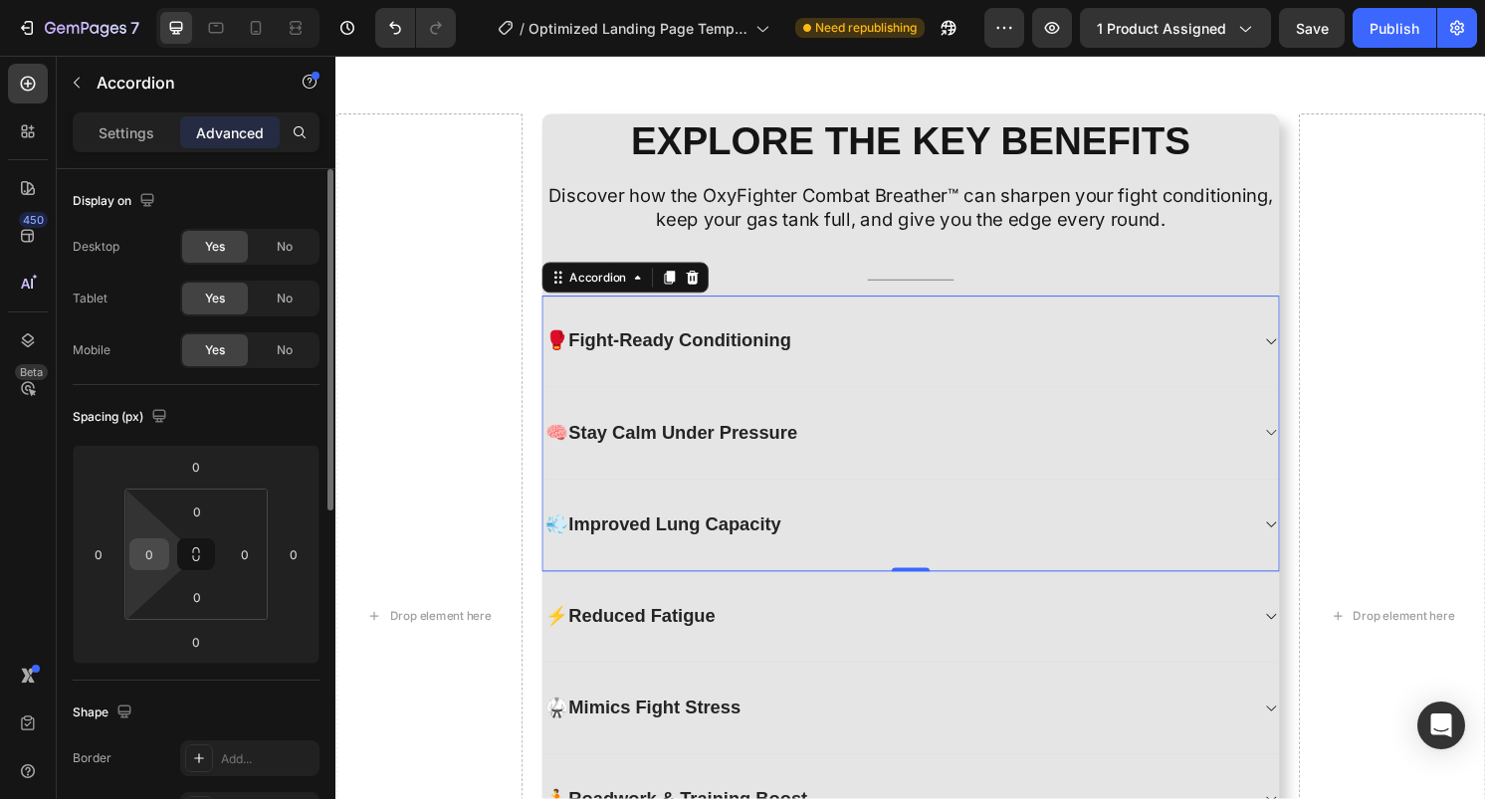
click at [151, 550] on input "0" at bounding box center [149, 555] width 30 height 30
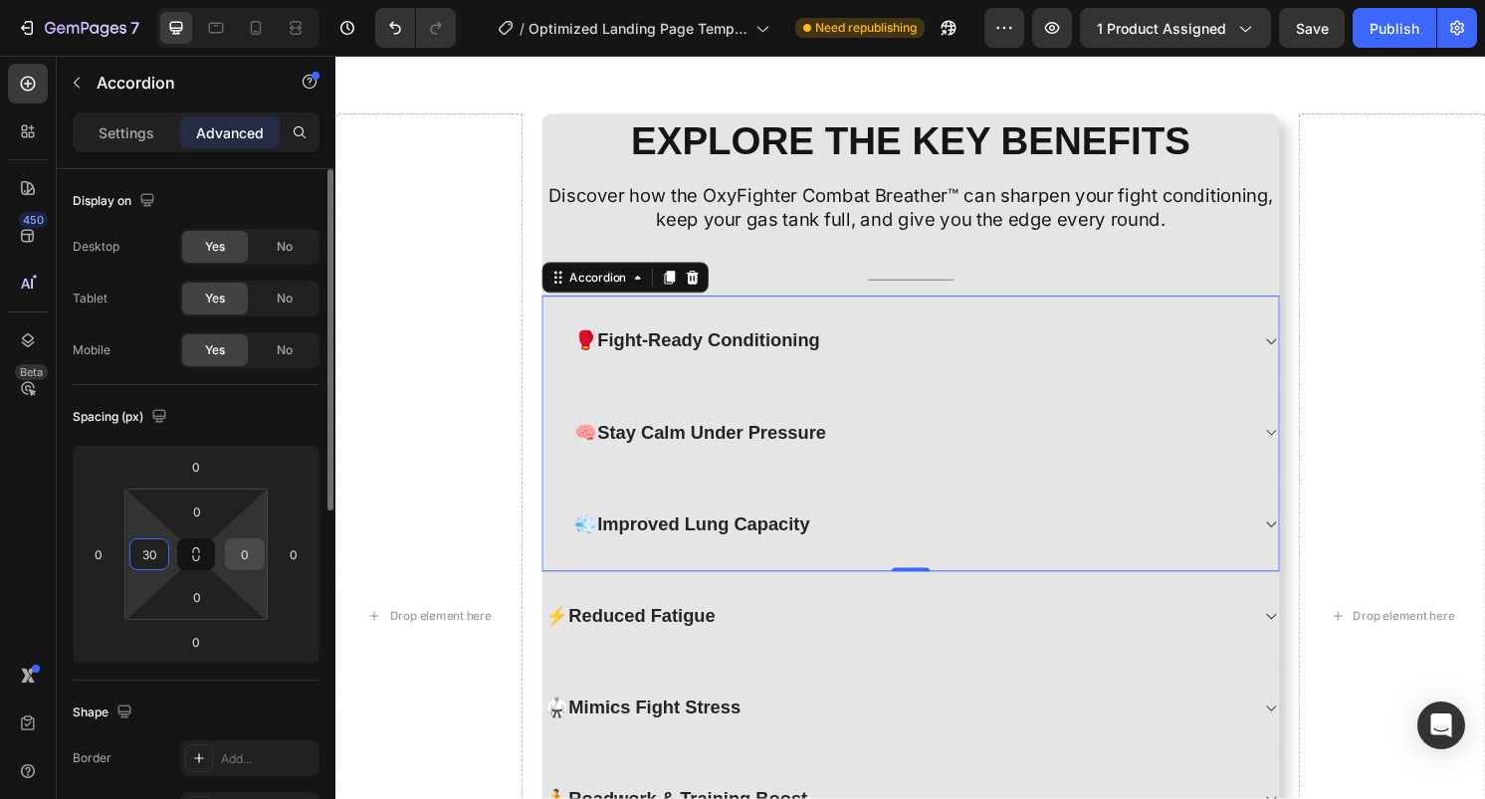
type input "30"
click at [241, 559] on input "0" at bounding box center [245, 555] width 30 height 30
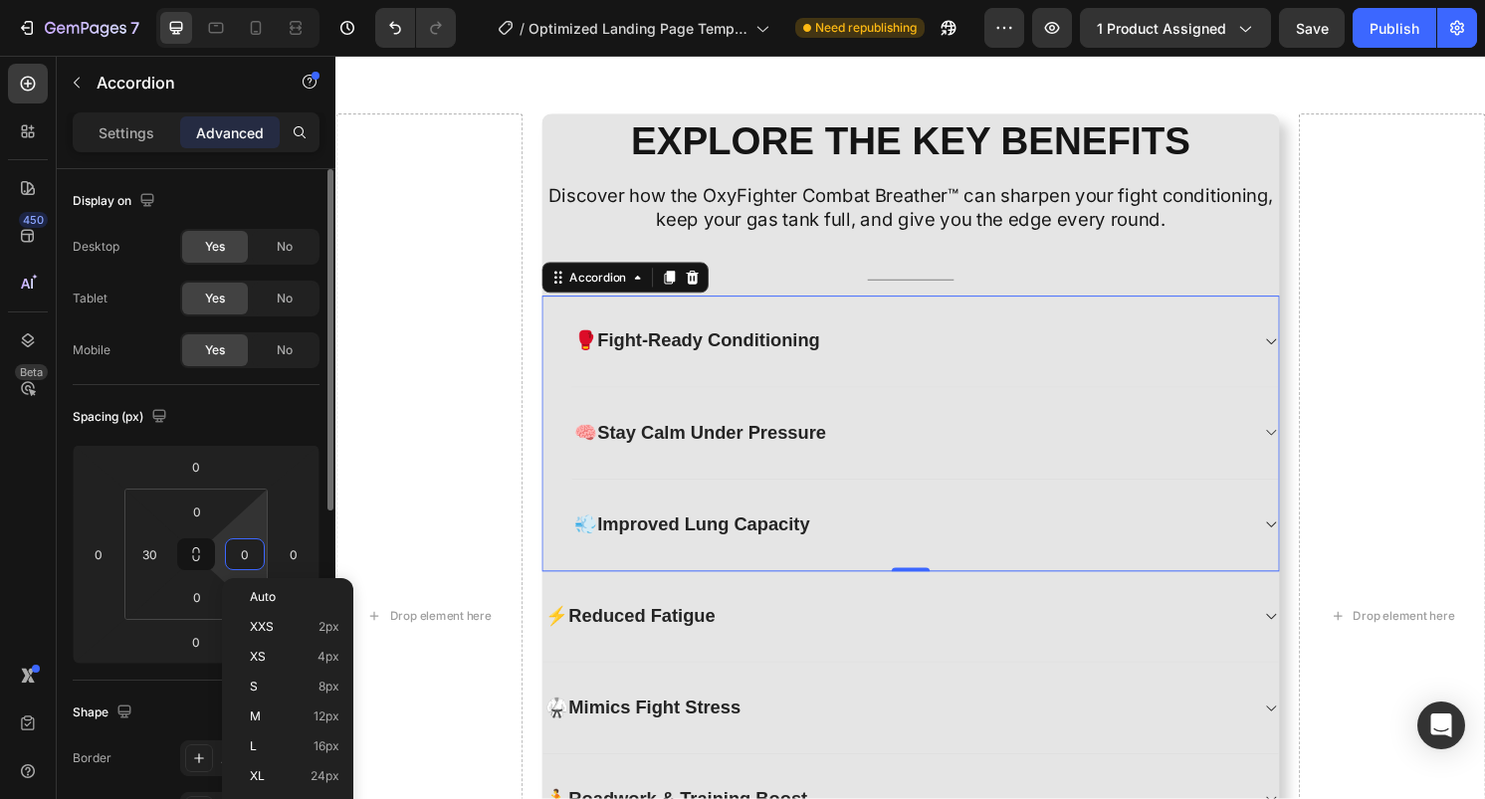
click at [242, 559] on input "0" at bounding box center [245, 555] width 30 height 30
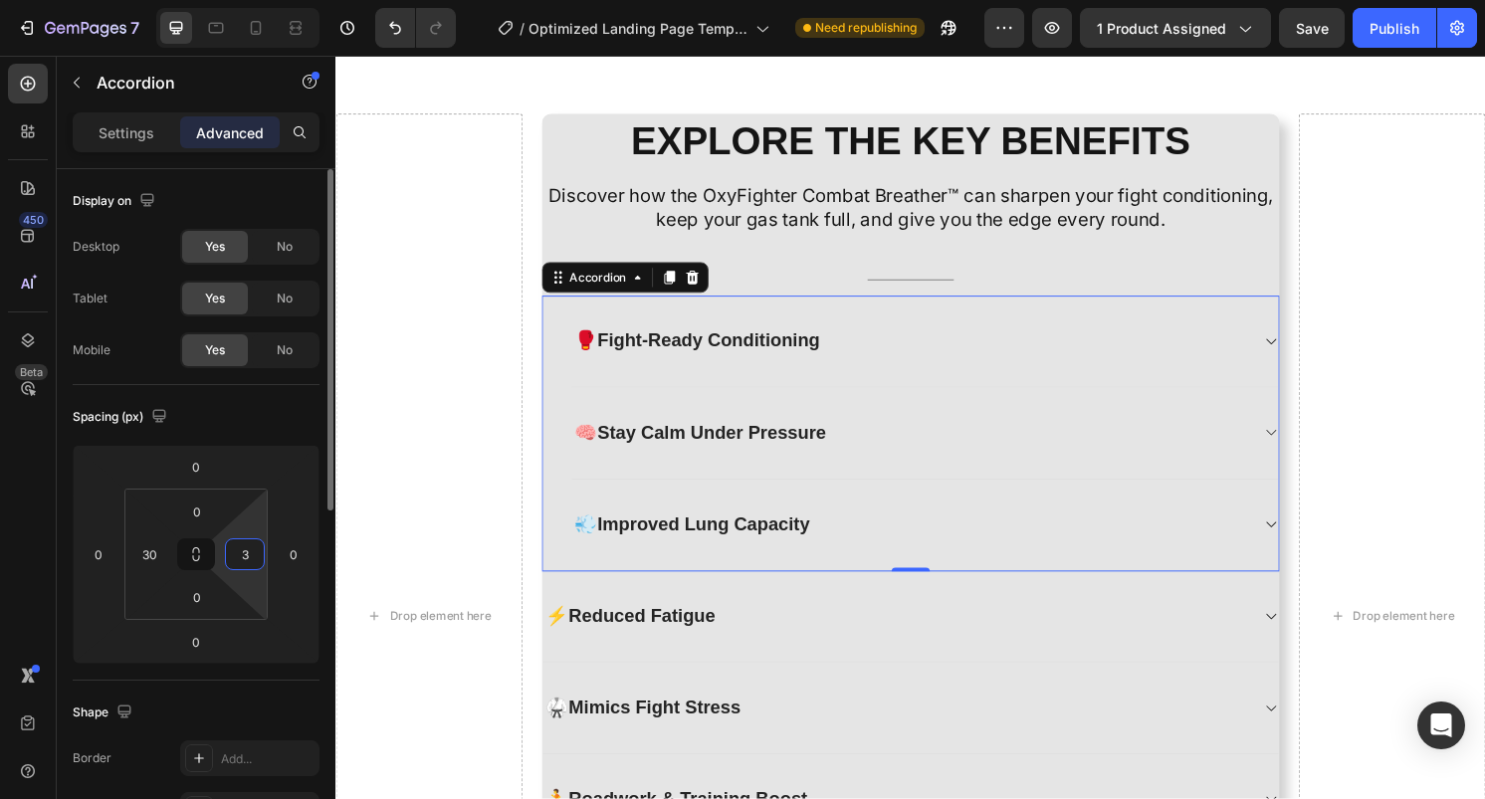
type input "30"
click at [815, 628] on div "⚡ Reduced Fatigue" at bounding box center [917, 639] width 733 height 31
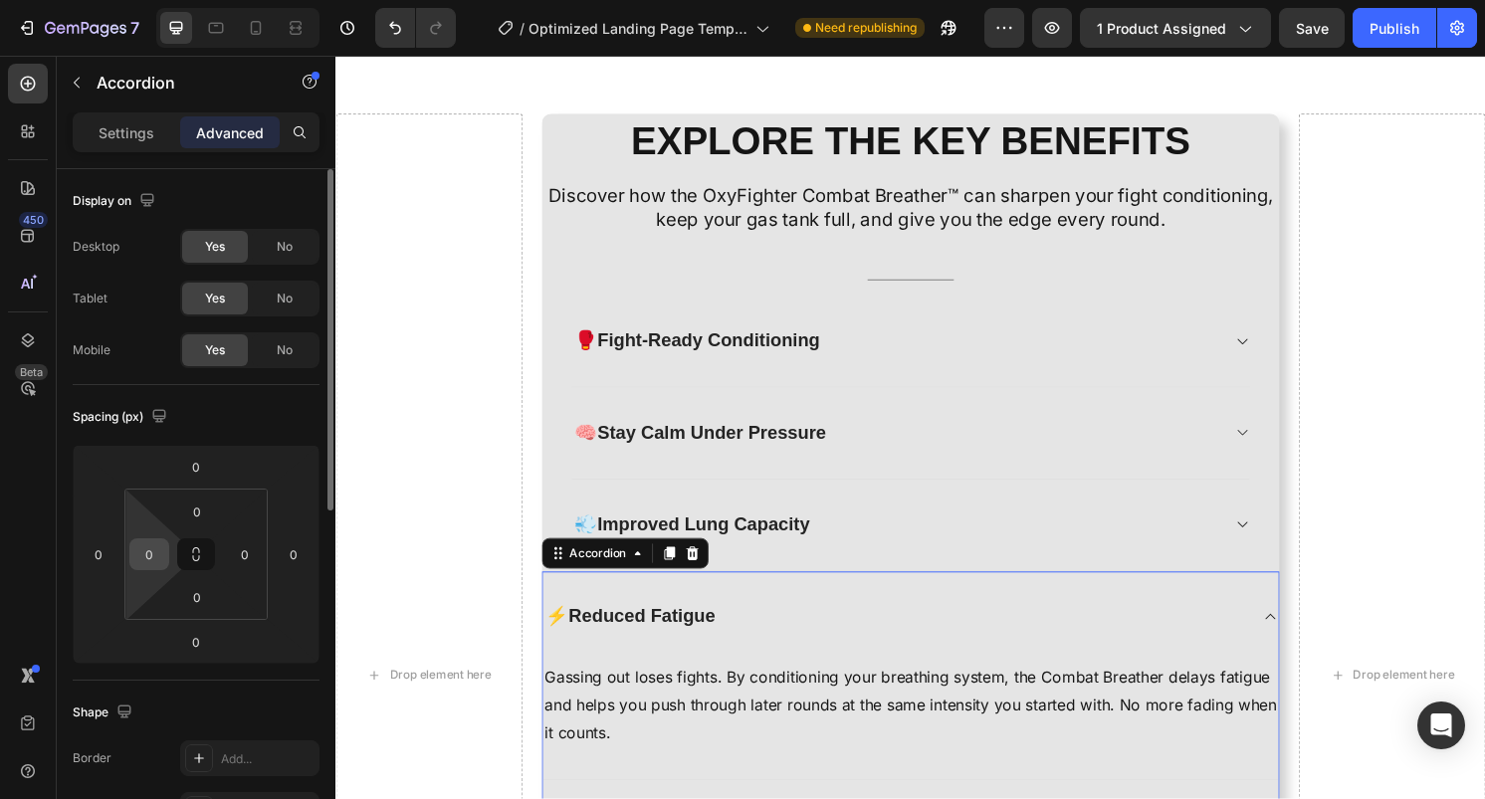
click at [151, 569] on div "0" at bounding box center [149, 555] width 40 height 32
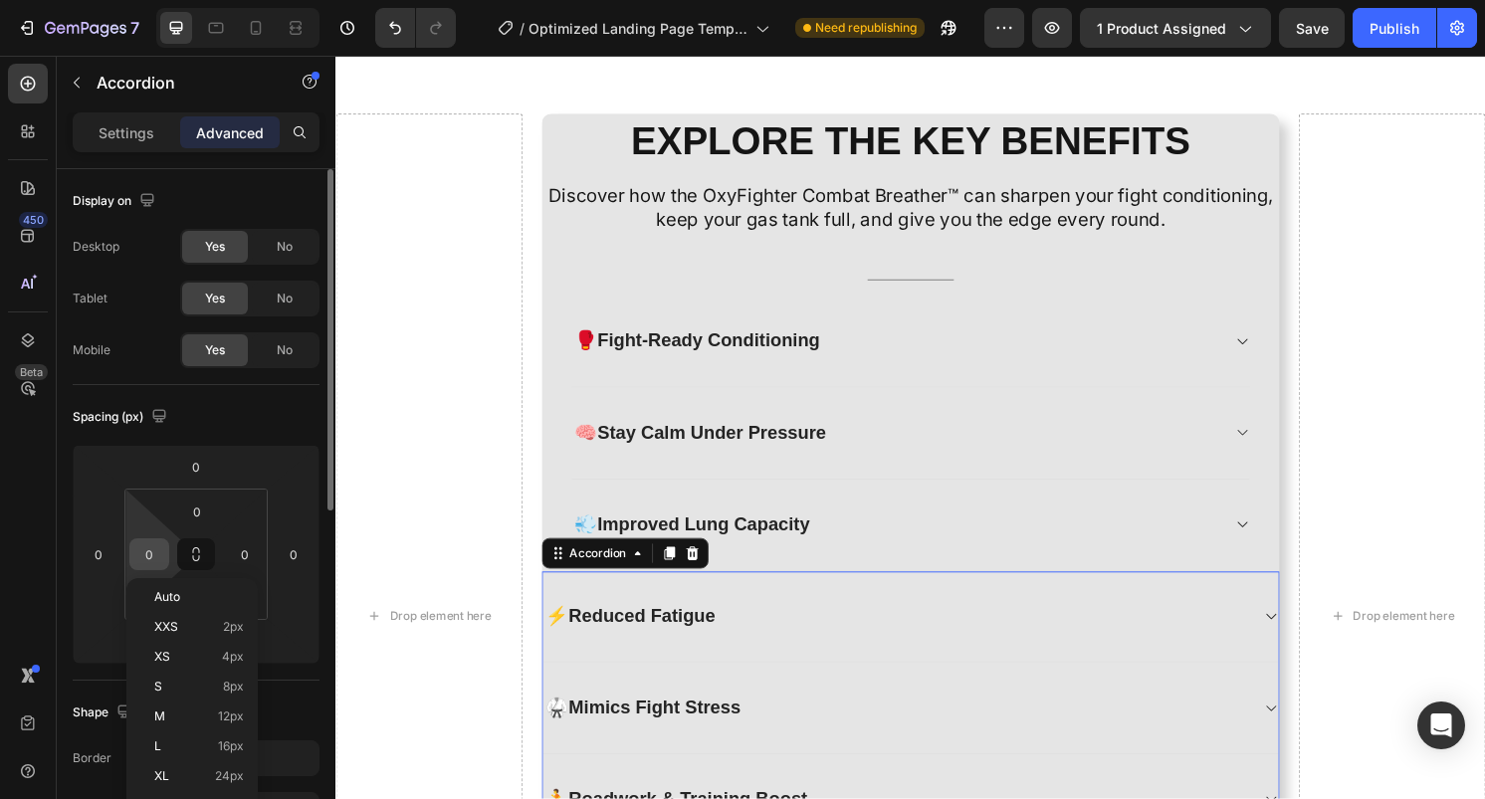
click at [153, 555] on input "0" at bounding box center [149, 555] width 30 height 30
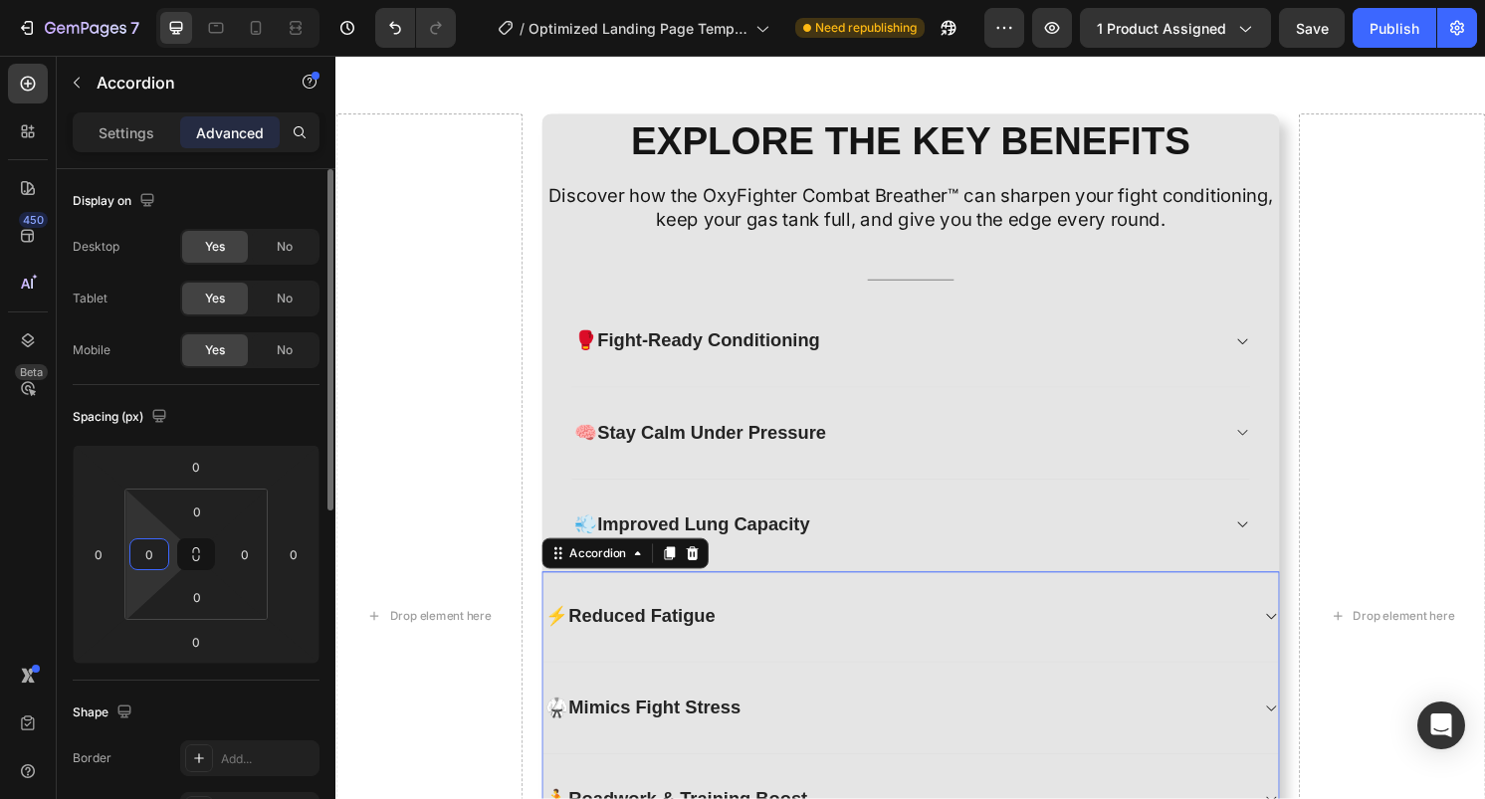
click at [153, 555] on input "0" at bounding box center [149, 555] width 30 height 30
type input "30"
click at [239, 555] on input "0" at bounding box center [245, 555] width 30 height 30
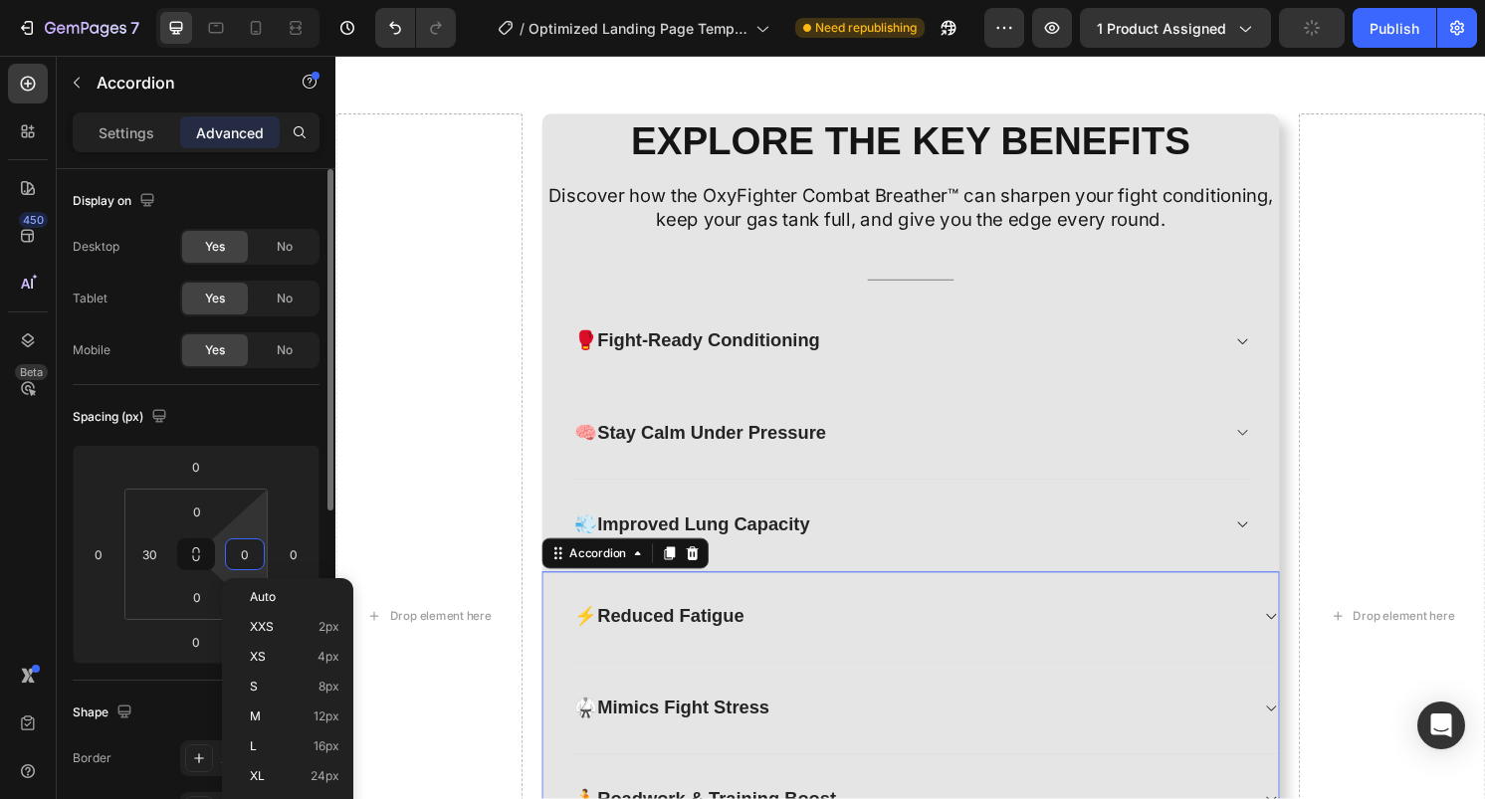
click at [240, 555] on input "0" at bounding box center [245, 555] width 30 height 30
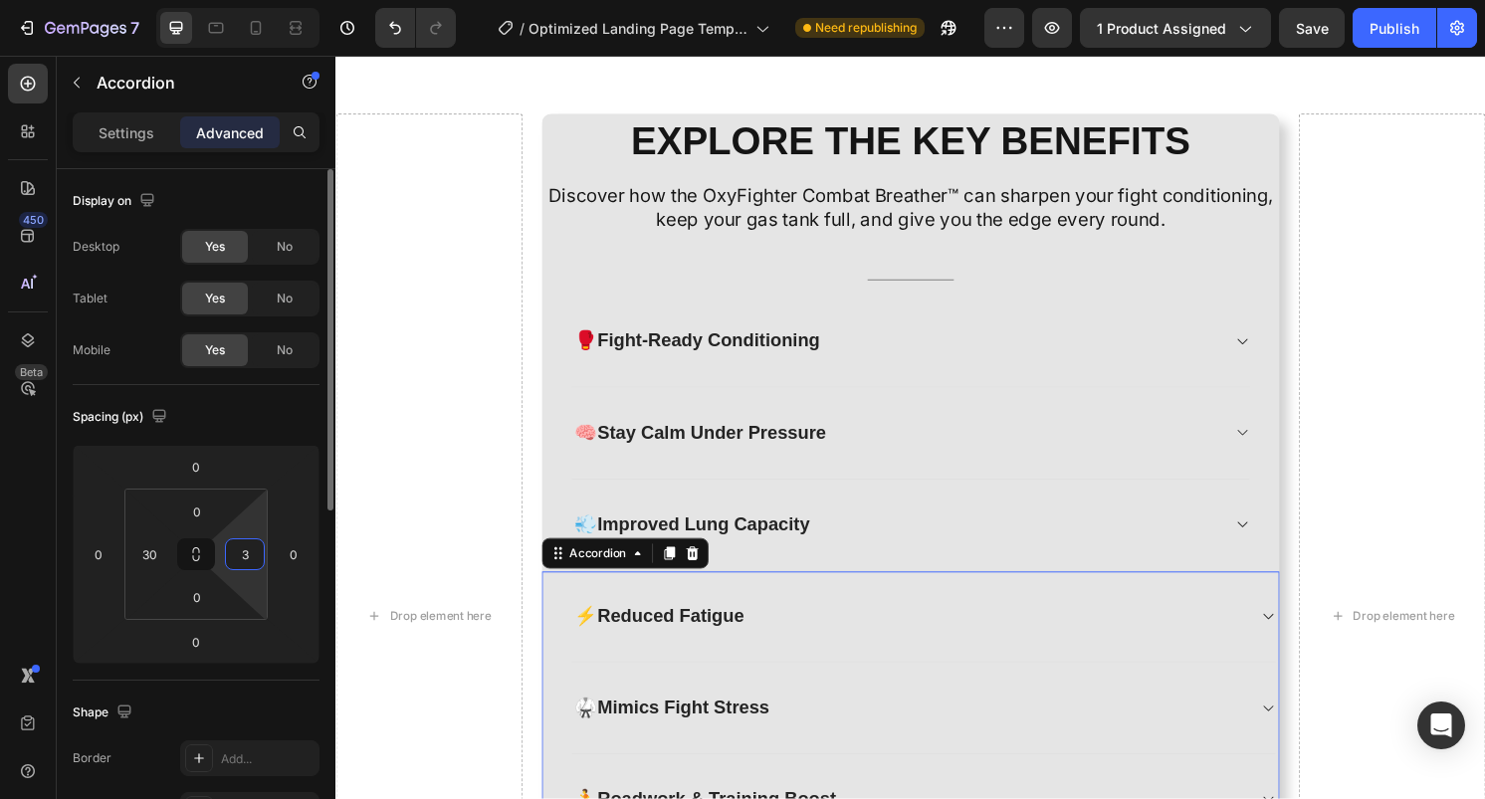
type input "30"
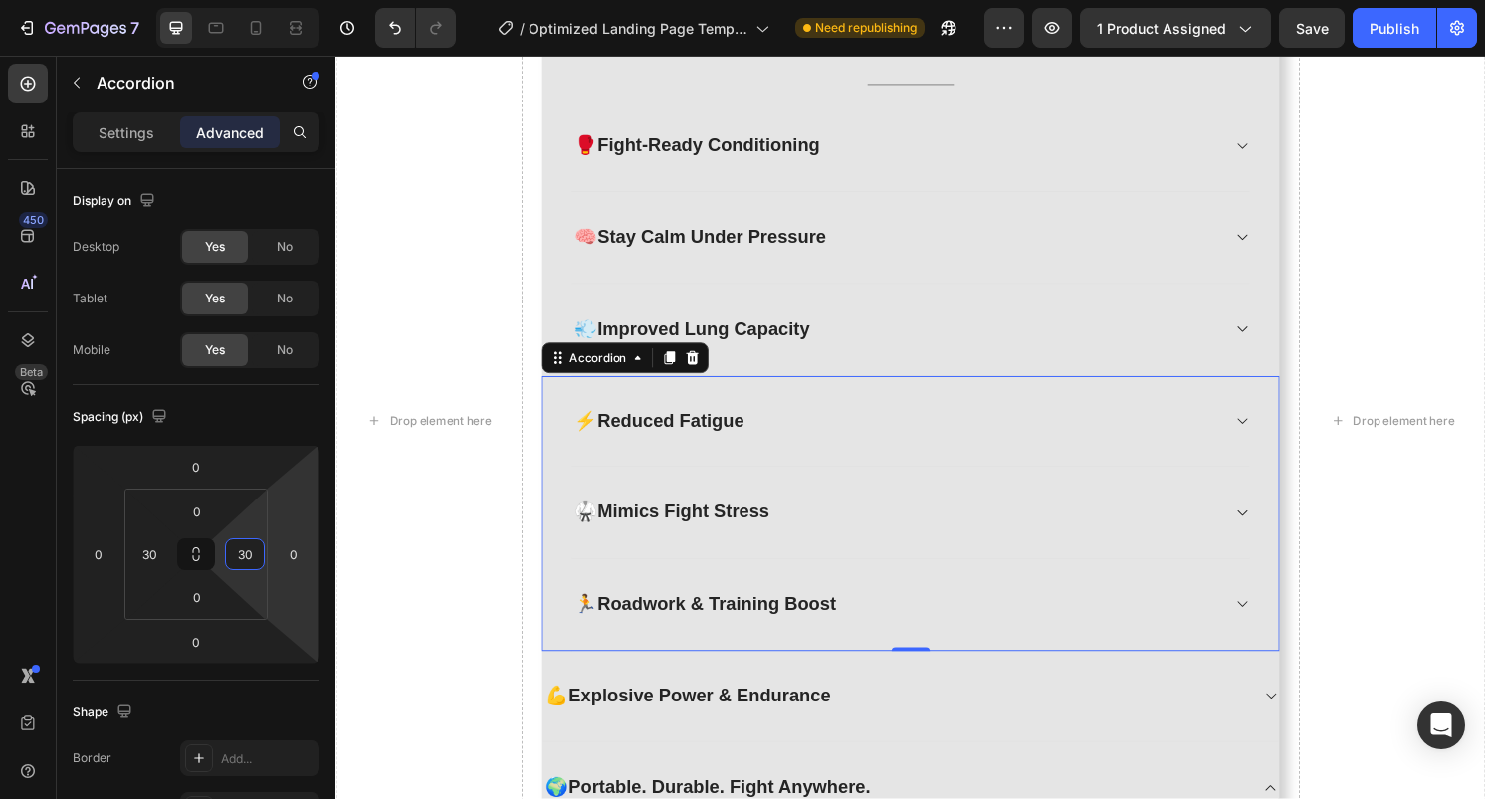
scroll to position [2644, 0]
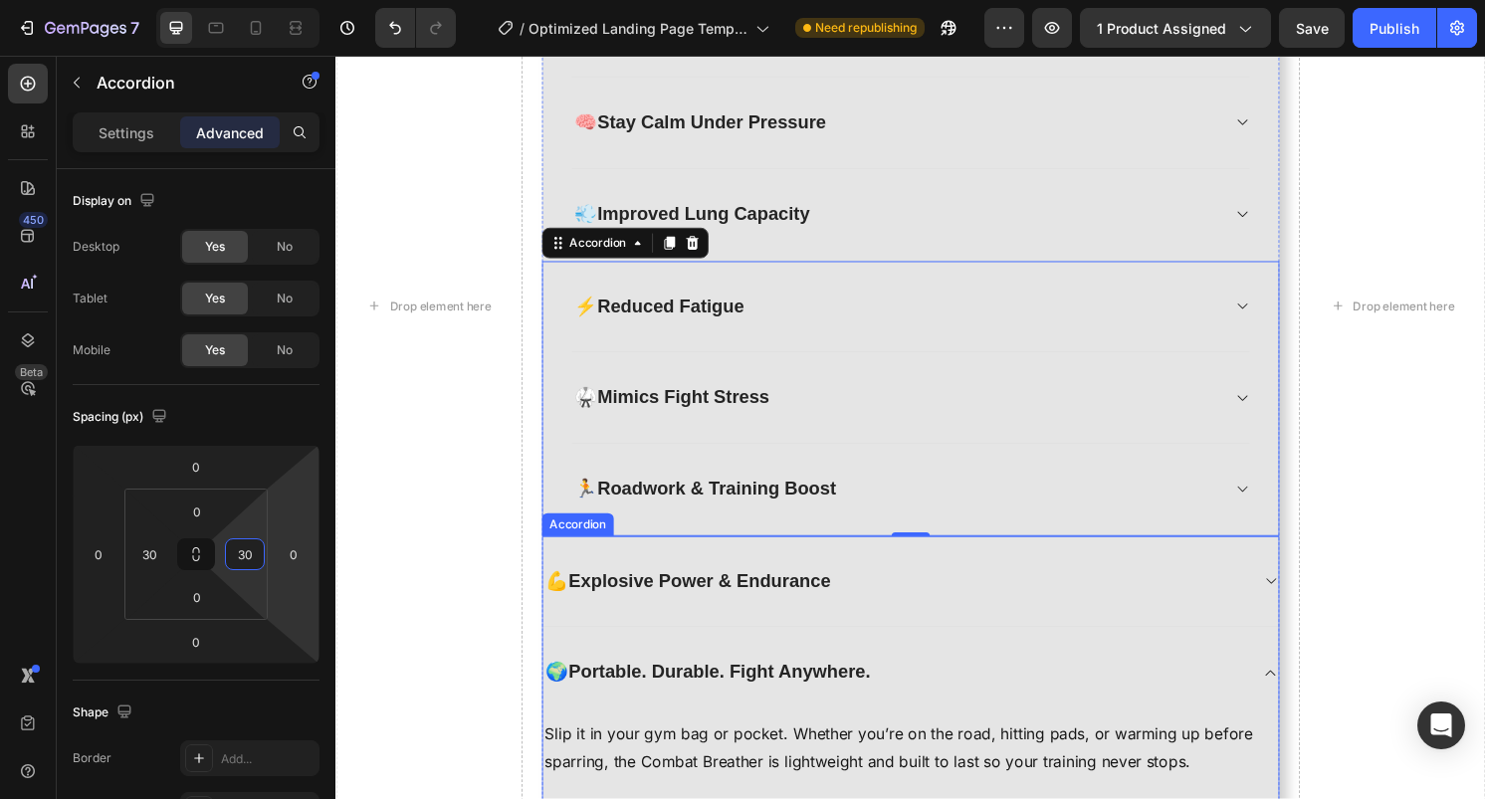
click at [792, 569] on div "💪 Explosive Power & Endurance" at bounding box center [933, 604] width 765 height 96
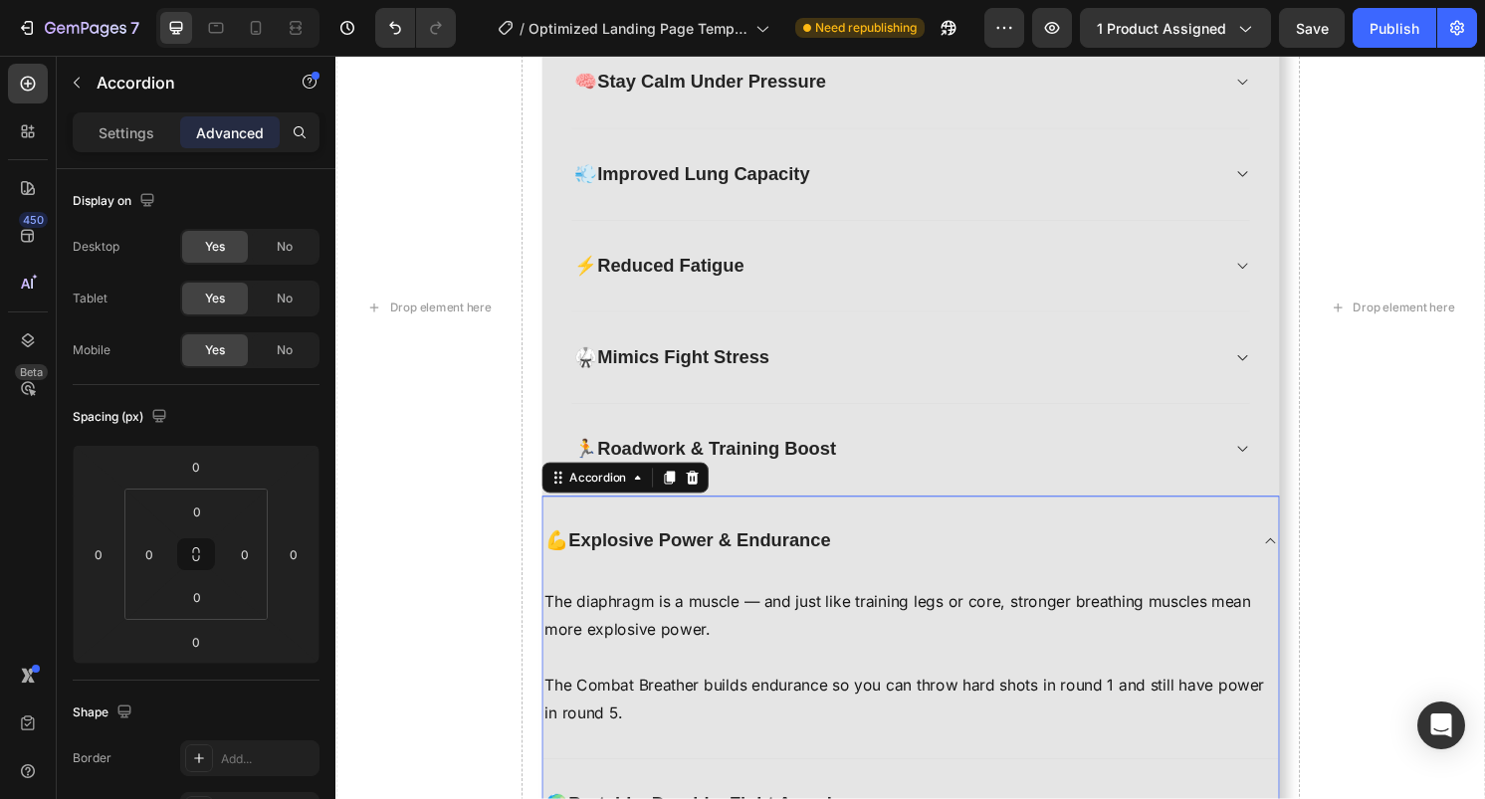
scroll to position [2687, 0]
click at [151, 563] on input "0" at bounding box center [149, 555] width 30 height 30
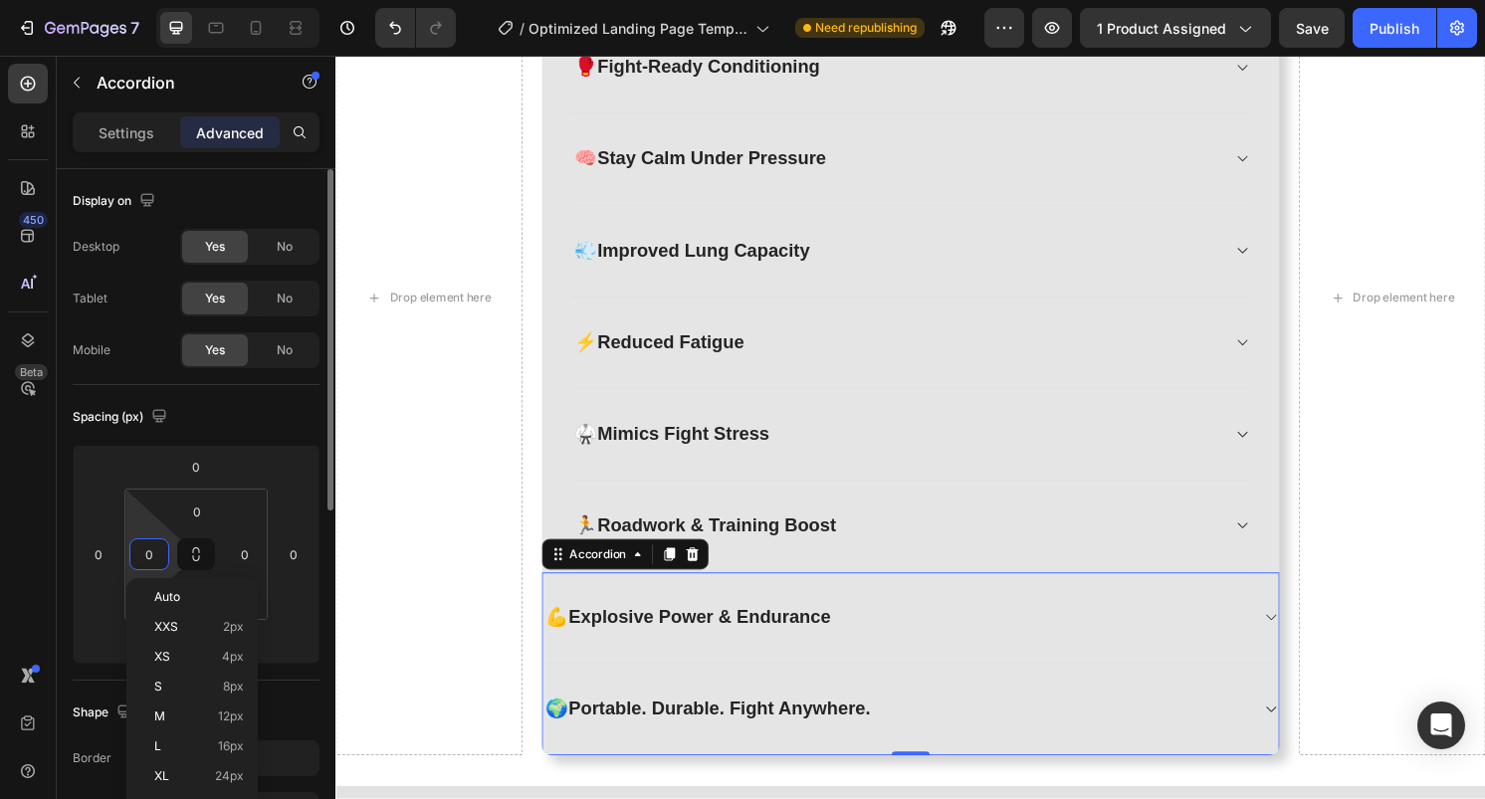
scroll to position [2597, 0]
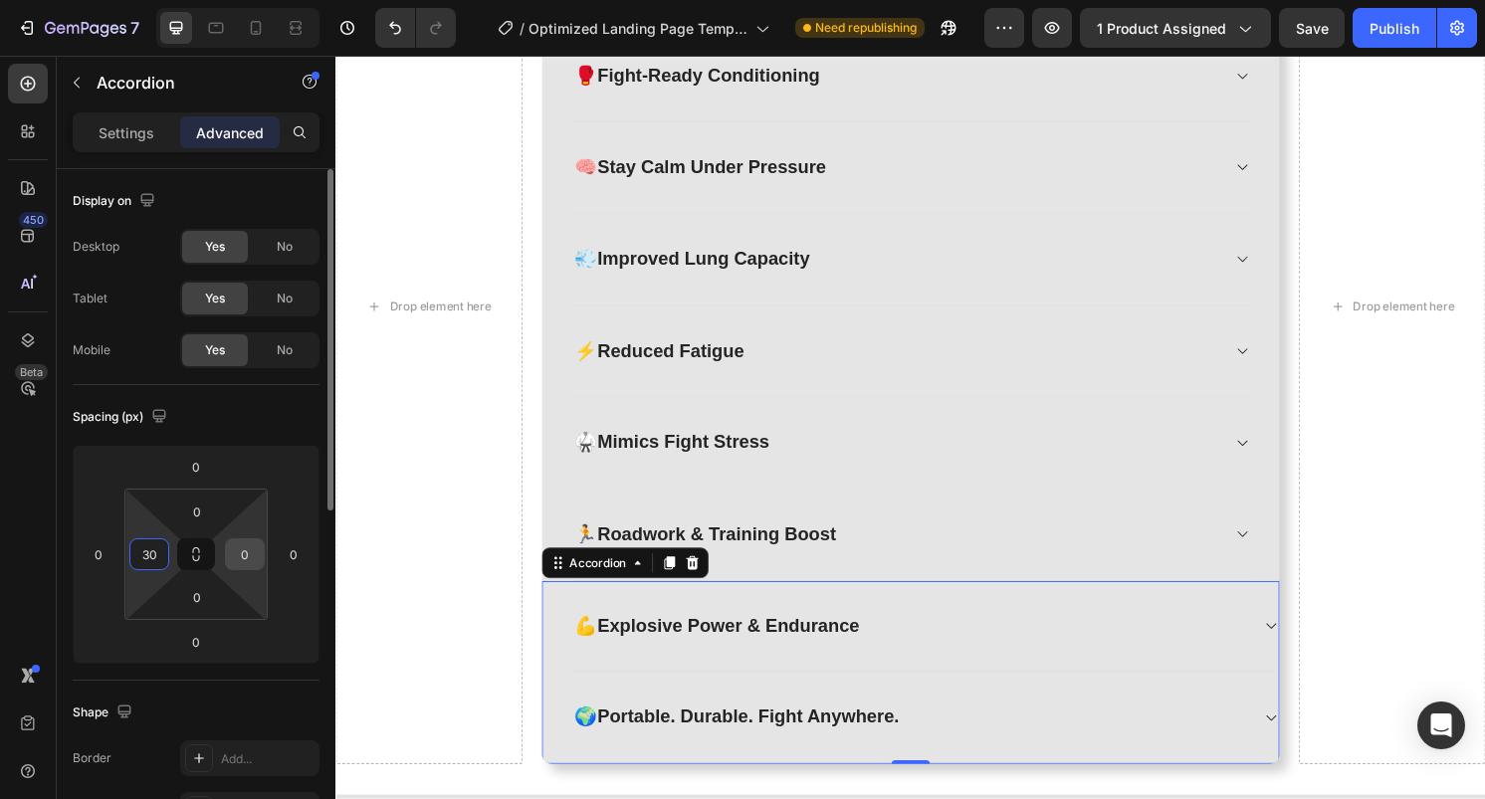
type input "30"
click at [241, 562] on input "0" at bounding box center [245, 555] width 30 height 30
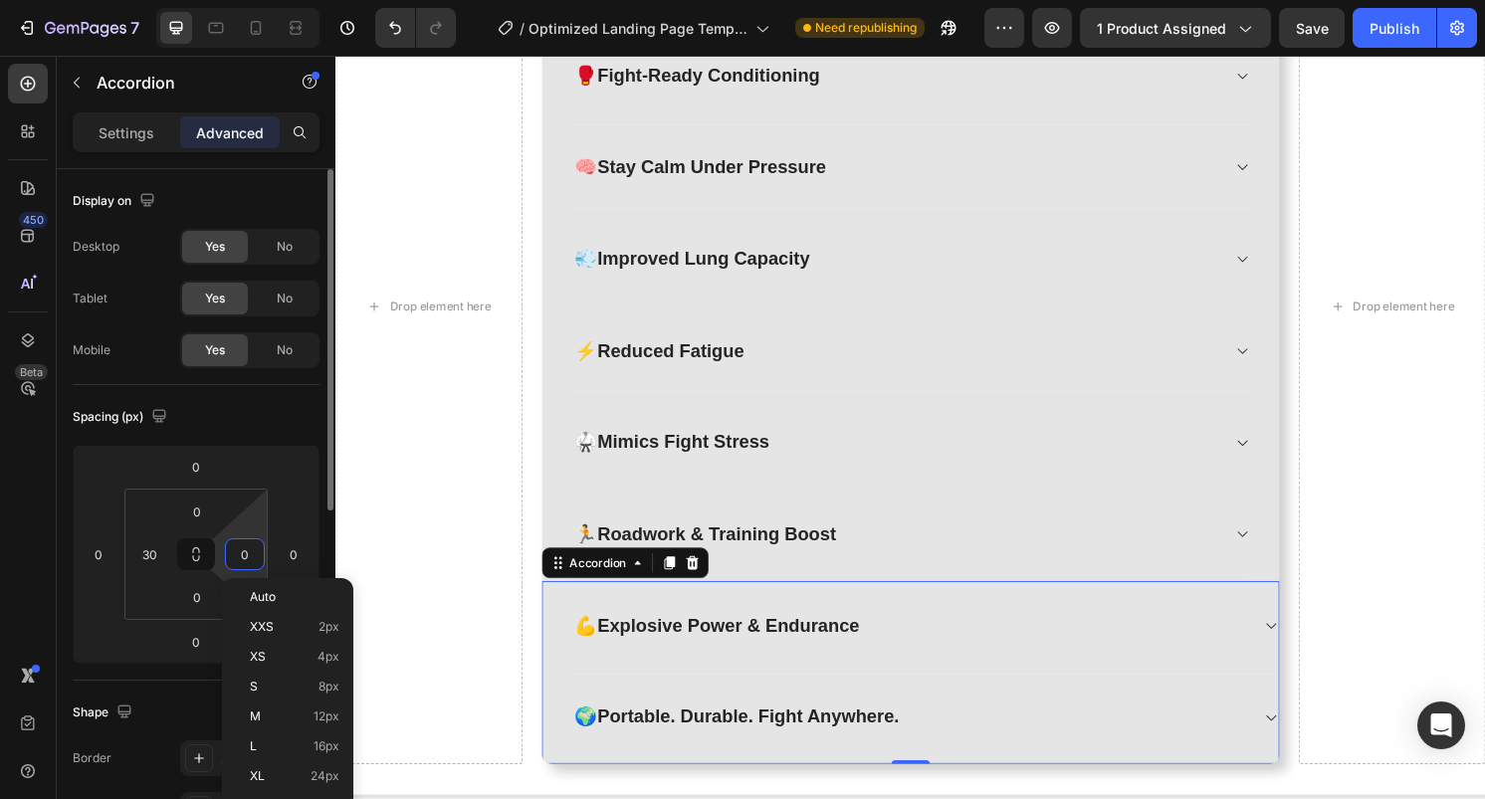
click at [241, 561] on input "0" at bounding box center [245, 555] width 30 height 30
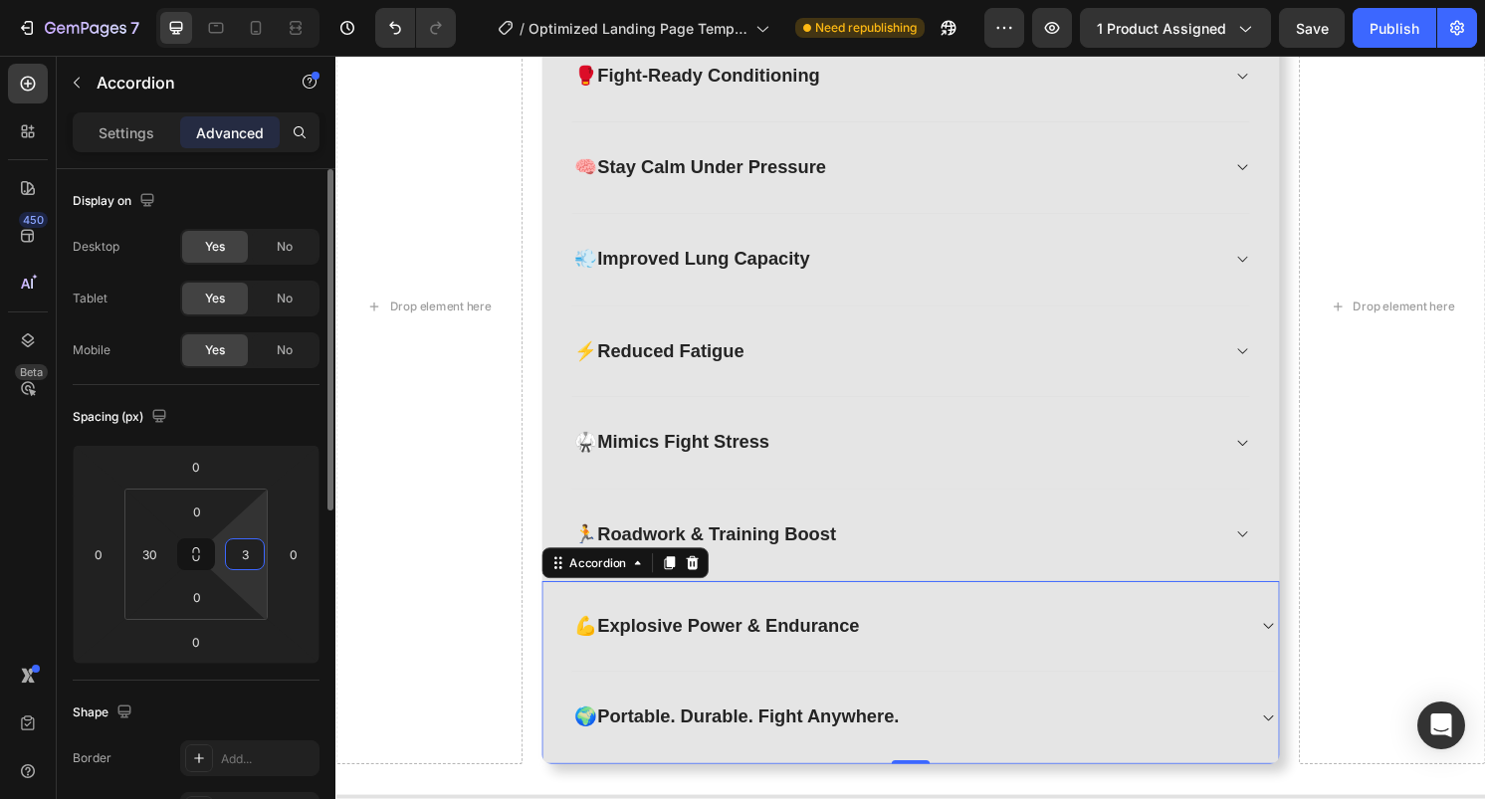
type input "30"
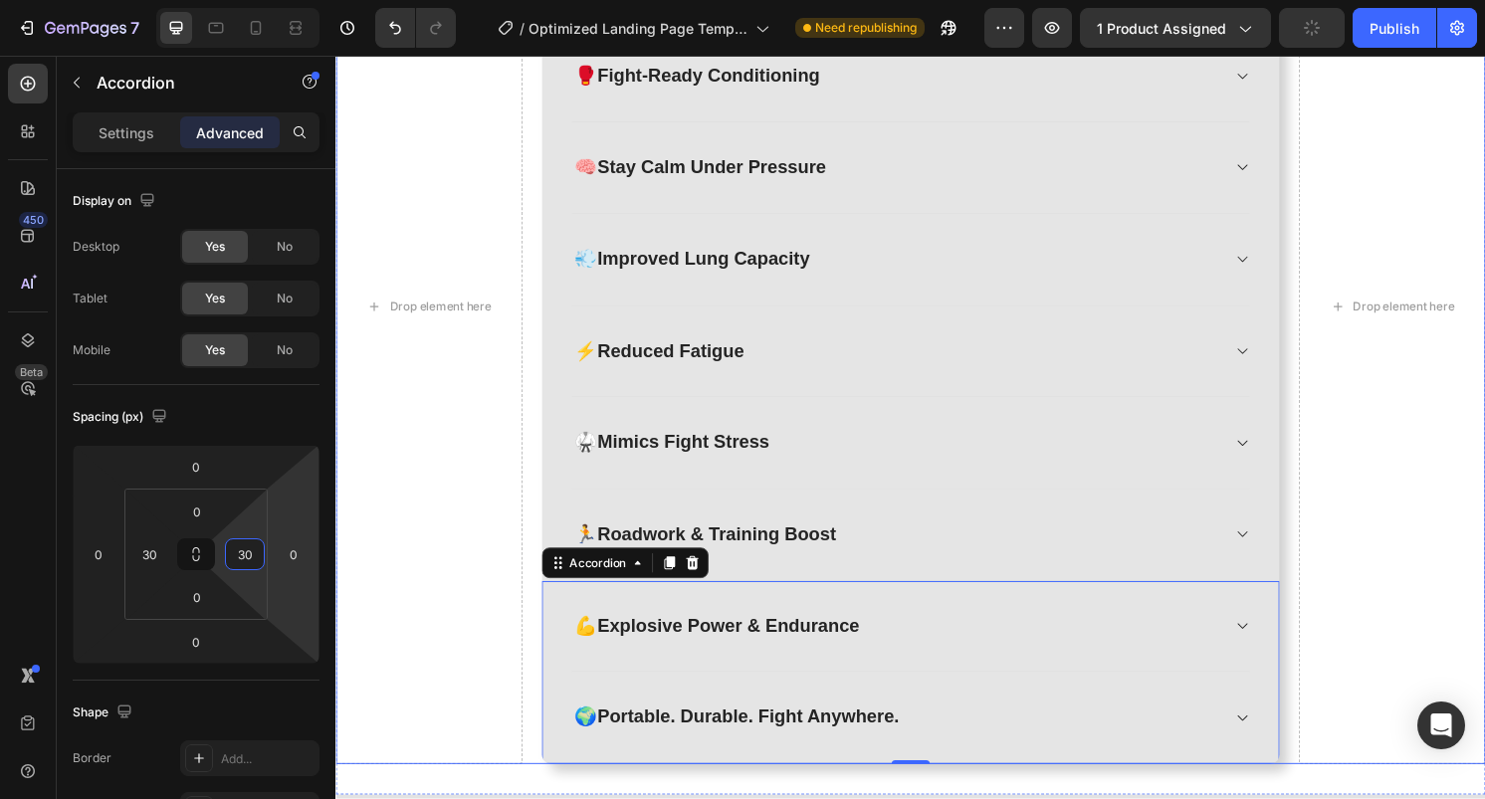
click at [542, 469] on div "Drop element here EXPLORE THE KEY BENEFITS Heading Discover how the OxyFighter …" at bounding box center [933, 317] width 1195 height 952
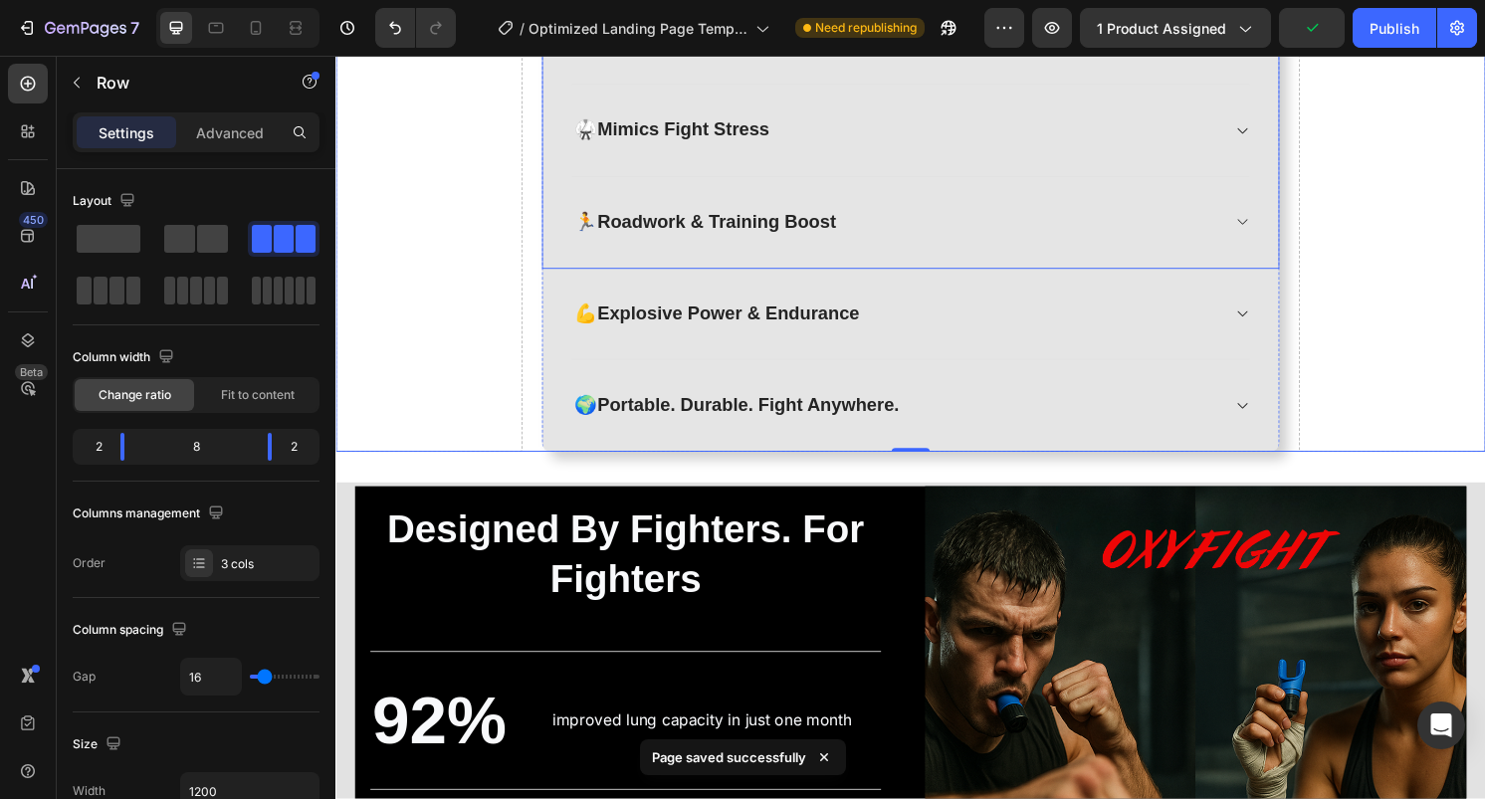
scroll to position [2923, 0]
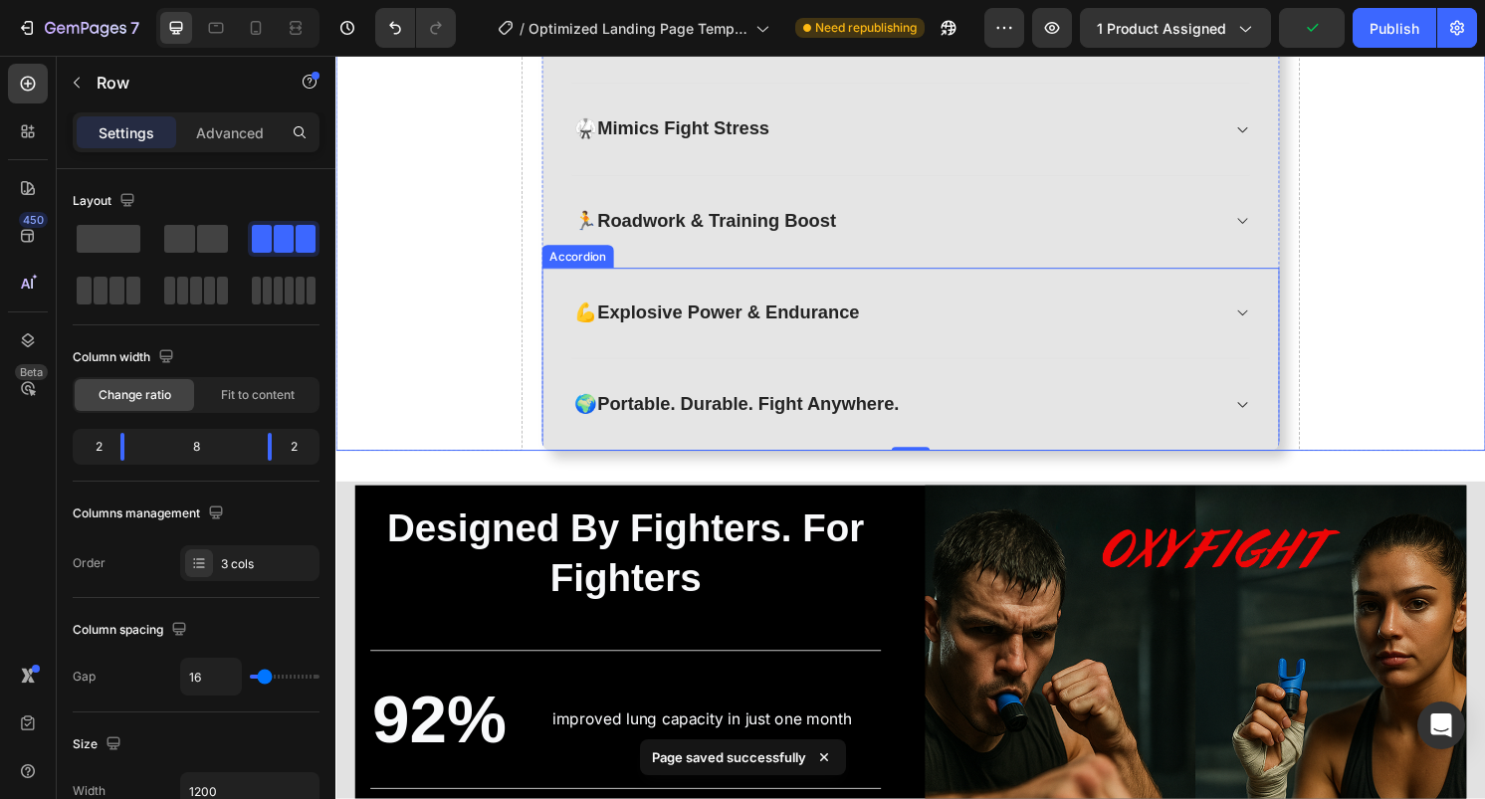
click at [1239, 410] on div "🌍 Portable. Durable. Fight Anywhere." at bounding box center [916, 418] width 673 height 31
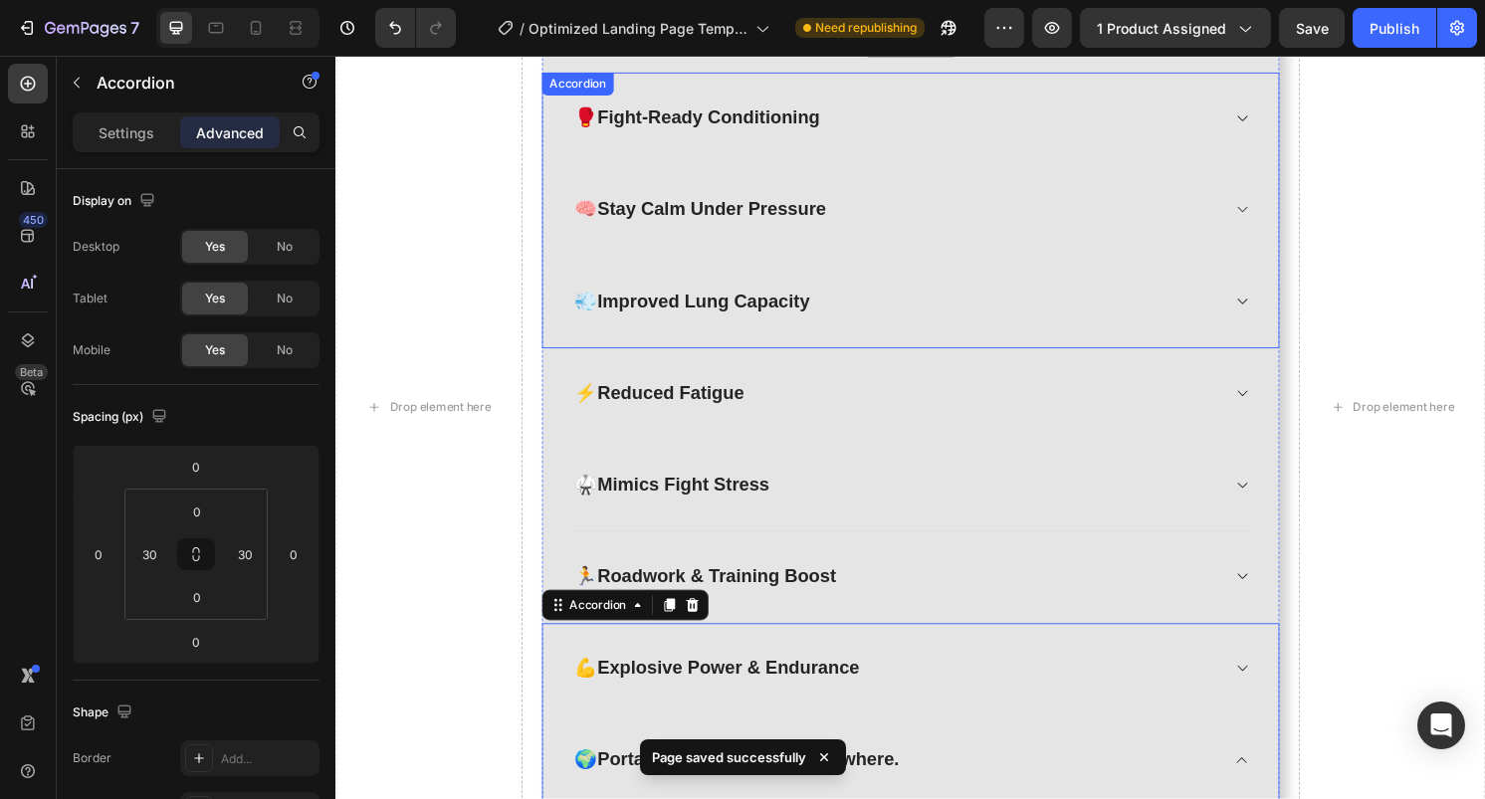
click at [1216, 327] on div "💨 Improved Lung Capacity" at bounding box center [932, 313] width 705 height 96
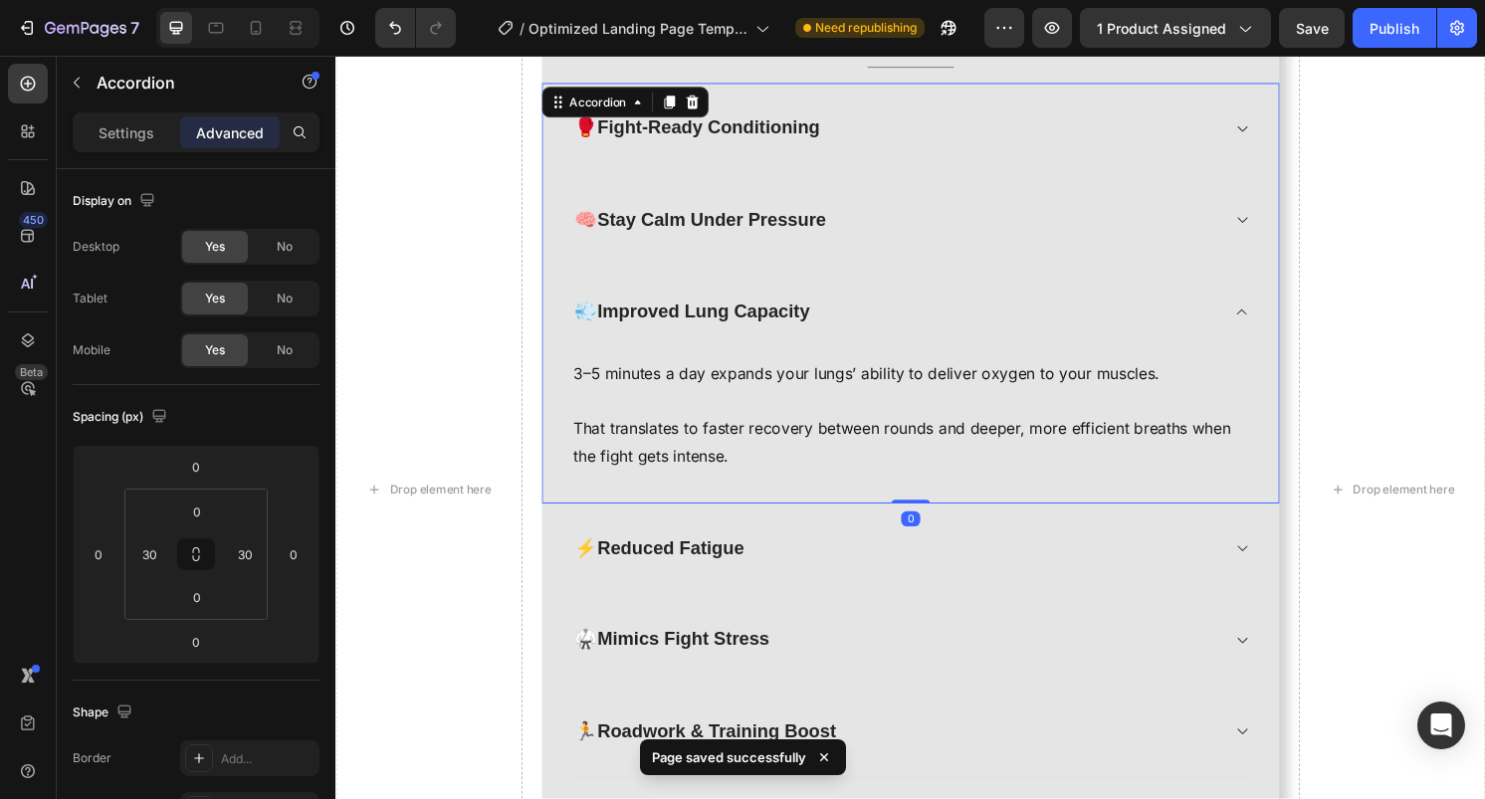
scroll to position [2406, 0]
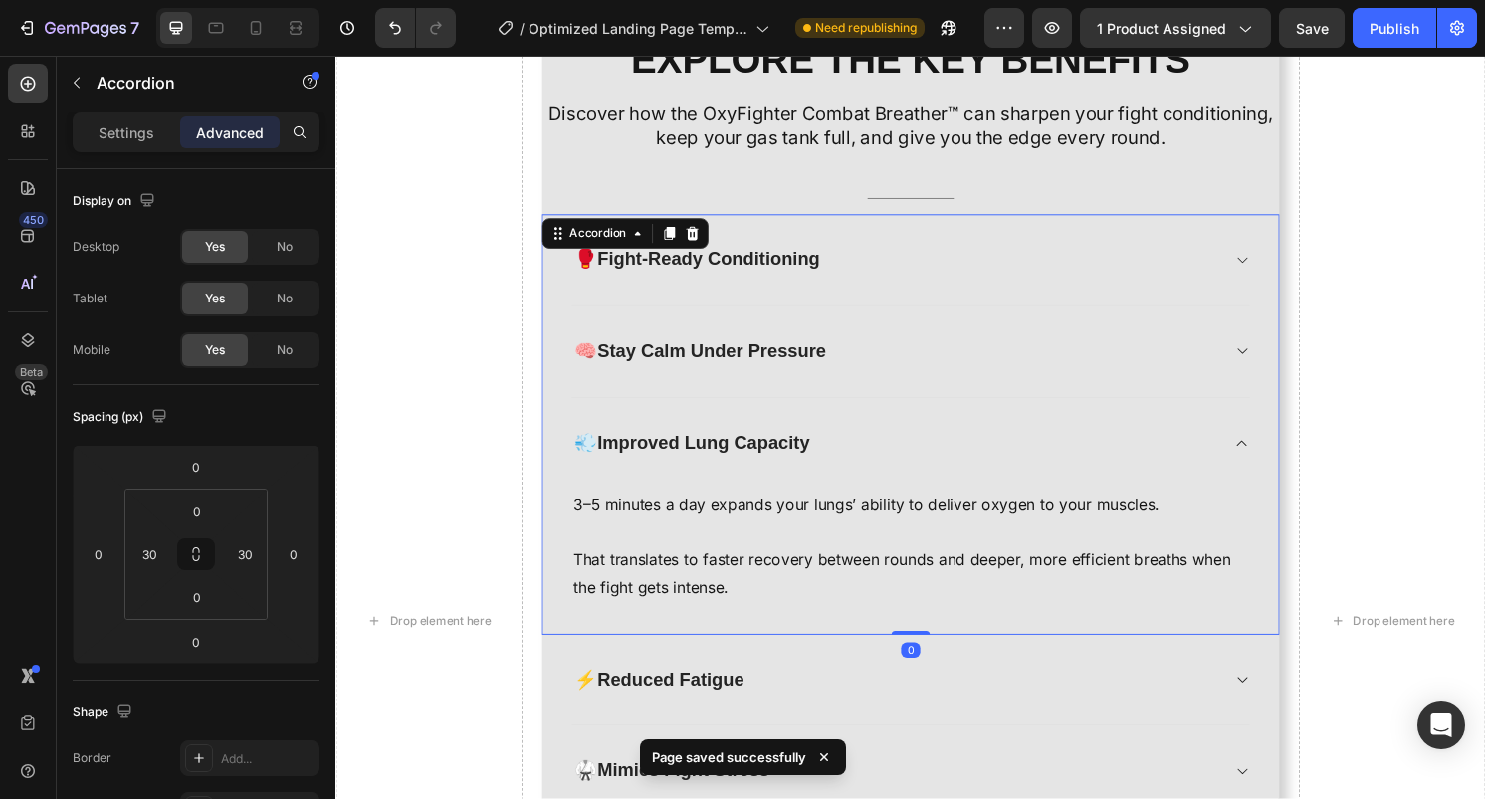
click at [1218, 273] on div "🥊 Fight-Ready Conditioning" at bounding box center [916, 268] width 673 height 31
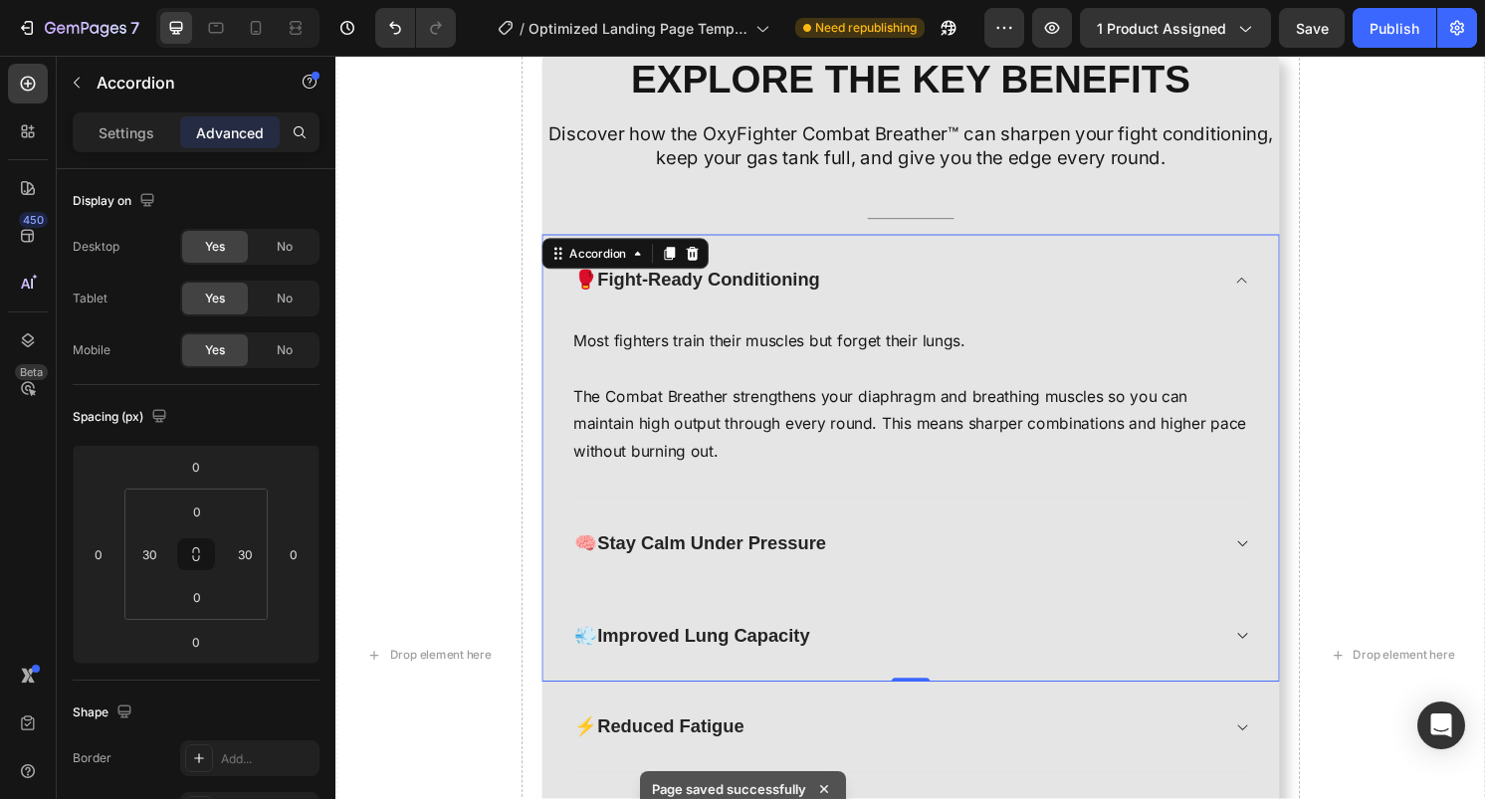
scroll to position [1995, 0]
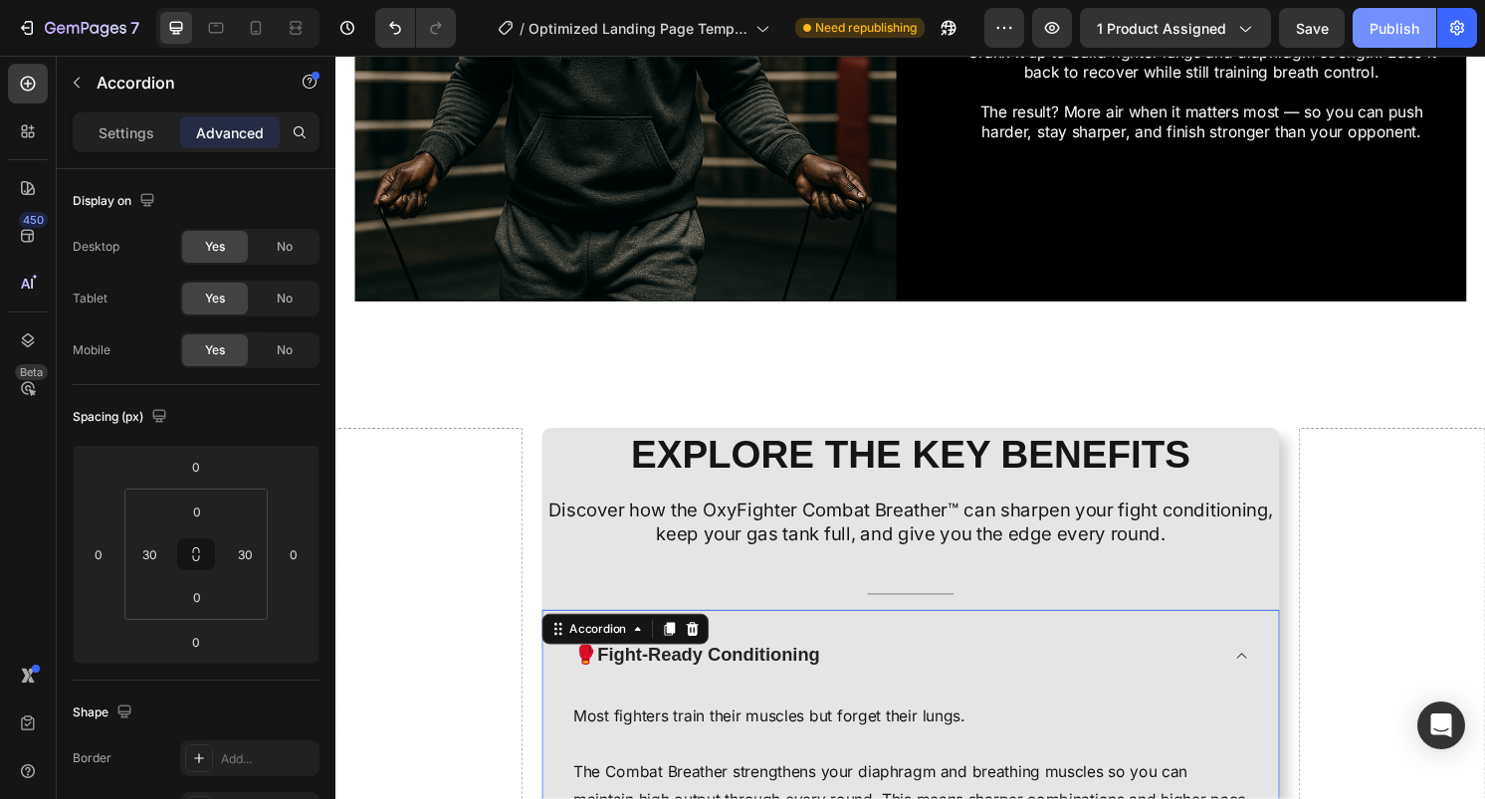
click at [1382, 34] on div "Publish" at bounding box center [1395, 28] width 50 height 21
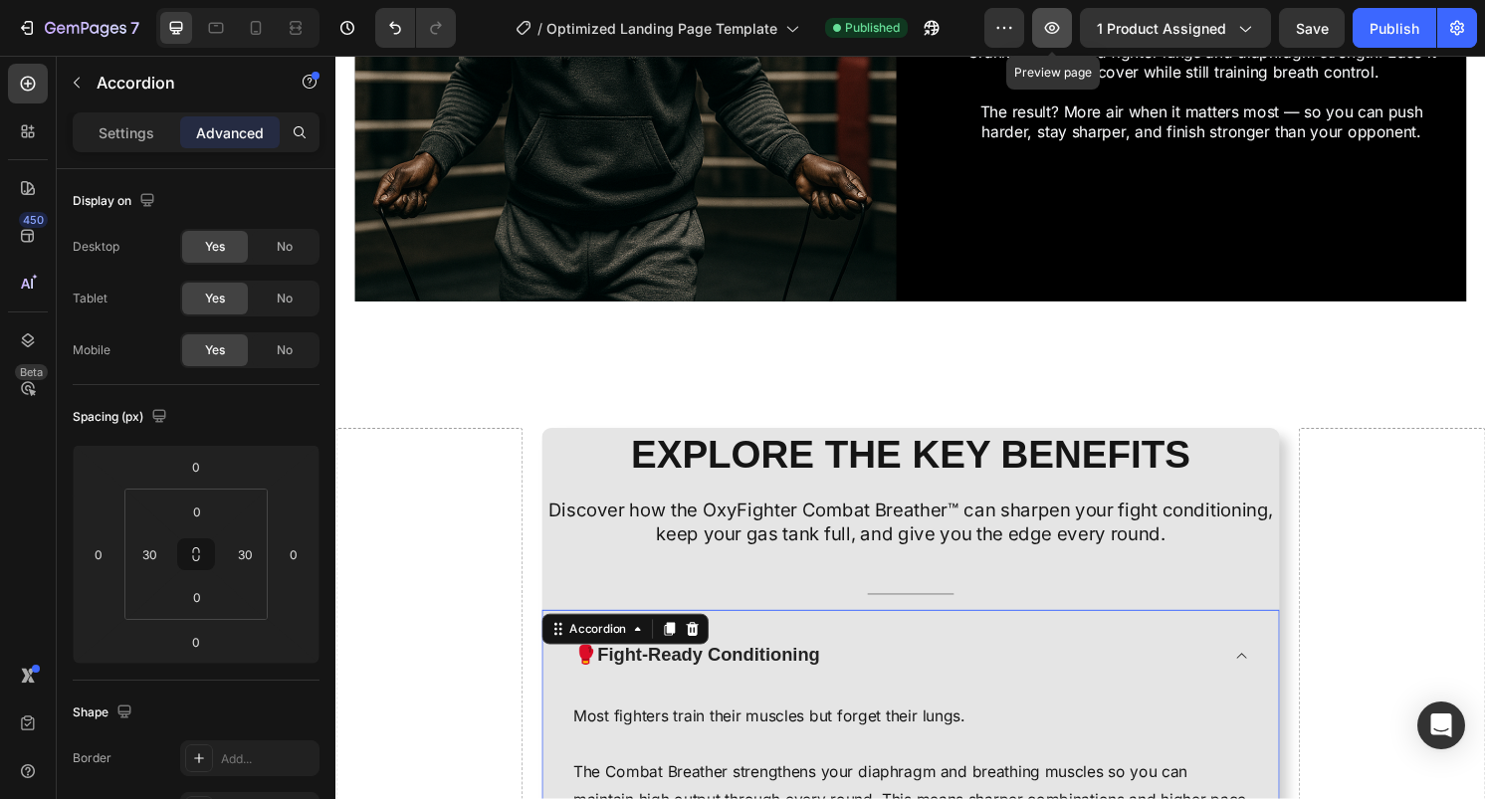
click at [1059, 35] on icon "button" at bounding box center [1052, 28] width 20 height 20
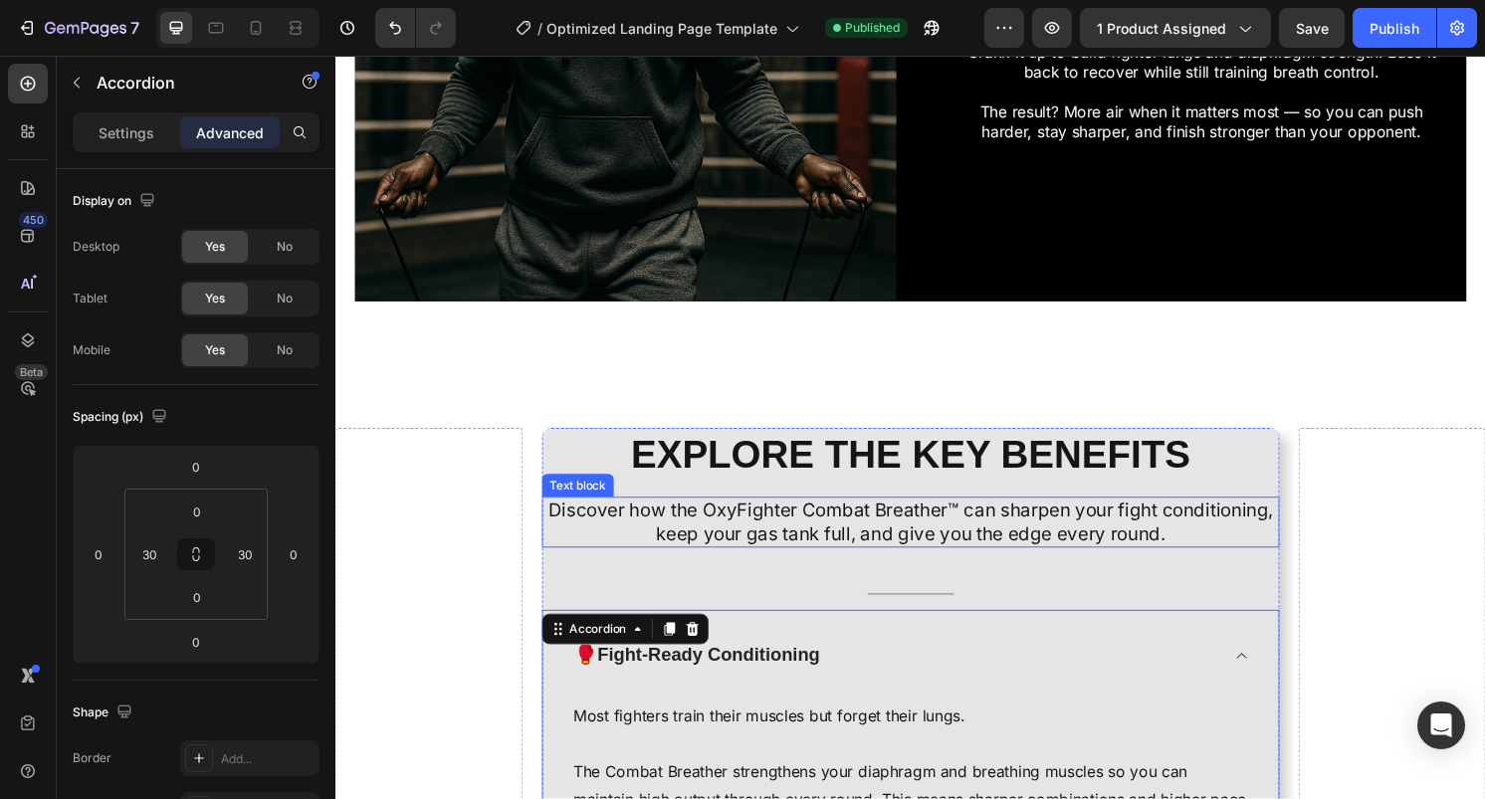
click at [776, 544] on p "Discover how the OxyFighter Combat Breather™ can sharpen your fight conditionin…" at bounding box center [933, 541] width 763 height 49
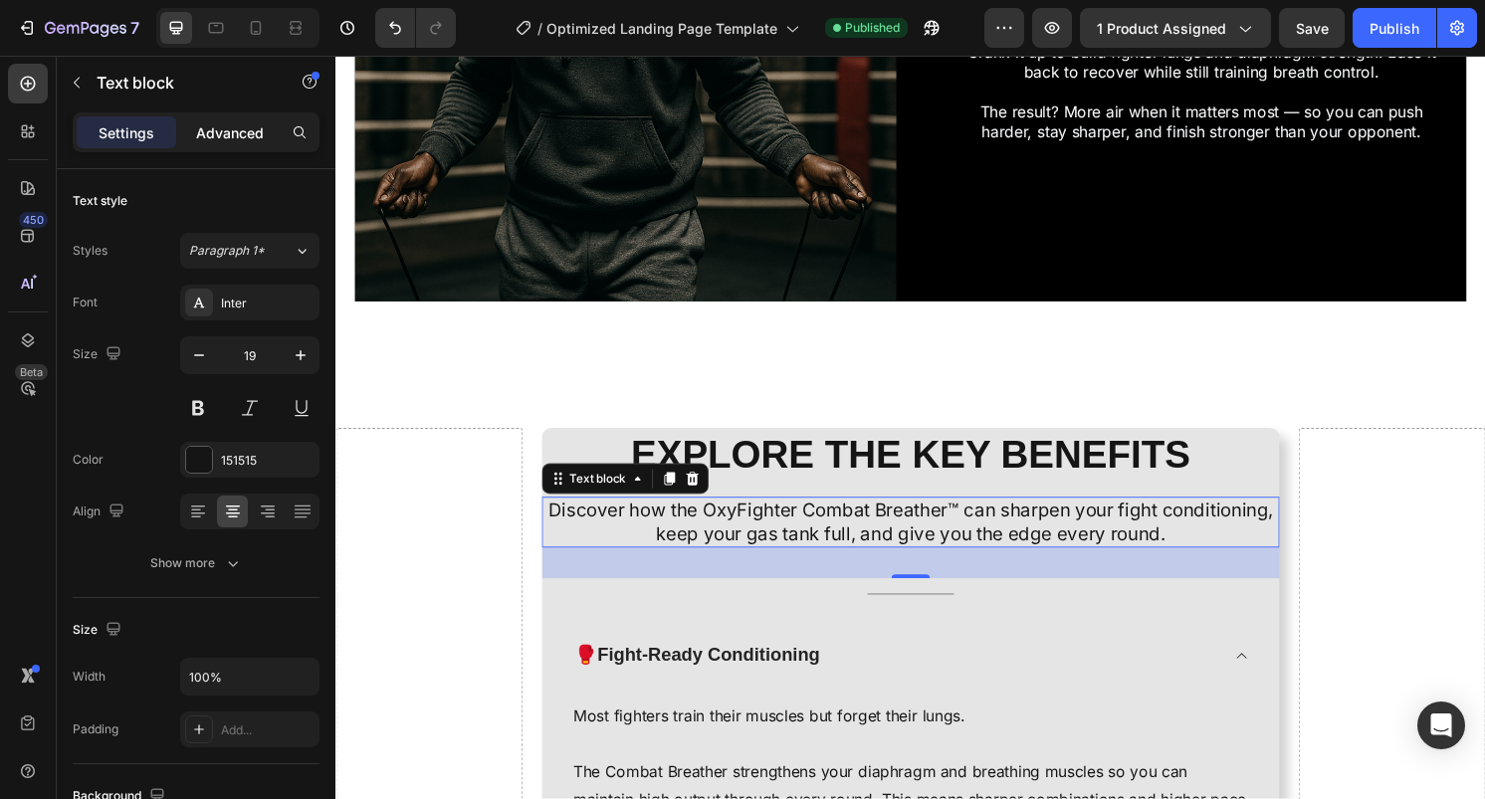
click at [228, 132] on p "Advanced" at bounding box center [230, 132] width 68 height 21
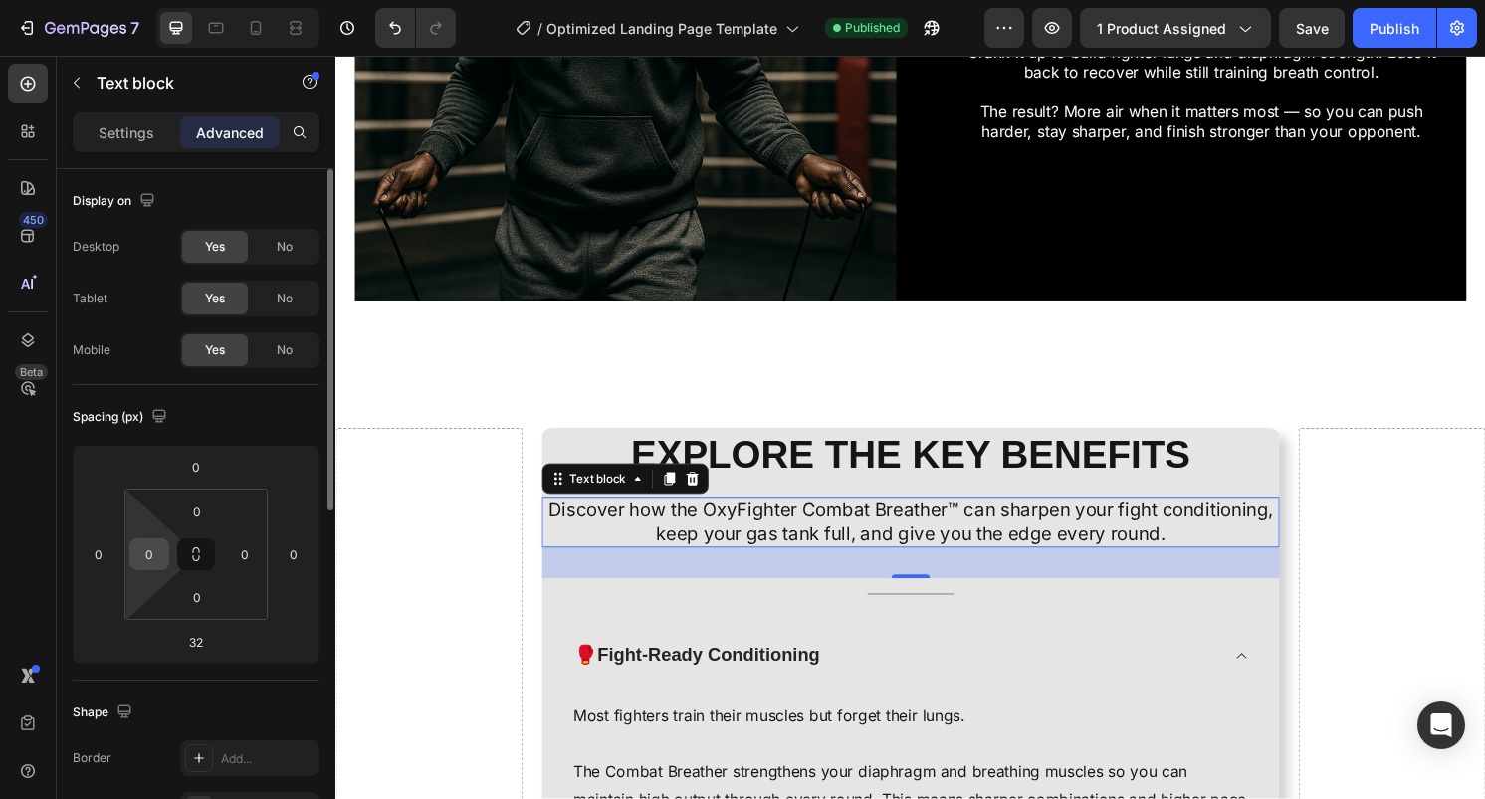
click at [156, 556] on input "0" at bounding box center [149, 555] width 30 height 30
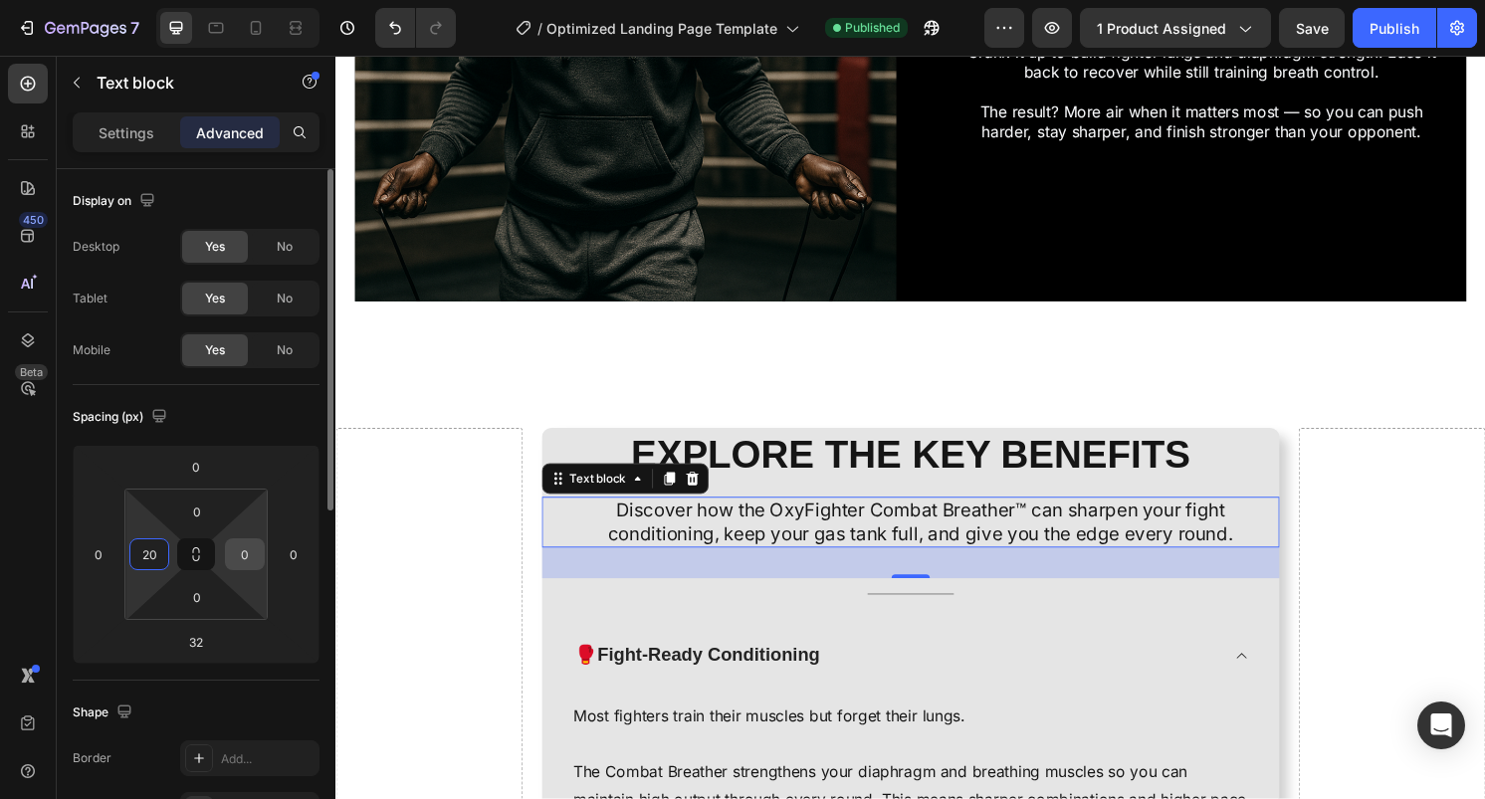
type input "20"
click at [244, 562] on input "0" at bounding box center [245, 555] width 30 height 30
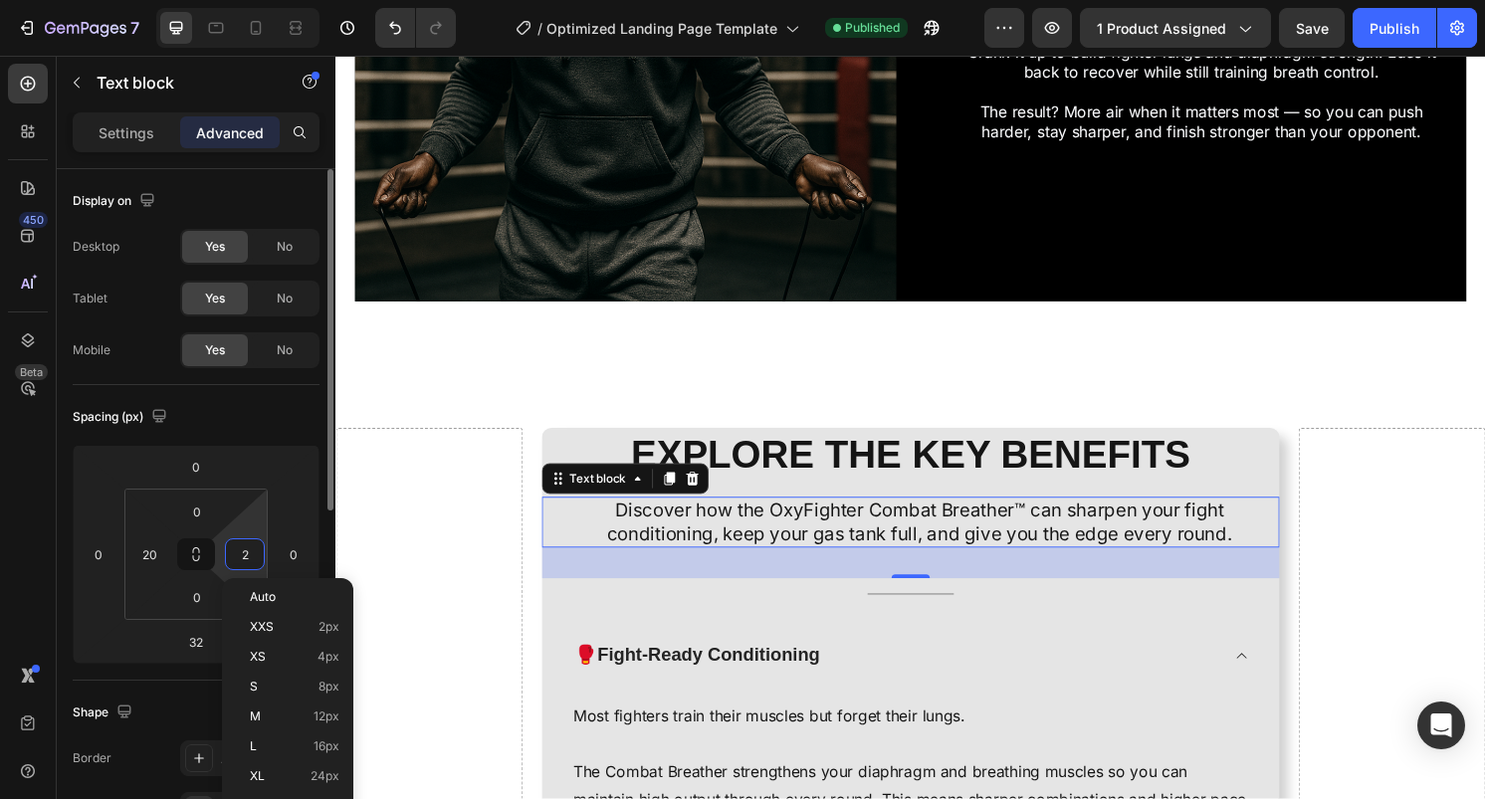
type input "20"
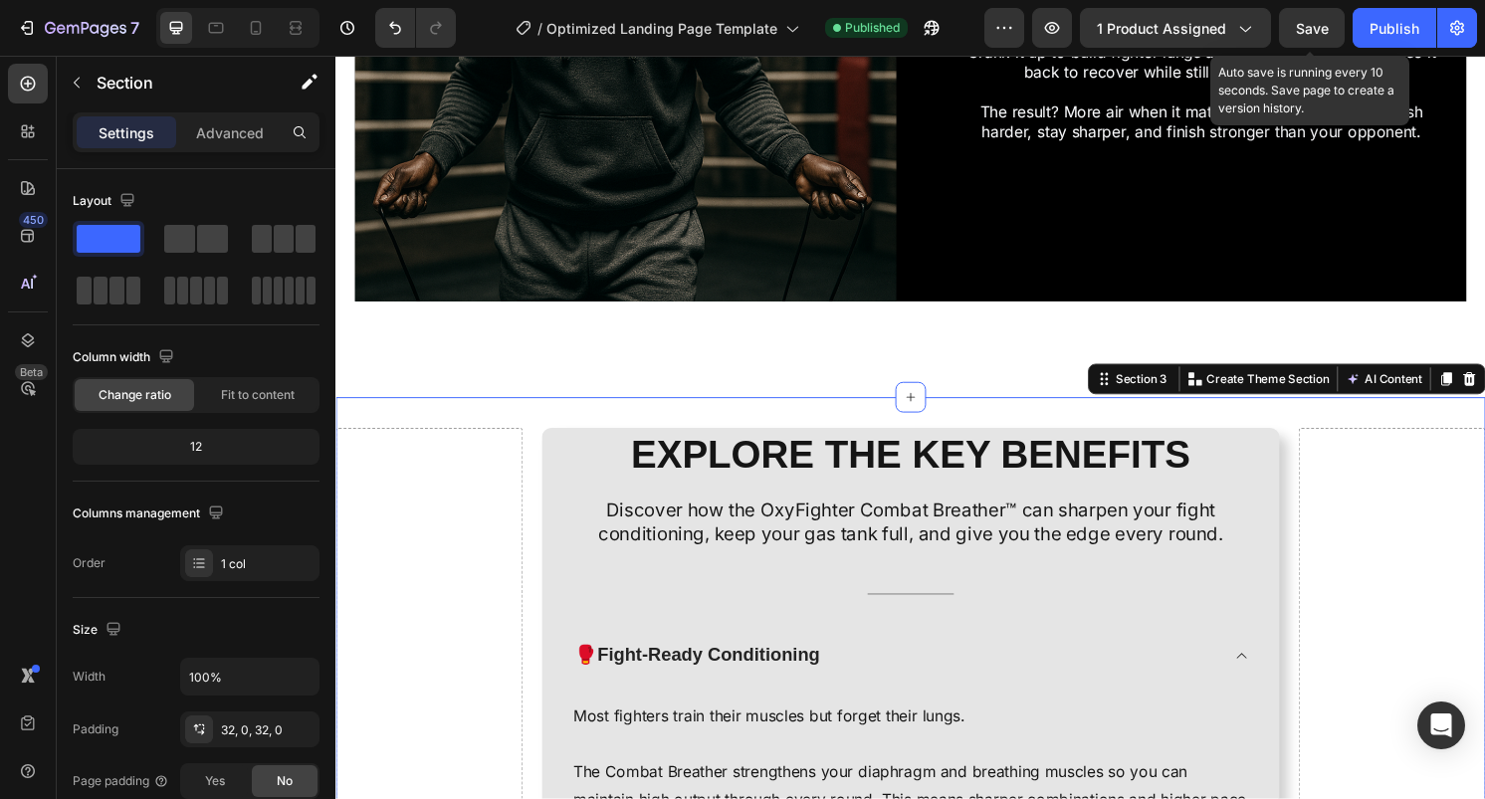
click at [1312, 24] on span "Save" at bounding box center [1312, 28] width 33 height 17
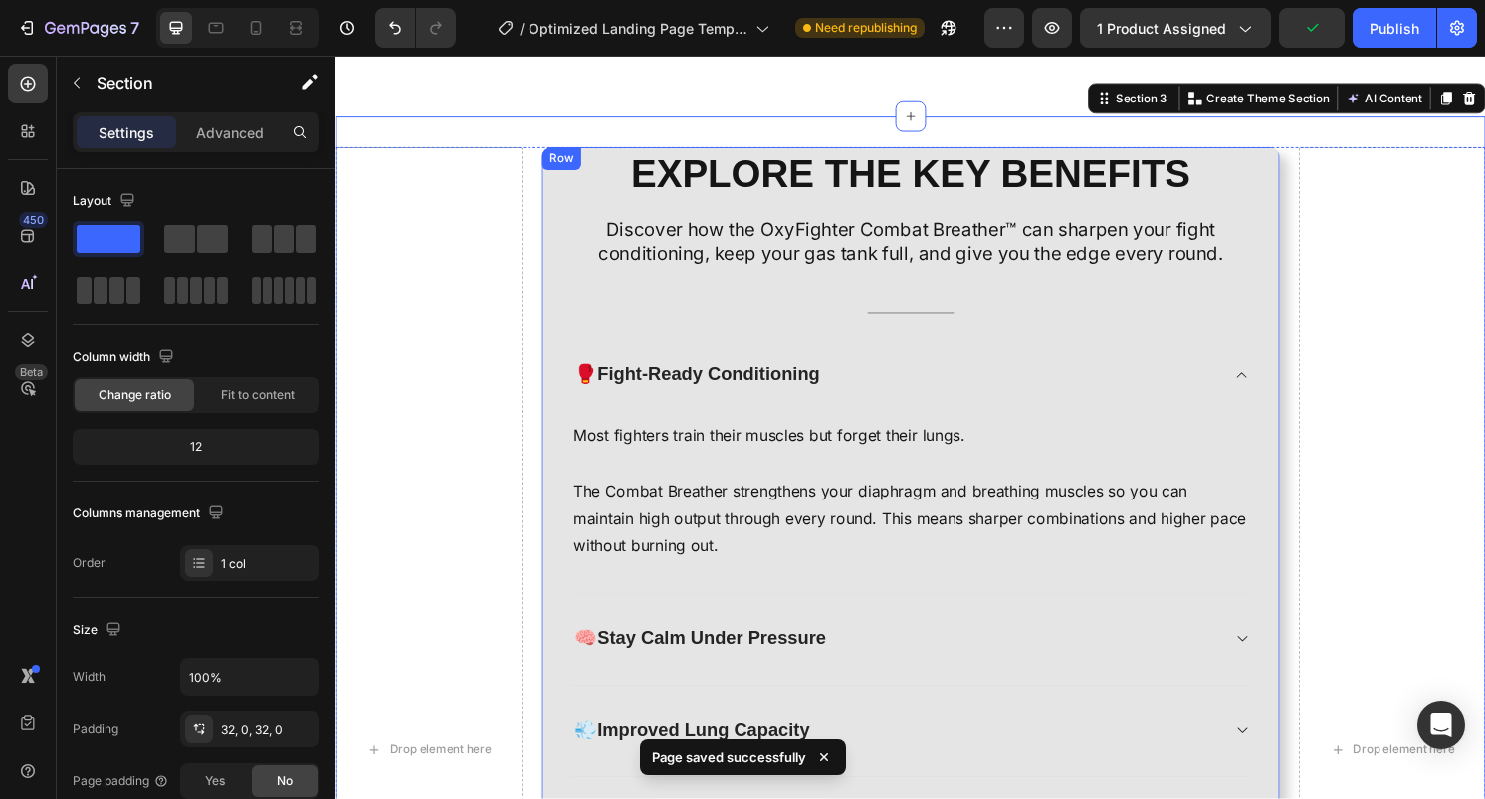
scroll to position [2372, 0]
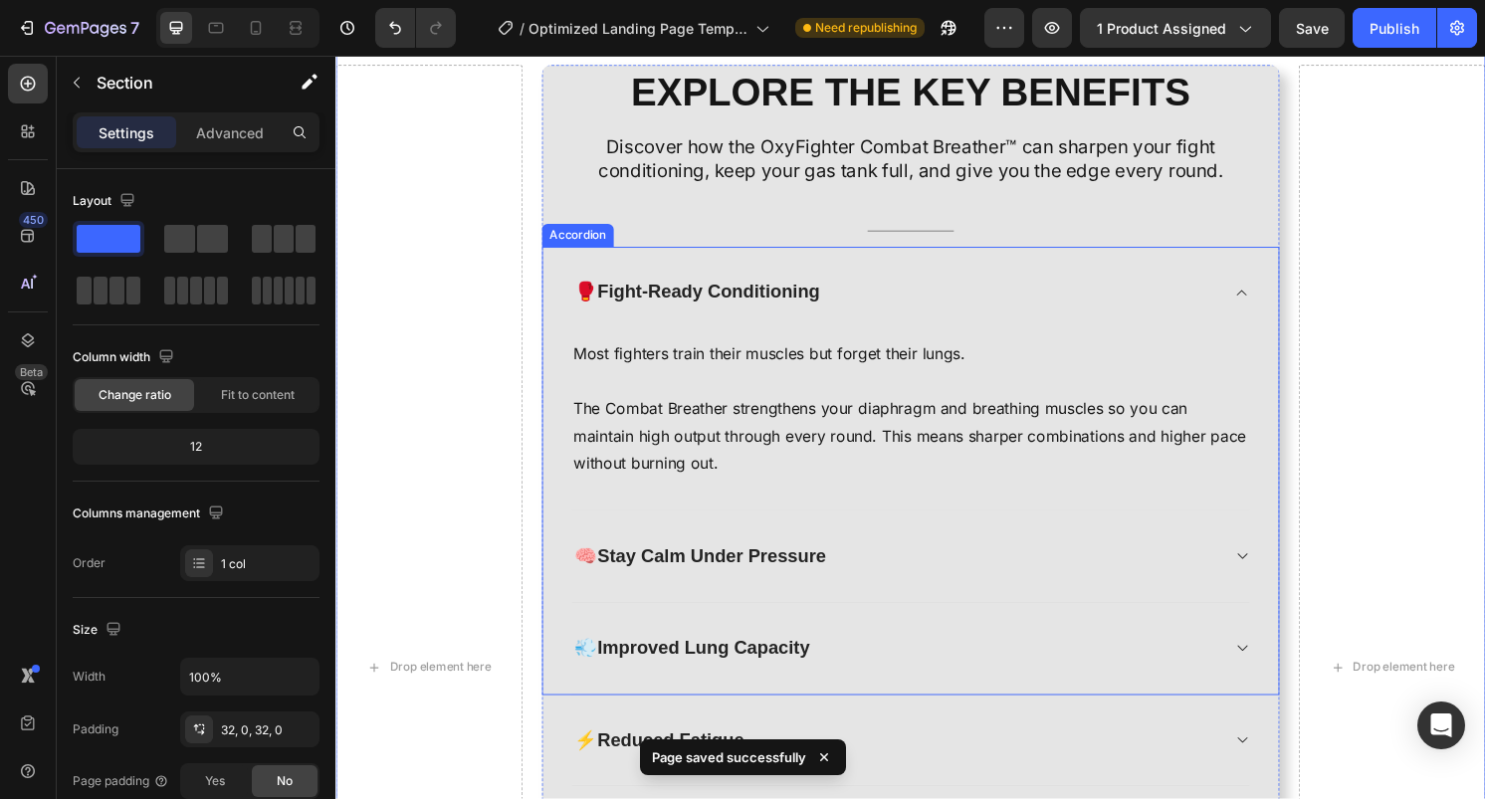
click at [1164, 324] on div "🥊 Fight-Ready Conditioning" at bounding box center [932, 302] width 705 height 95
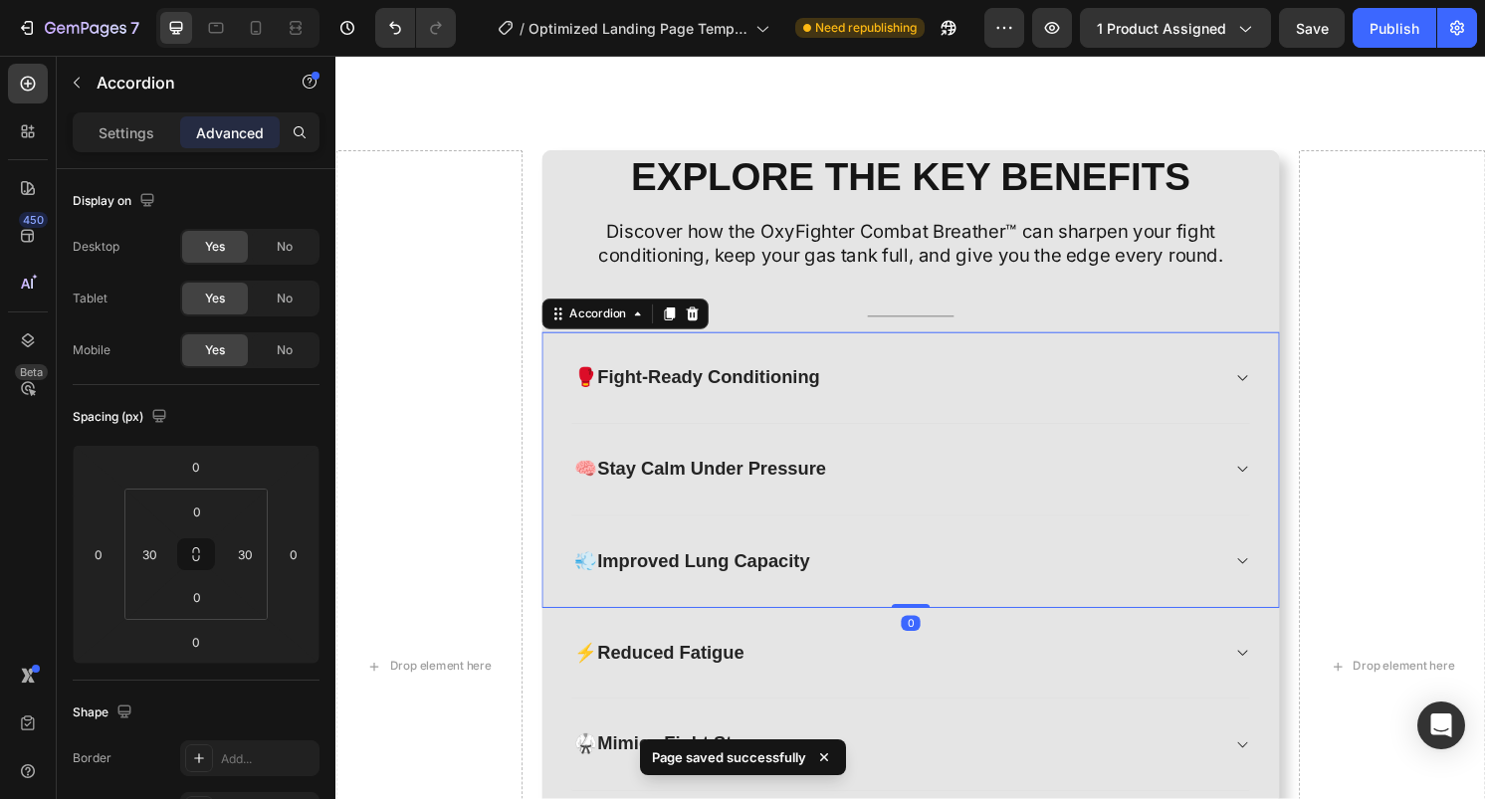
scroll to position [2283, 0]
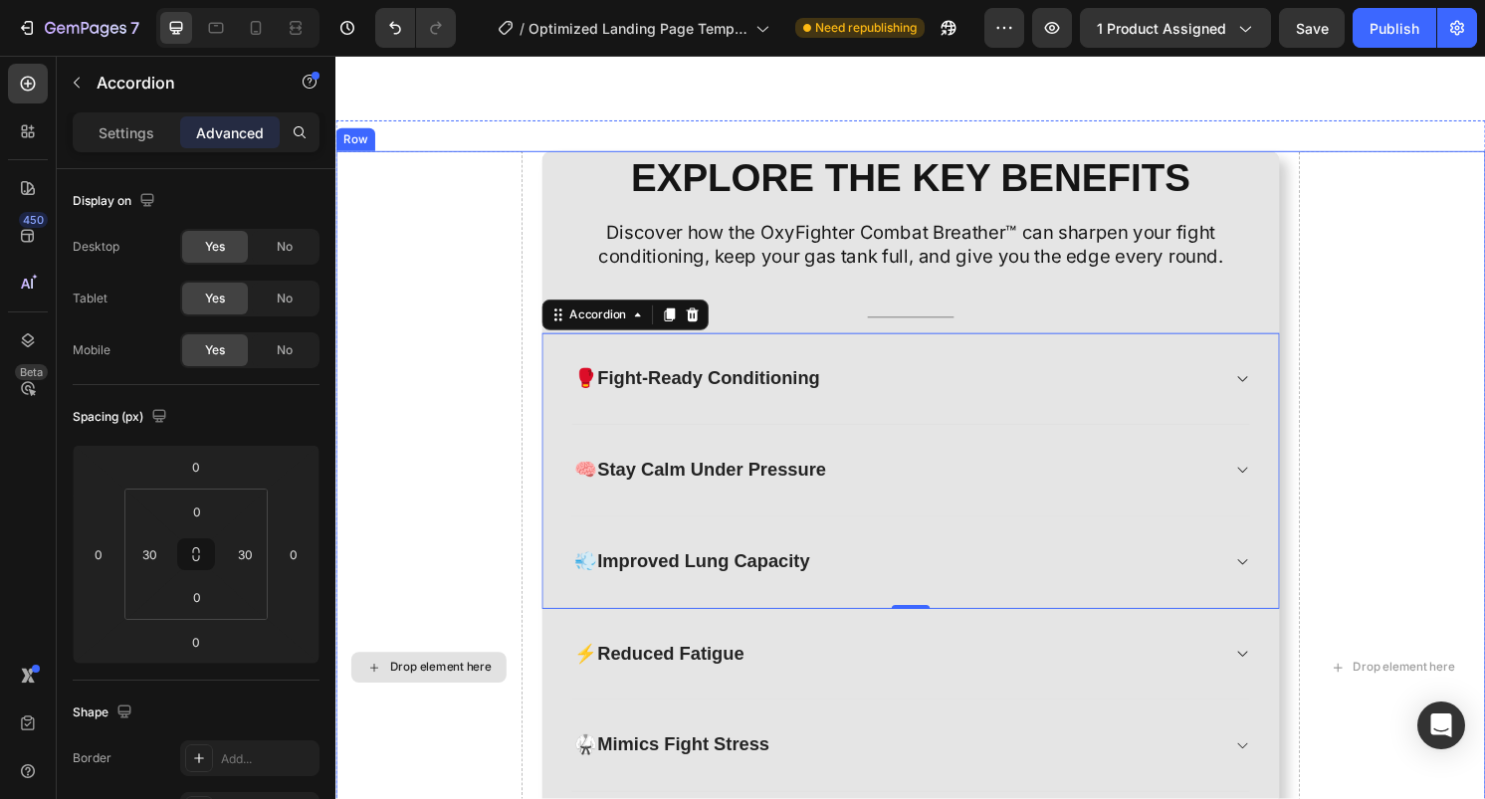
click at [523, 282] on div "Drop element here" at bounding box center [433, 691] width 194 height 1073
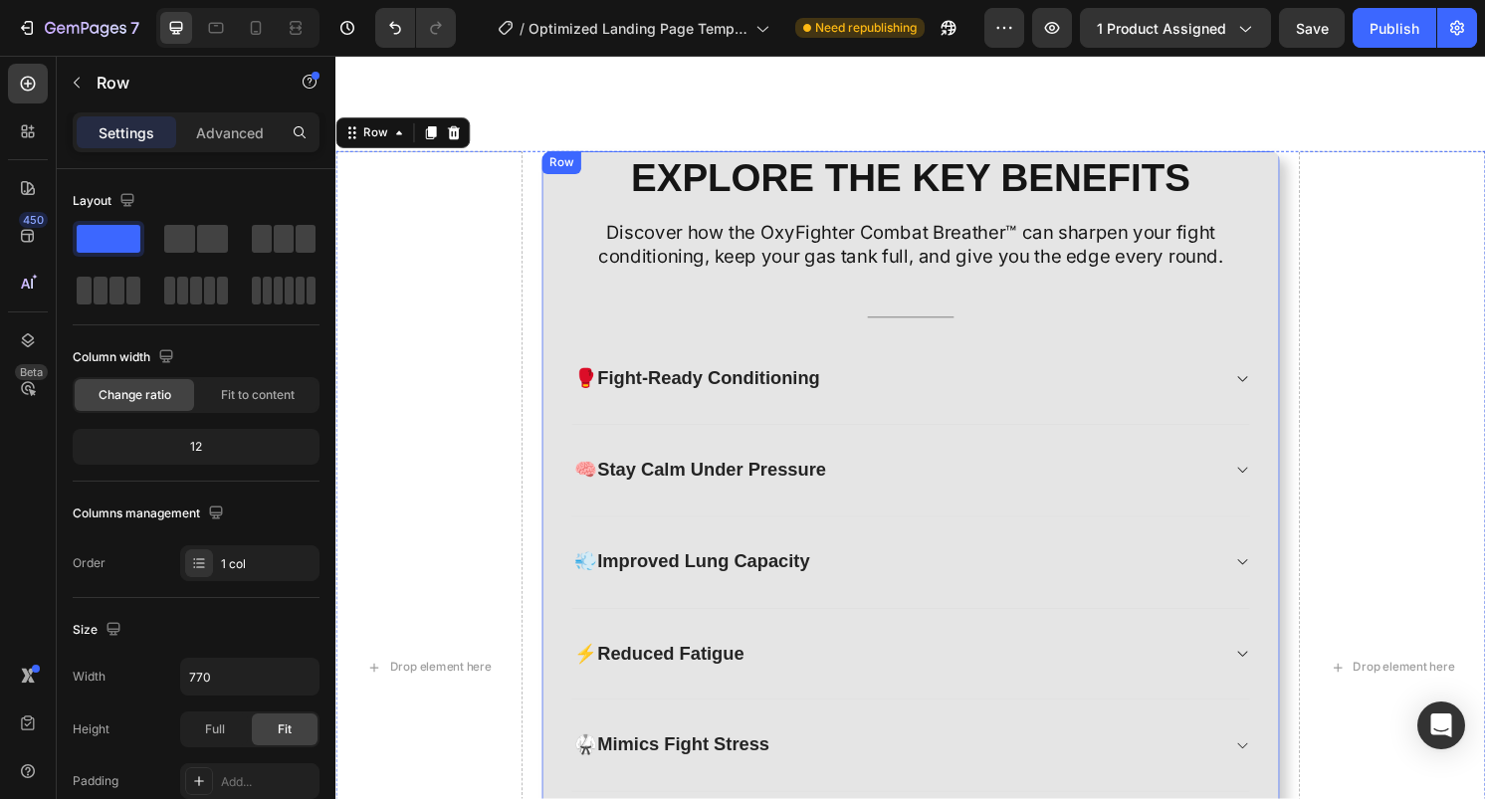
click at [713, 311] on div "EXPLORE THE KEY BENEFITS Heading Discover how the OxyFighter Combat Breather™ c…" at bounding box center [933, 691] width 767 height 1073
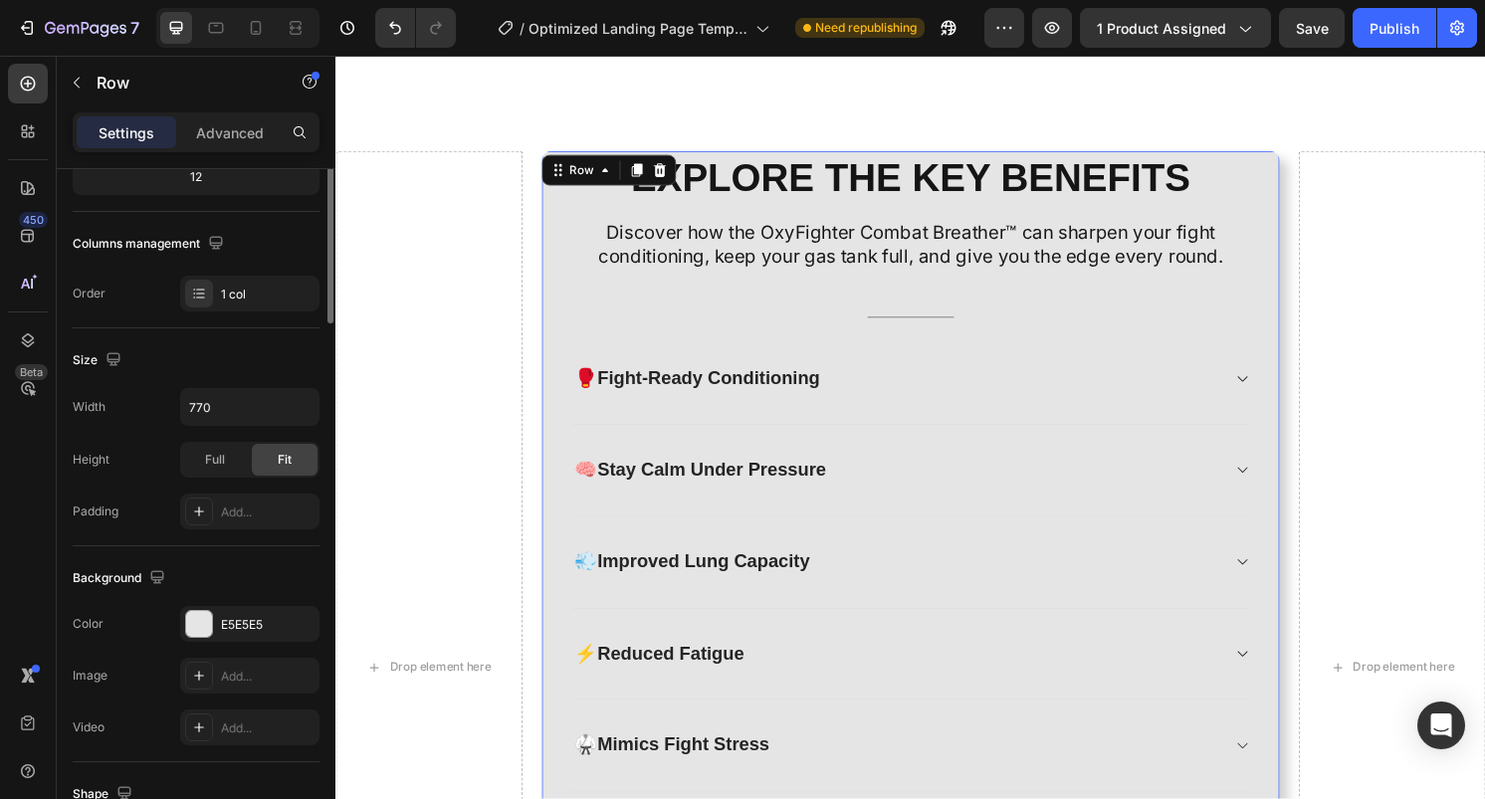
scroll to position [363, 0]
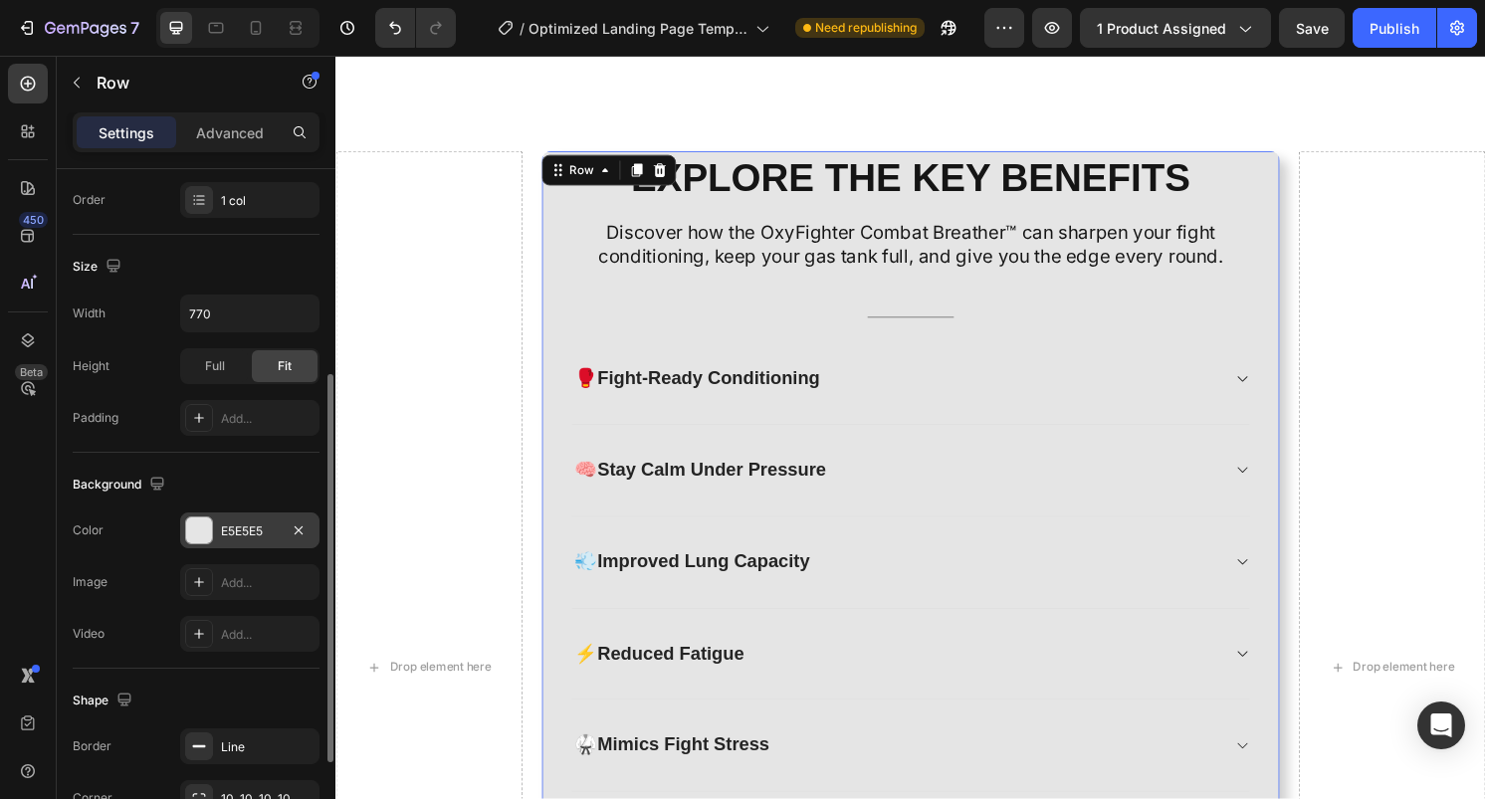
click at [235, 529] on div "E5E5E5" at bounding box center [250, 532] width 58 height 18
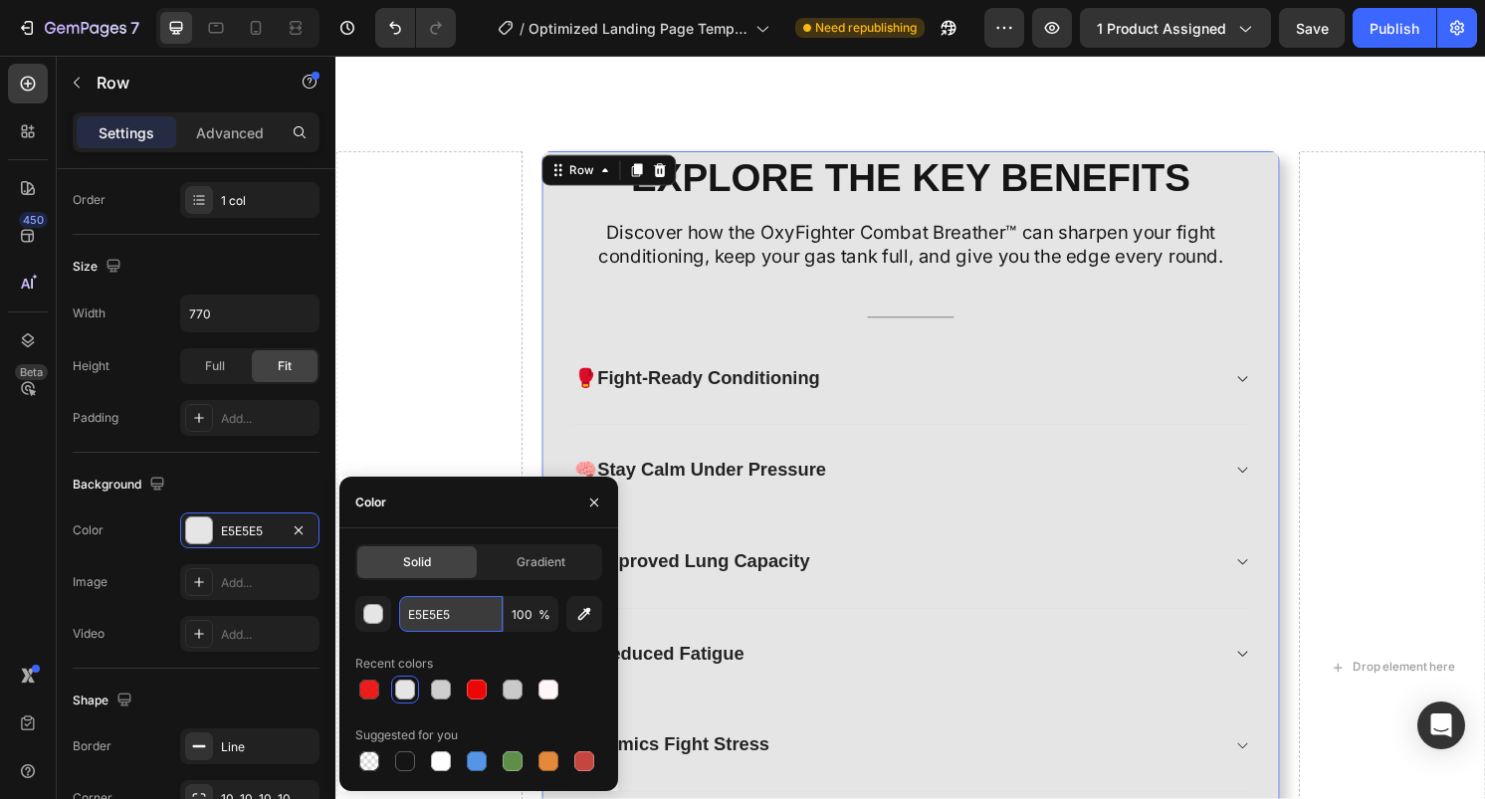
click at [433, 609] on input "E5E5E5" at bounding box center [451, 614] width 104 height 36
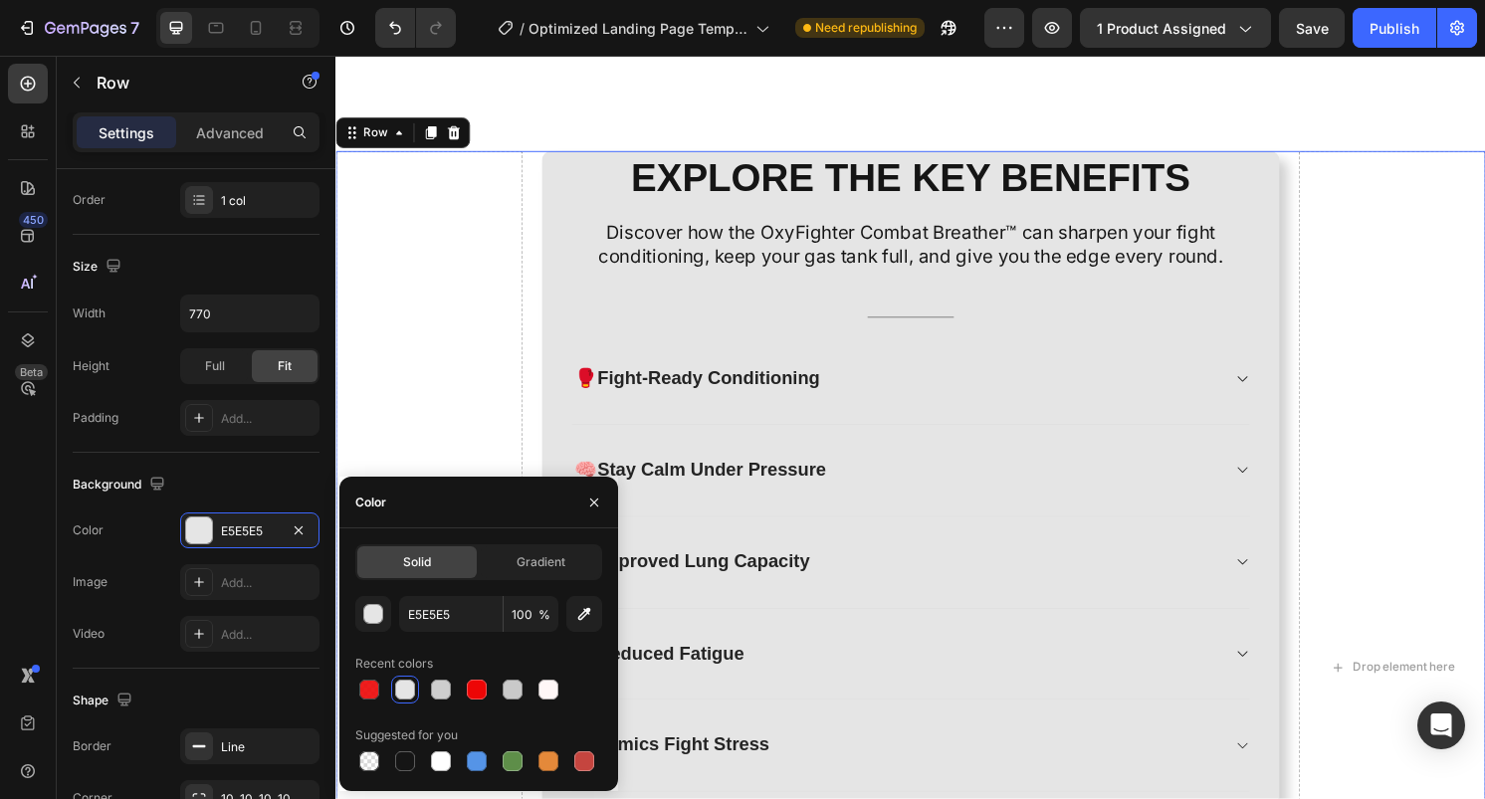
click at [464, 250] on div "Drop element here" at bounding box center [433, 691] width 194 height 1073
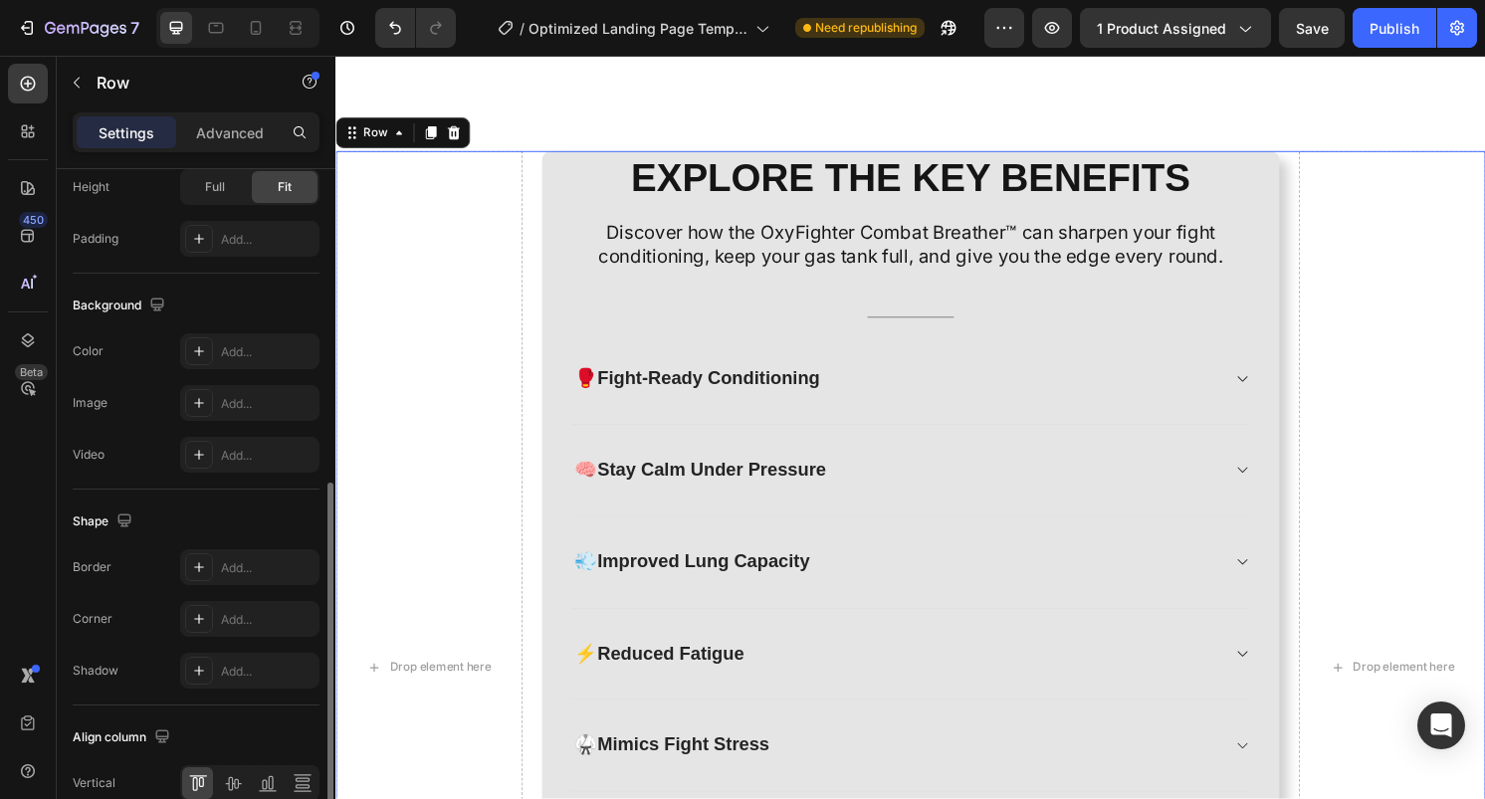
scroll to position [655, 0]
click at [244, 348] on div "Add..." at bounding box center [268, 354] width 94 height 18
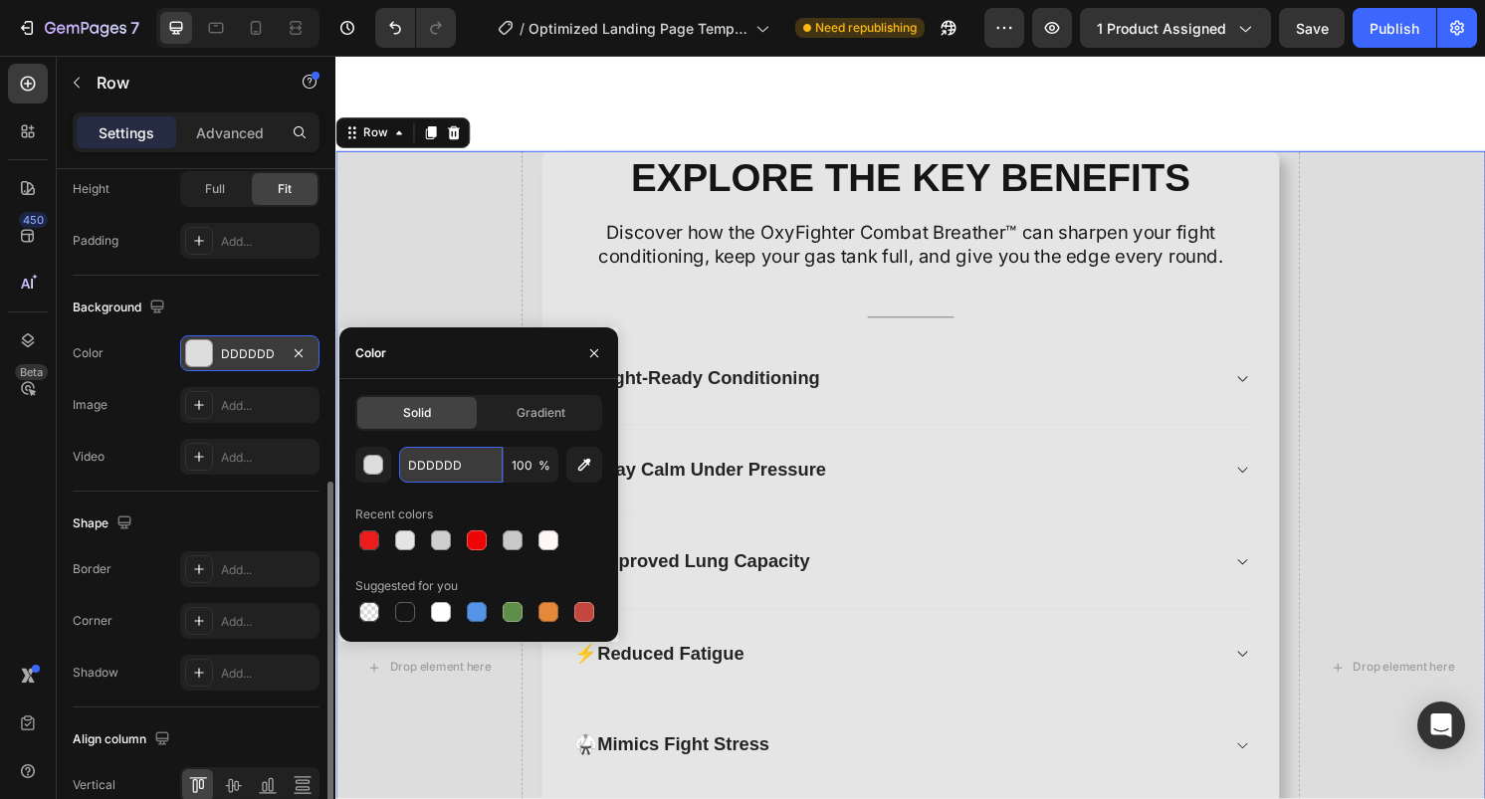
click at [423, 472] on input "DDDDDD" at bounding box center [451, 465] width 104 height 36
paste input "E5E5E5"
click at [363, 465] on div "button" at bounding box center [373, 465] width 20 height 20
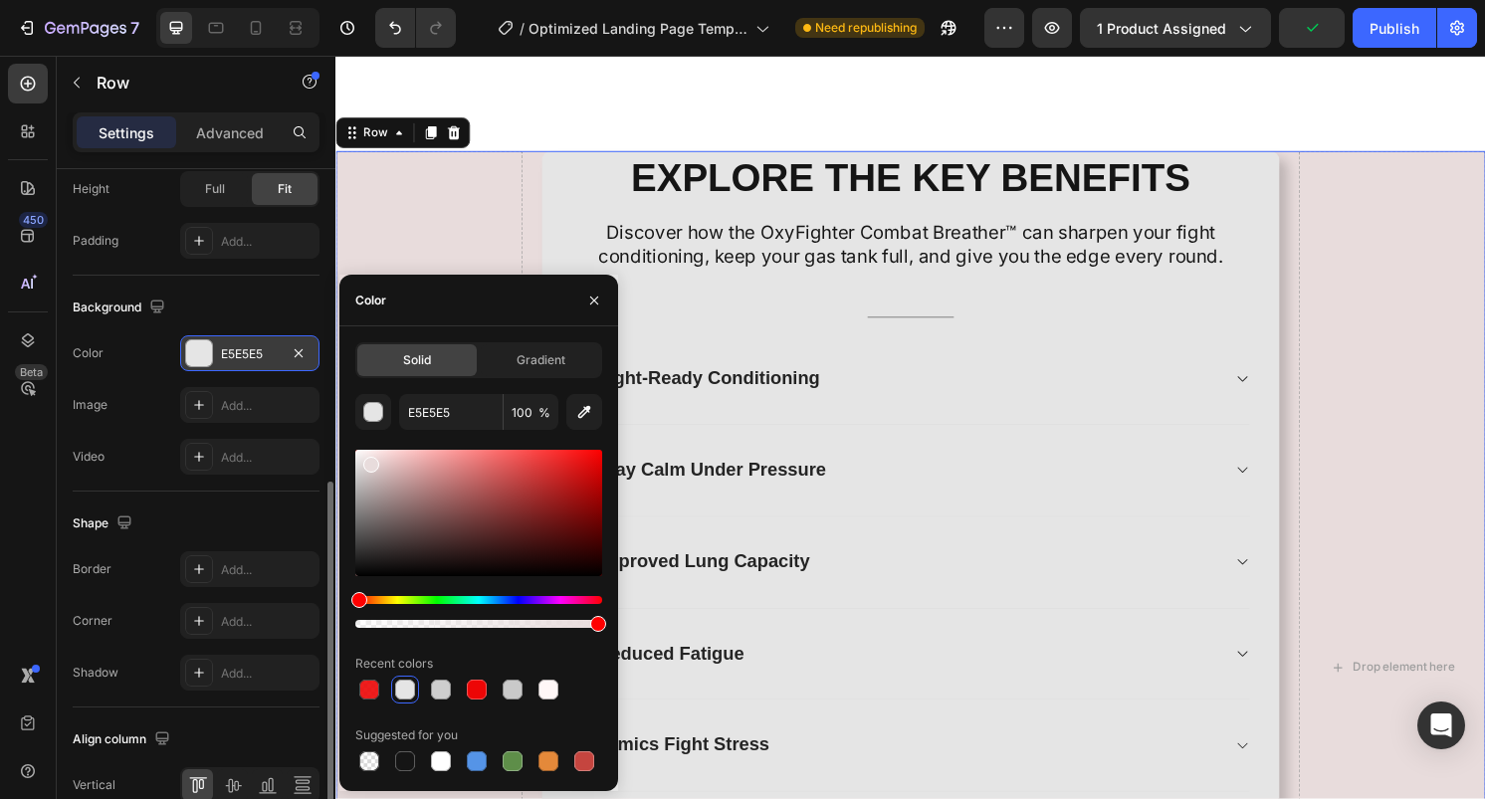
click at [368, 461] on div at bounding box center [371, 465] width 16 height 16
click at [428, 400] on input "E8DCDC" at bounding box center [451, 412] width 104 height 36
paste input "5E5E5"
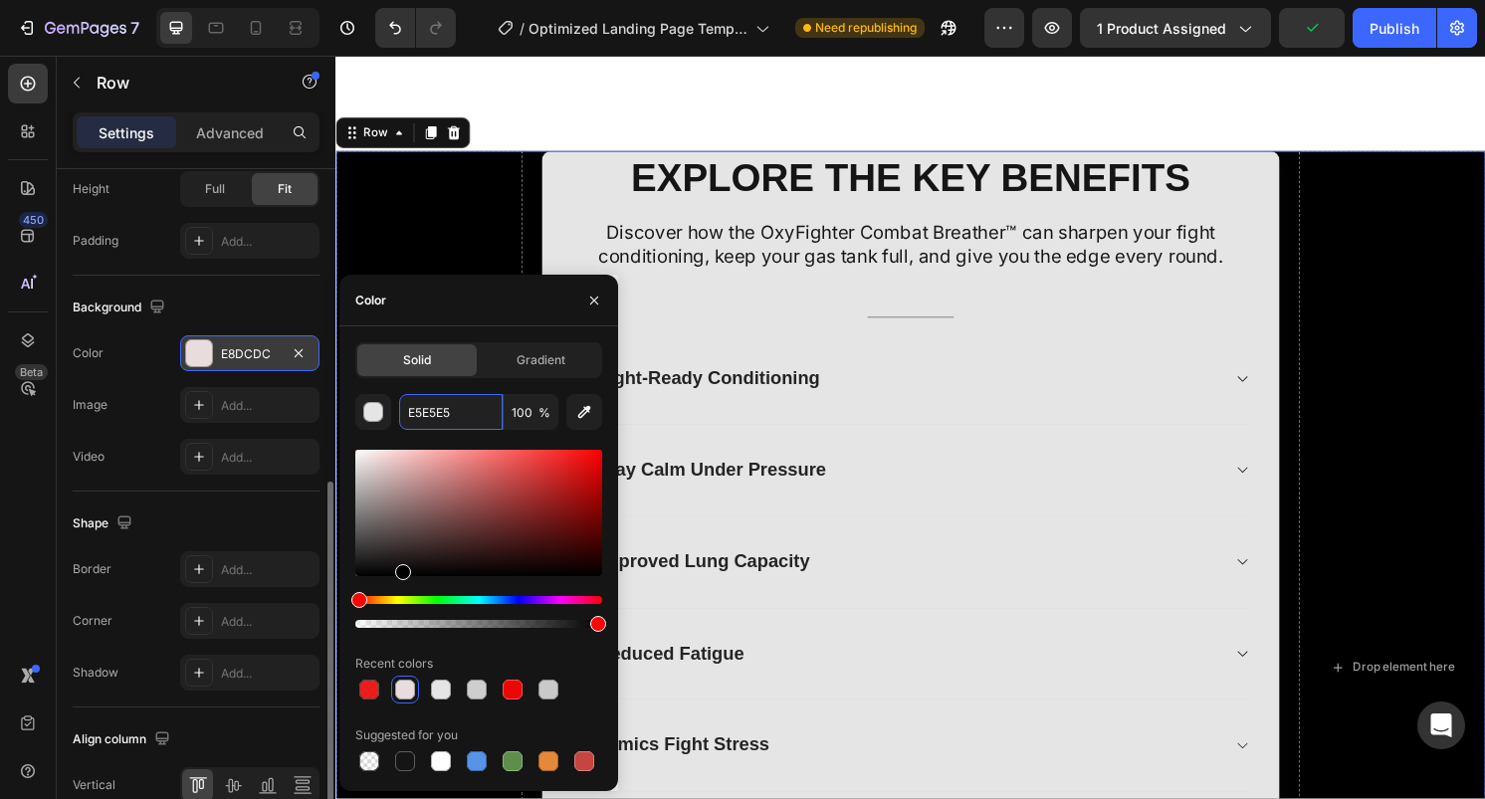
type input "000000"
drag, startPoint x: 370, startPoint y: 468, endPoint x: 401, endPoint y: 588, distance: 124.4
click at [401, 588] on div at bounding box center [478, 539] width 247 height 186
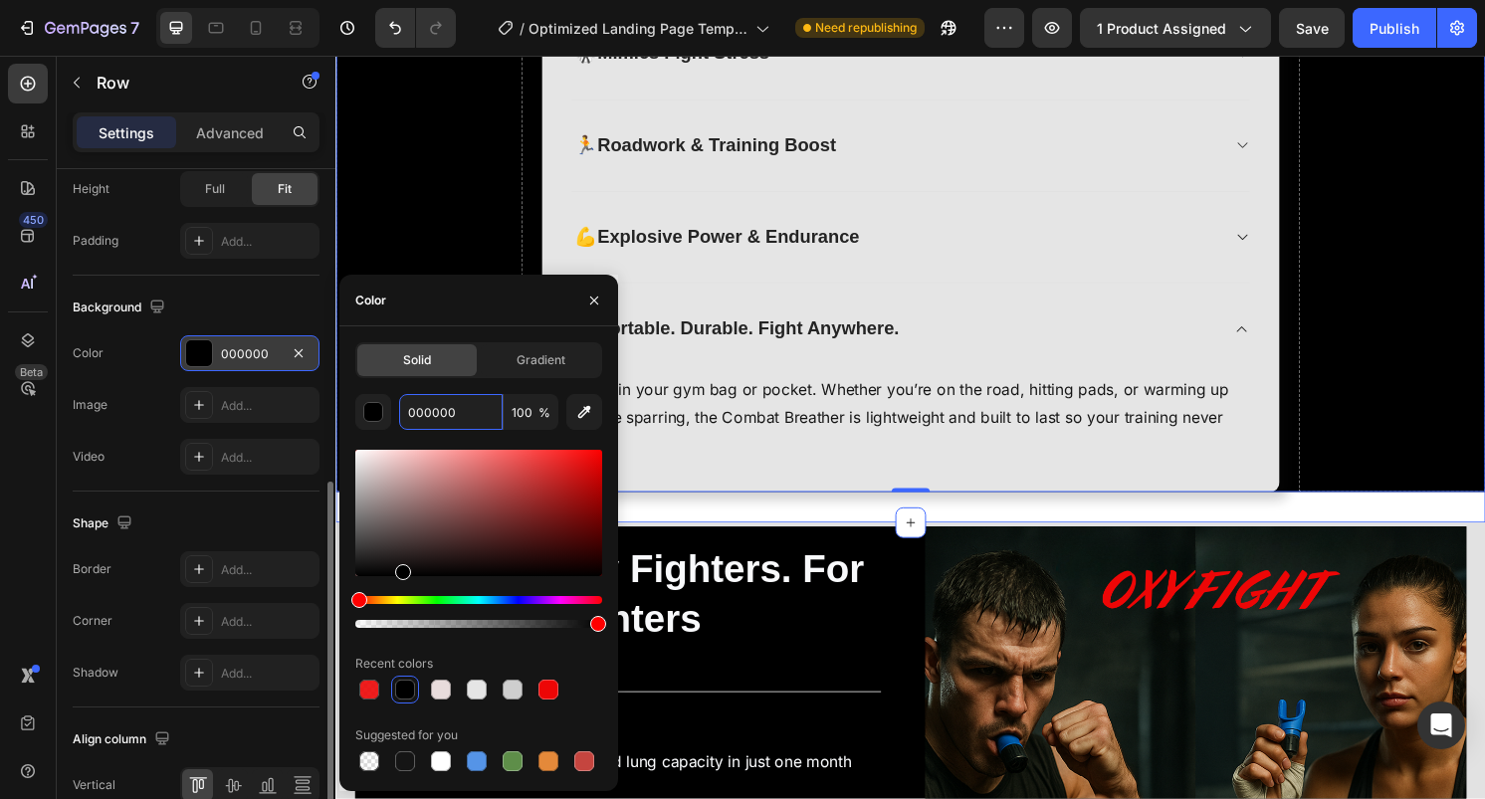
scroll to position [3009, 0]
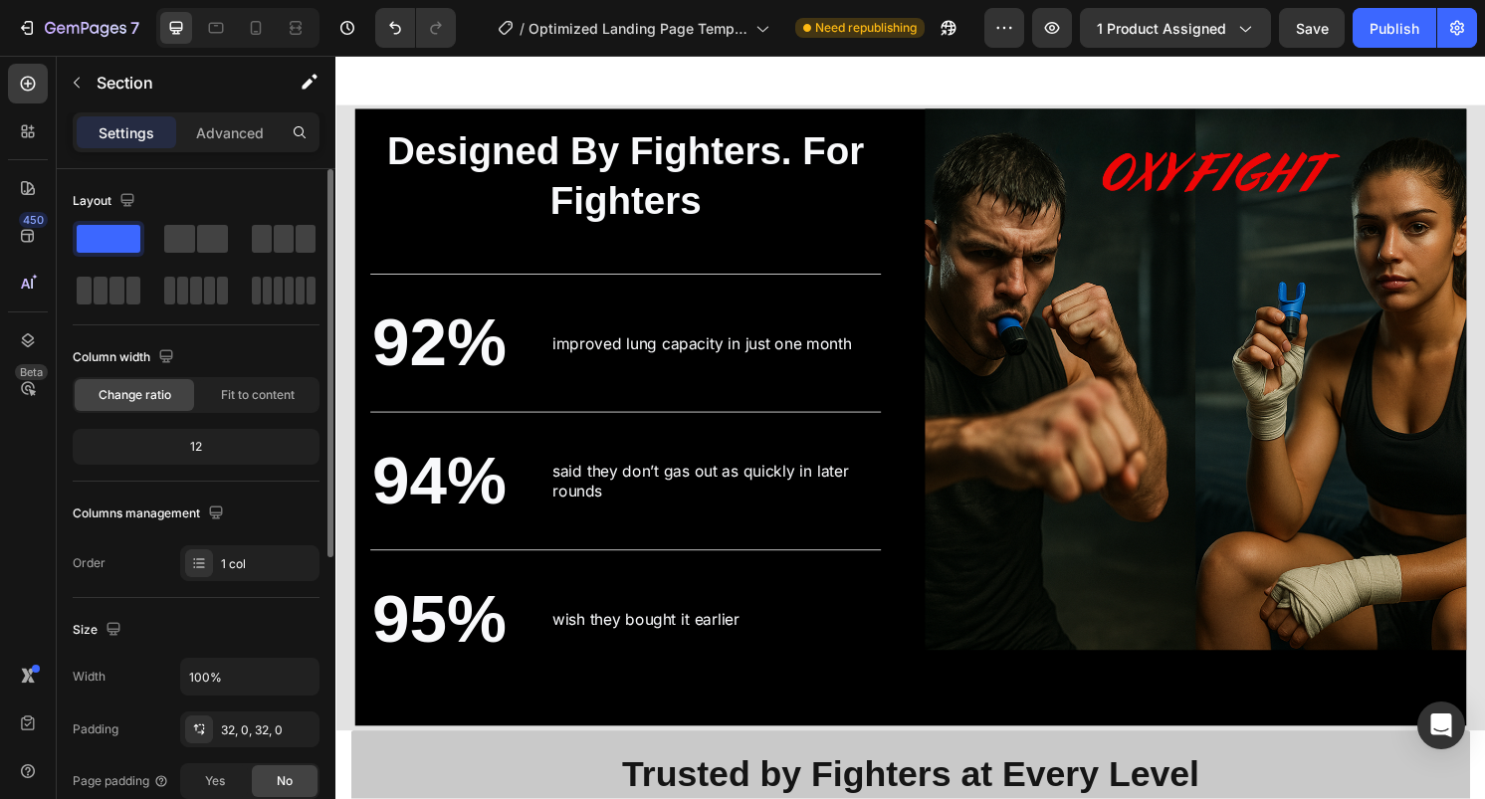
scroll to position [3267, 0]
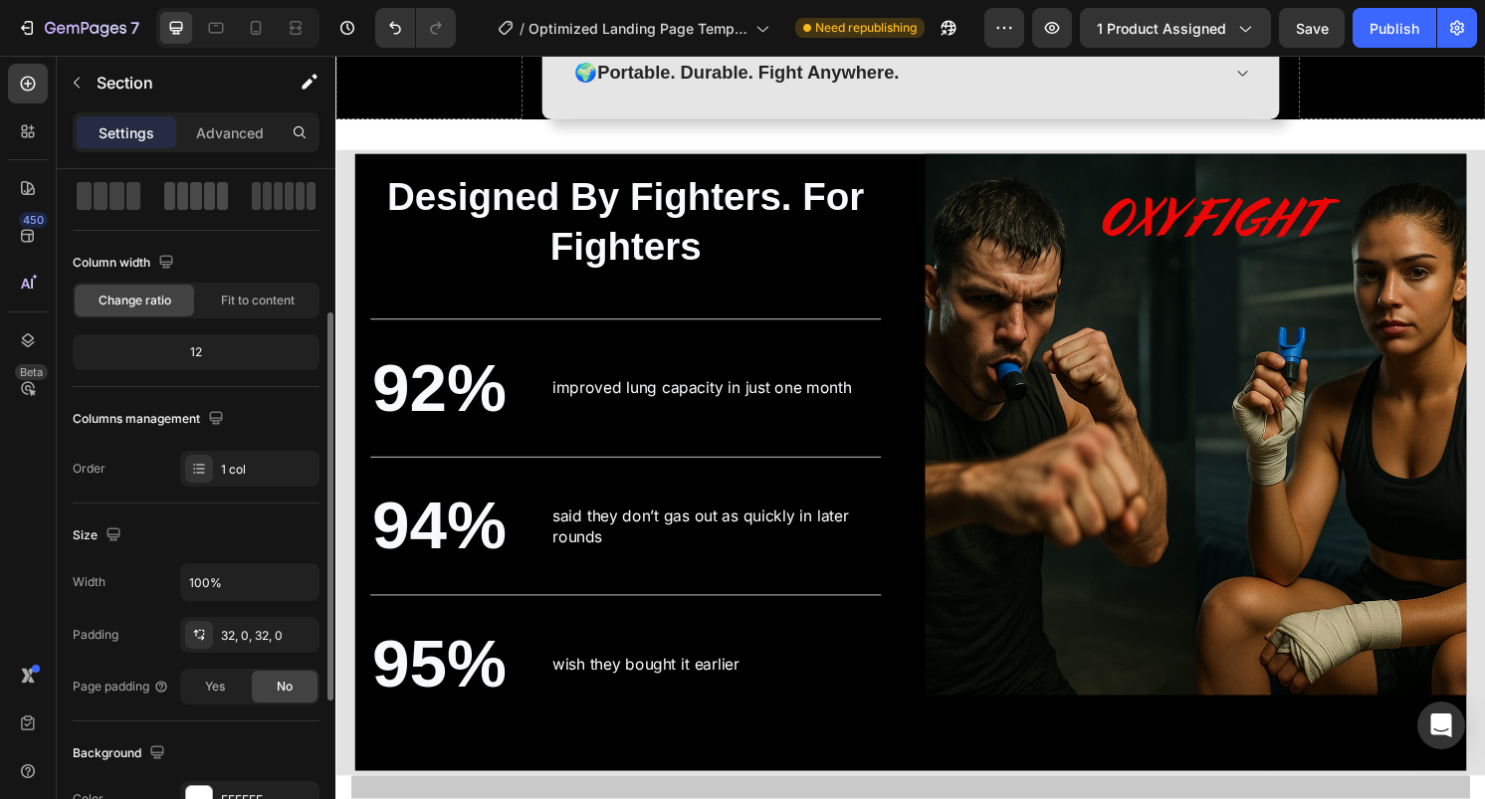
scroll to position [344, 0]
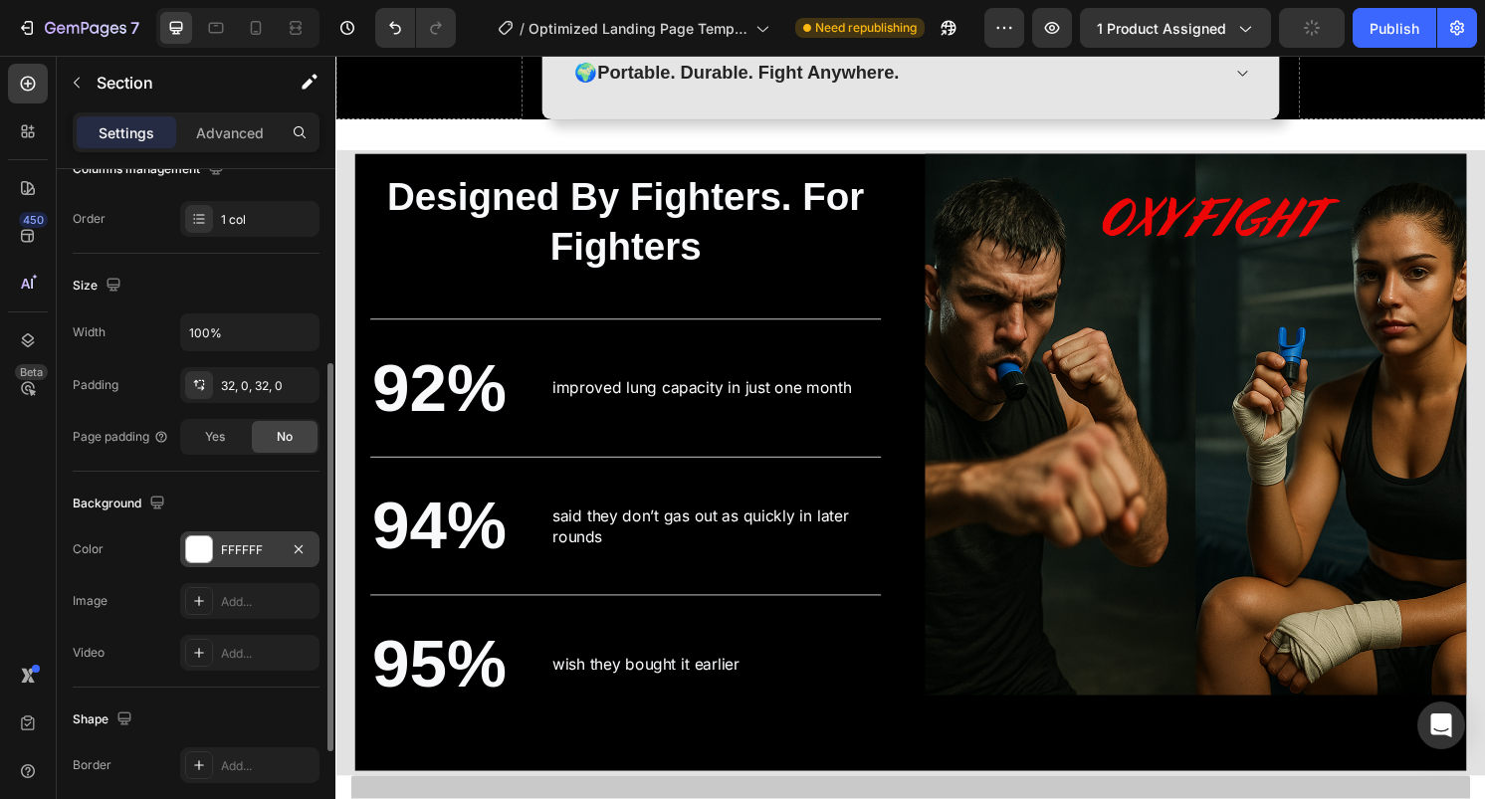
click at [204, 537] on div at bounding box center [199, 550] width 26 height 26
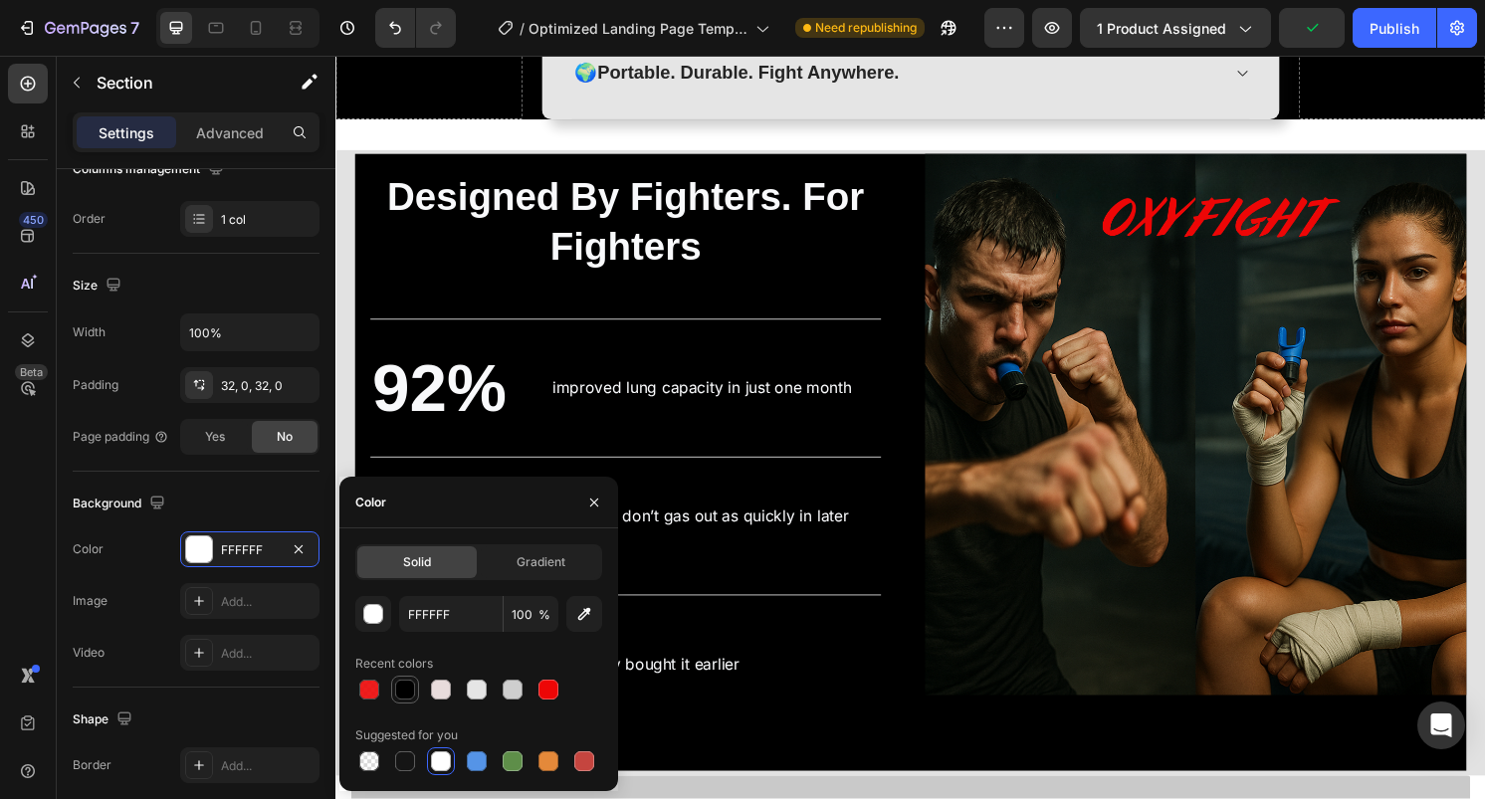
click at [412, 688] on div at bounding box center [405, 690] width 20 height 20
type input "000000"
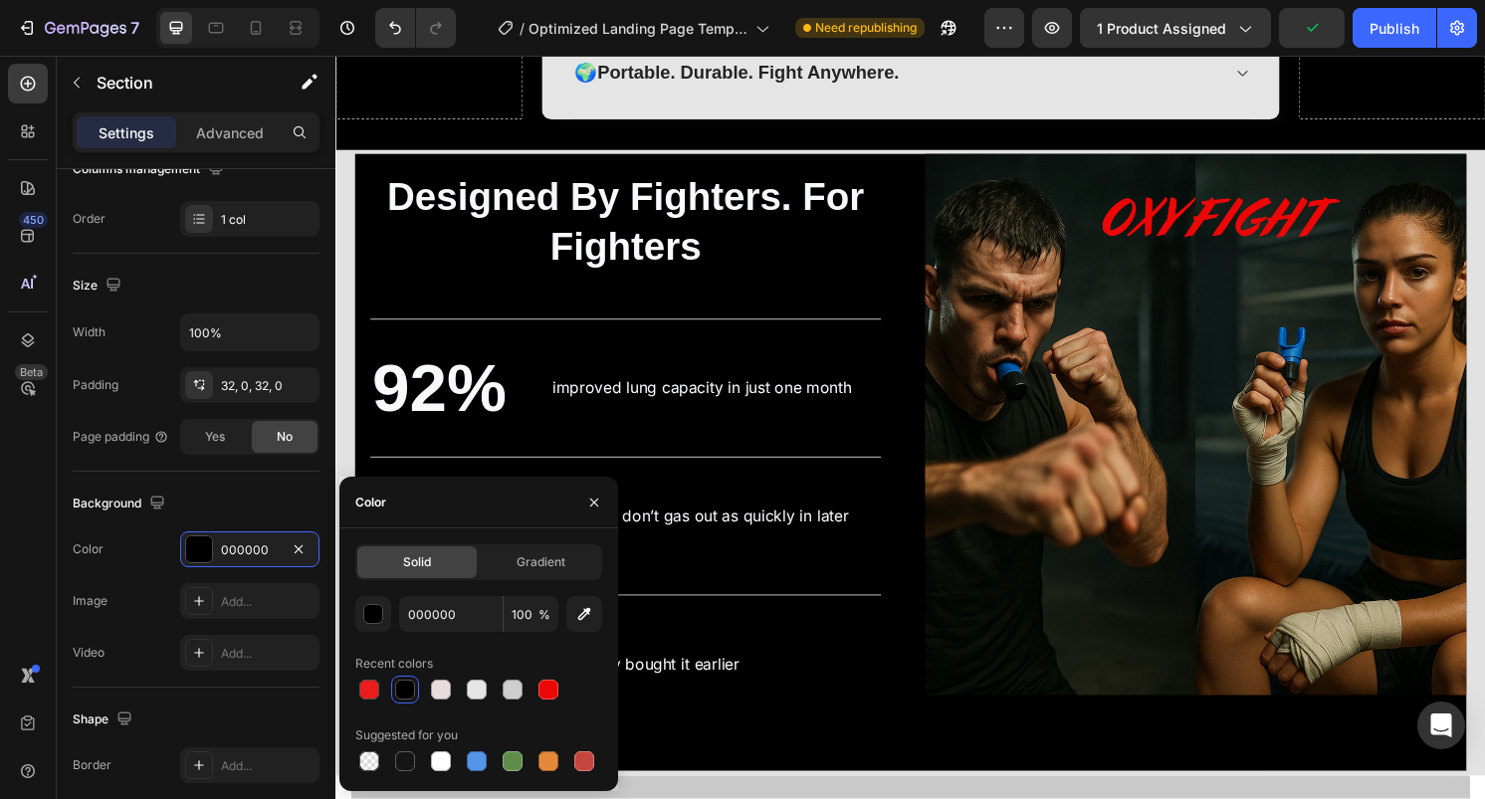
click at [412, 688] on div at bounding box center [405, 690] width 20 height 20
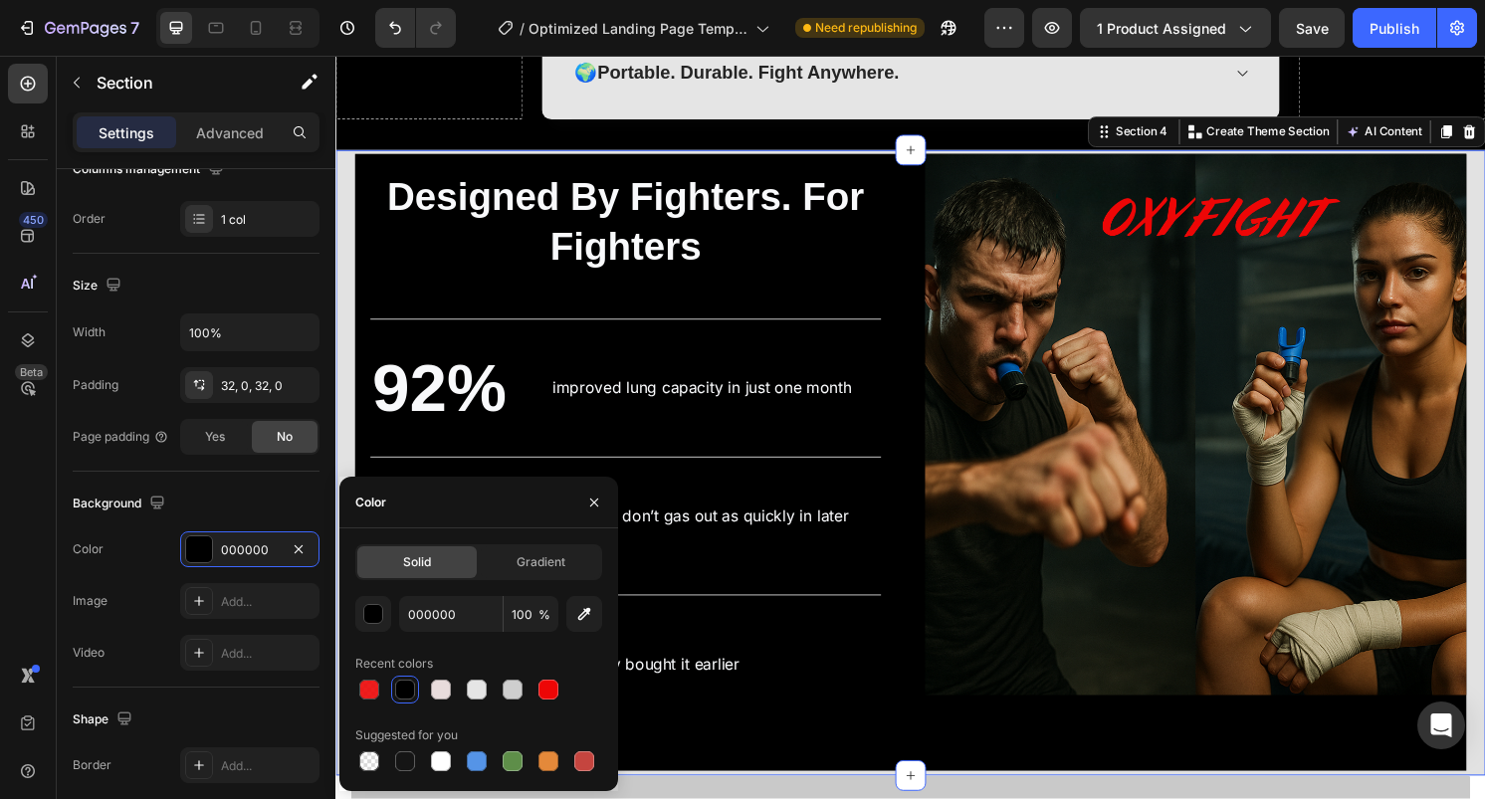
click at [344, 298] on div "Designed By Fighters. For Fighters Heading Designed By Fighters. For Fighters H…" at bounding box center [933, 479] width 1195 height 650
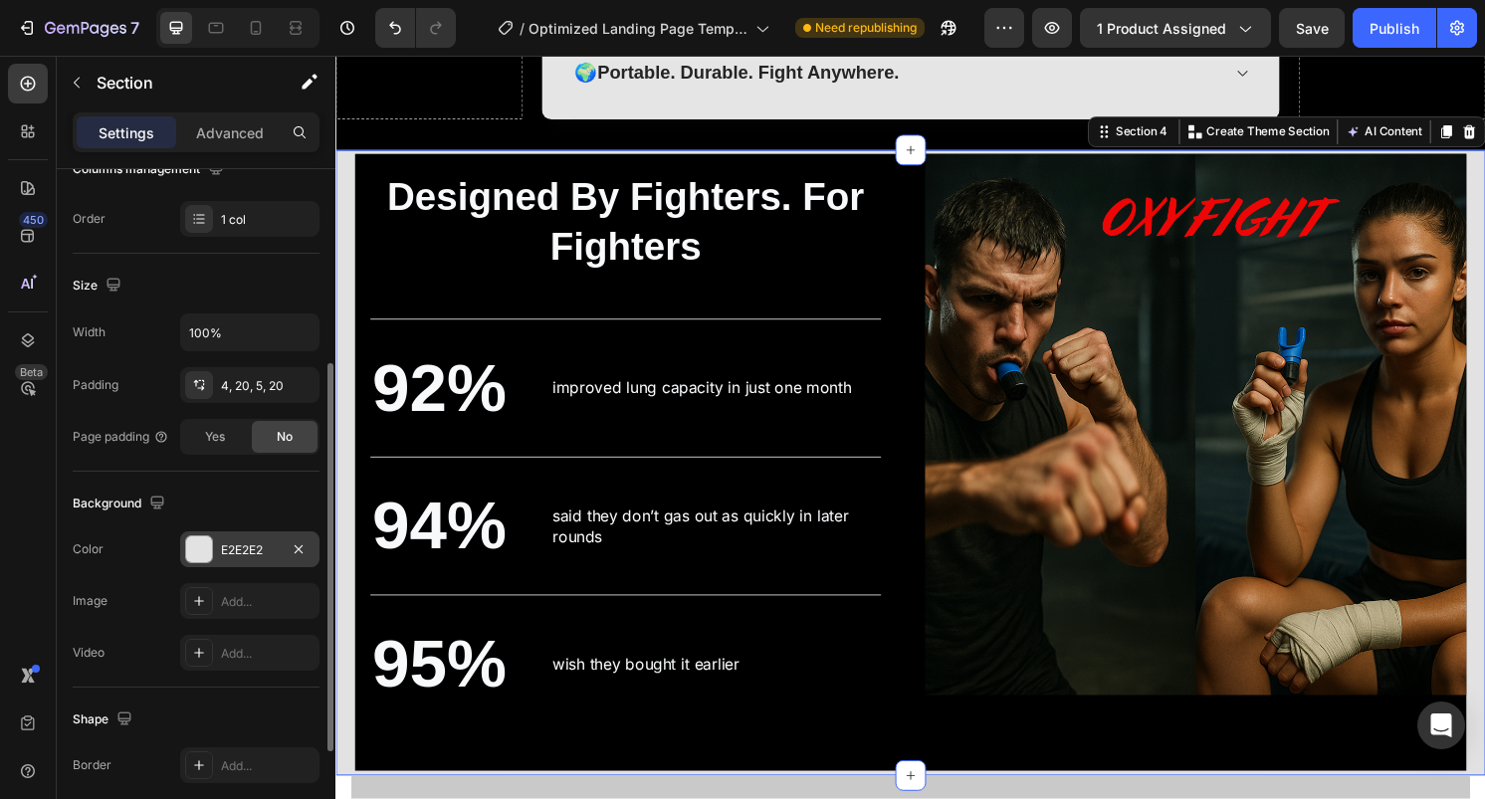
click at [180, 544] on div "E2E2E2" at bounding box center [249, 550] width 139 height 36
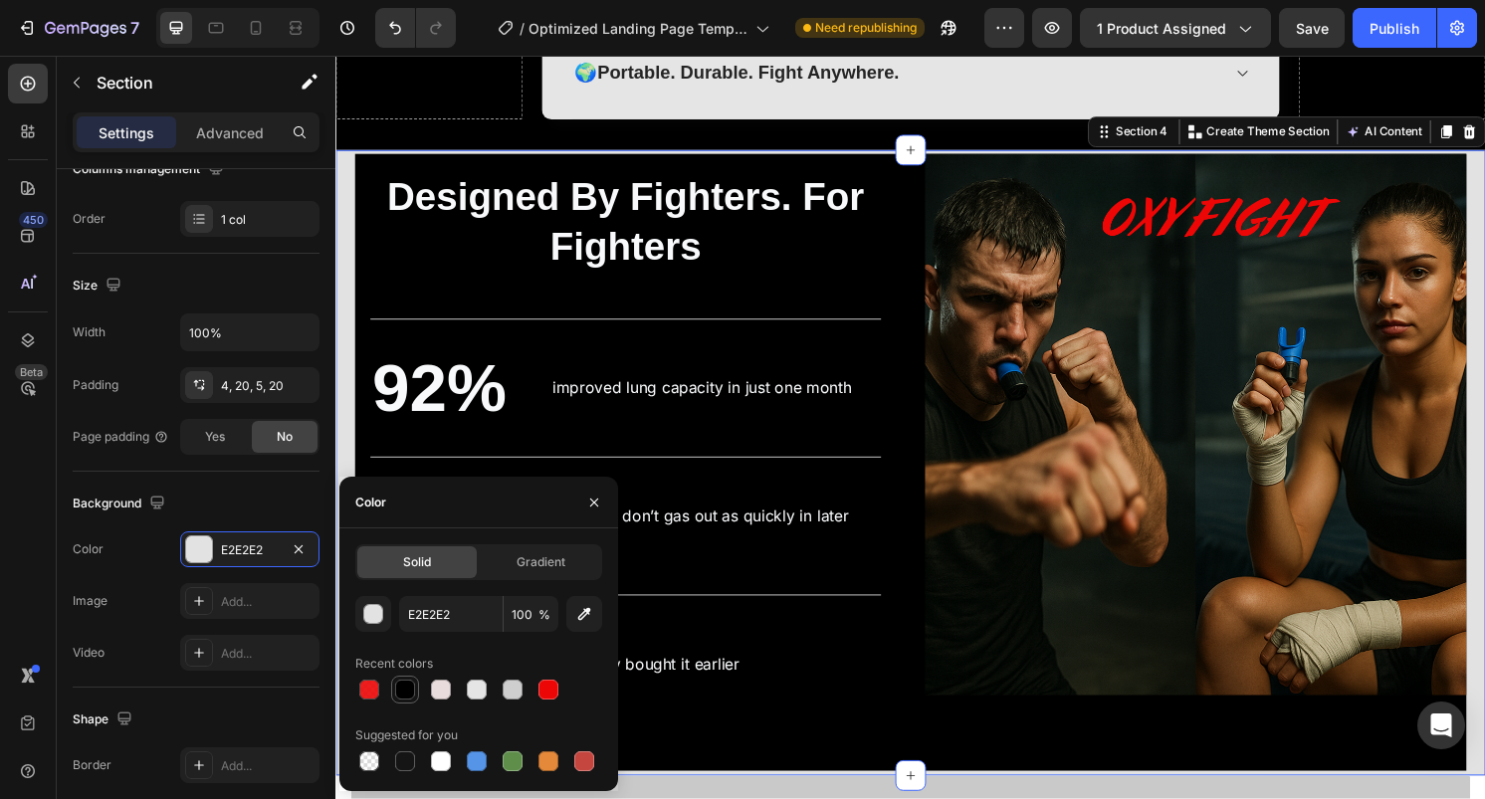
click at [408, 698] on div at bounding box center [405, 690] width 20 height 20
type input "000000"
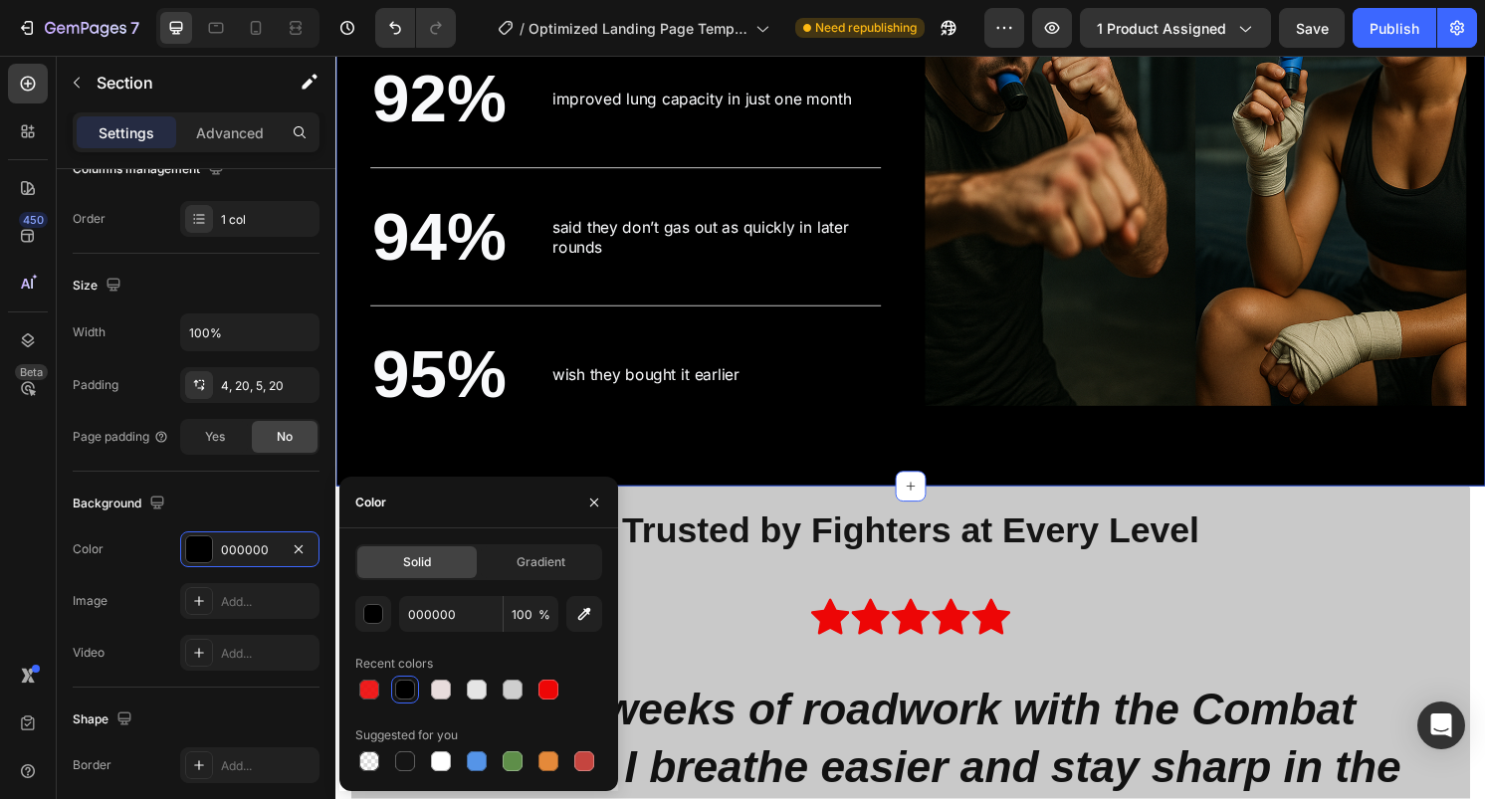
scroll to position [3714, 0]
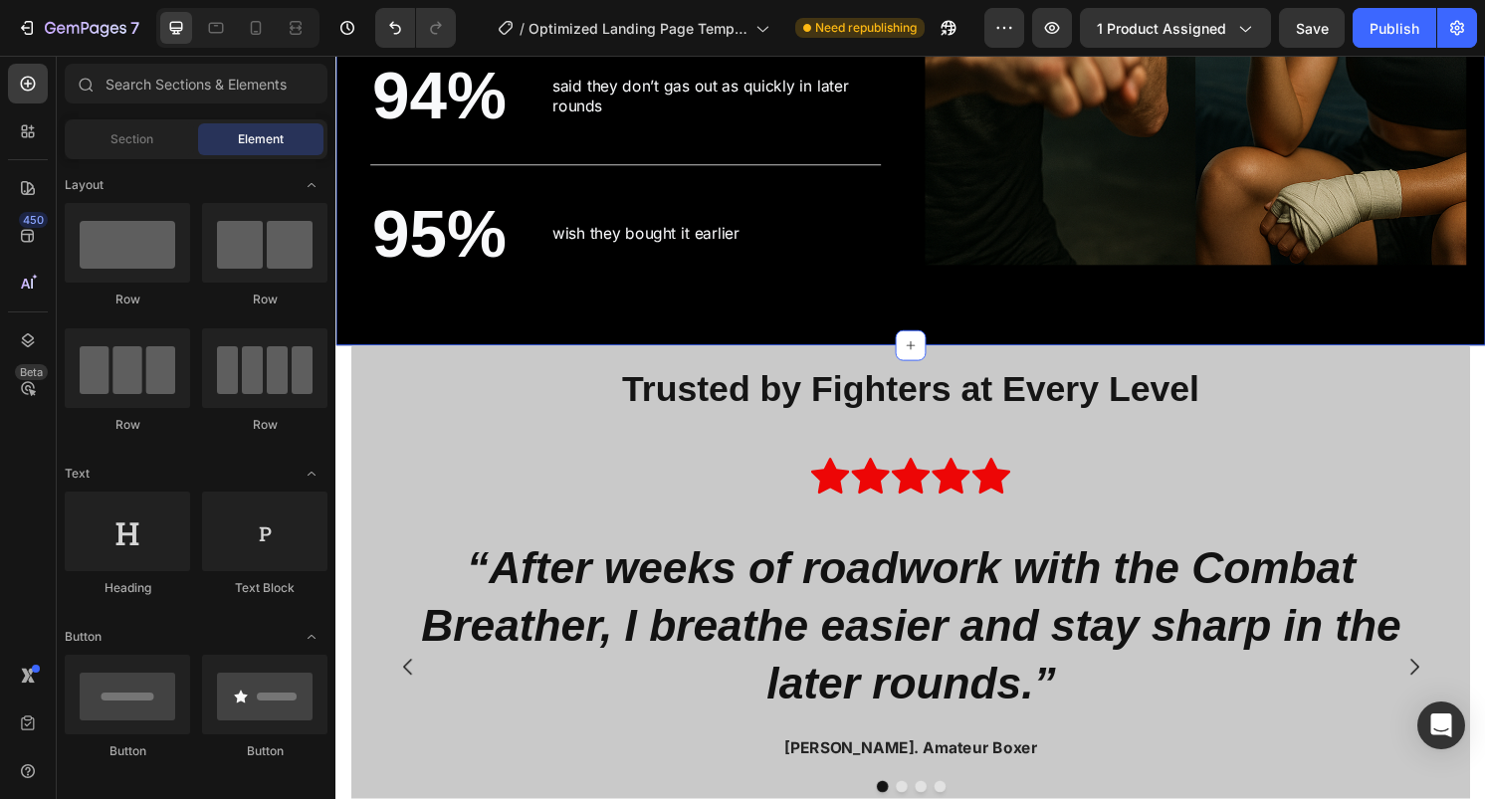
click at [342, 398] on section "Trusted by Fighters at Every Level Heading Icon Icon Icon Icon Icon Row Row “Af…" at bounding box center [933, 617] width 1195 height 521
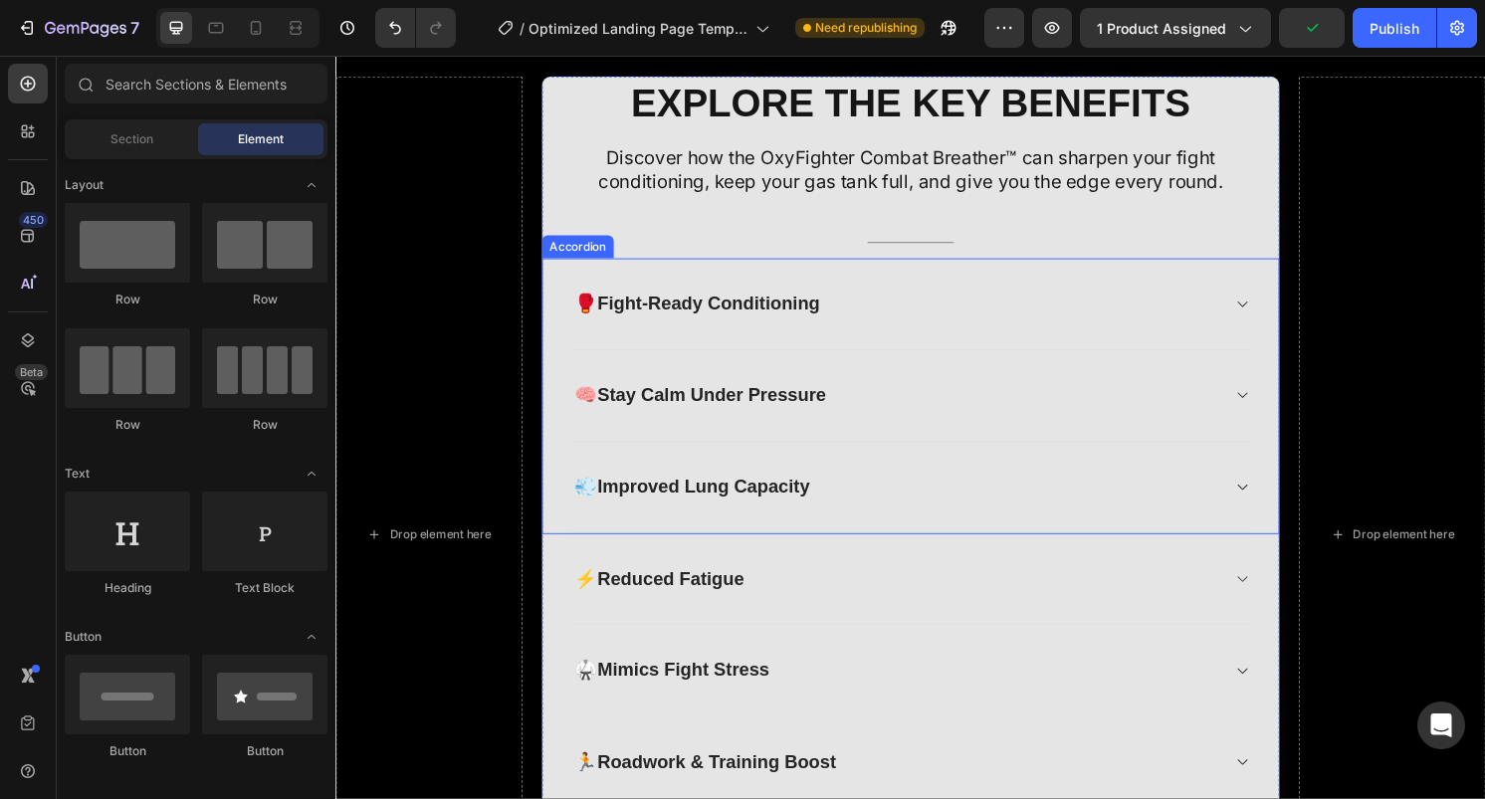
scroll to position [2283, 0]
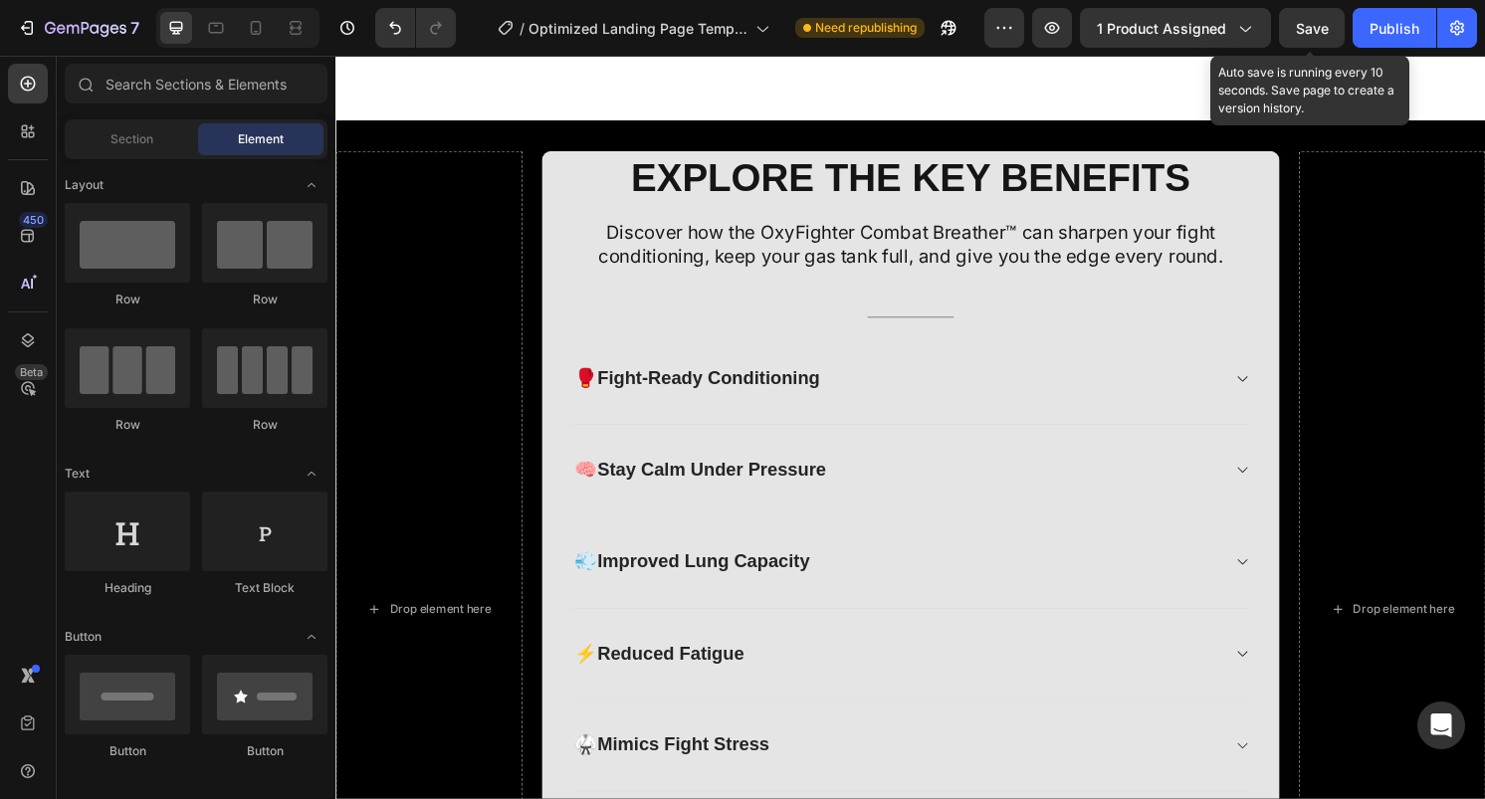
click at [1324, 32] on span "Save" at bounding box center [1312, 28] width 33 height 17
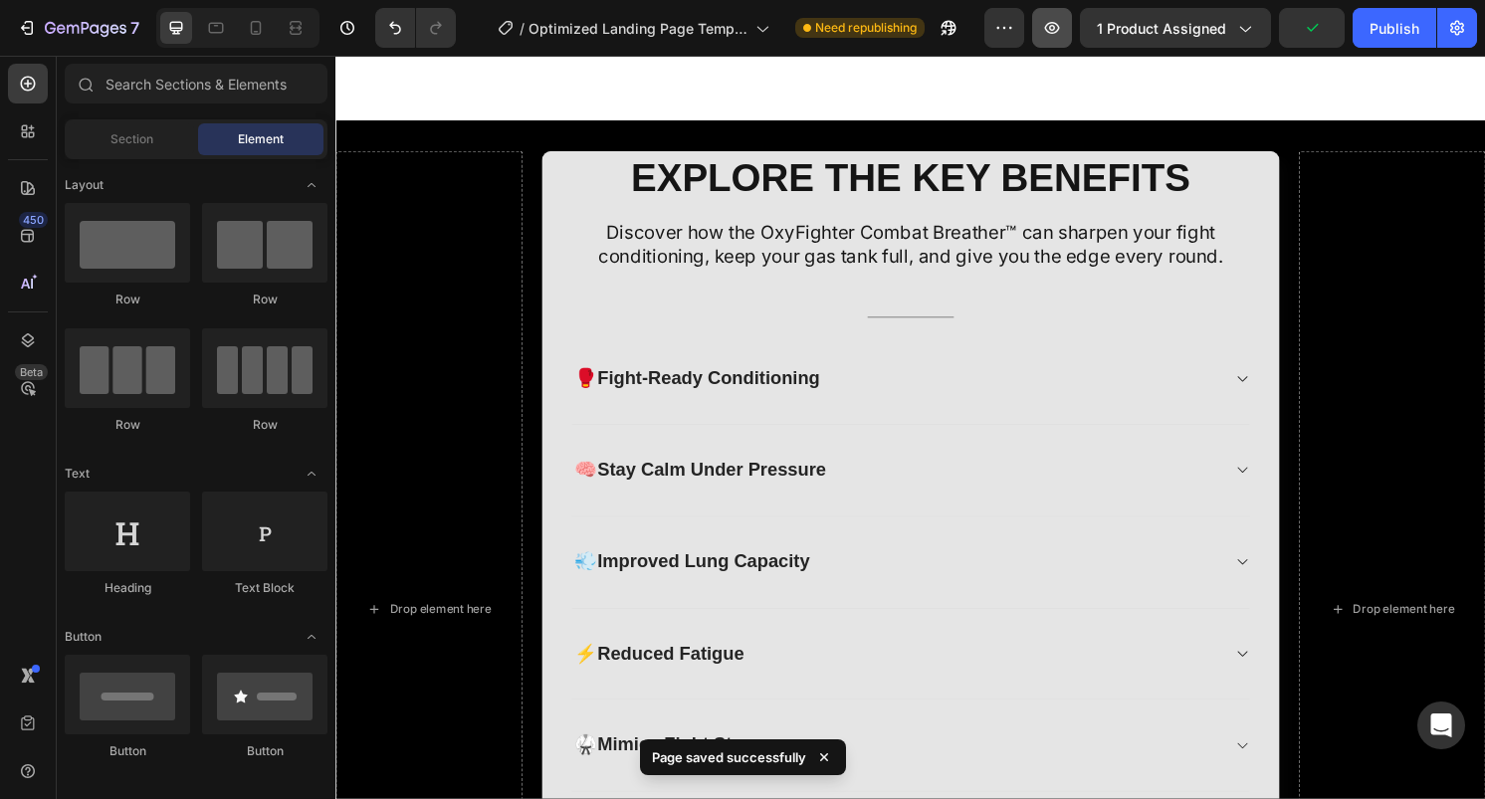
click at [1055, 27] on icon "button" at bounding box center [1052, 28] width 20 height 20
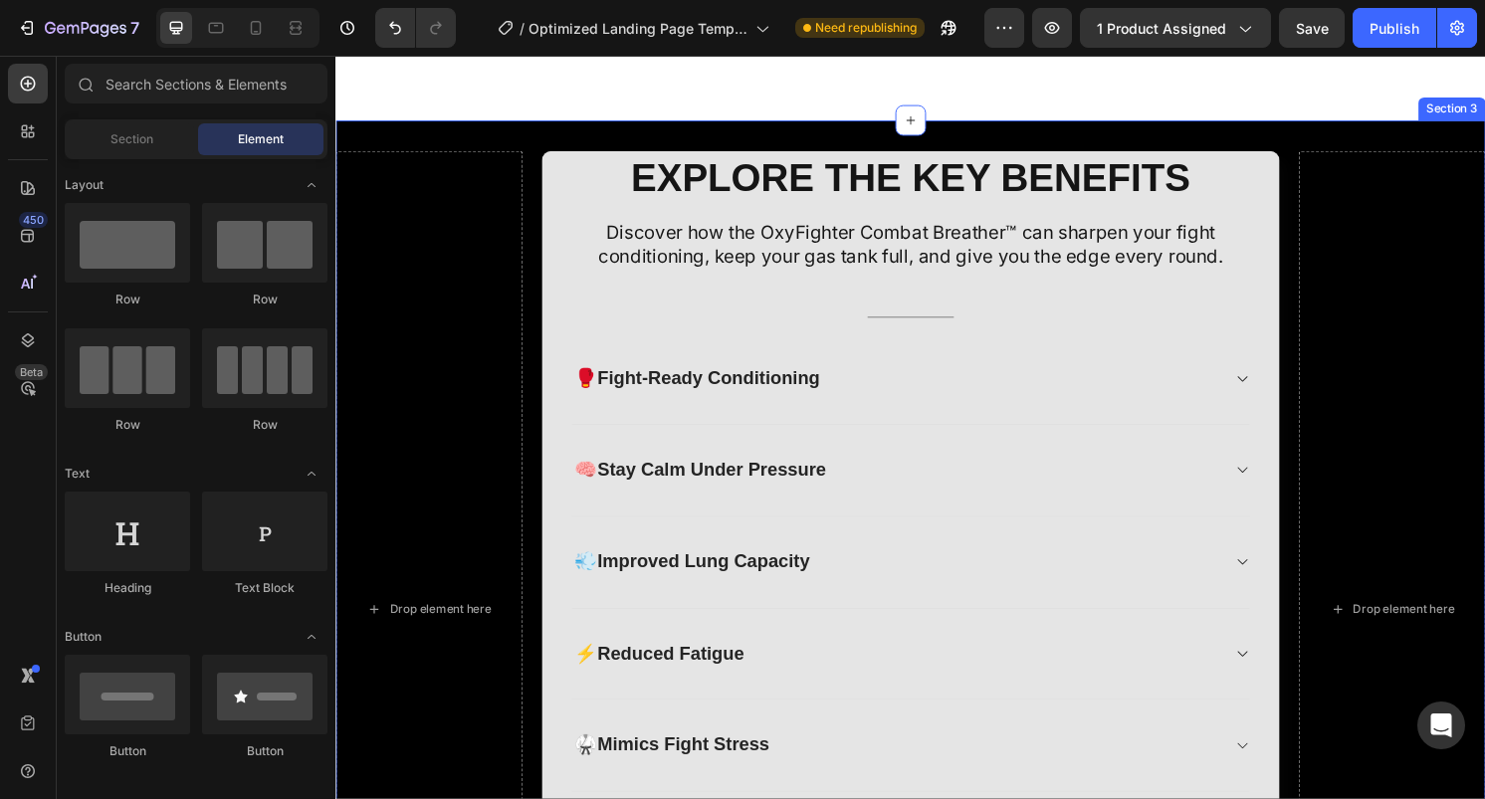
click at [531, 139] on div "Drop element here EXPLORE THE KEY BENEFITS Heading Discover how the OxyFighter …" at bounding box center [933, 630] width 1195 height 1015
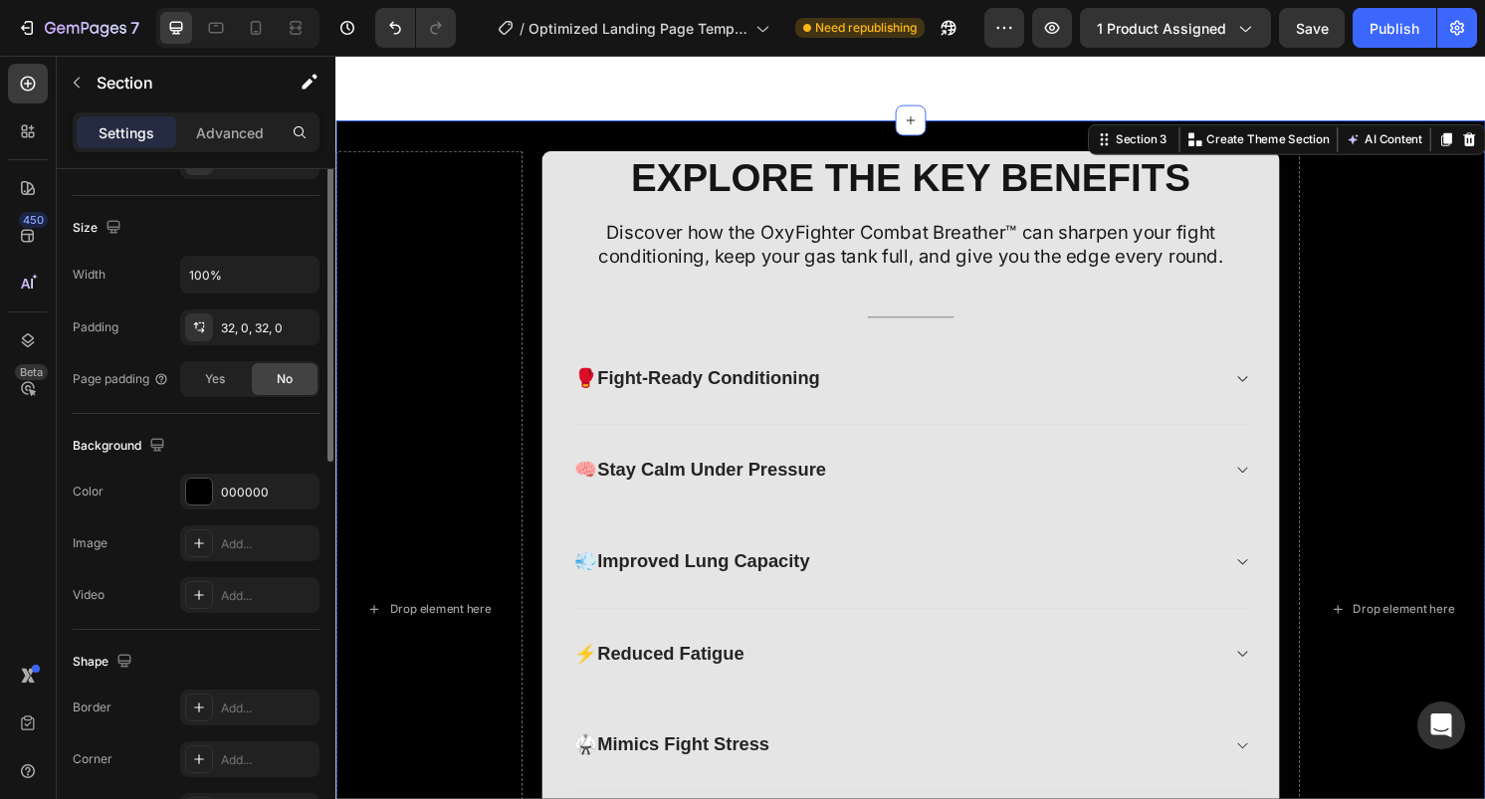
scroll to position [429, 0]
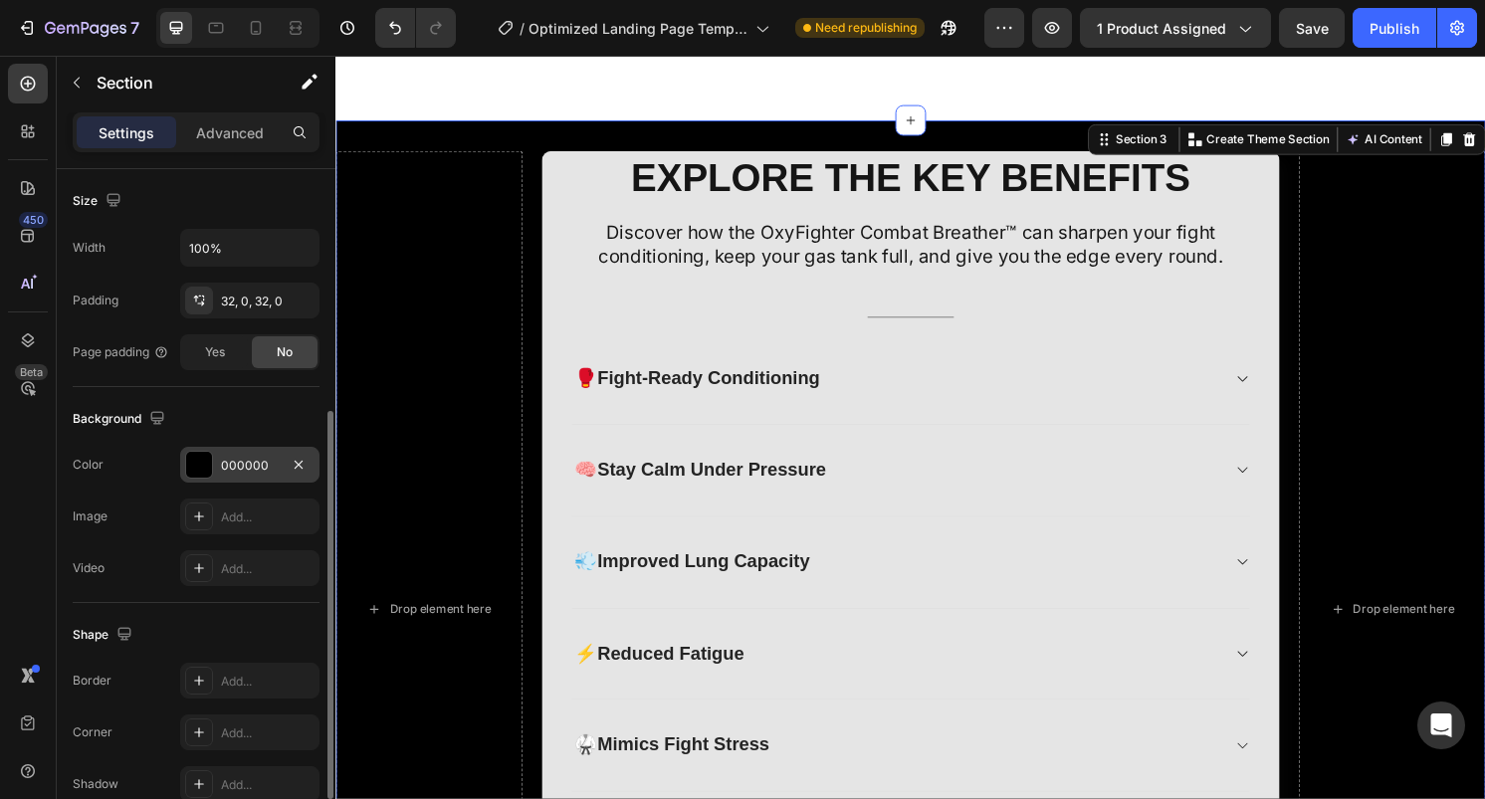
click at [204, 478] on div at bounding box center [199, 465] width 28 height 28
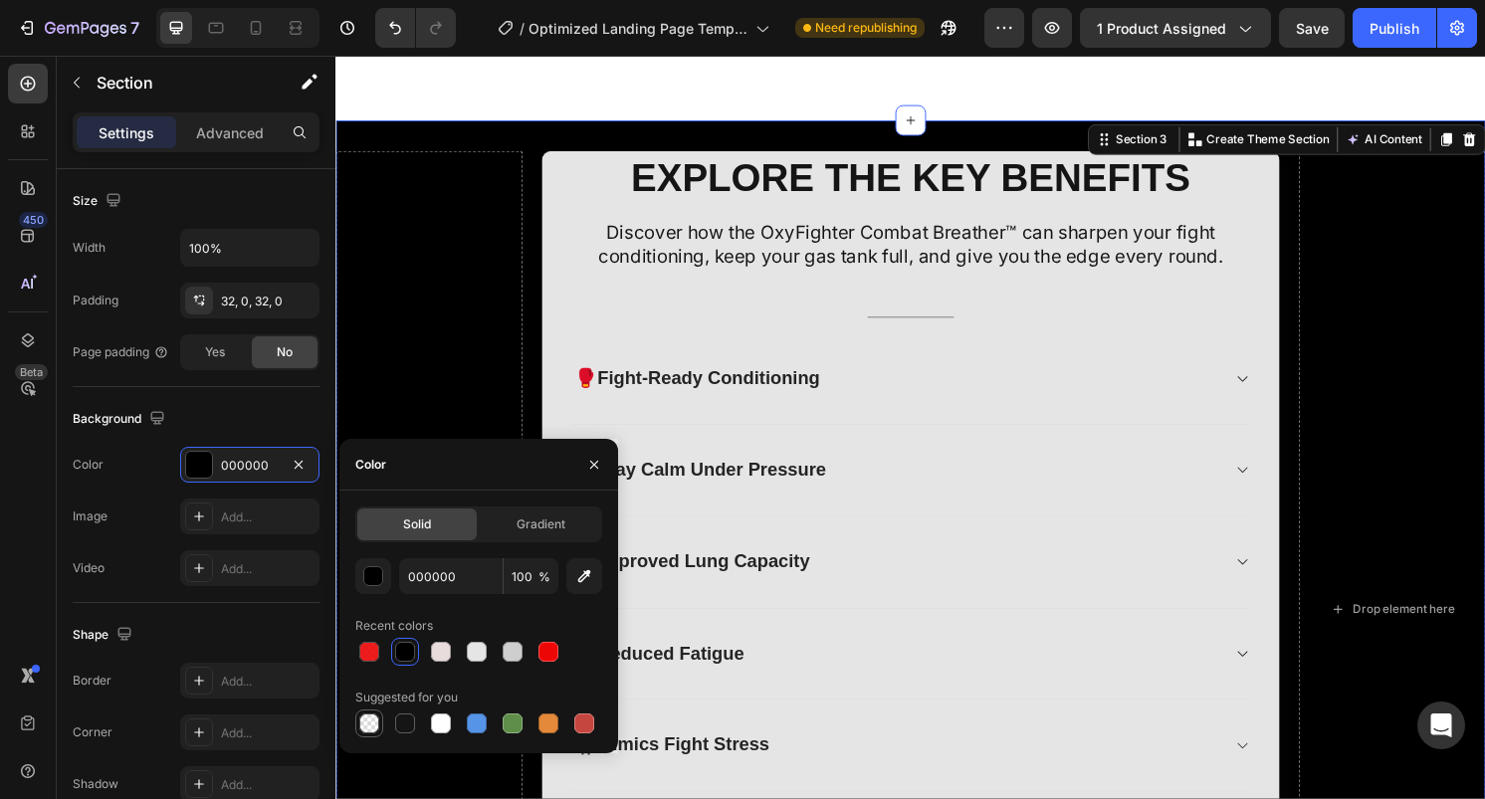
click at [365, 723] on div at bounding box center [369, 724] width 20 height 20
type input "0"
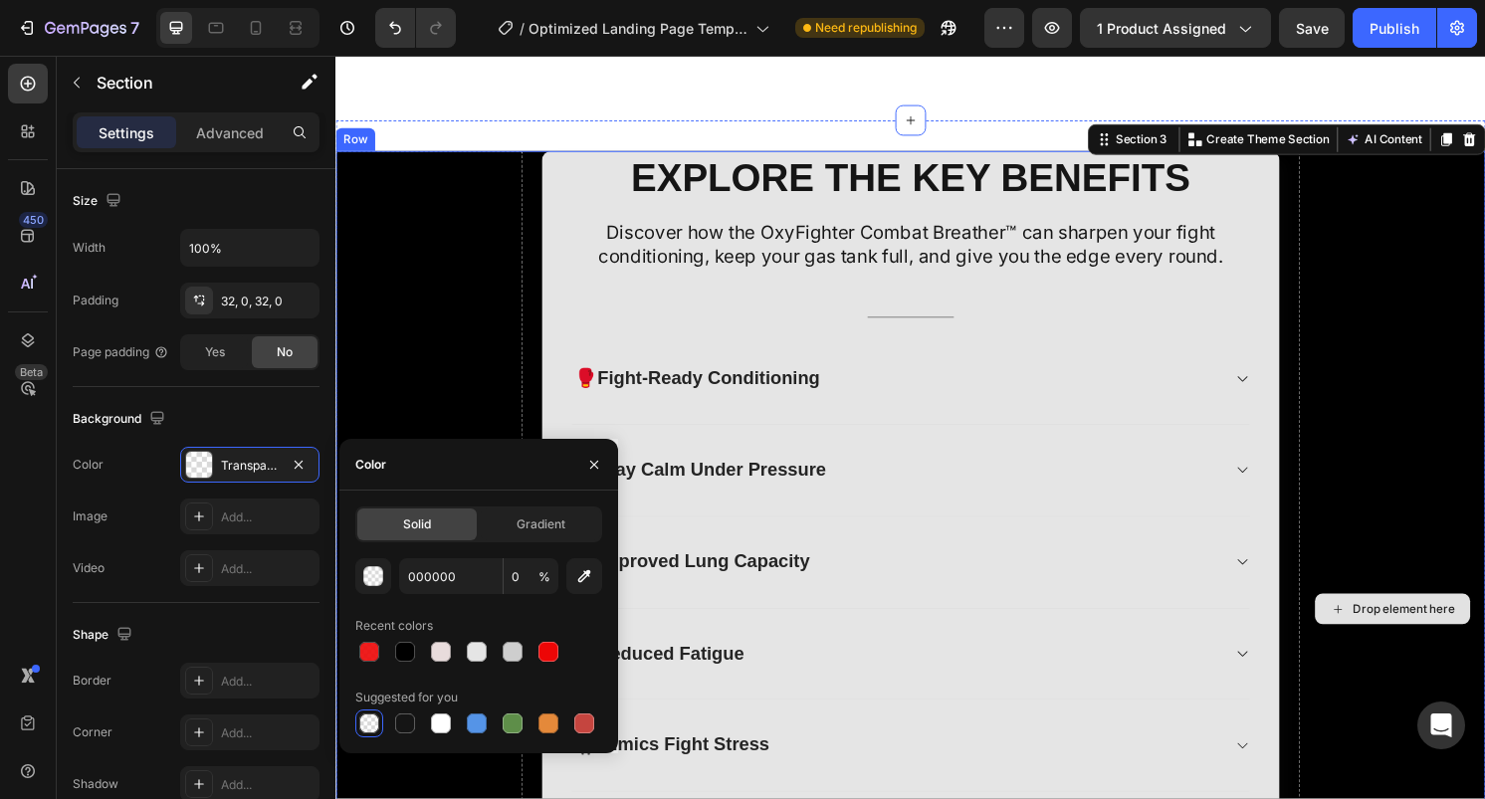
click at [1363, 346] on div "Drop element here" at bounding box center [1433, 631] width 194 height 952
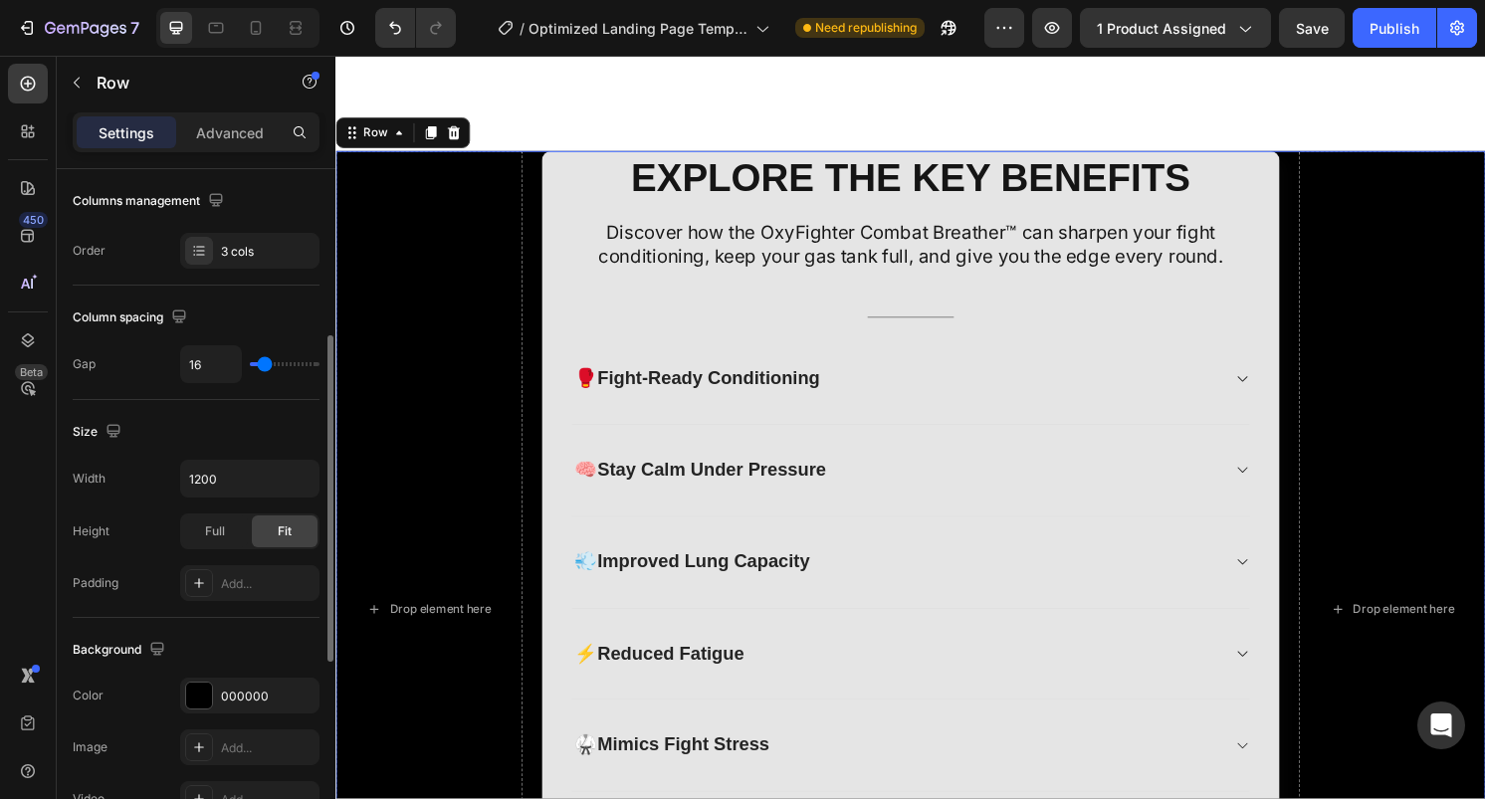
scroll to position [337, 0]
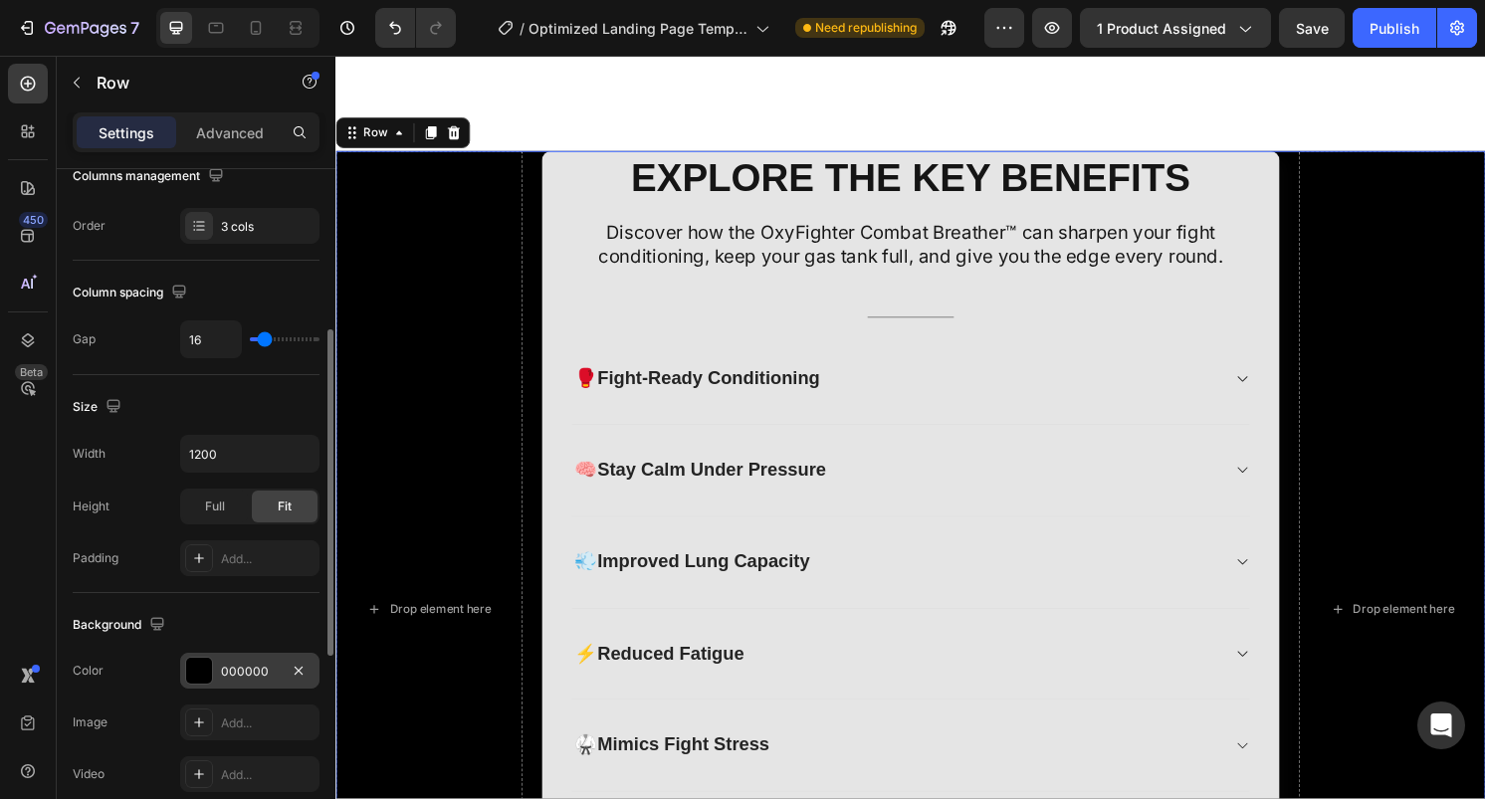
click at [192, 681] on div at bounding box center [199, 671] width 26 height 26
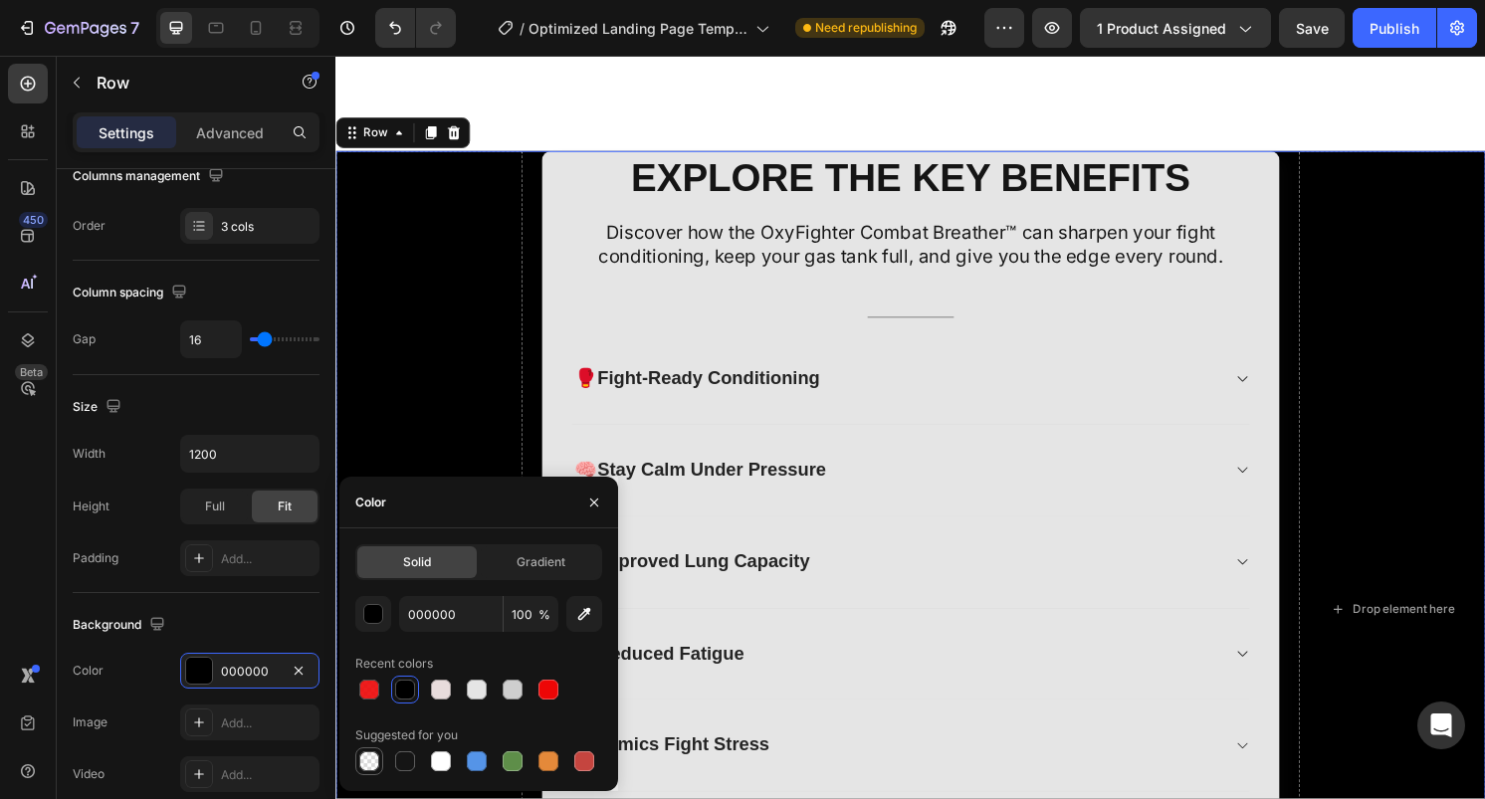
click at [375, 775] on div at bounding box center [369, 762] width 28 height 28
type input "0"
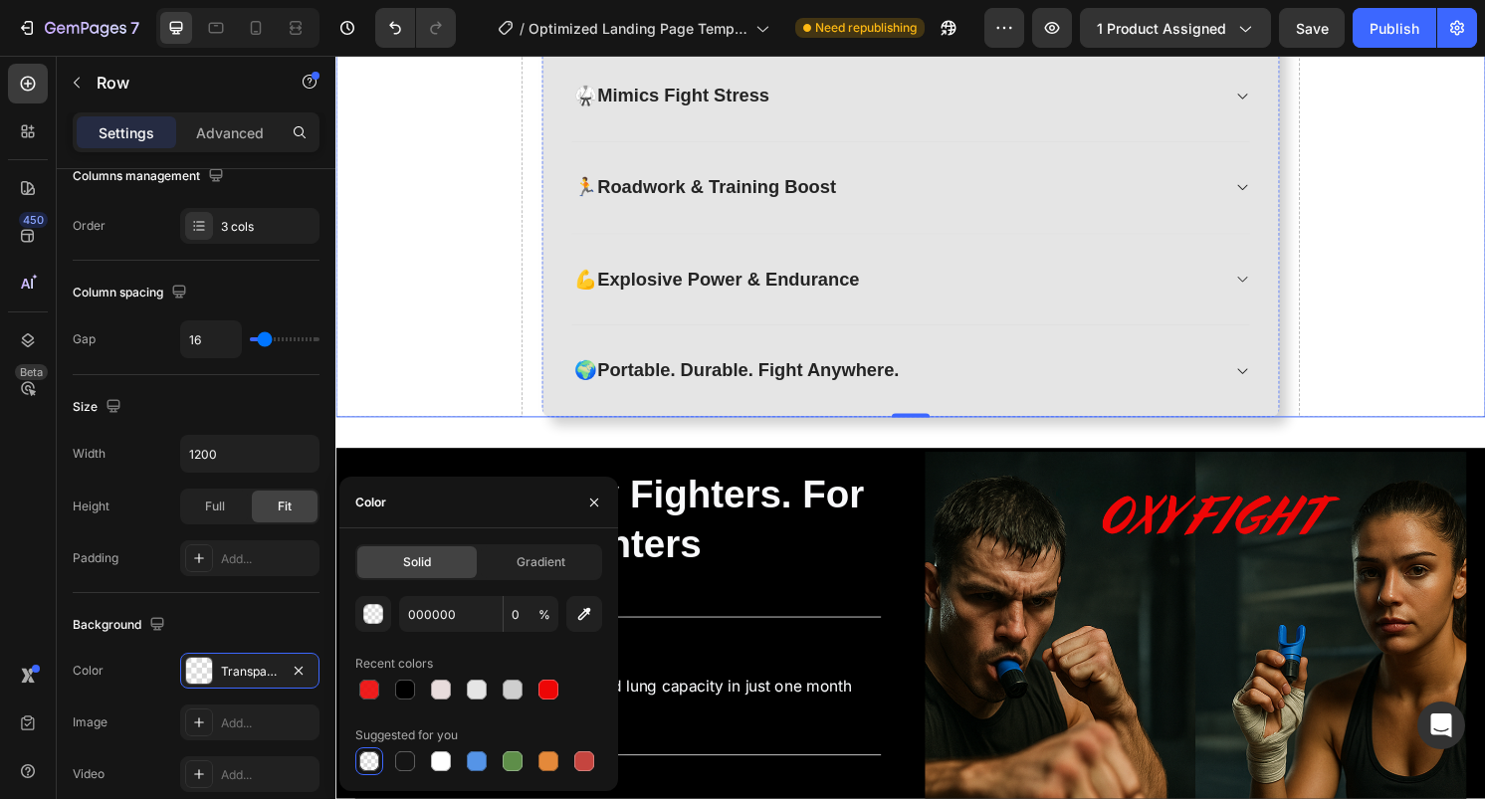
scroll to position [3109, 0]
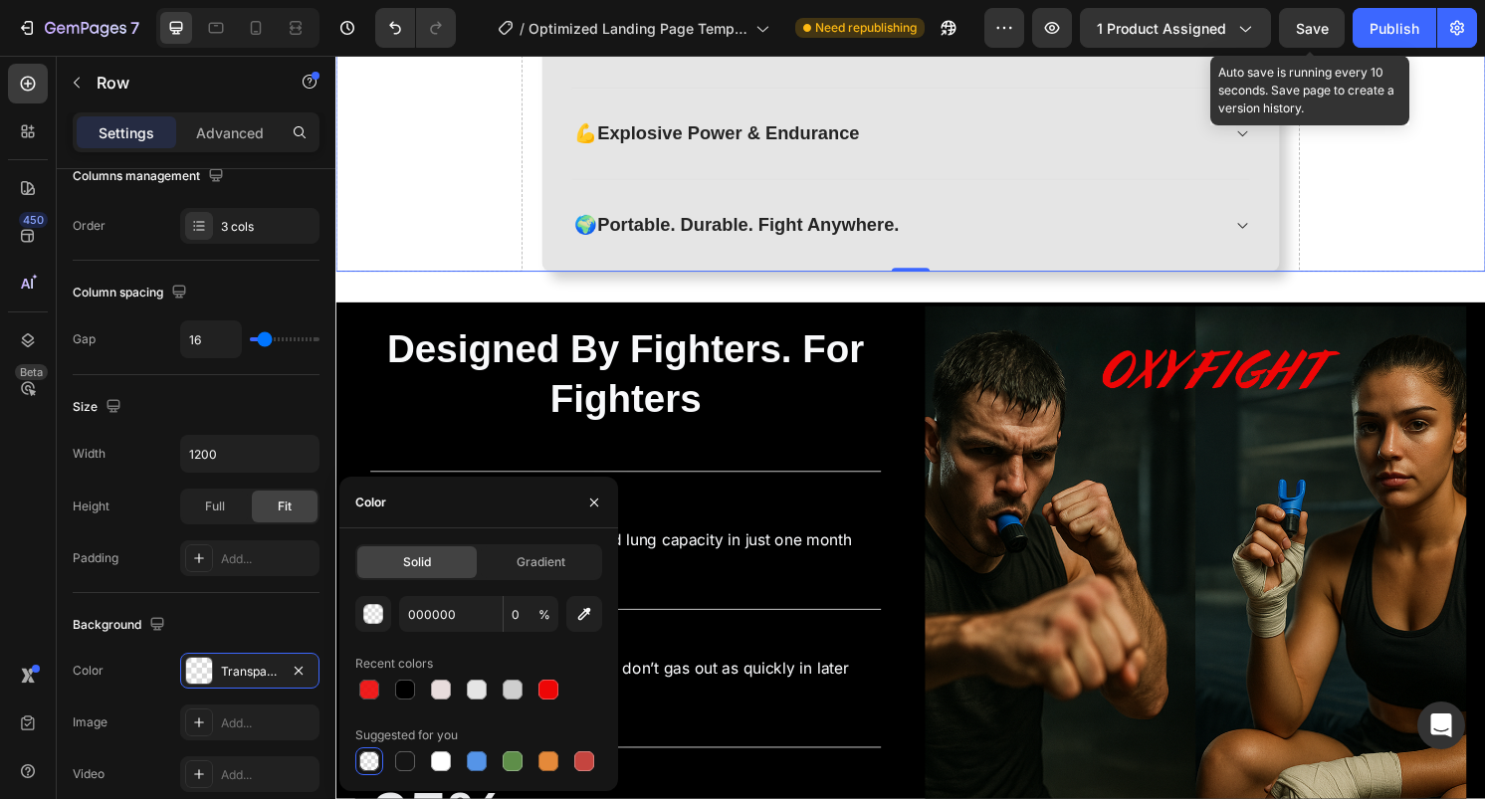
click at [1303, 28] on span "Save" at bounding box center [1312, 28] width 33 height 17
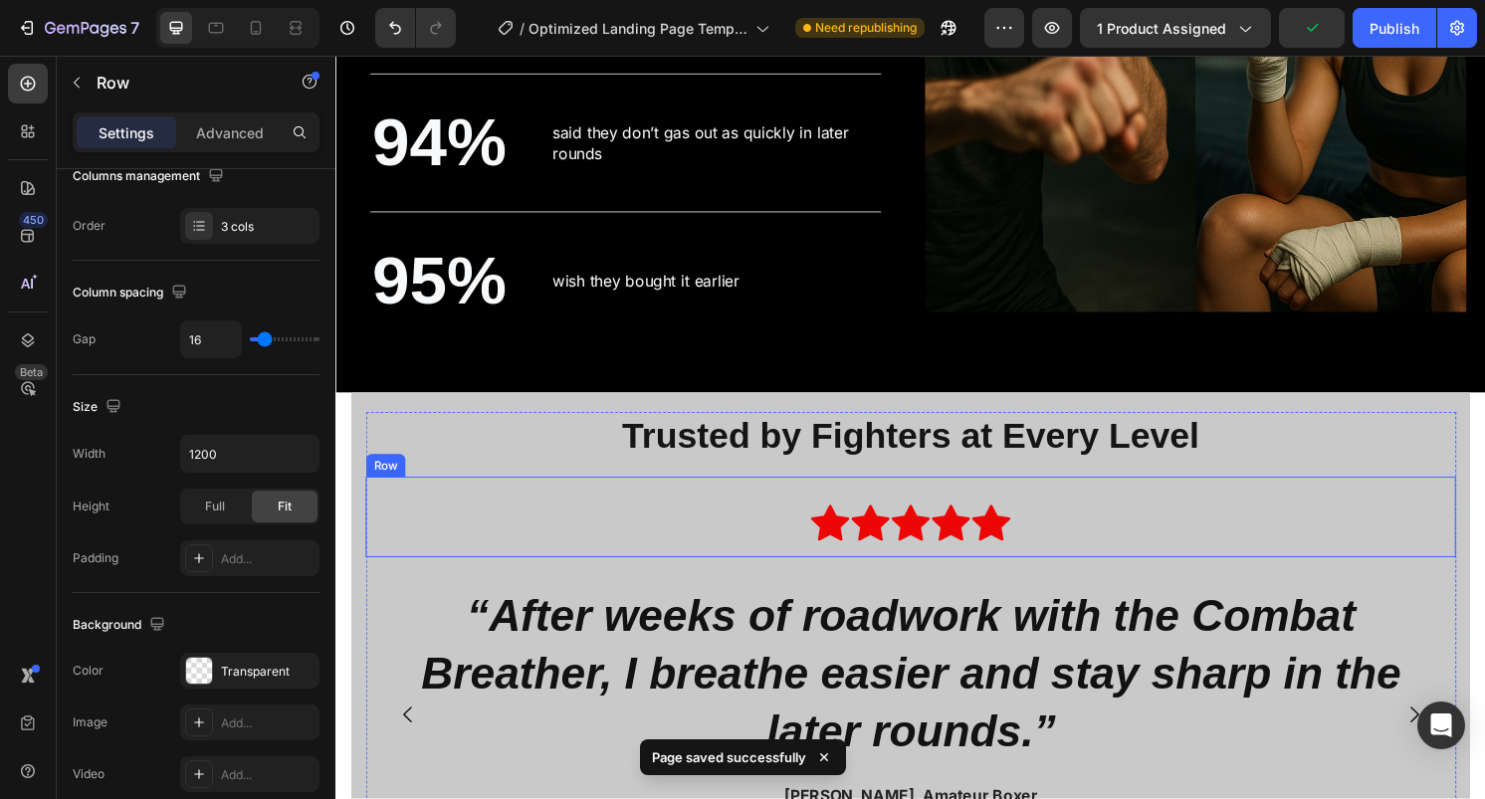
scroll to position [3901, 0]
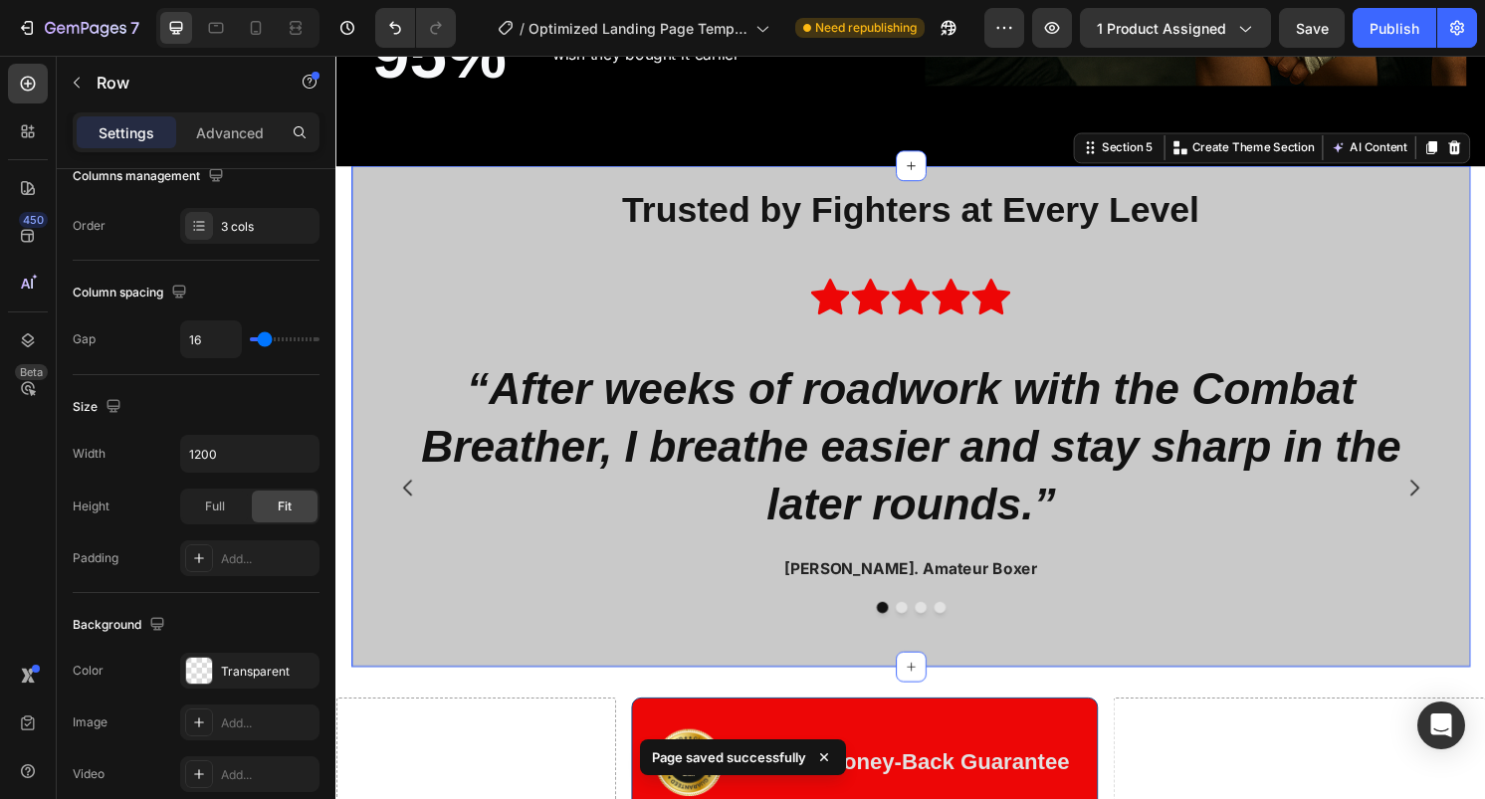
click at [360, 281] on div "Trusted by Fighters at Every Level Heading Icon Icon Icon Icon Icon Row Row “Af…" at bounding box center [932, 431] width 1163 height 521
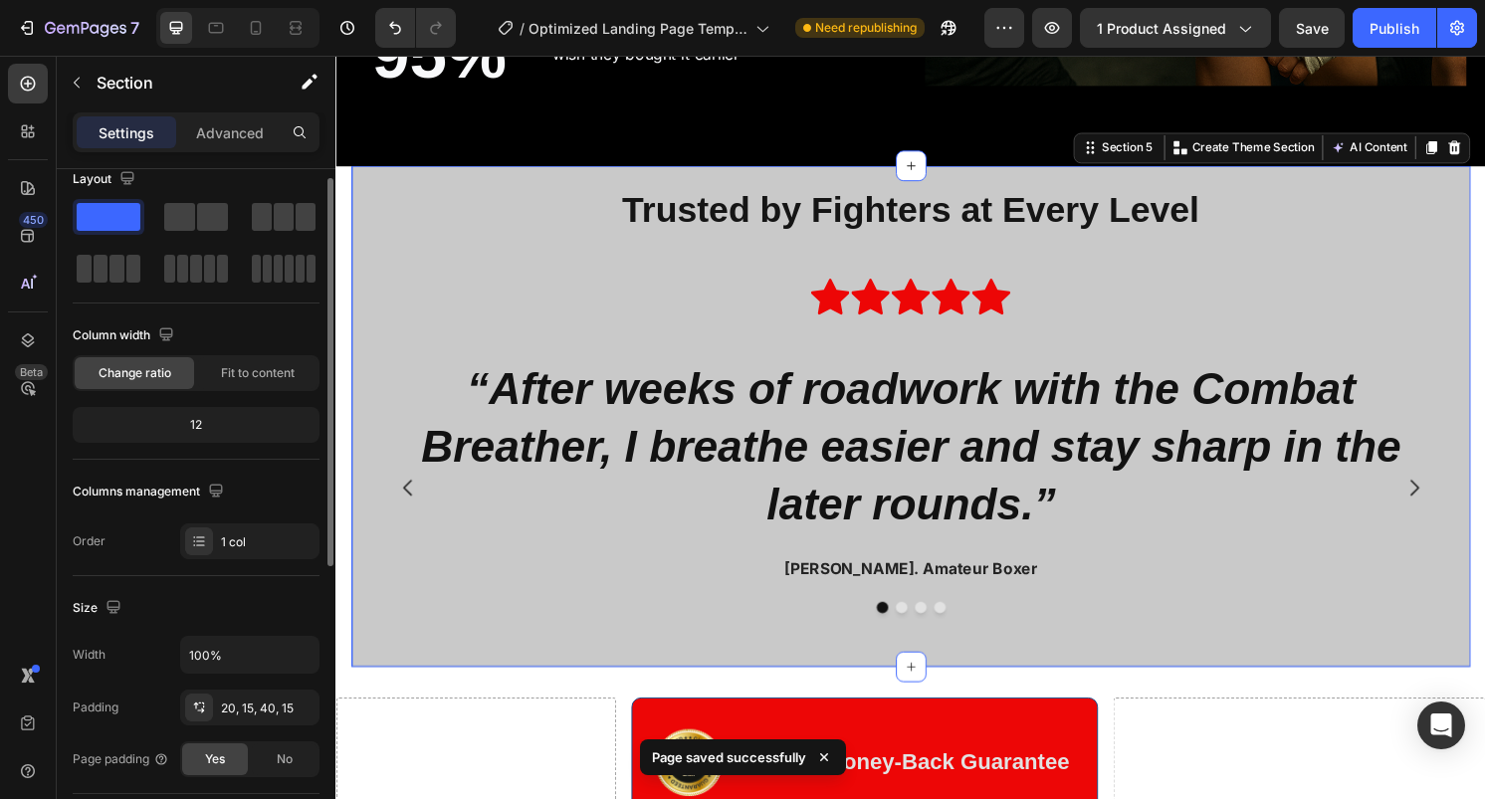
scroll to position [20, 0]
click at [231, 144] on div "Advanced" at bounding box center [230, 132] width 100 height 32
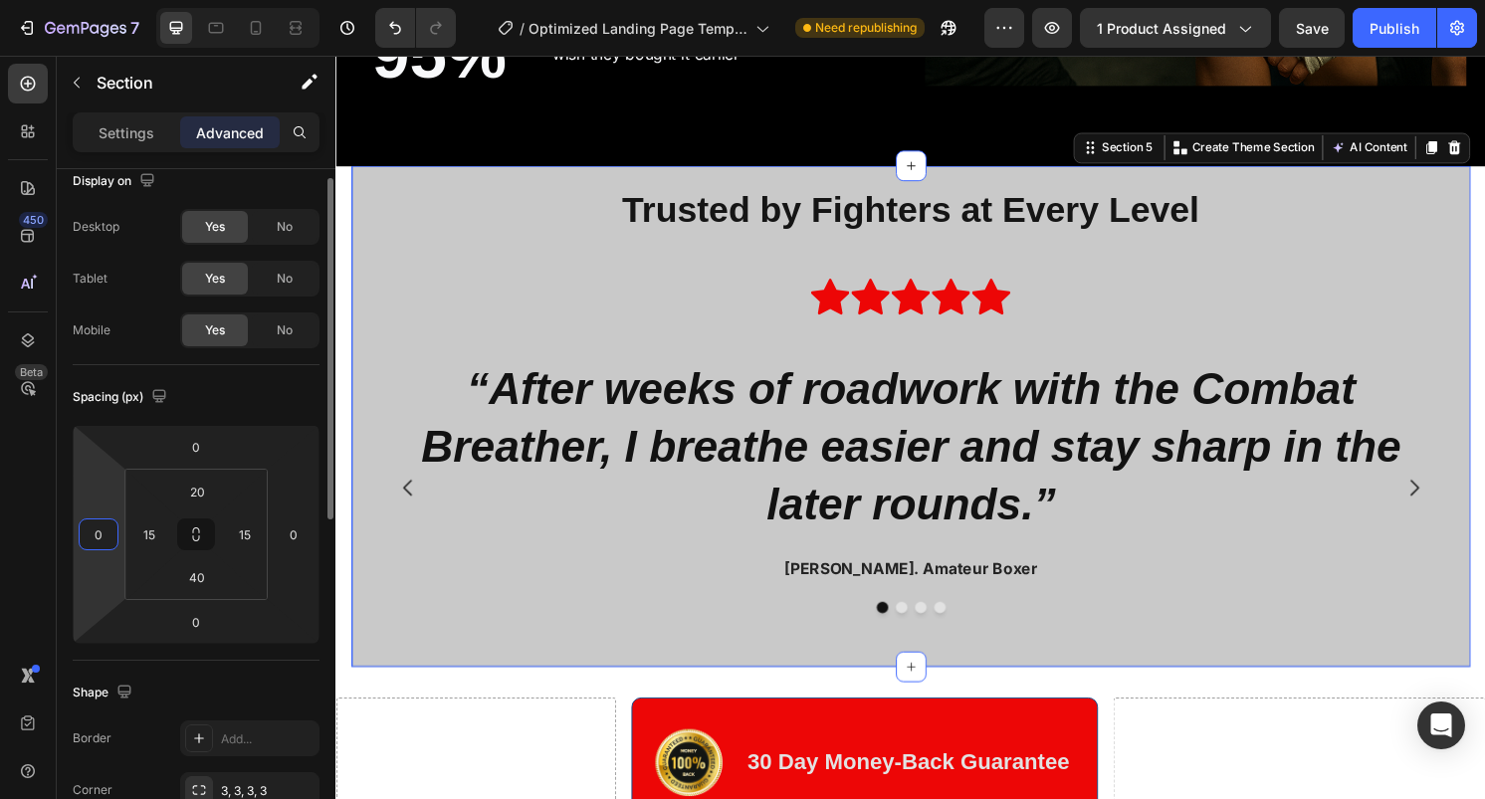
click at [105, 532] on input "0" at bounding box center [99, 535] width 30 height 30
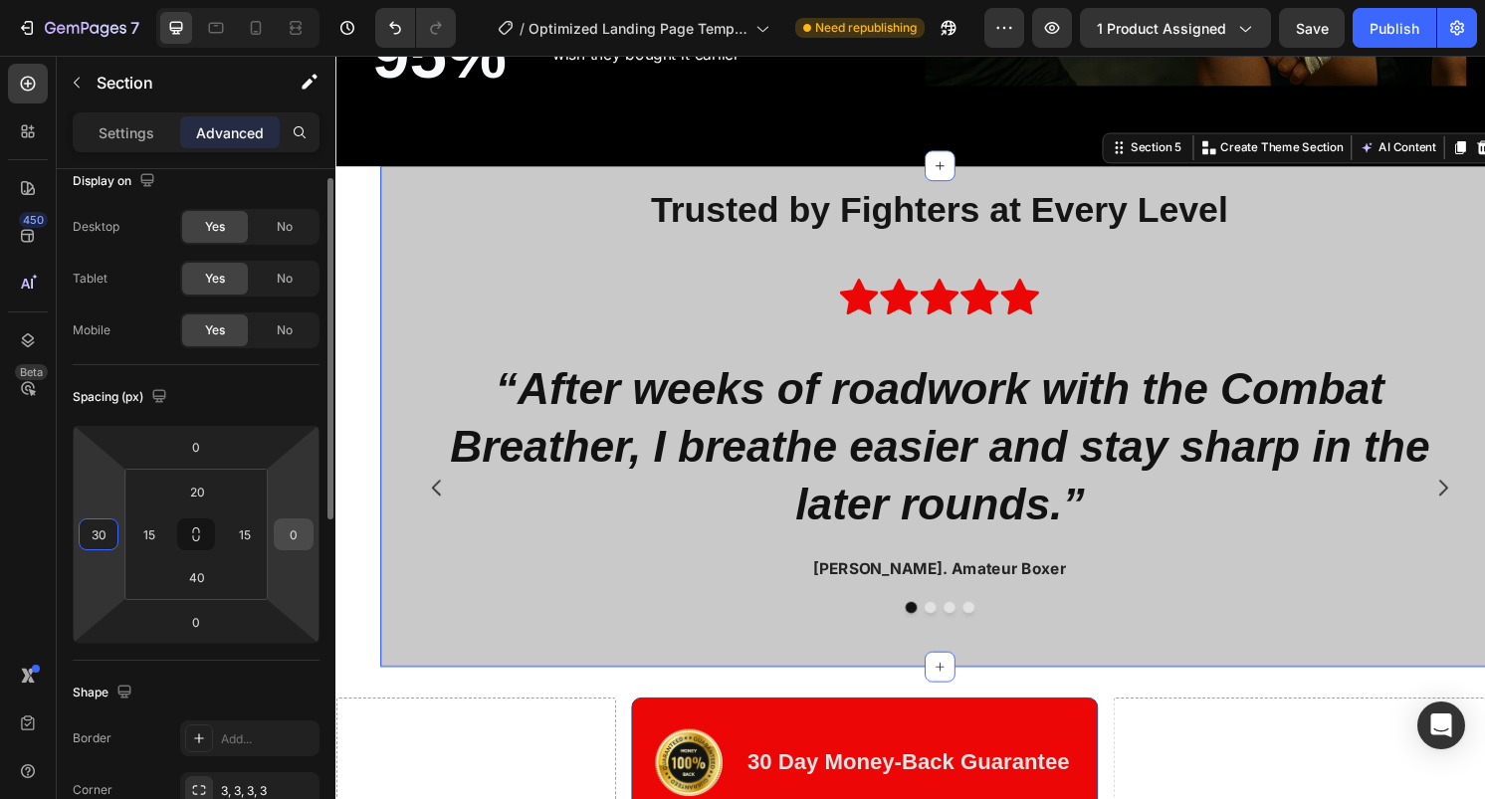
type input "30"
click at [282, 536] on input "0" at bounding box center [294, 535] width 30 height 30
click at [285, 544] on input "30" at bounding box center [294, 535] width 30 height 30
click at [285, 544] on input "45" at bounding box center [294, 535] width 30 height 30
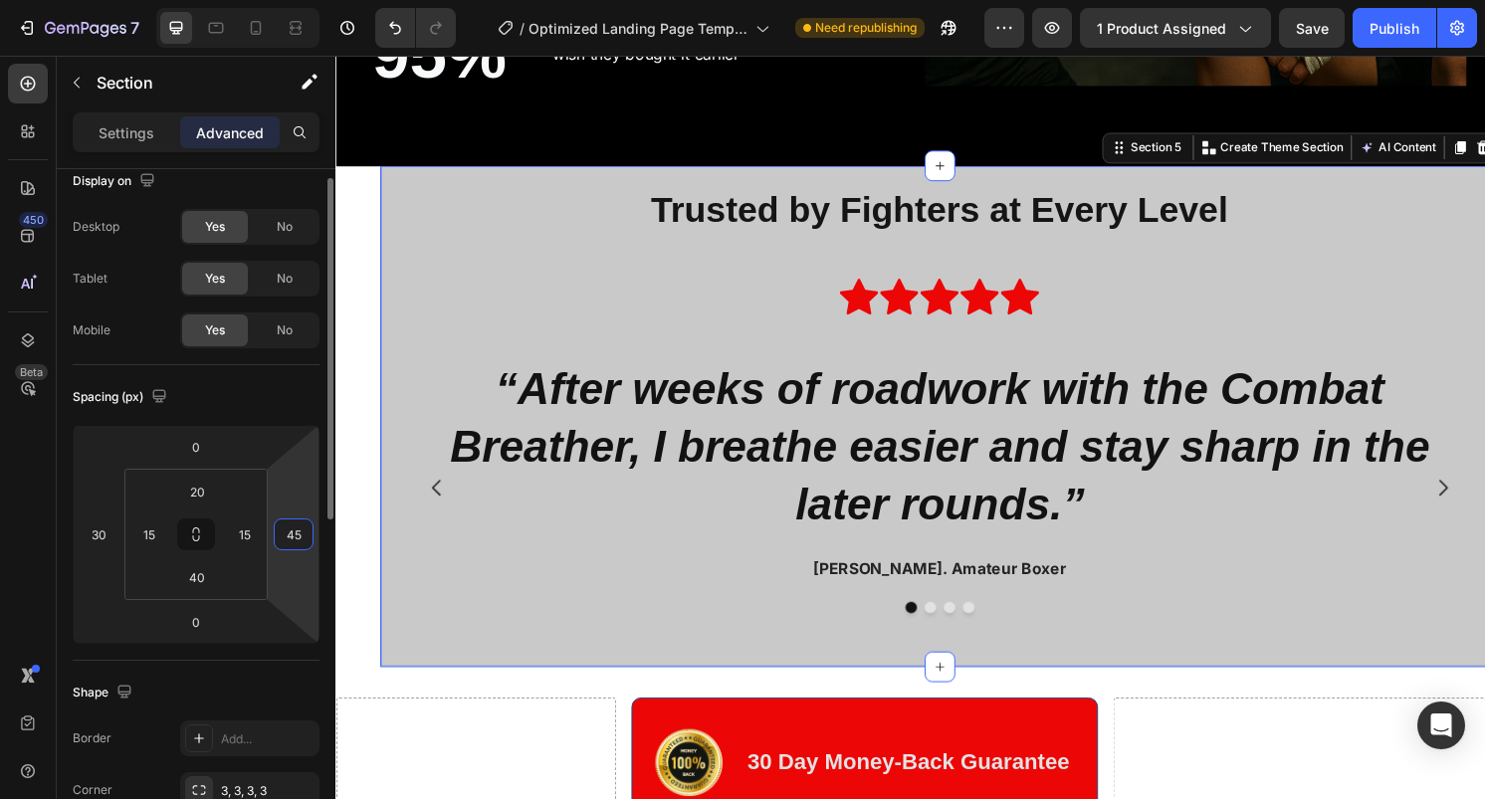
click at [285, 544] on input "45" at bounding box center [294, 535] width 30 height 30
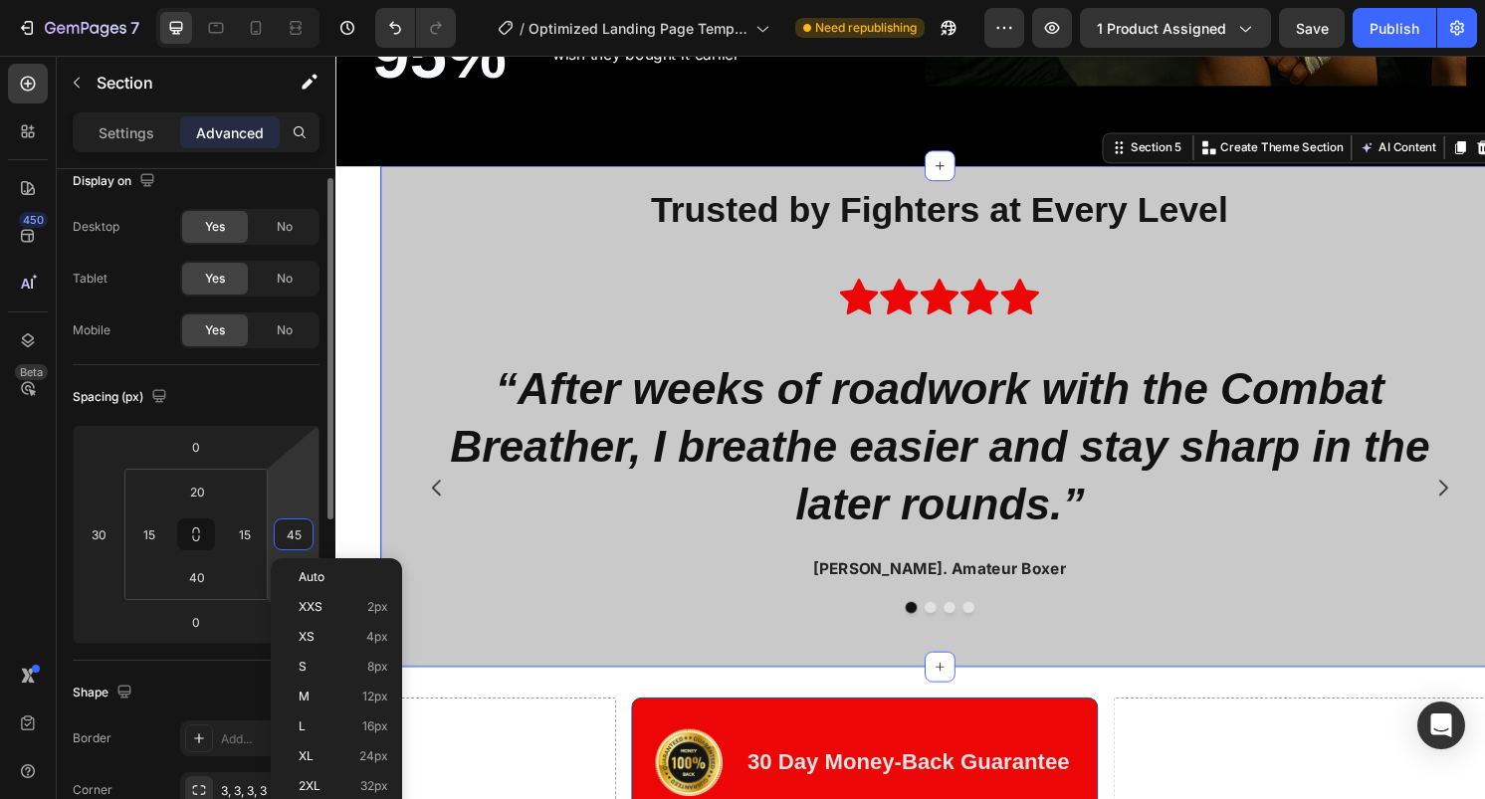
click at [285, 544] on input "45" at bounding box center [294, 535] width 30 height 30
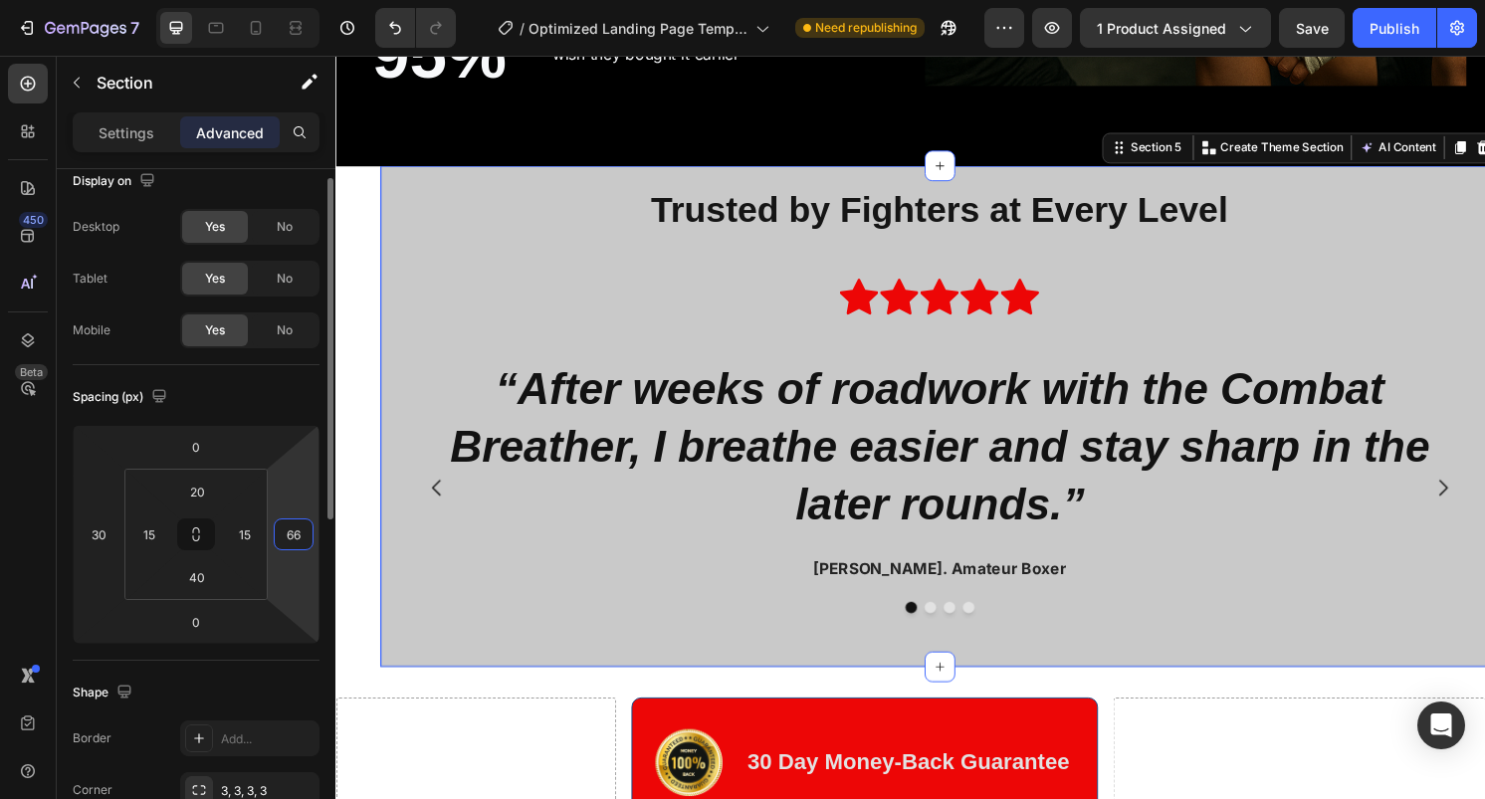
type input "66"
click at [259, 0] on html "7 / Optimized Landing Page Template Need republishing Preview 1 product assigne…" at bounding box center [742, 0] width 1485 height 0
click at [297, 541] on input "66" at bounding box center [294, 535] width 30 height 30
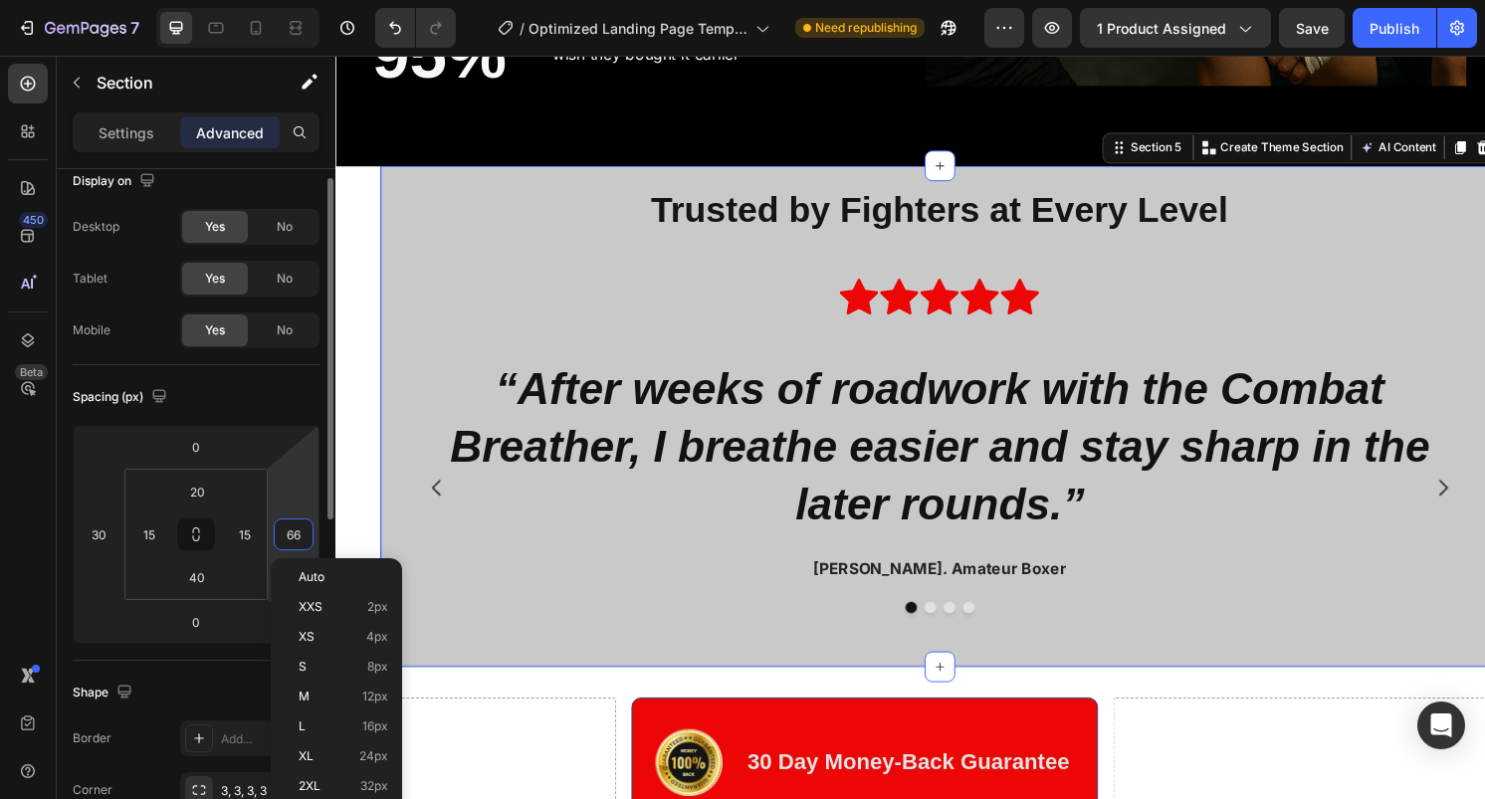
click at [297, 541] on input "66" at bounding box center [294, 535] width 30 height 30
click at [94, 536] on input "30" at bounding box center [99, 535] width 30 height 30
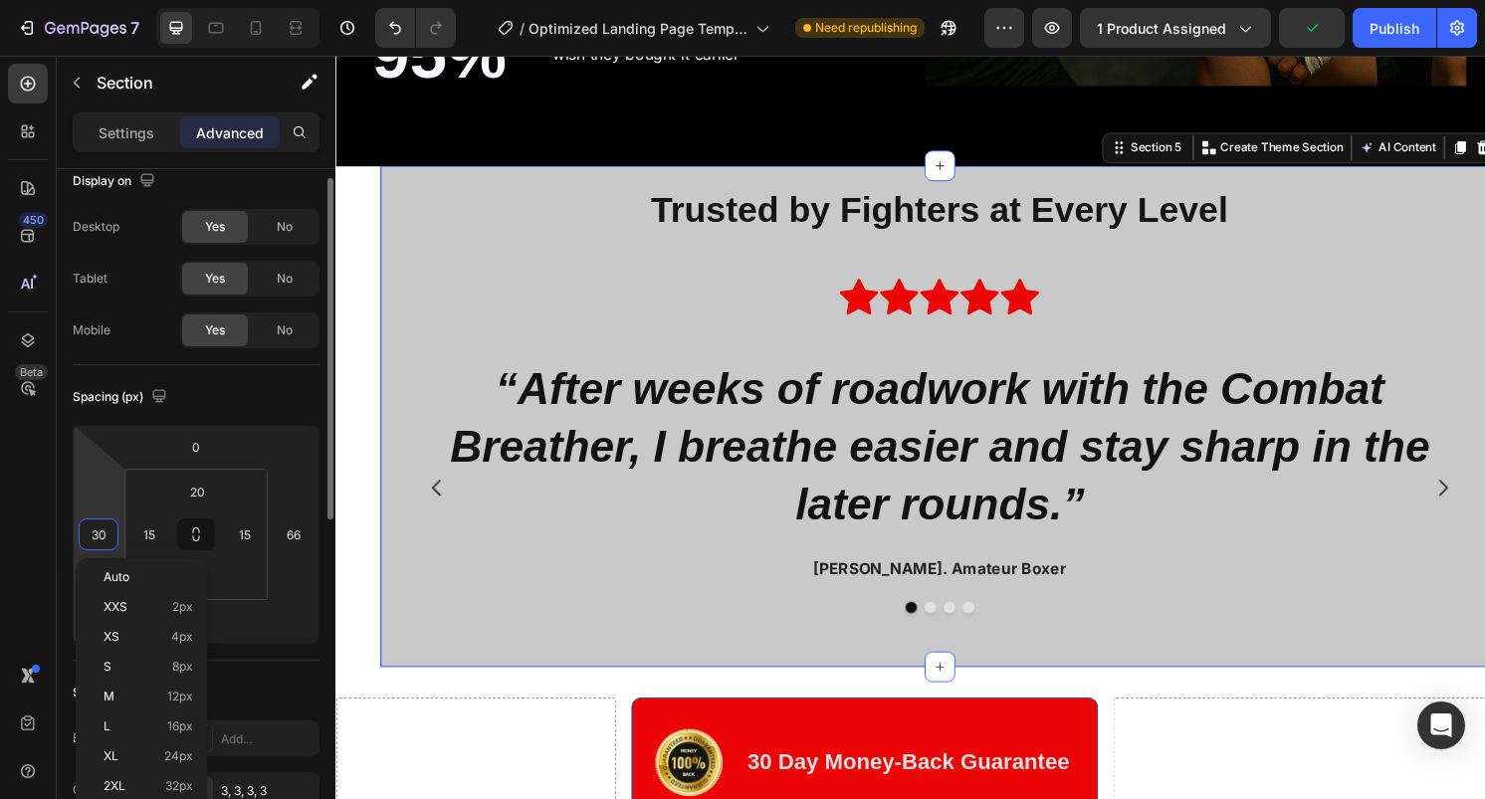
click at [94, 536] on input "30" at bounding box center [99, 535] width 30 height 30
type input "0"
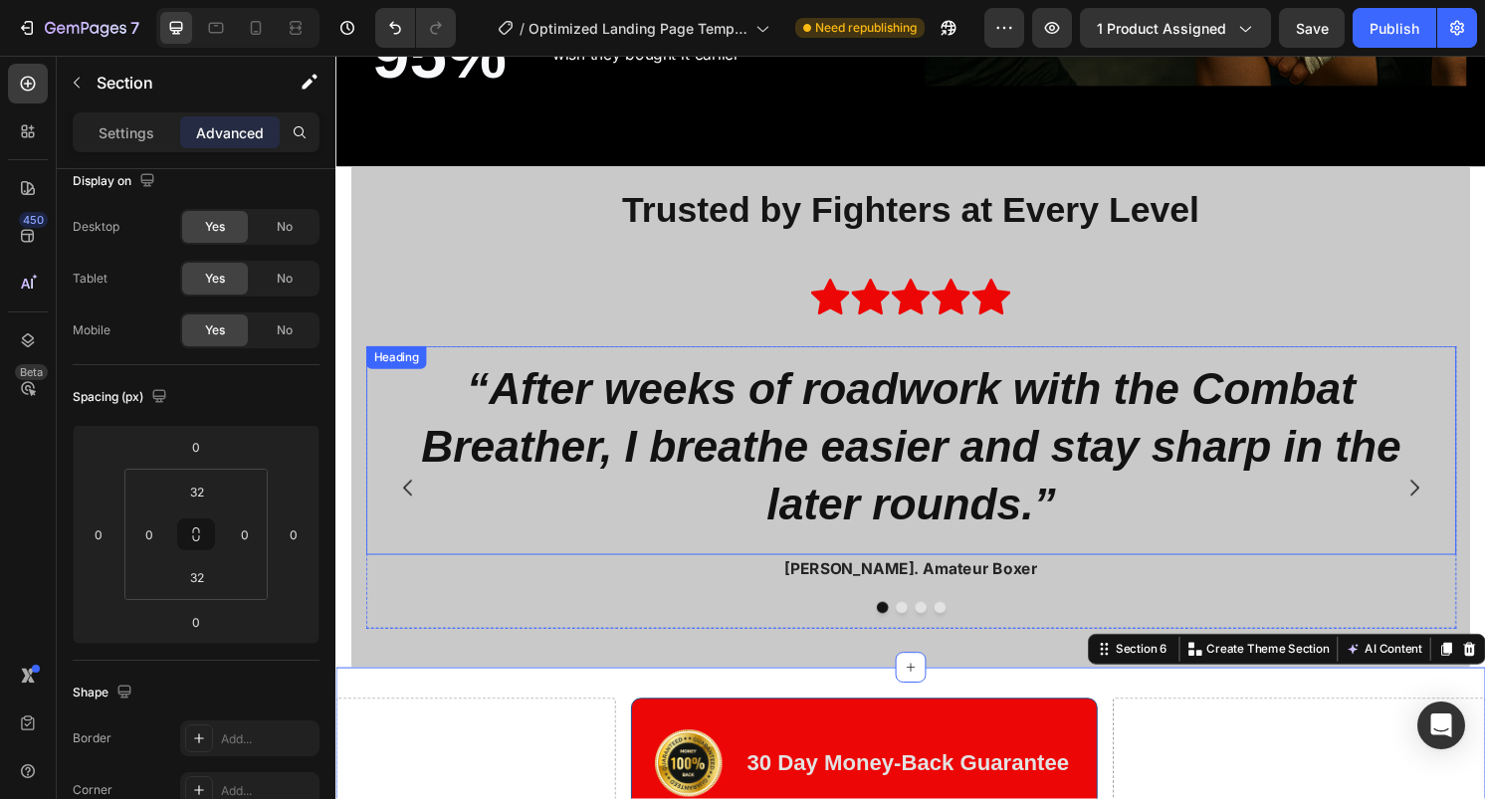
scroll to position [4150, 0]
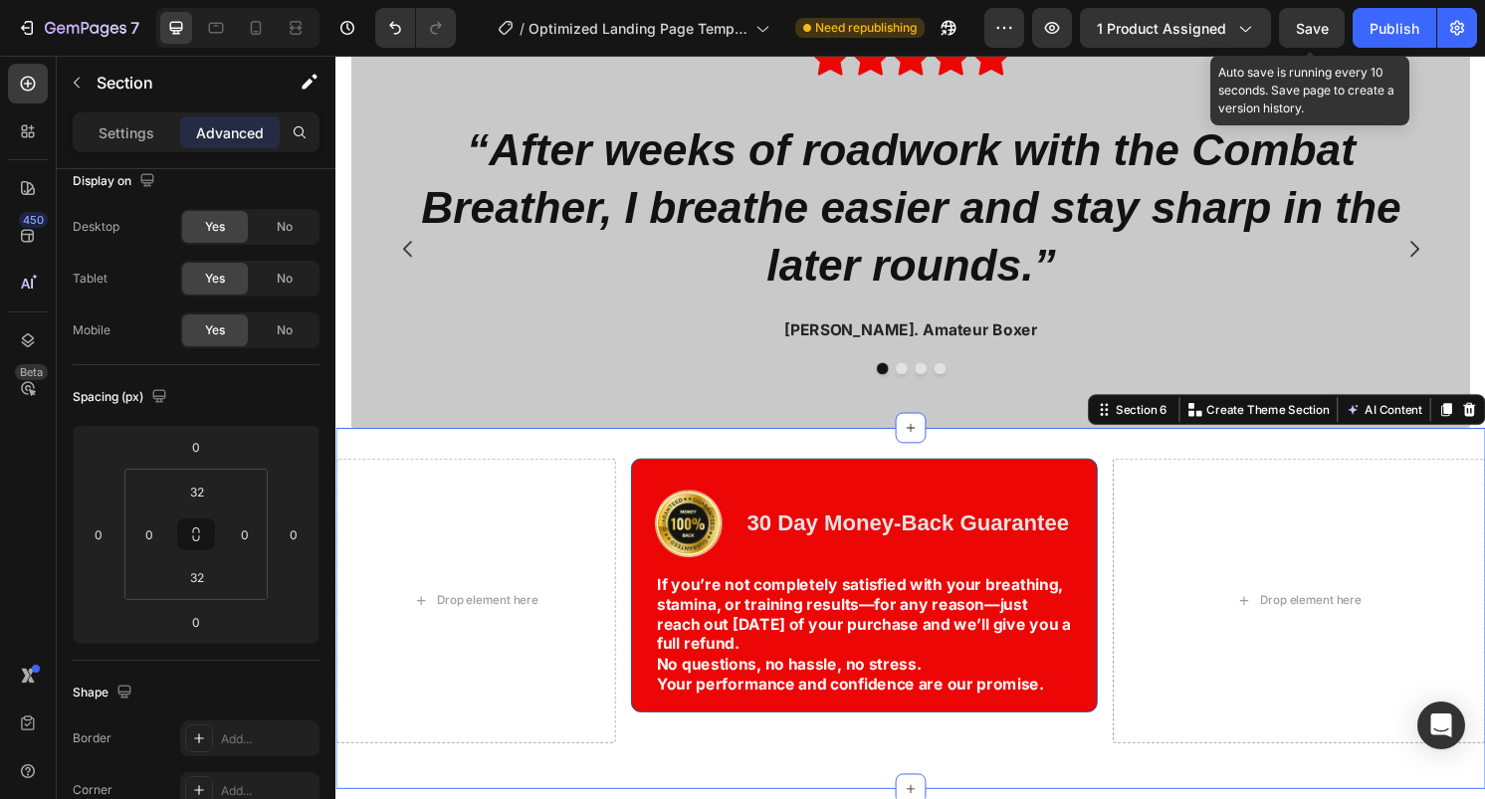
click at [1310, 21] on span "Save" at bounding box center [1312, 28] width 33 height 17
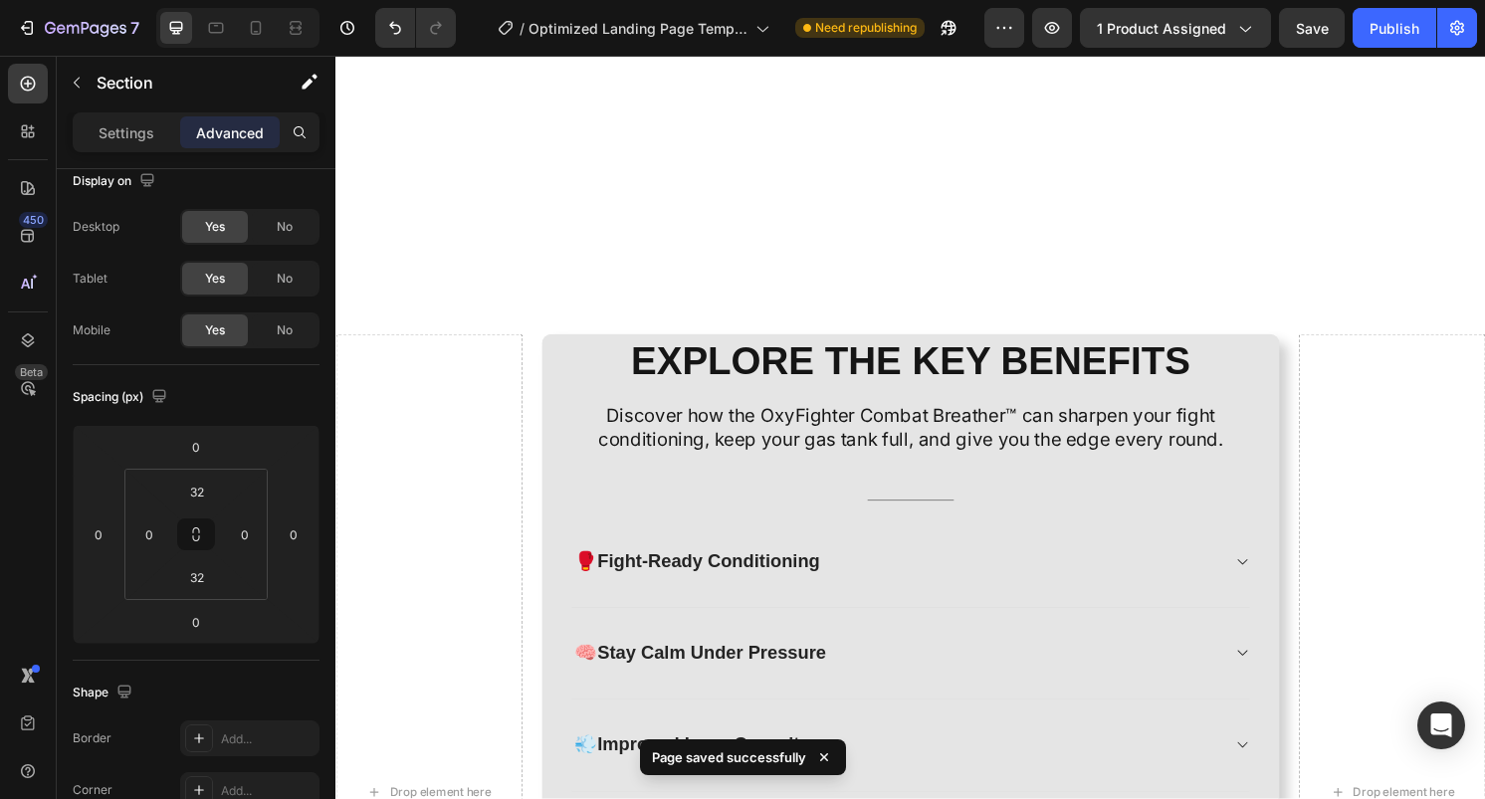
scroll to position [2031, 0]
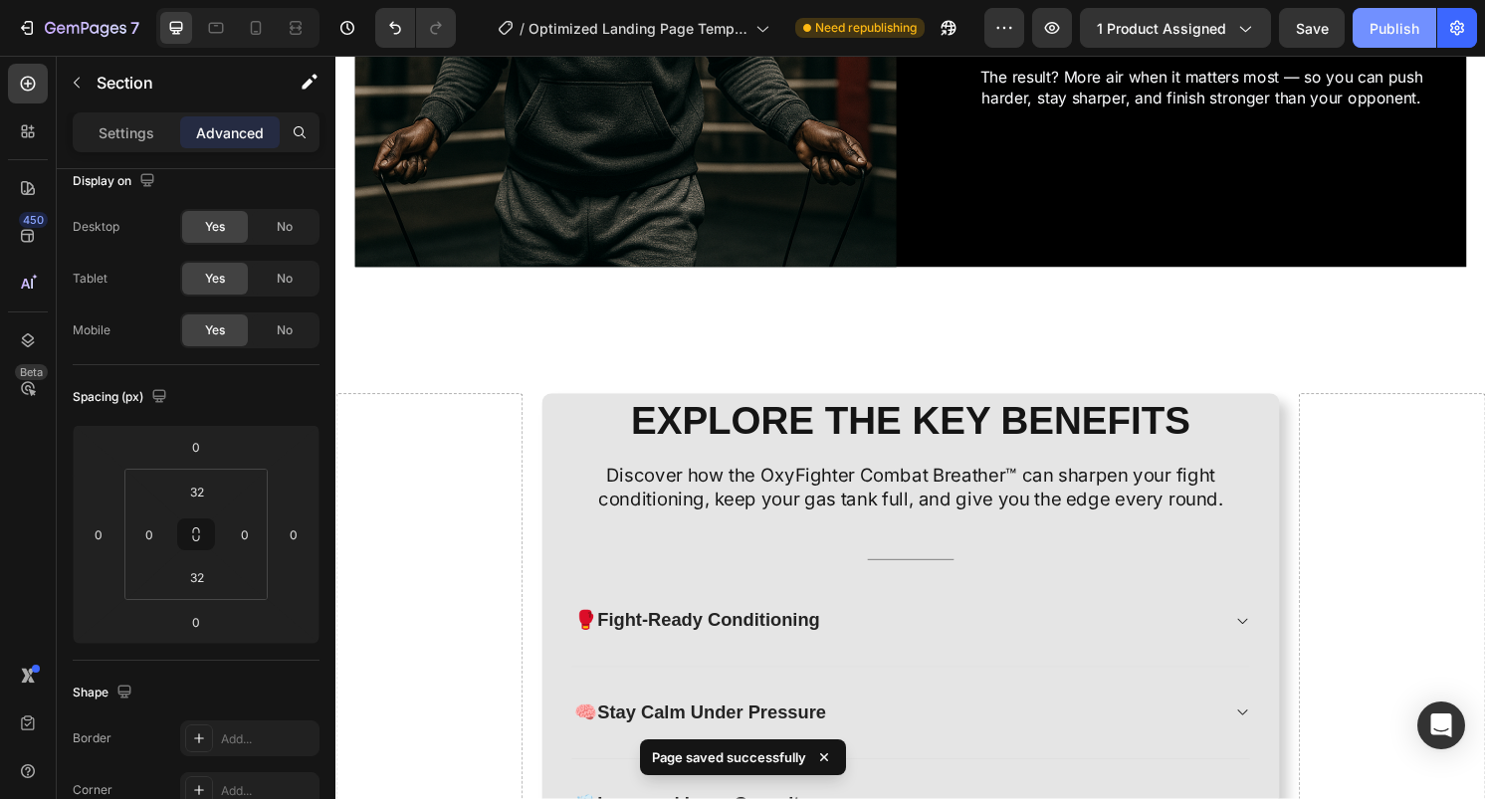
click at [1385, 43] on button "Publish" at bounding box center [1395, 28] width 84 height 40
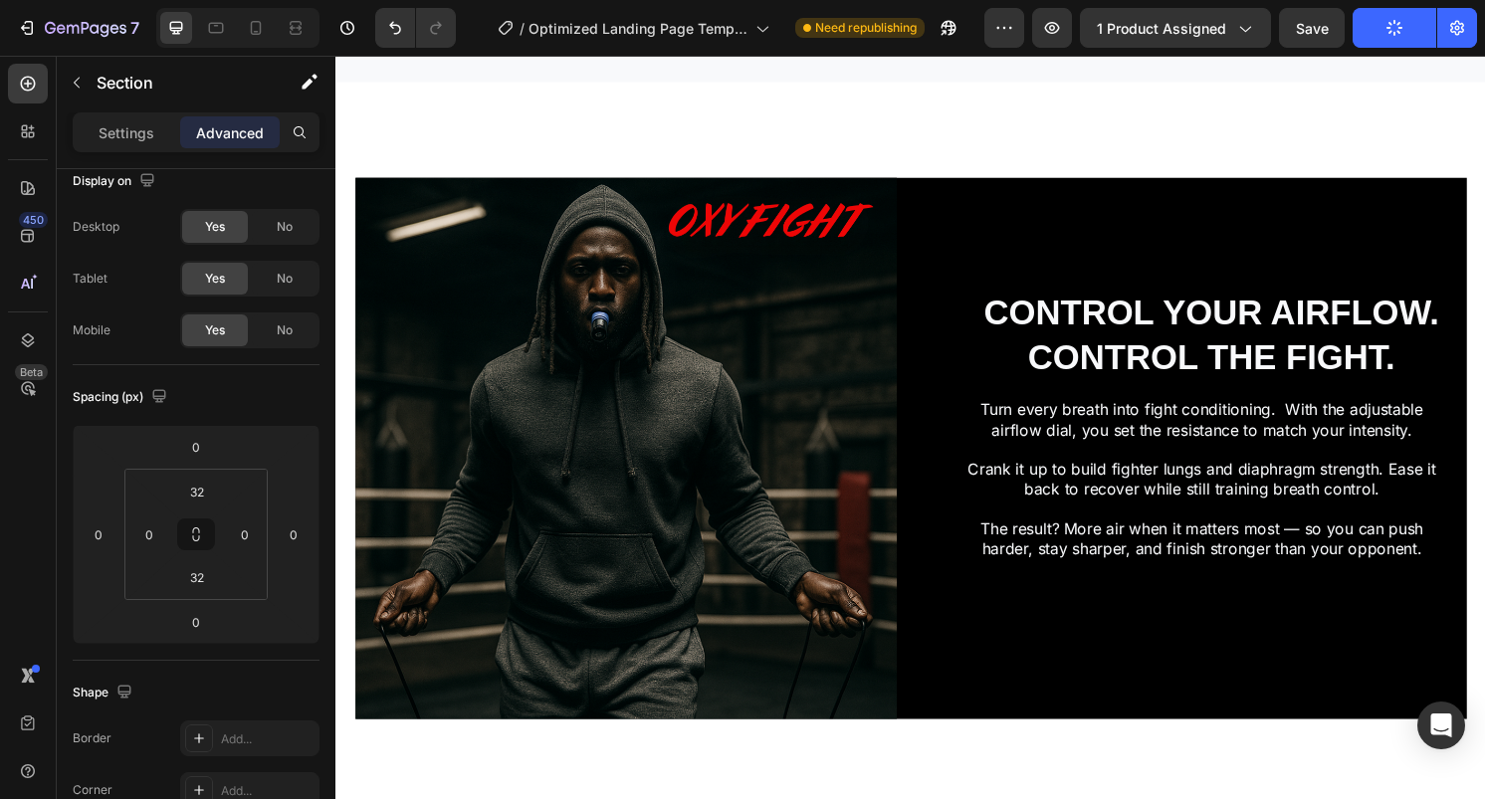
scroll to position [948, 0]
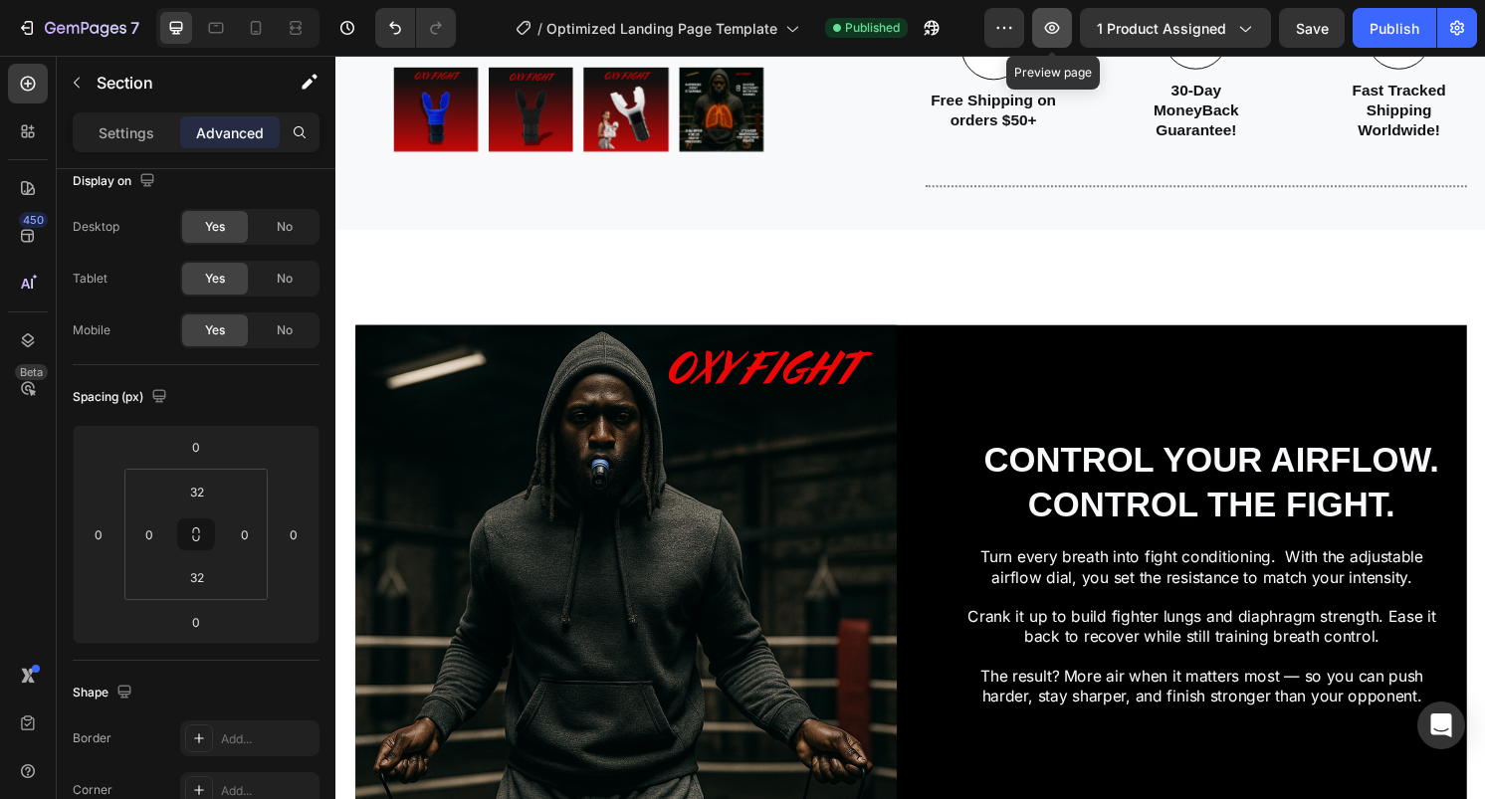
click at [1061, 36] on icon "button" at bounding box center [1052, 28] width 20 height 20
